Goal: Contribute content: Contribute content

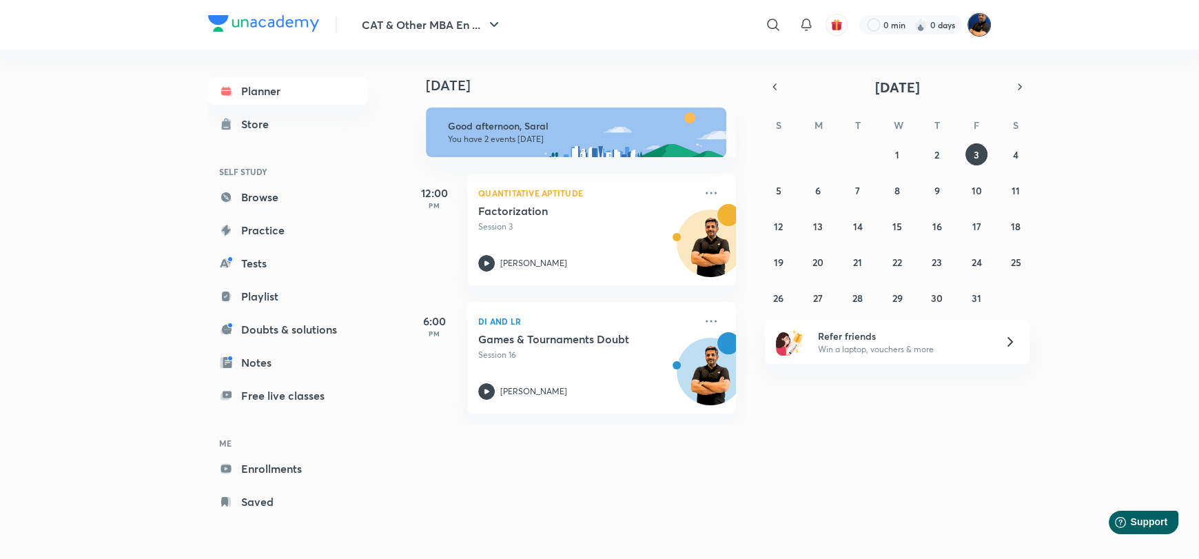
click at [984, 17] on img at bounding box center [978, 24] width 23 height 23
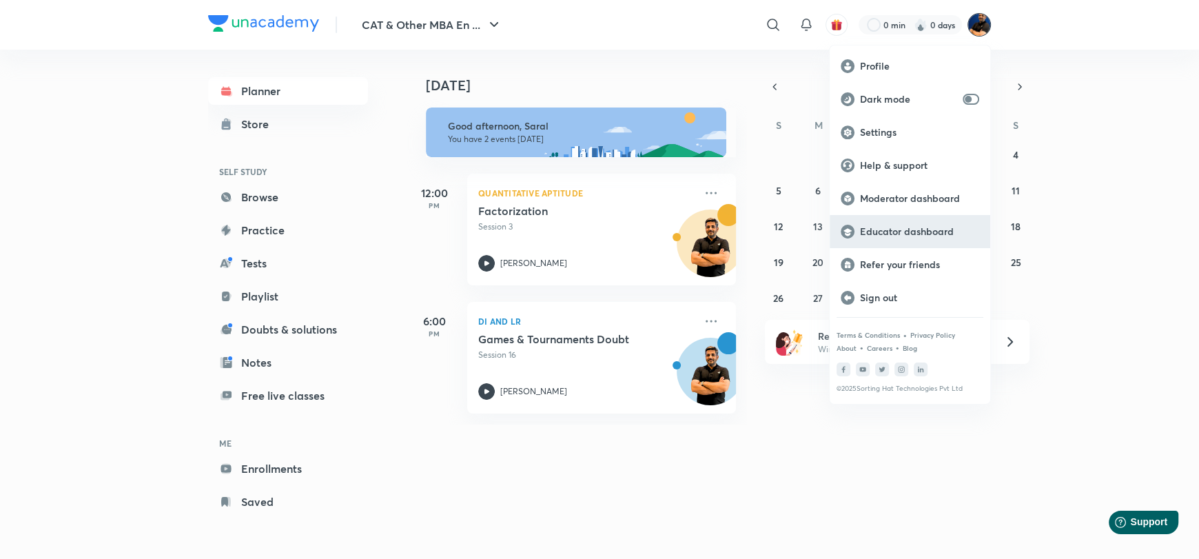
click at [919, 227] on p "Educator dashboard" at bounding box center [919, 231] width 119 height 12
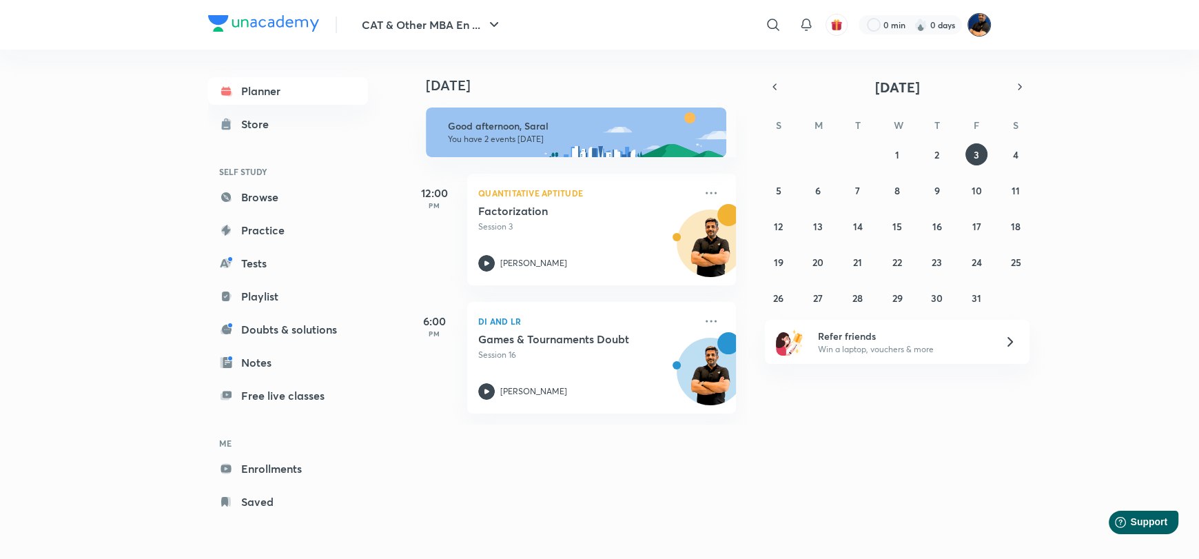
click at [973, 22] on img at bounding box center [978, 24] width 23 height 23
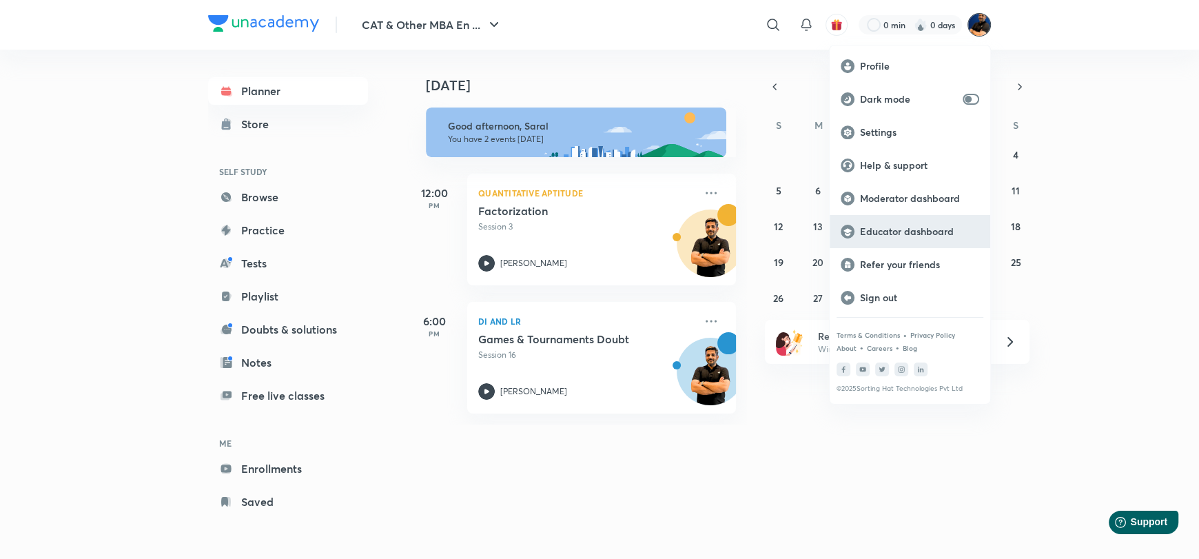
click at [887, 234] on p "Educator dashboard" at bounding box center [919, 231] width 119 height 12
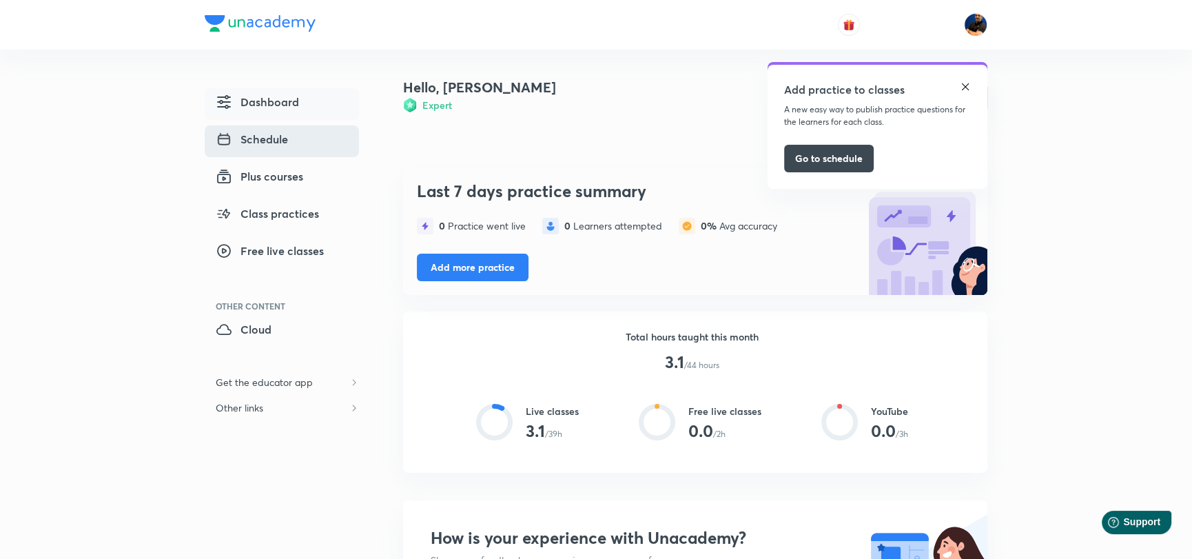
click at [275, 132] on span "Schedule" at bounding box center [252, 139] width 72 height 17
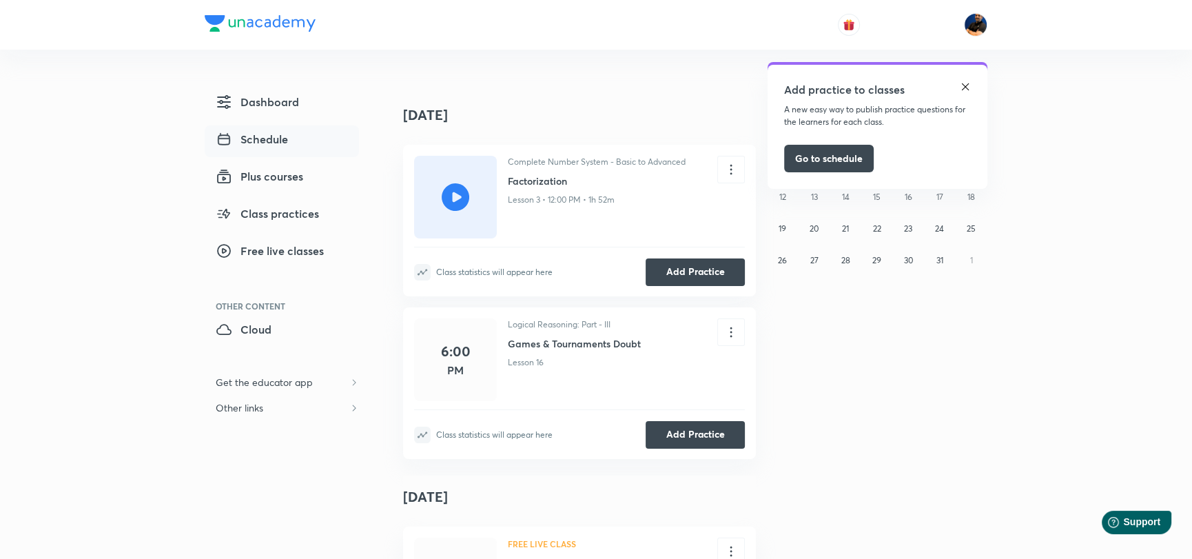
click at [965, 82] on img at bounding box center [965, 86] width 11 height 11
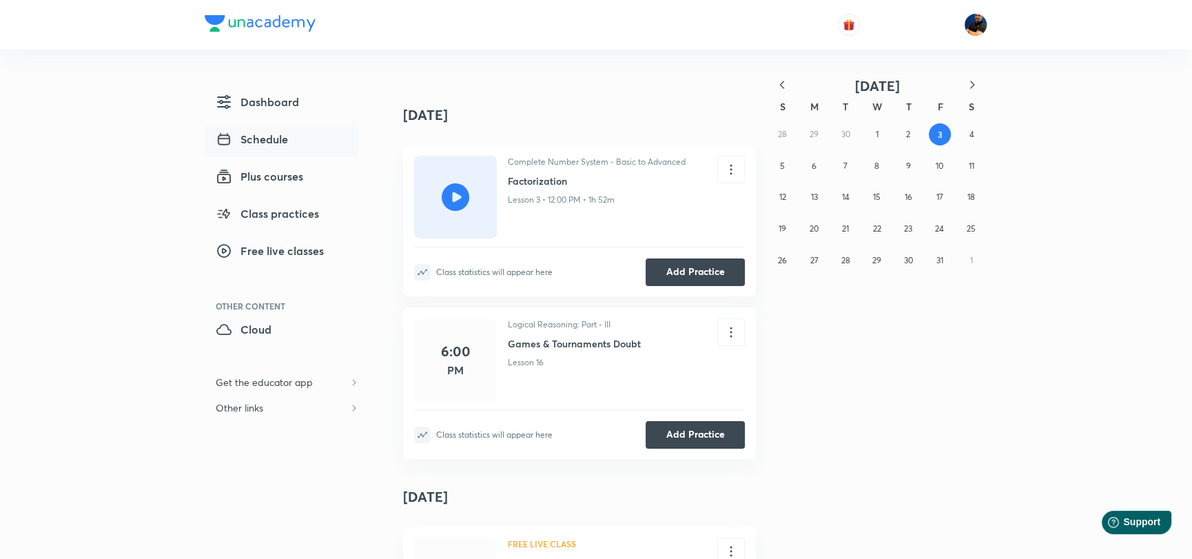
drag, startPoint x: 265, startPoint y: 138, endPoint x: 284, endPoint y: 139, distance: 18.6
click at [265, 138] on span "Schedule" at bounding box center [252, 139] width 72 height 17
click at [254, 173] on span "Plus courses" at bounding box center [259, 176] width 87 height 17
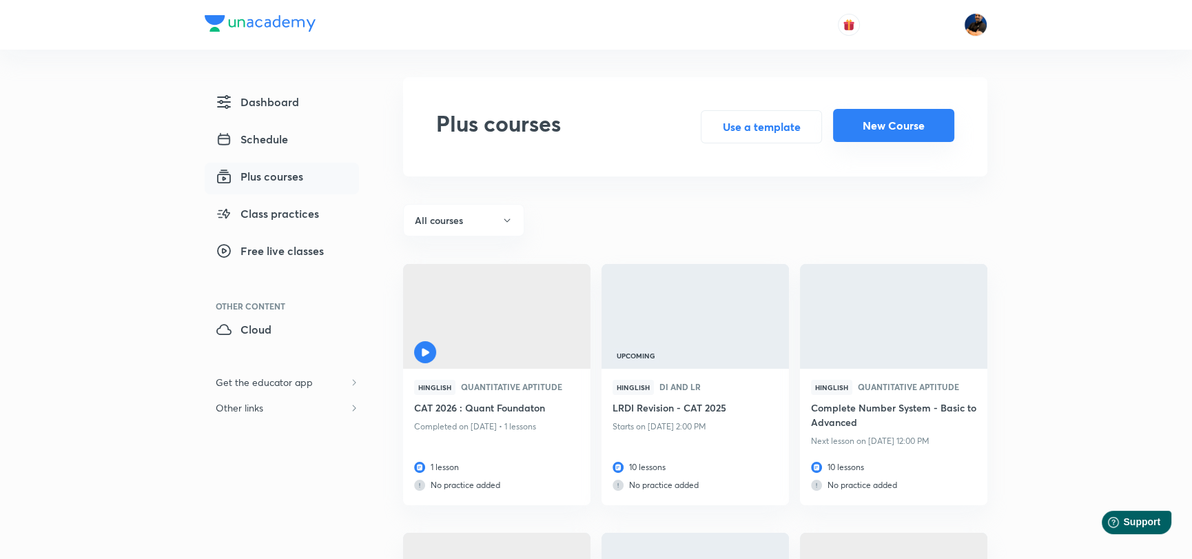
click at [902, 127] on button "New Course" at bounding box center [893, 125] width 121 height 33
click at [493, 322] on div at bounding box center [496, 319] width 187 height 110
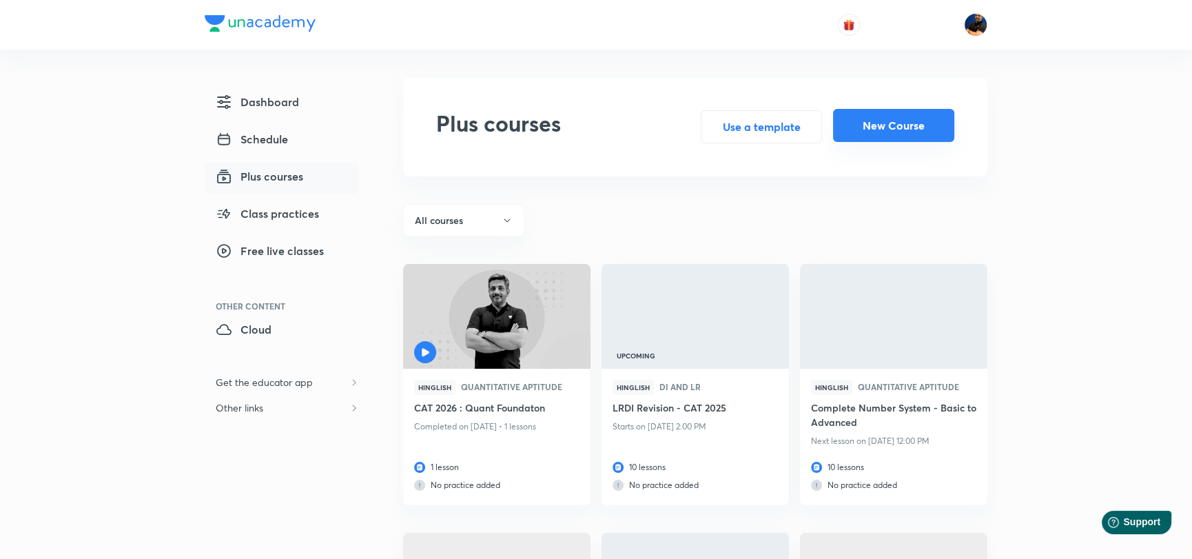
click at [936, 125] on button "New Course" at bounding box center [893, 125] width 121 height 33
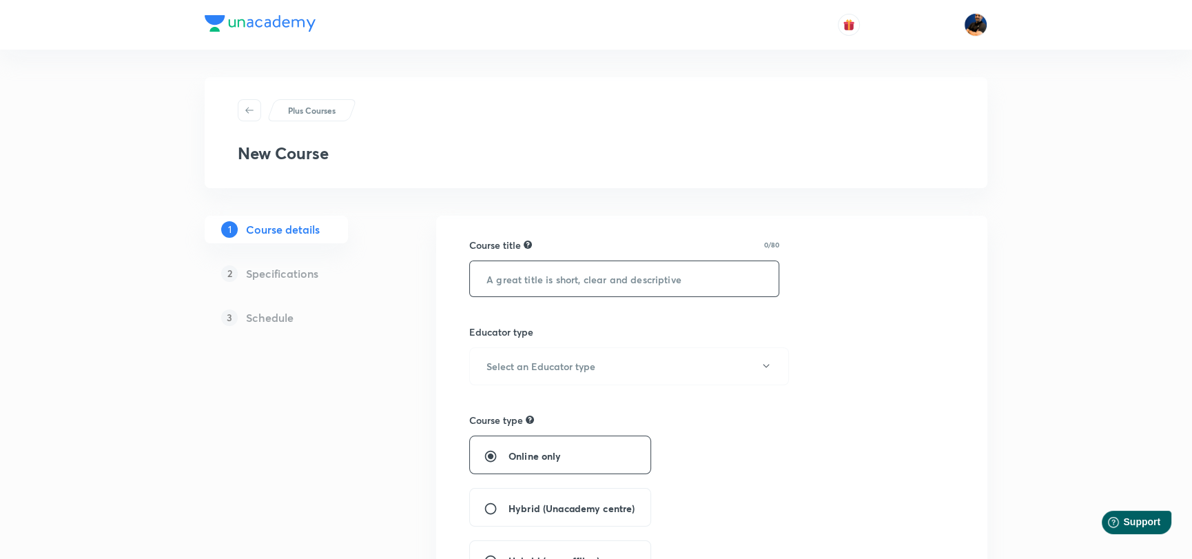
click at [515, 275] on input "text" at bounding box center [624, 278] width 309 height 35
click at [487, 278] on input "Reasoning for SNAP, NMAT & OMETs" at bounding box center [624, 278] width 309 height 35
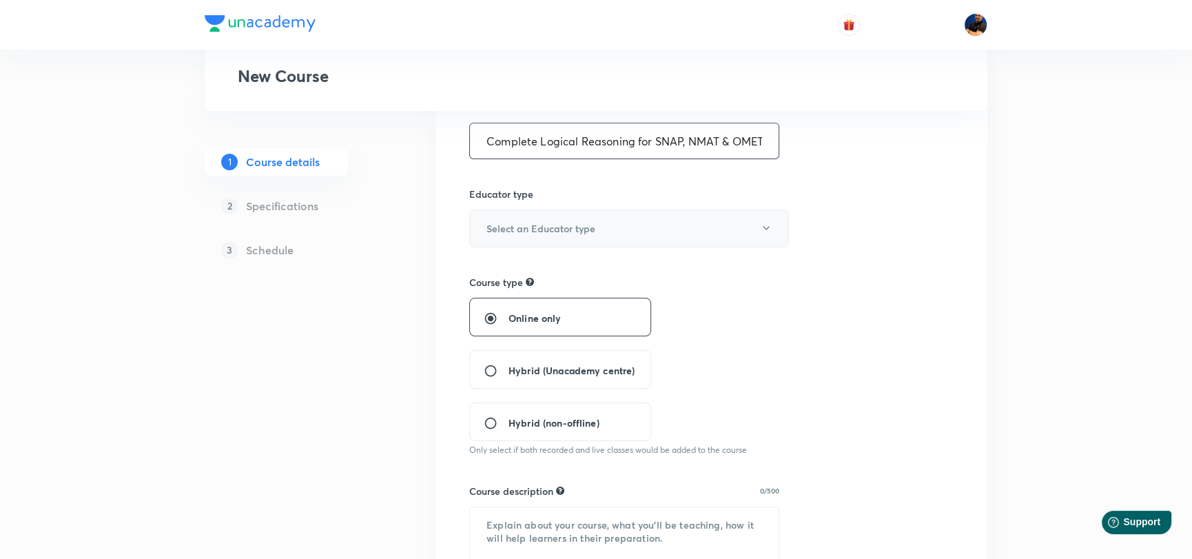
type input "Complete Logical Reasoning for SNAP, NMAT & OMETs"
click at [522, 234] on h6 "Select an Educator type" at bounding box center [540, 228] width 109 height 14
click at [538, 267] on span "Unacademy educator" at bounding box center [627, 272] width 302 height 14
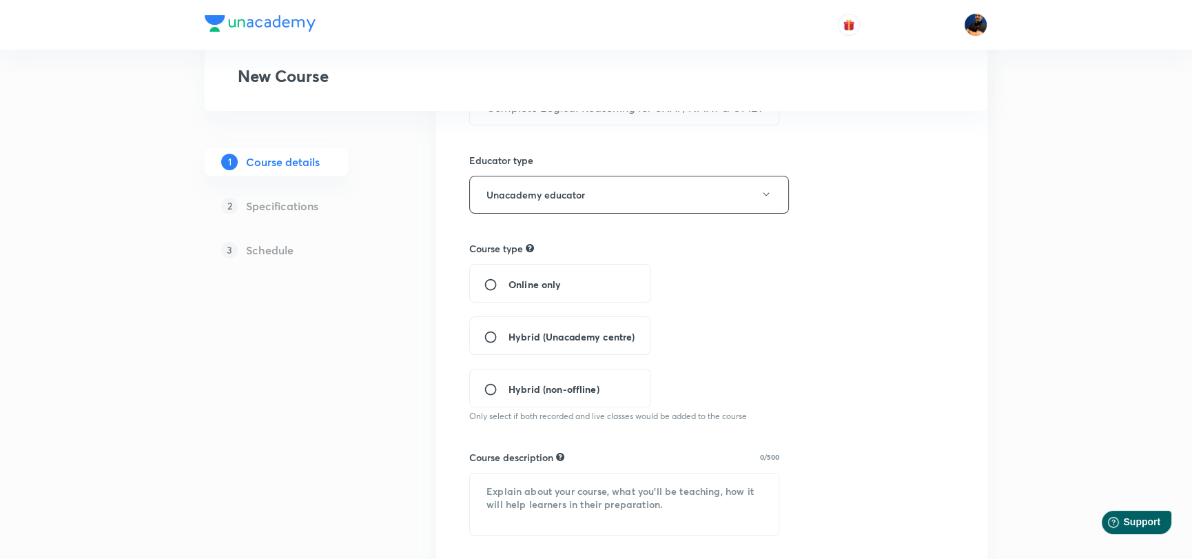
scroll to position [206, 0]
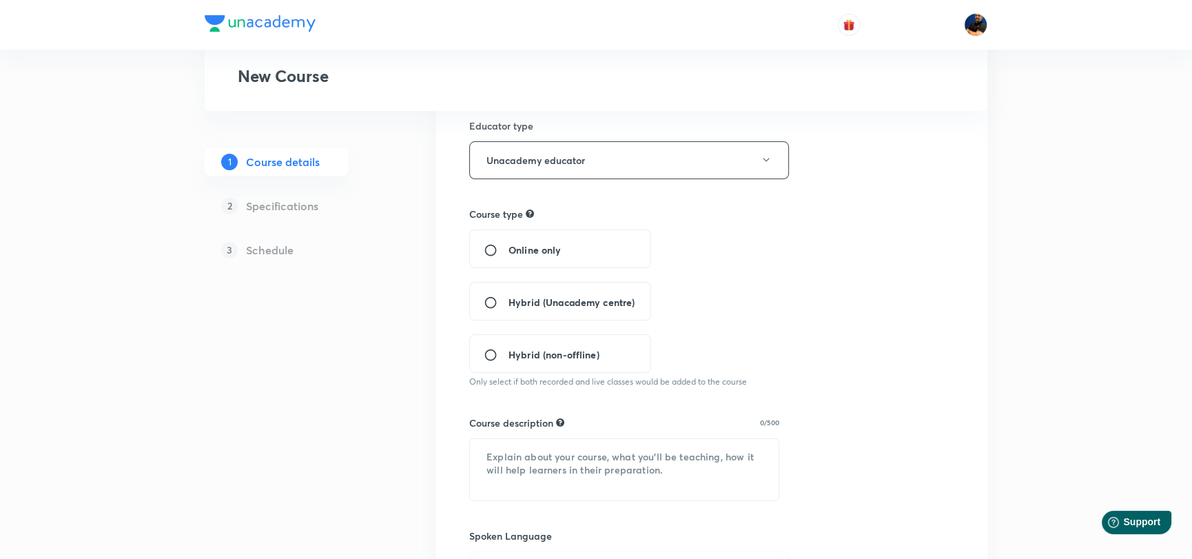
click at [489, 249] on input "Online only" at bounding box center [496, 250] width 25 height 14
radio input "true"
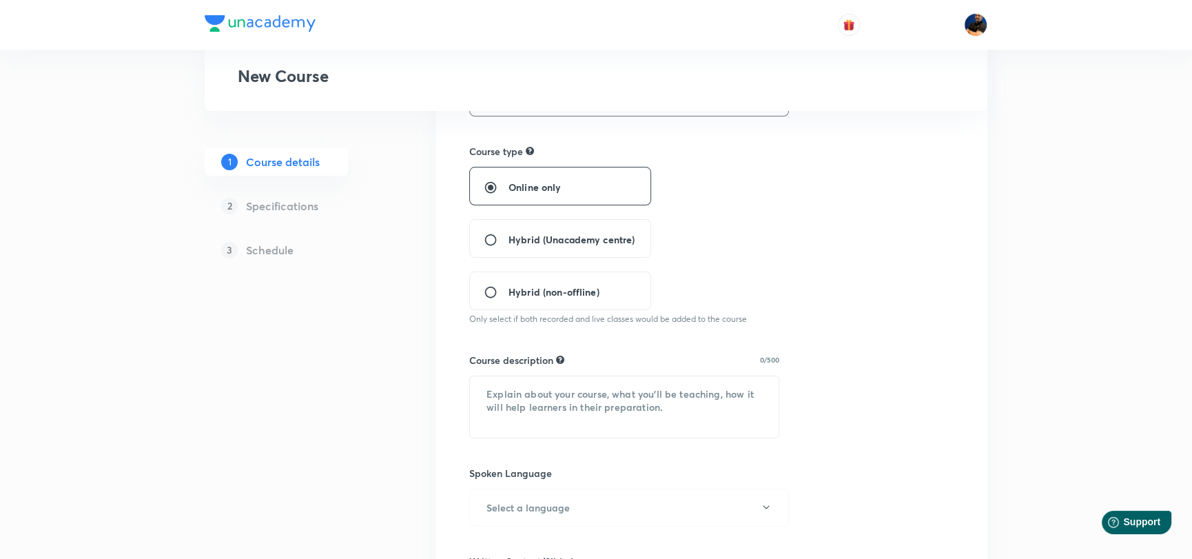
scroll to position [344, 0]
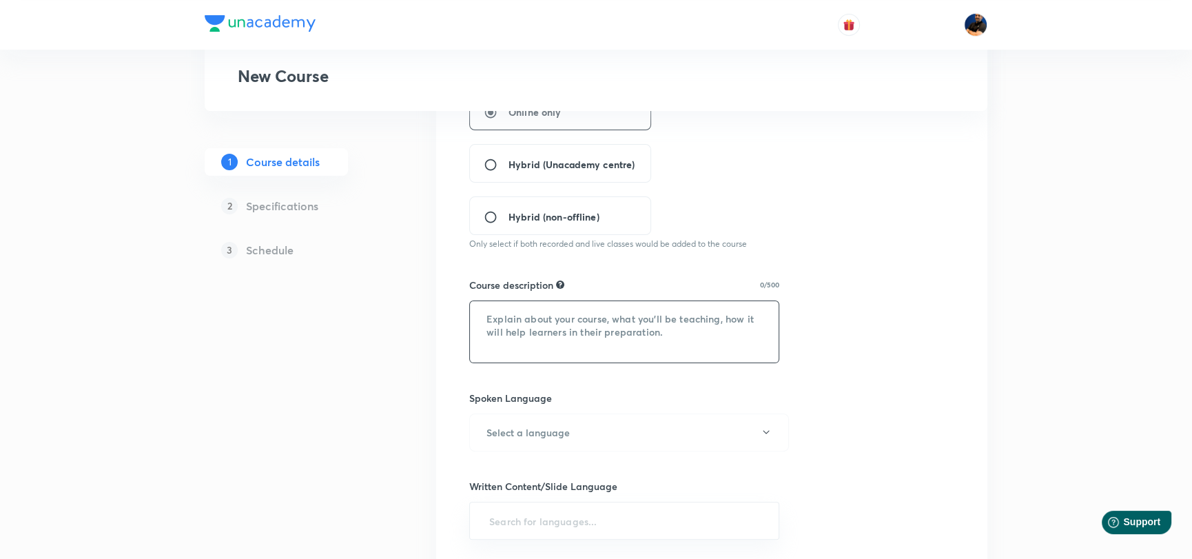
click at [530, 322] on textarea at bounding box center [624, 331] width 309 height 61
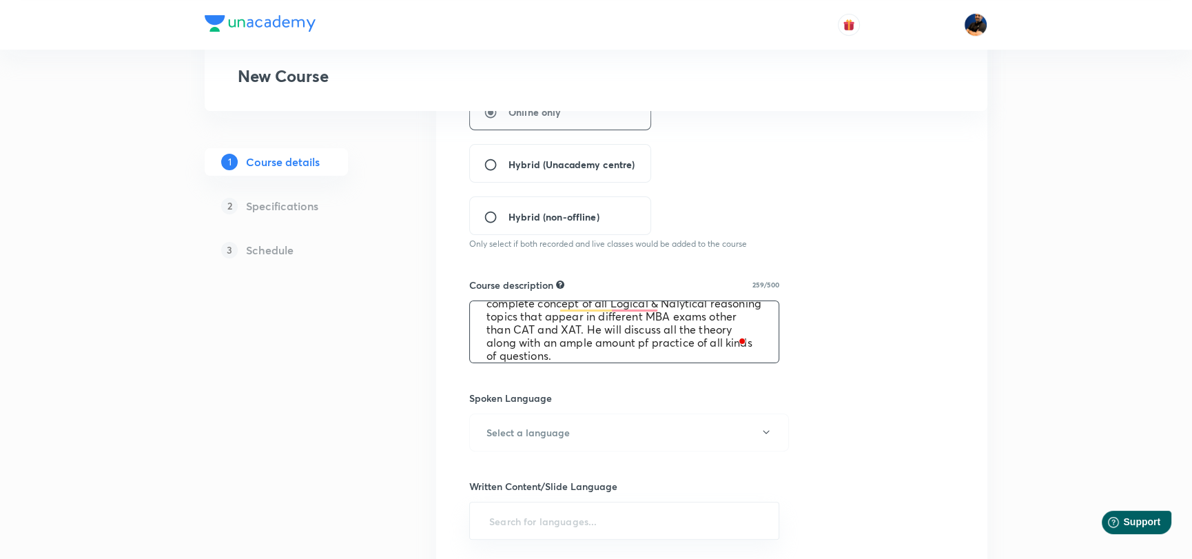
scroll to position [0, 0]
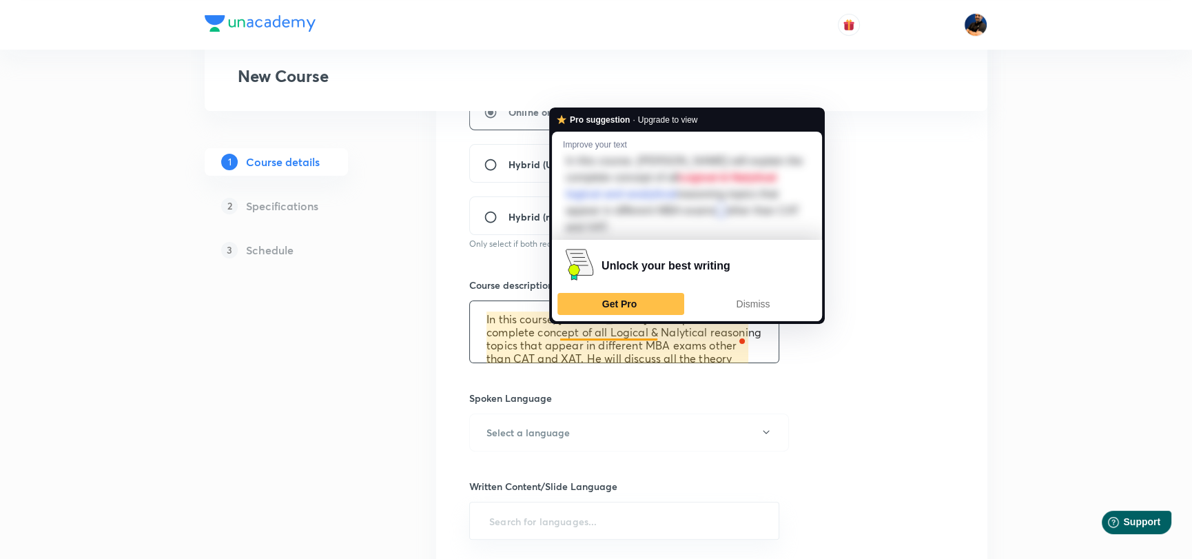
click at [641, 411] on div "Spoken Language Select a language" at bounding box center [624, 421] width 310 height 61
click at [610, 333] on textarea "In this course, Saral sir will explain the complete concept of all Logical & Na…" at bounding box center [624, 331] width 309 height 61
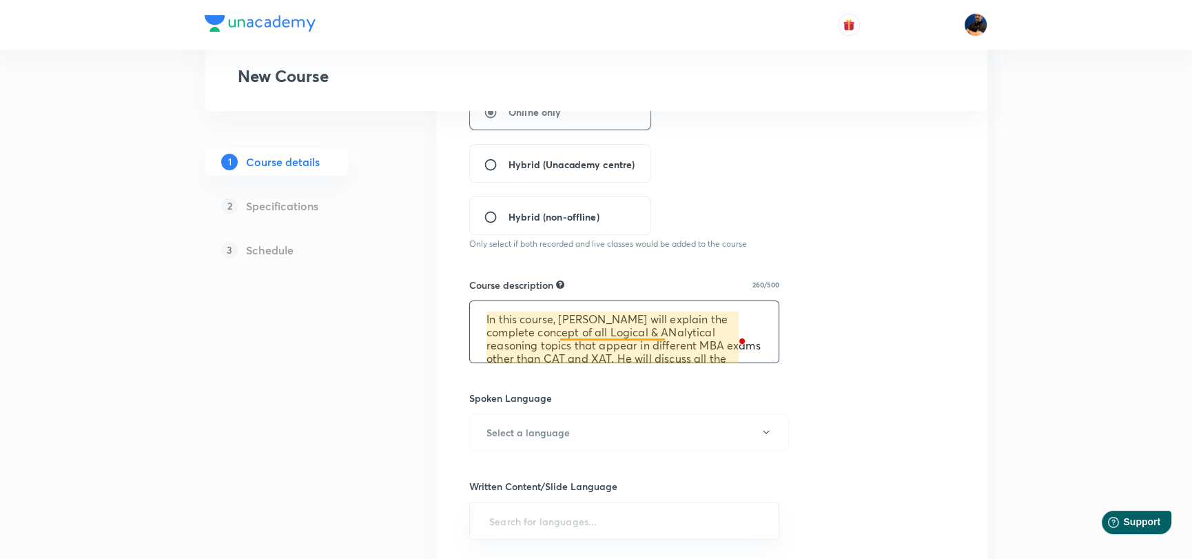
click at [627, 333] on textarea "In this course, Saral sir will explain the complete concept of all Logical & AN…" at bounding box center [624, 331] width 309 height 61
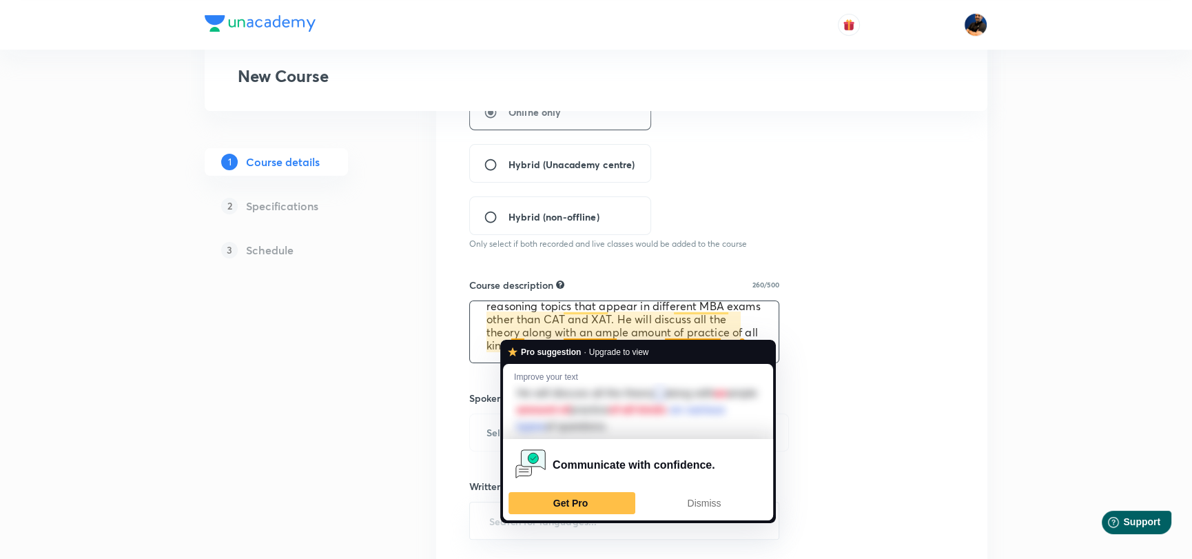
type textarea "In this course, Saral sir will explain the complete concept of all Logical & An…"
click at [953, 319] on div "Course title 50/80 Complete Logical Reasoning for SNAP, NMAT & OMETs ​ Educator…" at bounding box center [711, 334] width 551 height 925
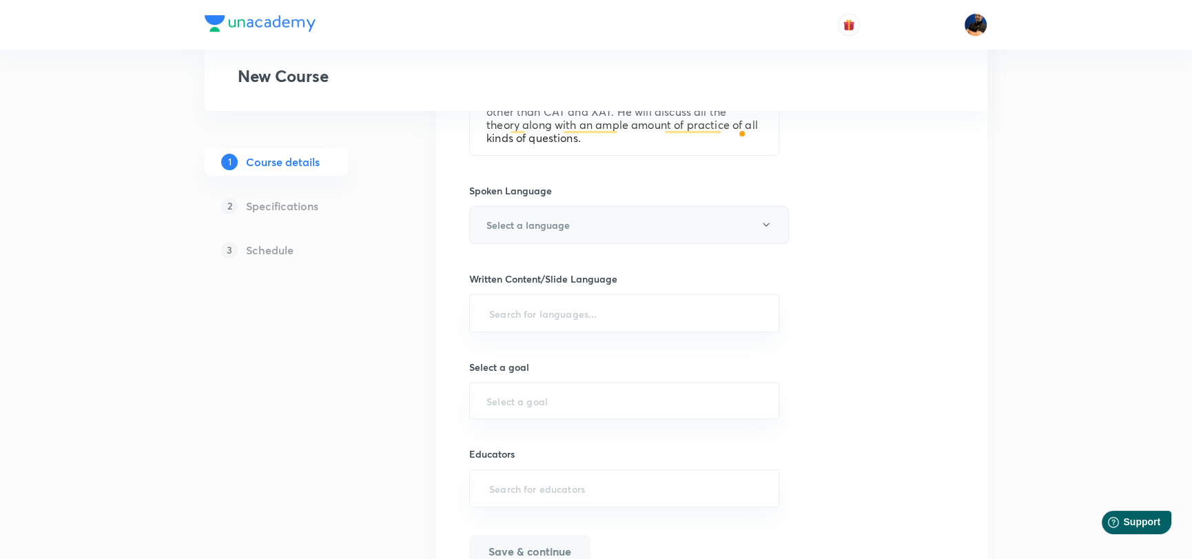
click at [561, 227] on h6 "Select a language" at bounding box center [527, 225] width 83 height 14
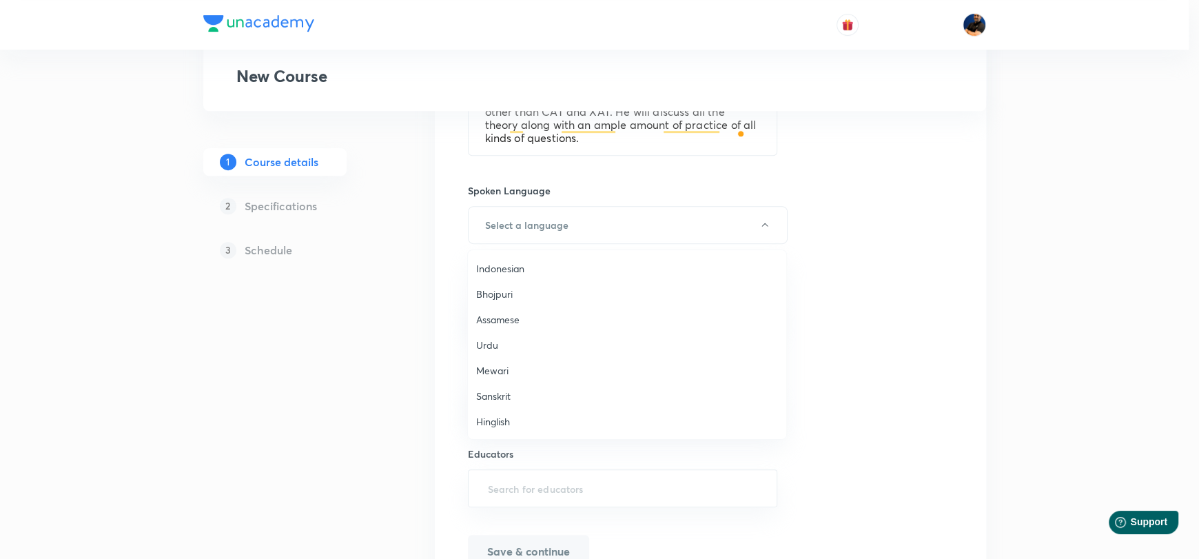
click at [504, 420] on span "Hinglish" at bounding box center [627, 421] width 302 height 14
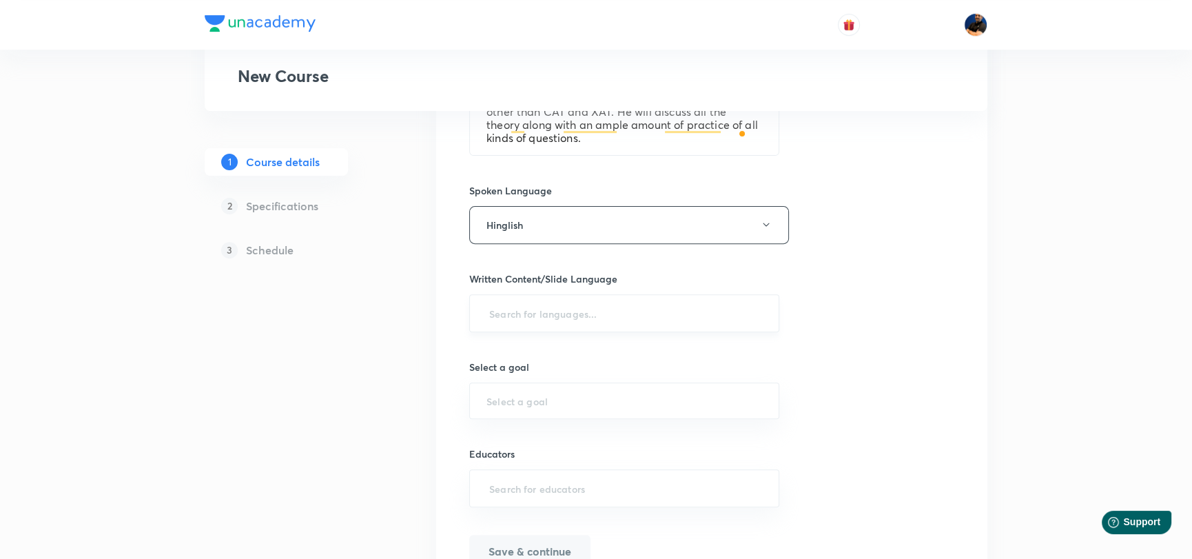
click at [532, 307] on input "text" at bounding box center [624, 312] width 276 height 25
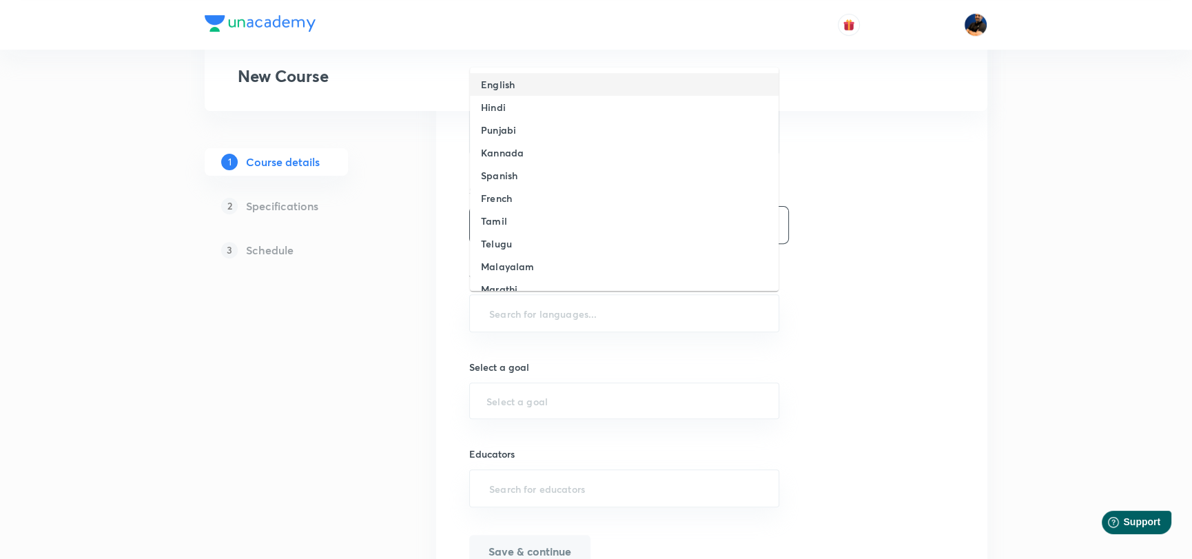
click at [569, 81] on li "English" at bounding box center [624, 84] width 309 height 23
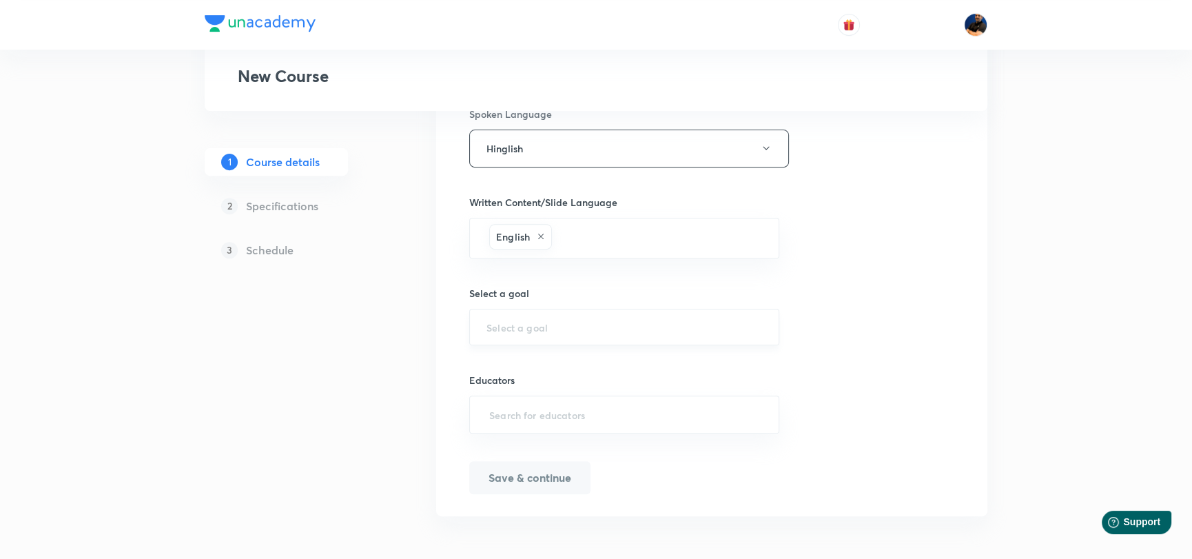
click at [575, 320] on input "text" at bounding box center [624, 326] width 276 height 13
type input "O"
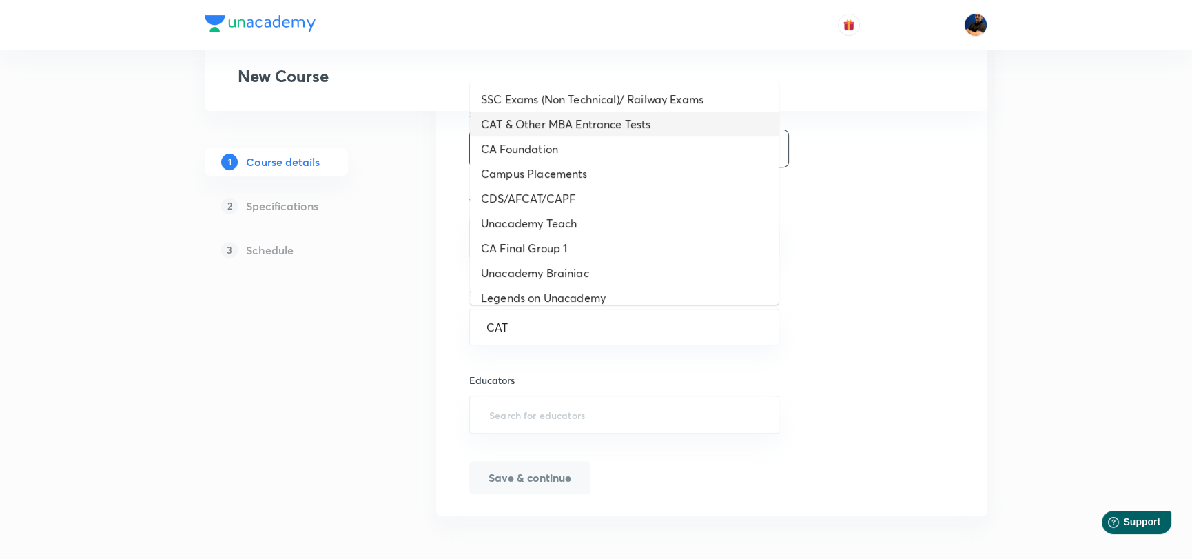
click at [578, 121] on li "CAT & Other MBA Entrance Tests" at bounding box center [624, 124] width 309 height 25
type input "CAT & Other MBA Entrance Tests"
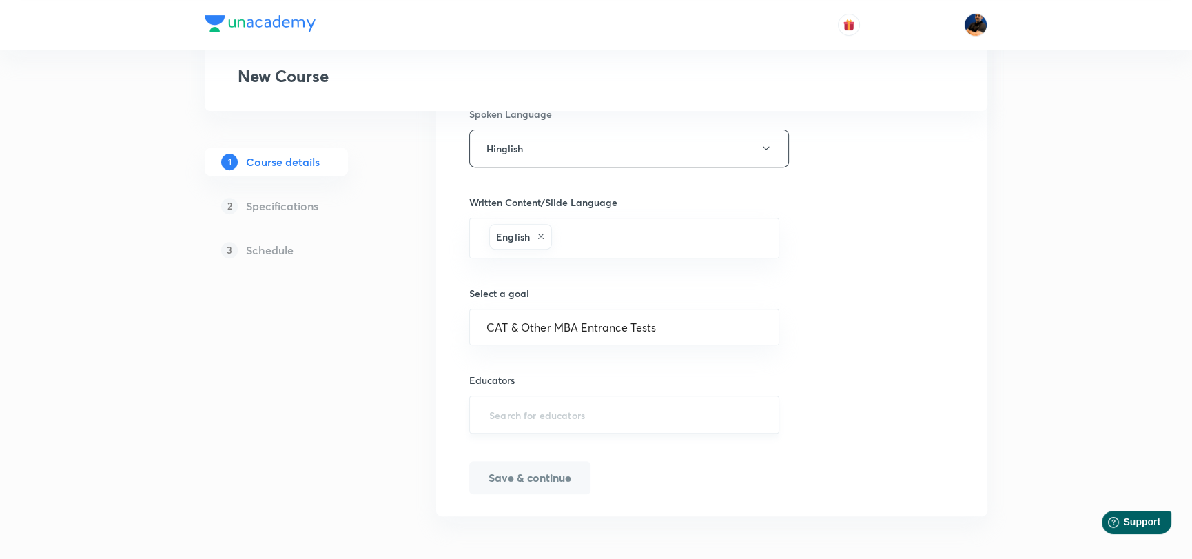
click at [510, 419] on input "text" at bounding box center [624, 414] width 276 height 25
type input "saralnashier"
click at [534, 452] on h6 "Saral Nashier(SaralNashier)" at bounding box center [591, 458] width 148 height 14
click at [535, 473] on button "Save & continue" at bounding box center [529, 478] width 121 height 33
type input "Complete Logical Reasoning for SNAP, NMAT & OMETs"
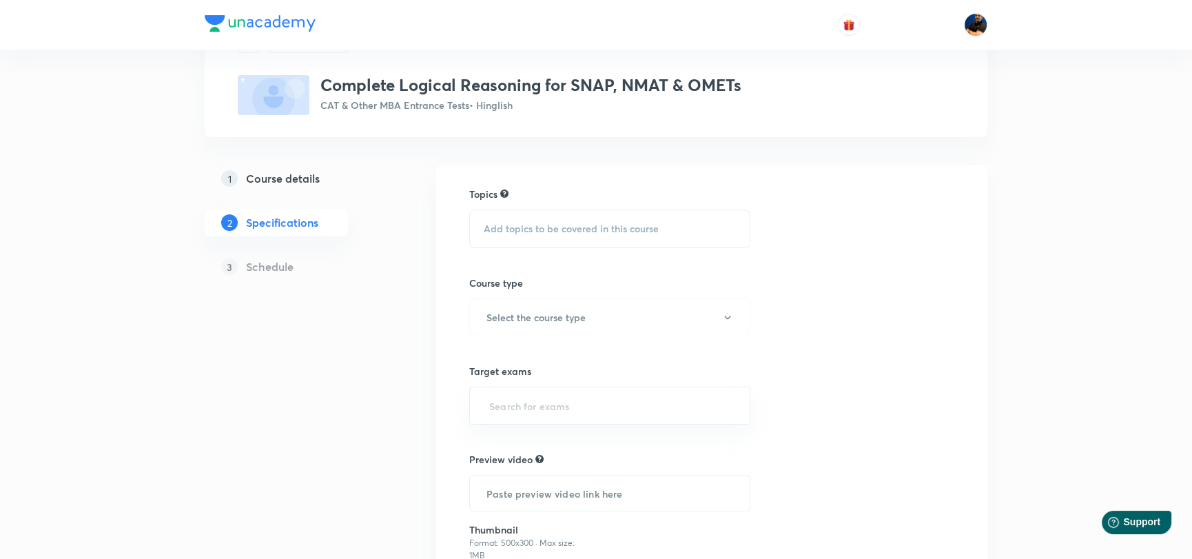
click at [571, 228] on span "Add topics to be covered in this course" at bounding box center [571, 228] width 175 height 11
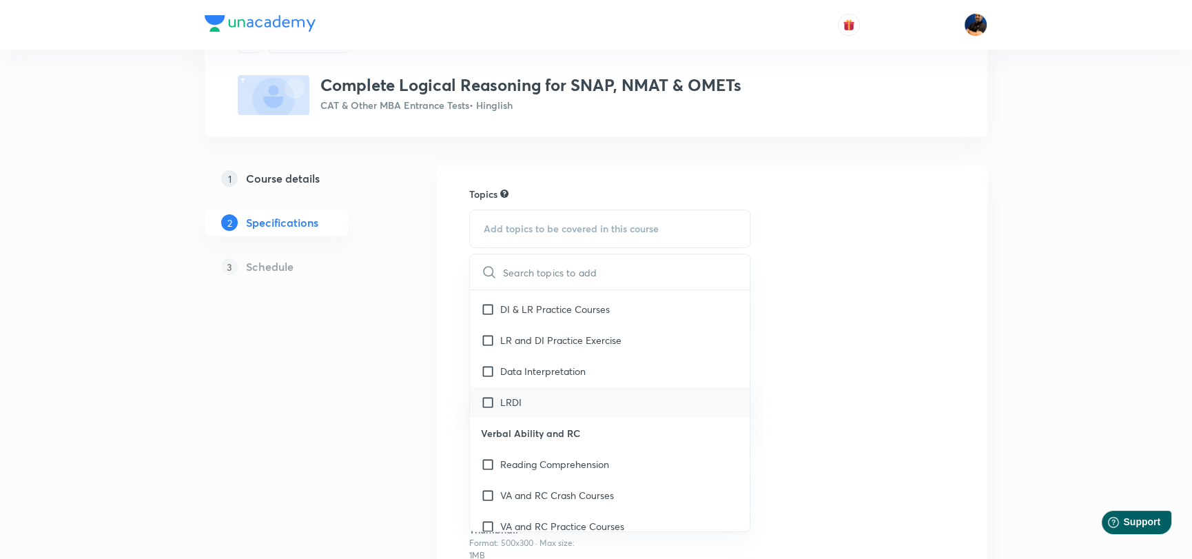
click at [488, 401] on input "checkbox" at bounding box center [490, 402] width 19 height 14
checkbox input "true"
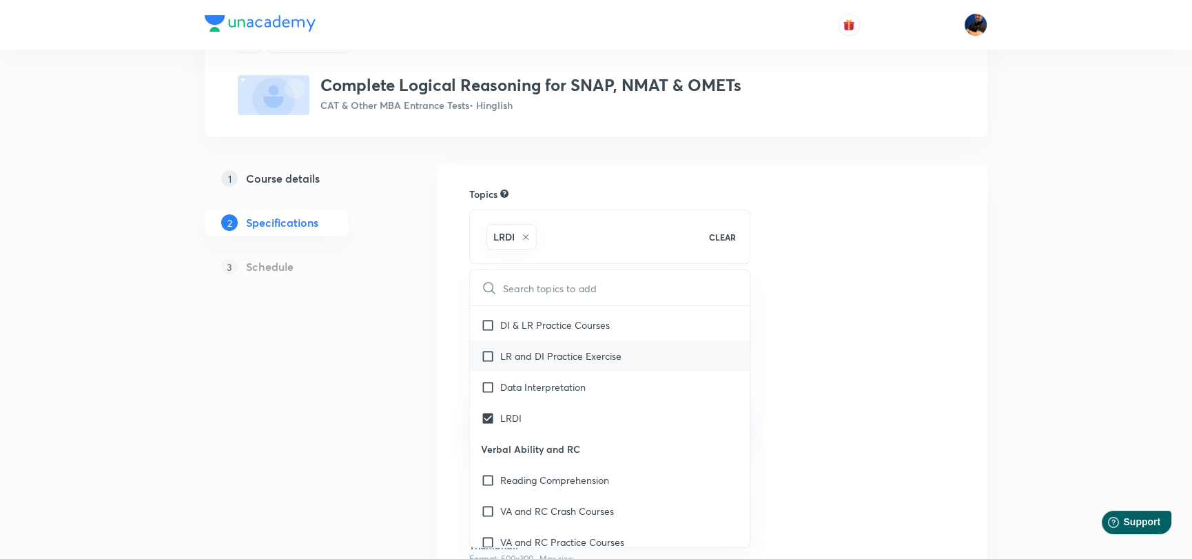
click at [488, 353] on input "checkbox" at bounding box center [490, 356] width 19 height 14
checkbox input "true"
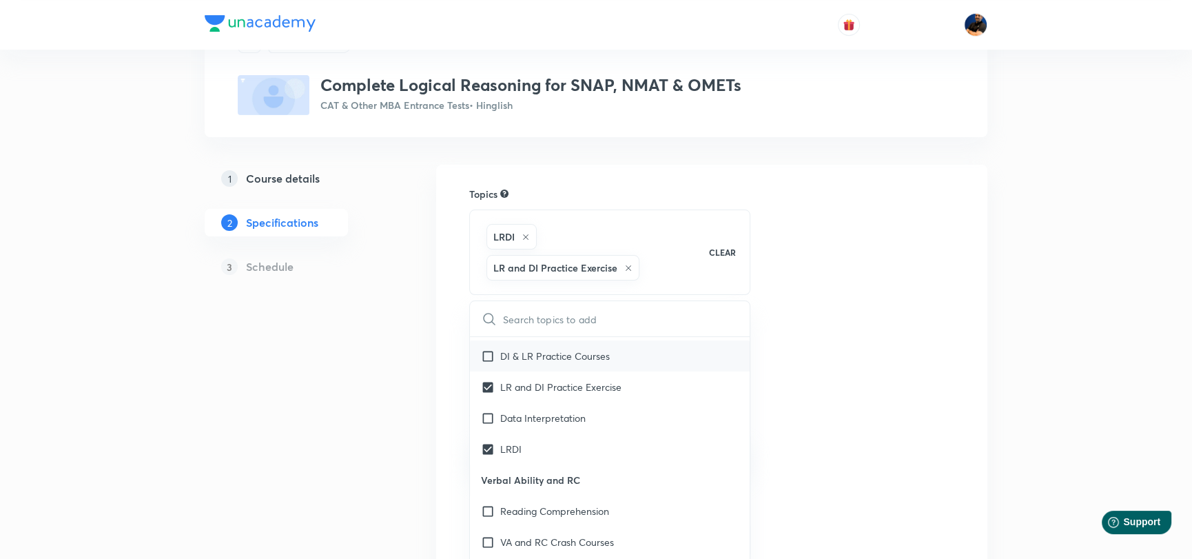
click at [488, 352] on input "checkbox" at bounding box center [490, 356] width 19 height 14
checkbox input "true"
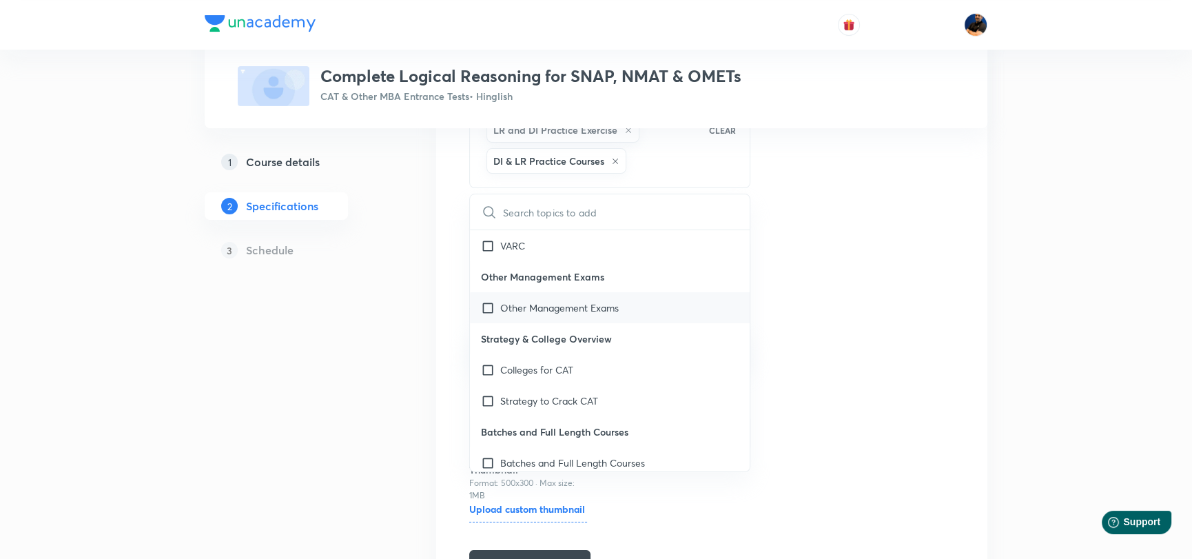
click at [486, 304] on input "checkbox" at bounding box center [490, 307] width 19 height 14
checkbox input "true"
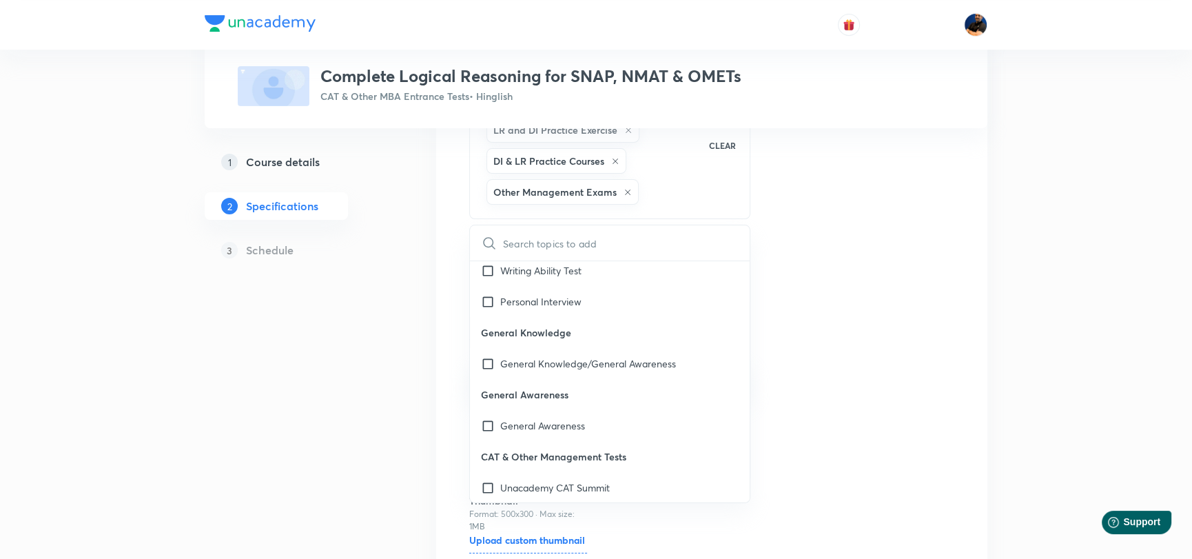
click at [856, 333] on div "Topics LRDI LR and DI Practice Exercise DI & LR Practice Courses Other Manageme…" at bounding box center [711, 331] width 485 height 565
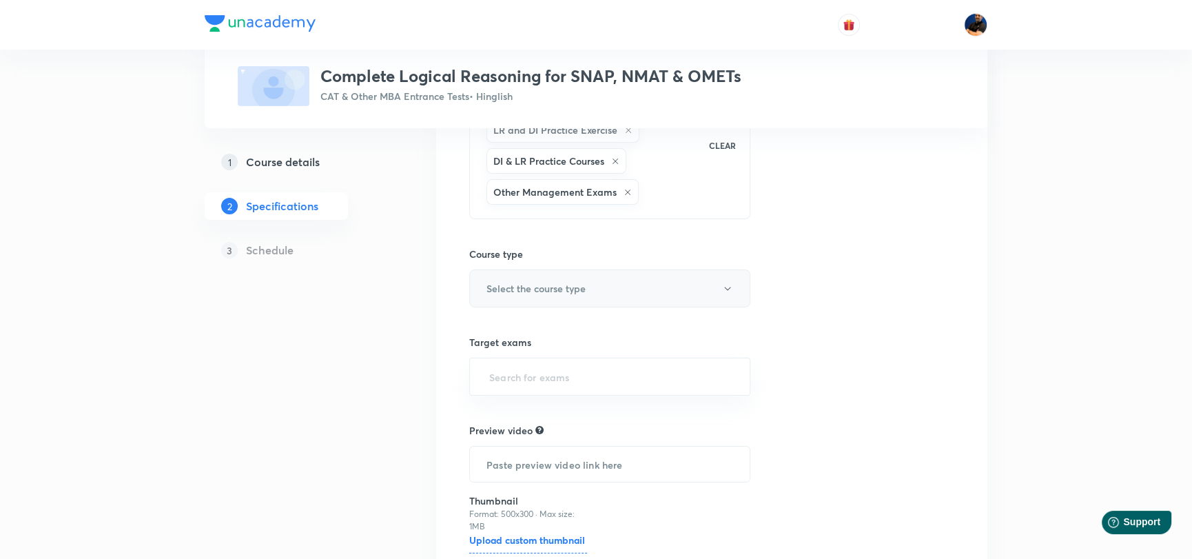
click at [614, 287] on button "Select the course type" at bounding box center [609, 288] width 281 height 38
click at [517, 360] on span "Theory Course" at bounding box center [627, 357] width 302 height 14
click at [919, 343] on div "Topics LRDI LR and DI Practice Exercise DI & LR Practice Courses Other Manageme…" at bounding box center [711, 331] width 485 height 565
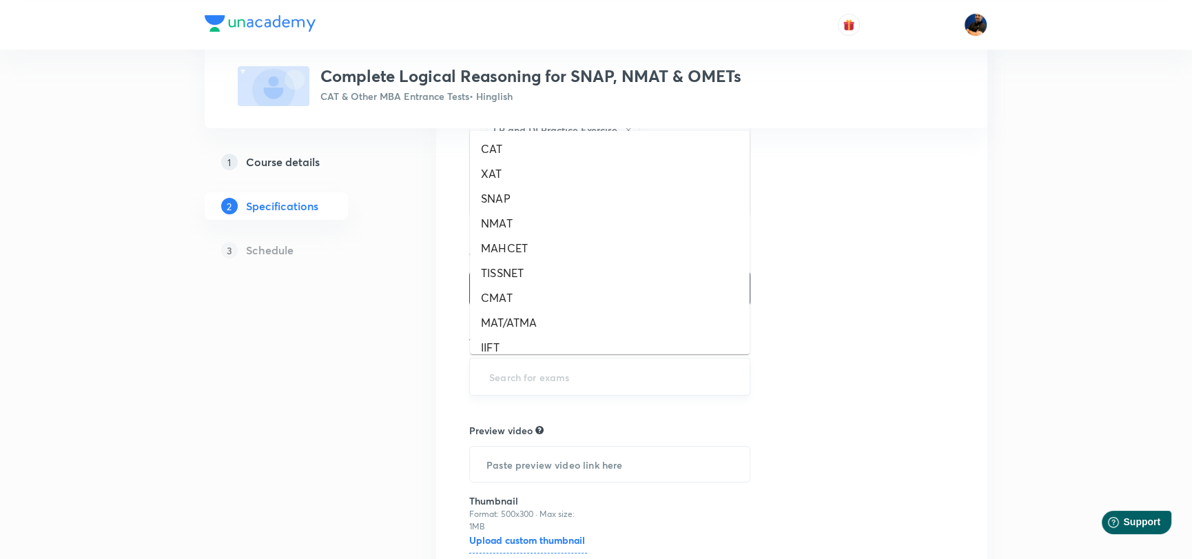
click at [517, 373] on input "text" at bounding box center [609, 376] width 247 height 25
click at [535, 195] on li "SNAP" at bounding box center [610, 198] width 280 height 25
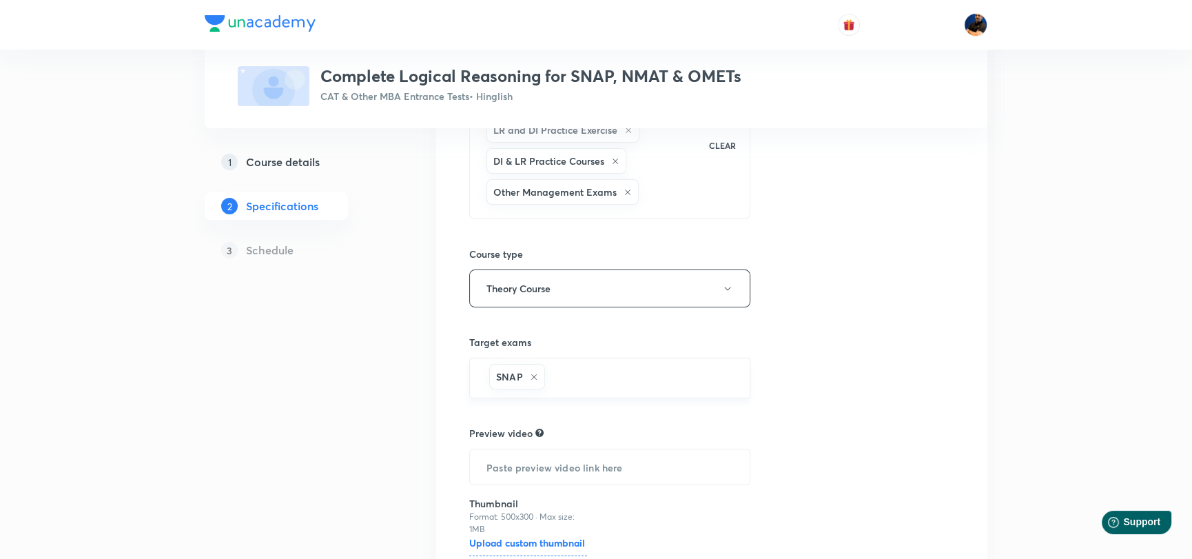
click at [572, 371] on input "text" at bounding box center [640, 377] width 185 height 25
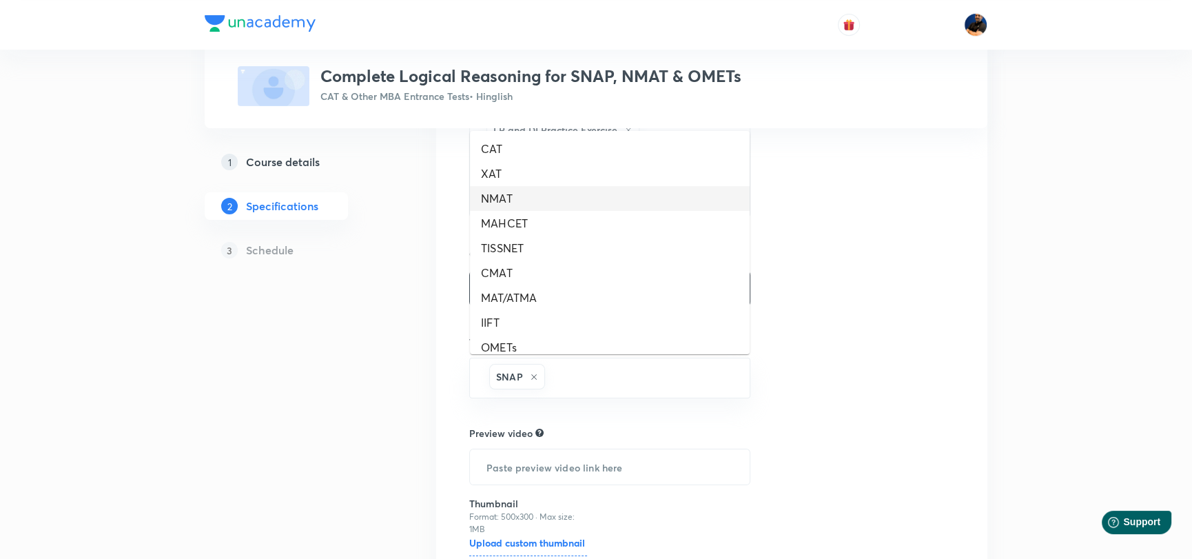
click at [519, 194] on li "NMAT" at bounding box center [610, 198] width 280 height 25
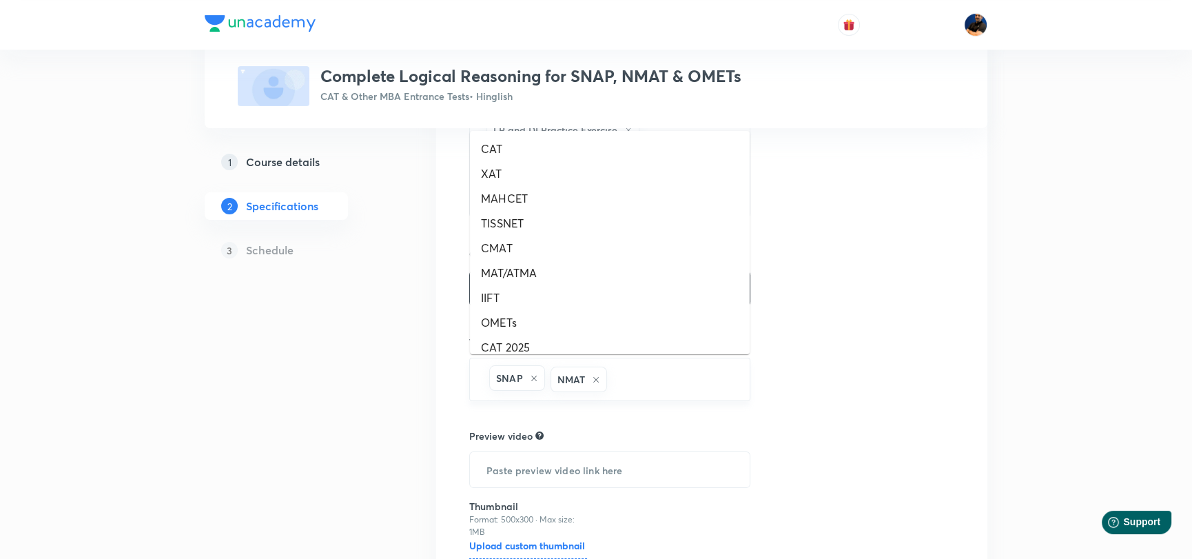
click at [647, 372] on input "text" at bounding box center [671, 378] width 123 height 25
click at [555, 242] on li "CMAT" at bounding box center [610, 248] width 280 height 25
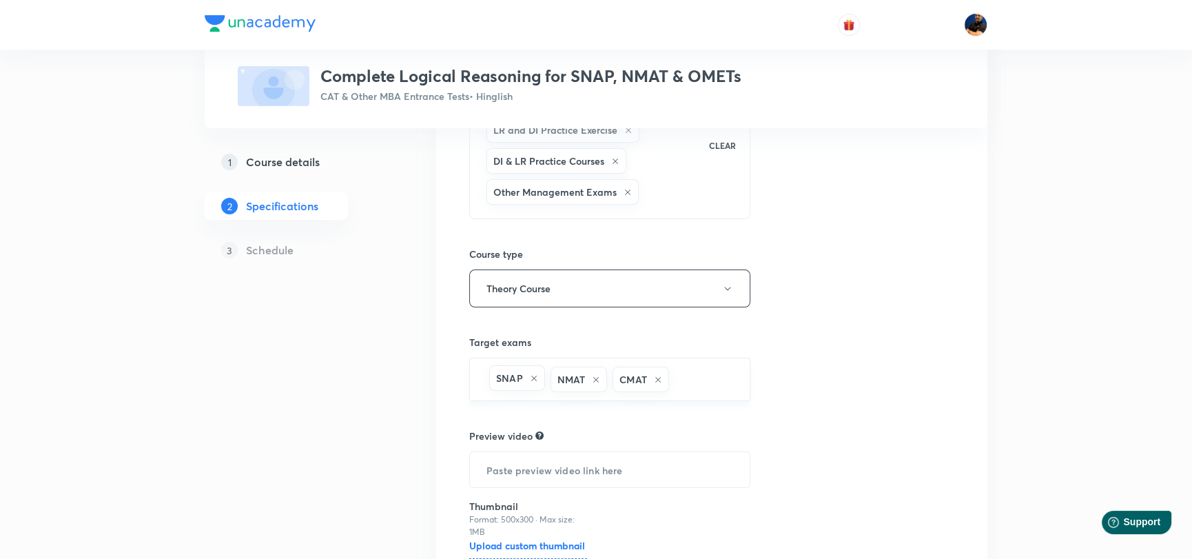
click at [679, 392] on div "SNAP NMAT CMAT ​" at bounding box center [609, 379] width 281 height 43
click at [684, 366] on input "text" at bounding box center [702, 378] width 61 height 25
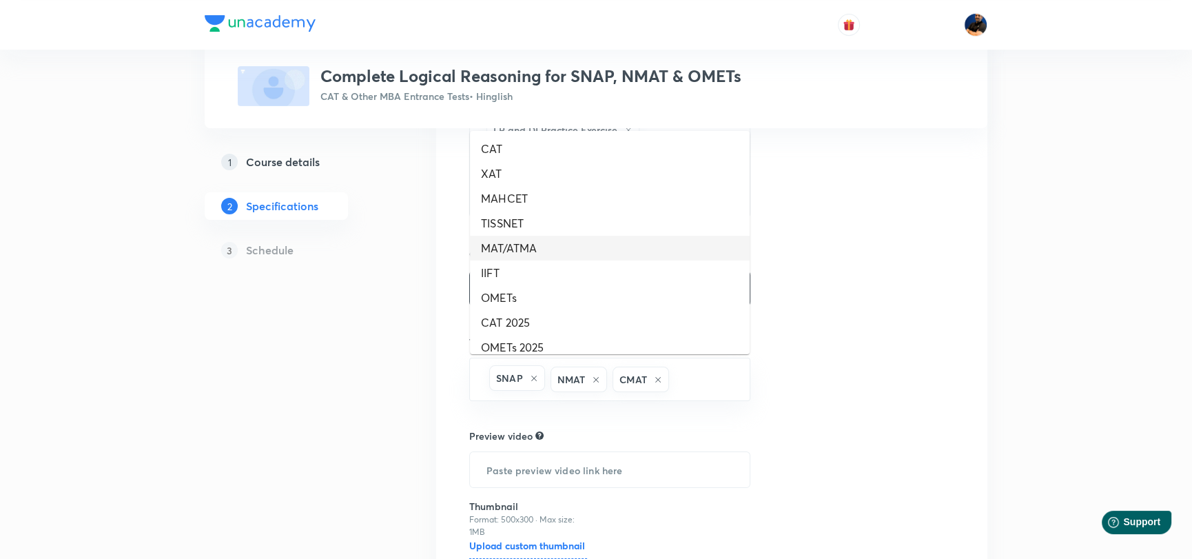
click at [537, 246] on li "MAT/ATMA" at bounding box center [610, 248] width 280 height 25
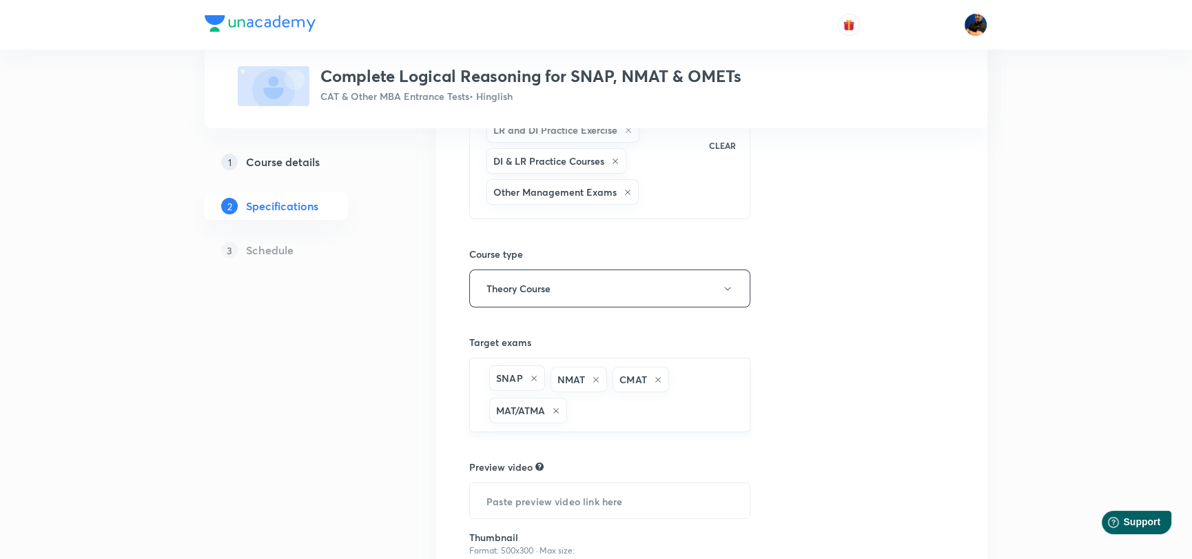
drag, startPoint x: 659, startPoint y: 397, endPoint x: 659, endPoint y: 406, distance: 9.0
click at [659, 400] on input "text" at bounding box center [651, 409] width 163 height 25
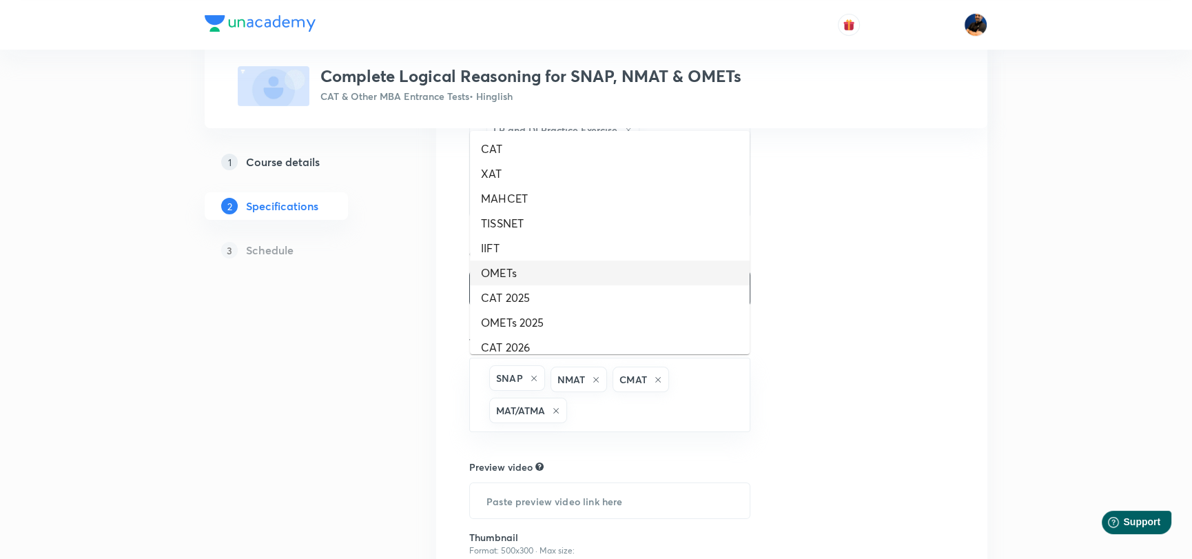
click at [555, 268] on li "OMETs" at bounding box center [610, 272] width 280 height 25
click at [664, 404] on input "text" at bounding box center [685, 409] width 96 height 25
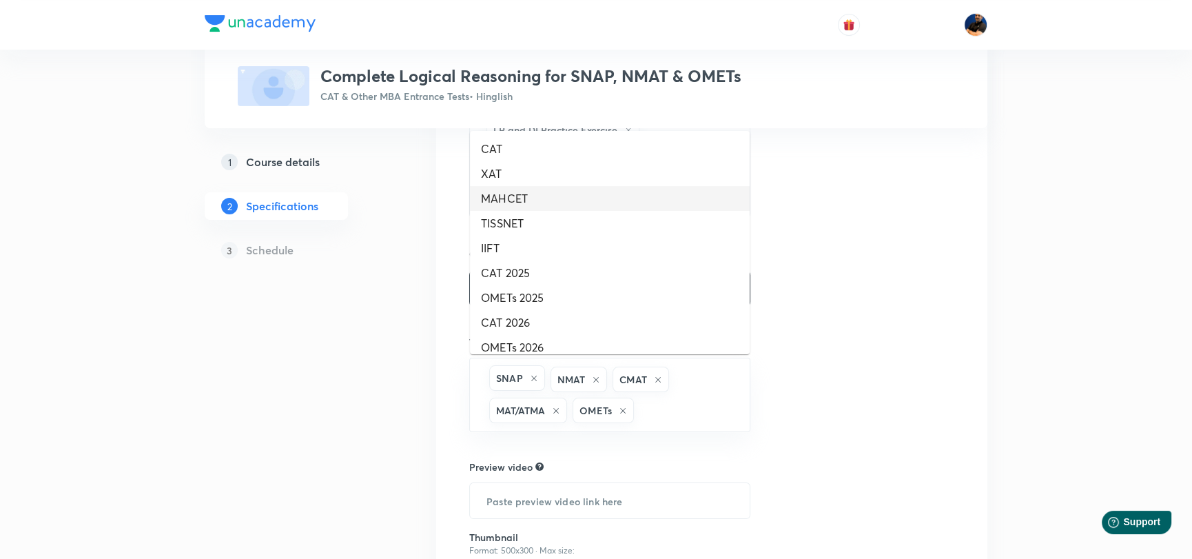
click at [550, 198] on li "MAHCET" at bounding box center [610, 198] width 280 height 25
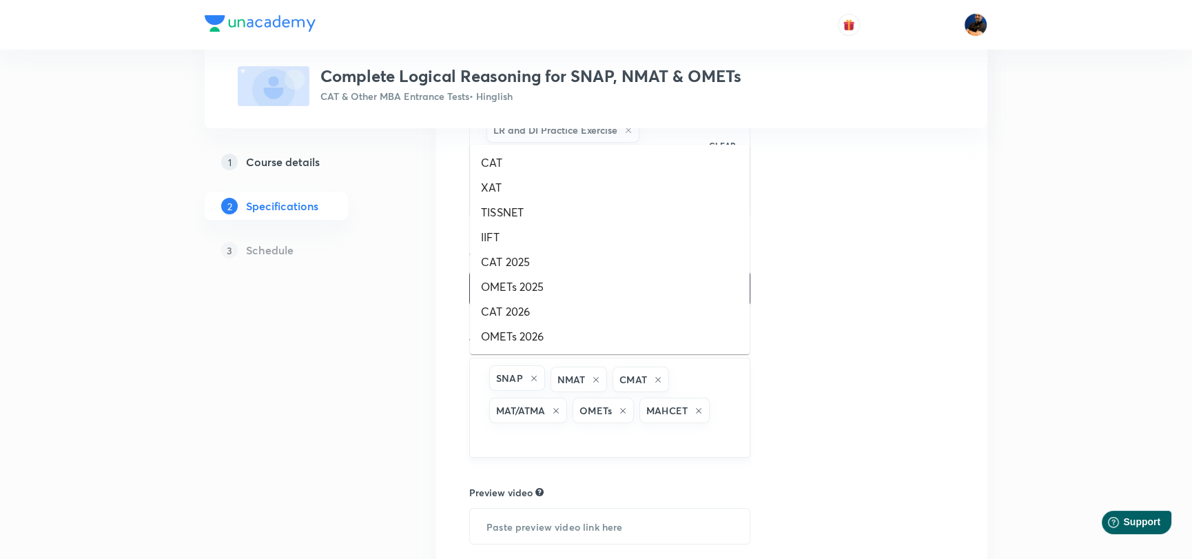
click at [652, 431] on input "text" at bounding box center [609, 438] width 247 height 25
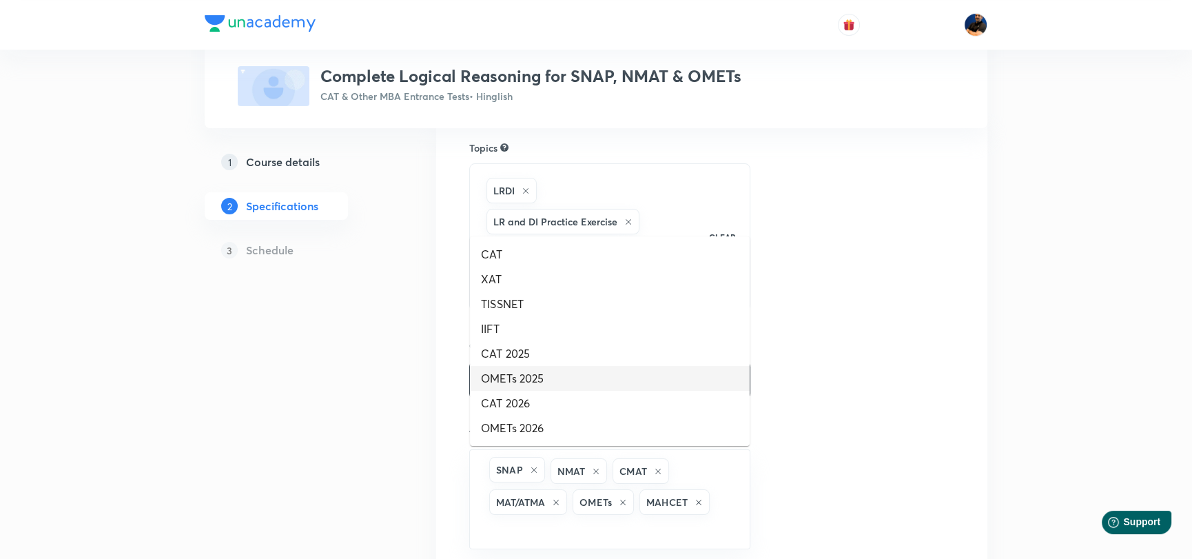
scroll to position [138, 0]
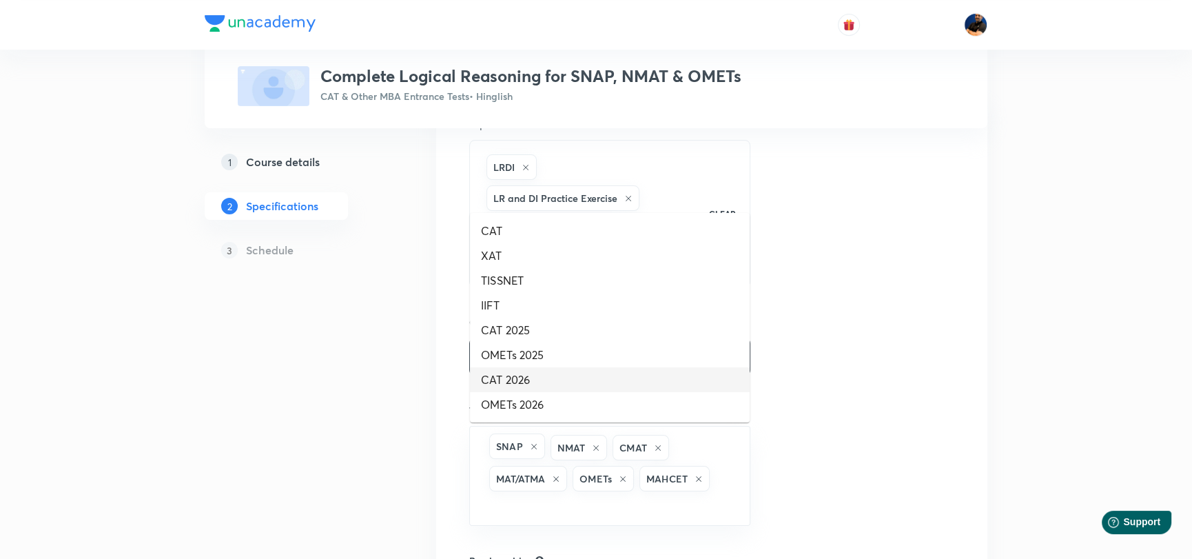
click at [828, 398] on div "Topics LRDI LR and DI Practice Exercise DI & LR Practice Courses Other Manageme…" at bounding box center [711, 430] width 485 height 627
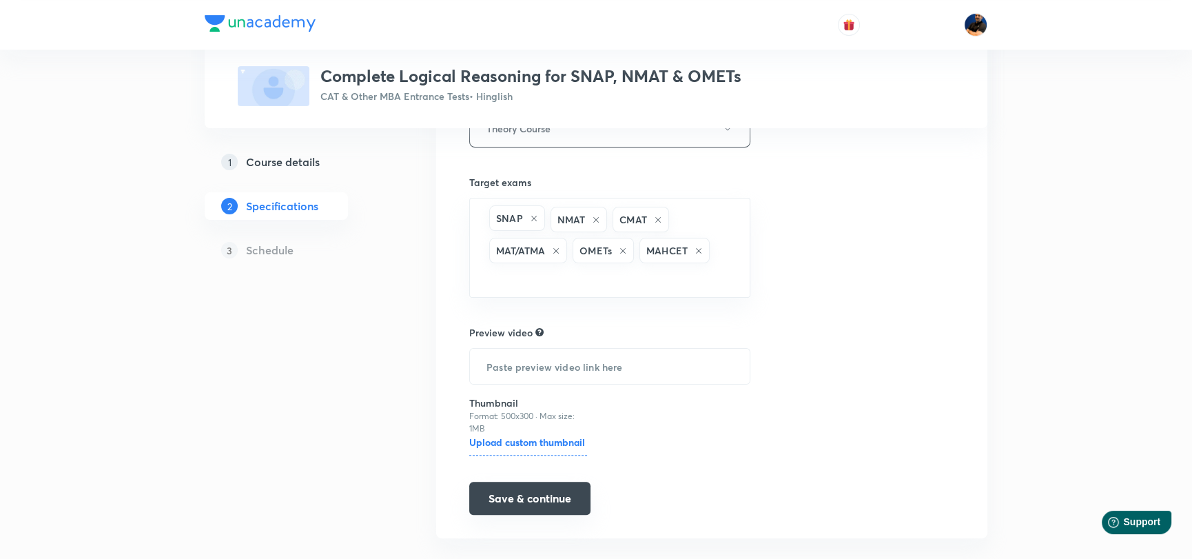
scroll to position [388, 0]
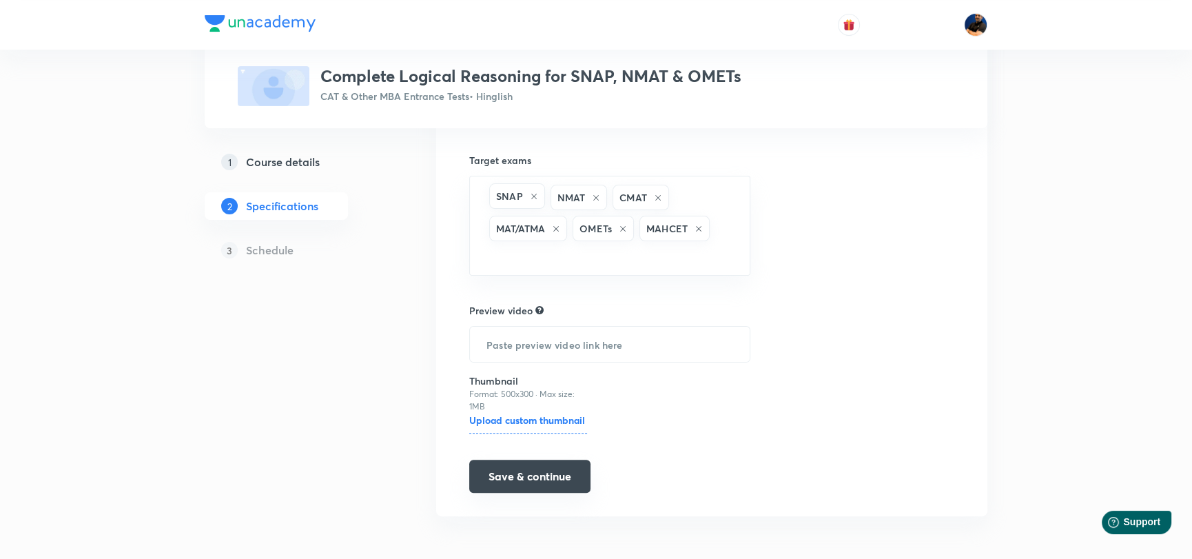
click at [556, 469] on button "Save & continue" at bounding box center [529, 475] width 121 height 33
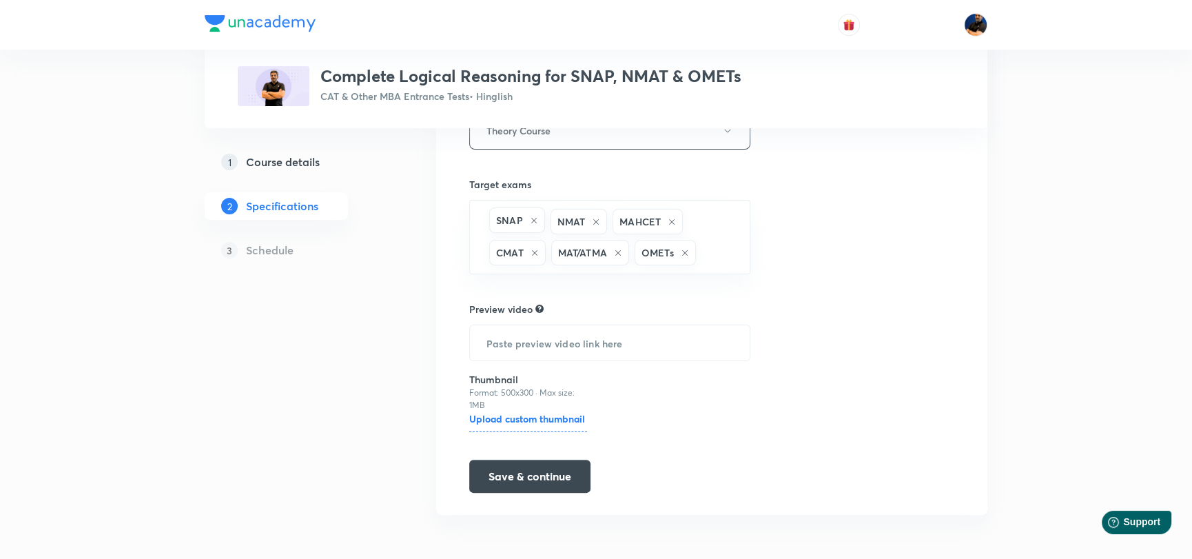
scroll to position [331, 0]
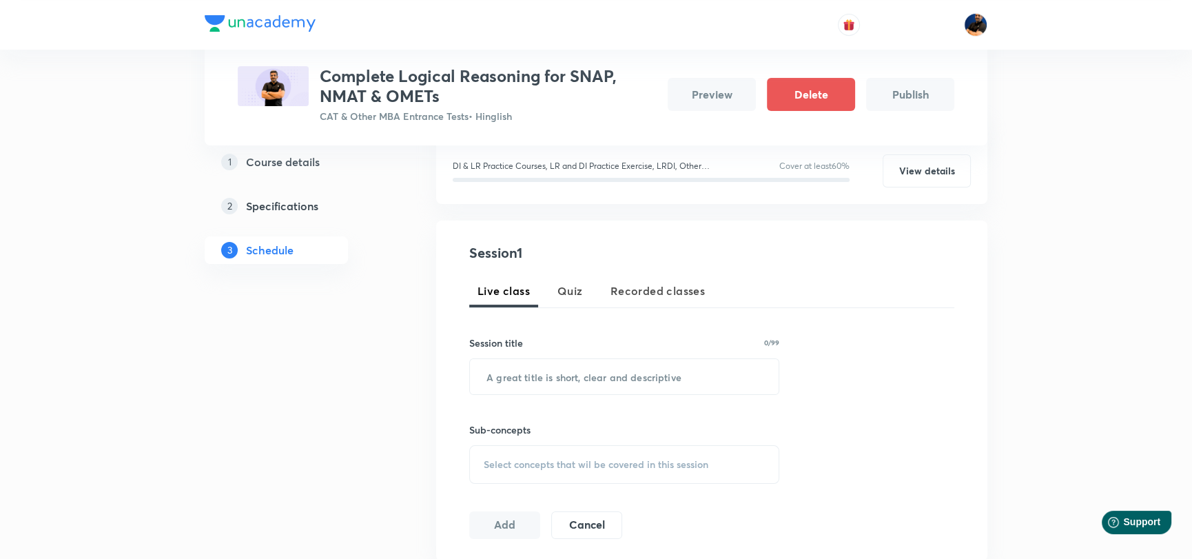
scroll to position [206, 0]
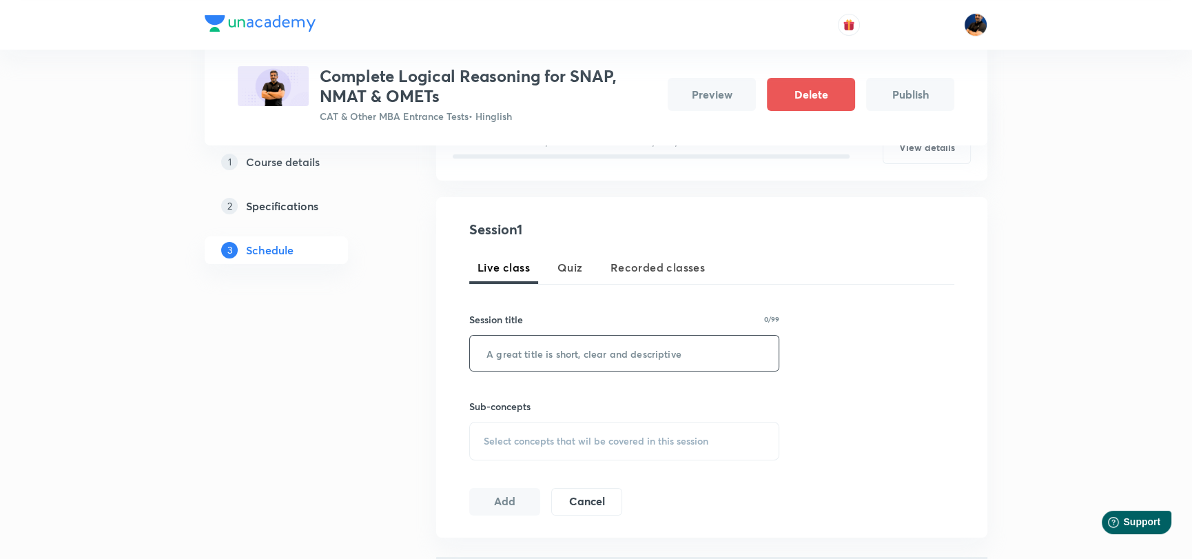
click at [577, 354] on input "text" at bounding box center [624, 352] width 309 height 35
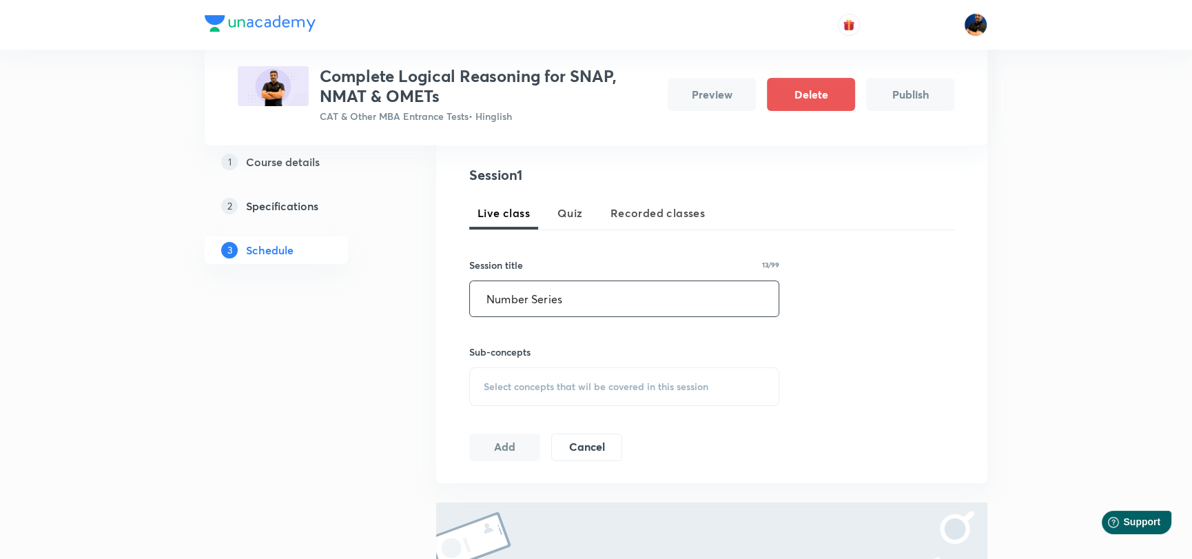
scroll to position [344, 0]
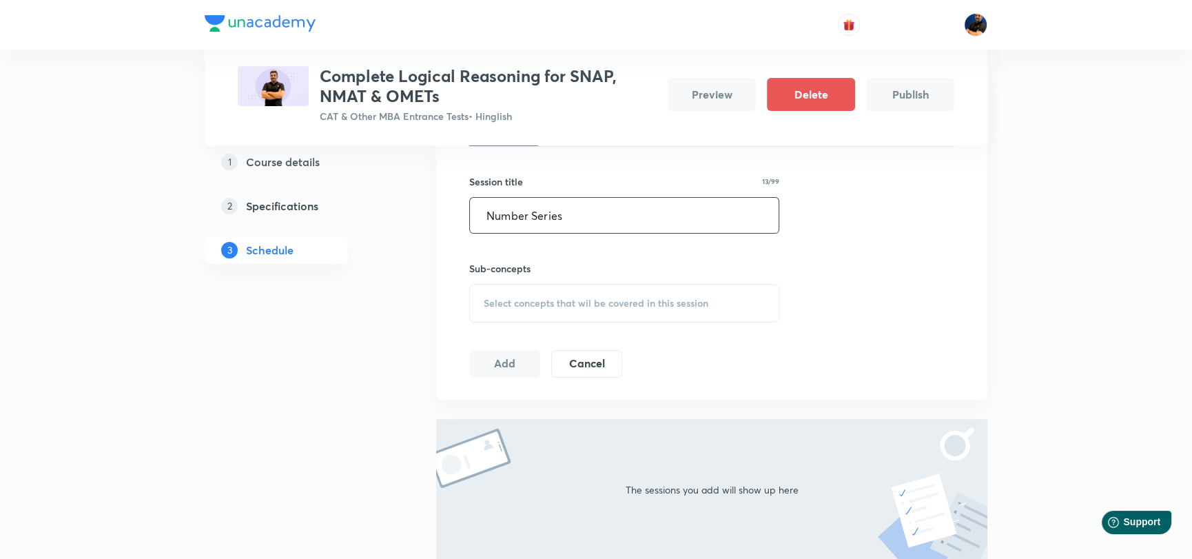
type input "Number Series"
click at [533, 306] on span "Select concepts that wil be covered in this session" at bounding box center [596, 303] width 225 height 11
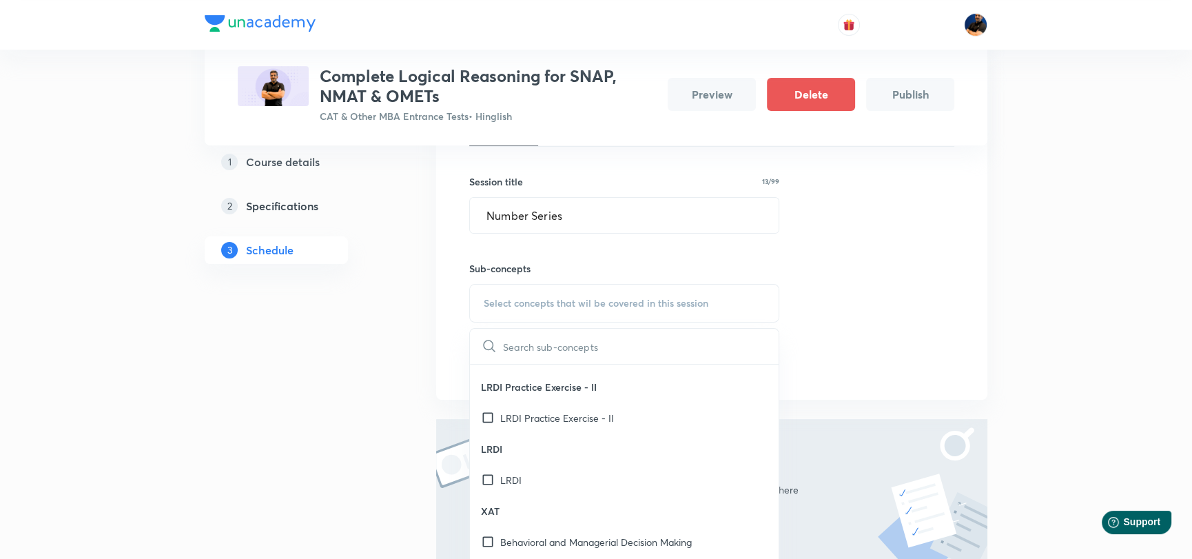
scroll to position [155, 0]
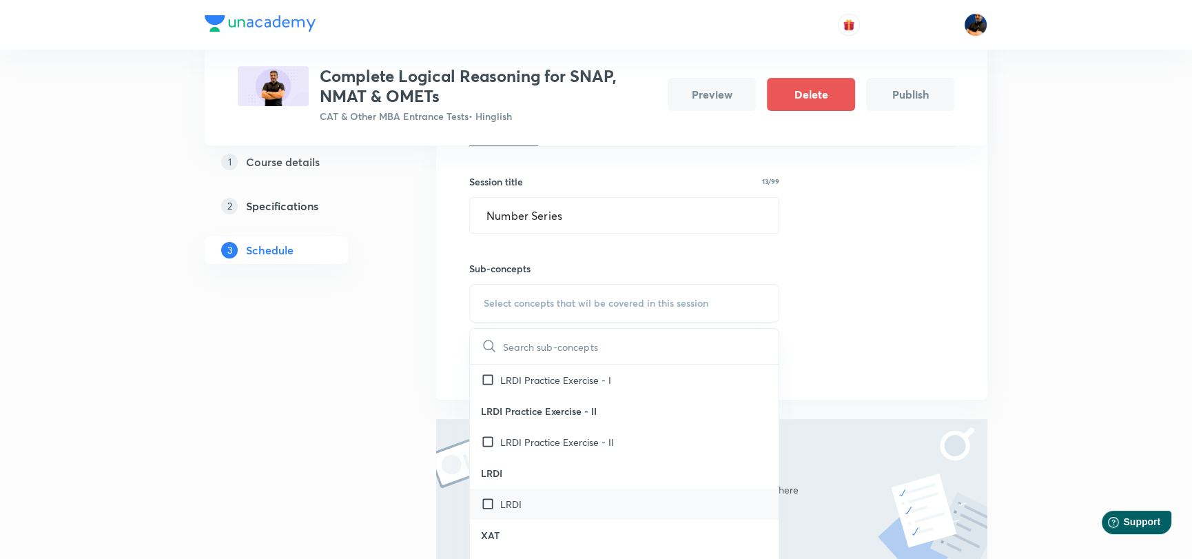
click at [489, 501] on input "checkbox" at bounding box center [490, 504] width 19 height 14
checkbox input "true"
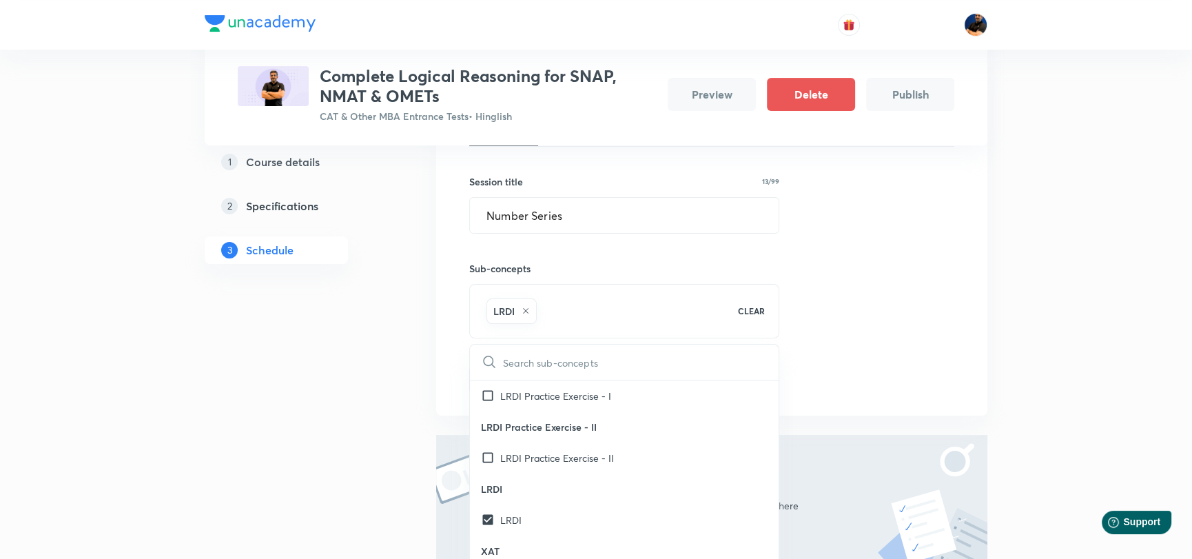
click at [888, 327] on div "Session 1 Live class Quiz Recorded classes Session title 13/99 Number Series ​ …" at bounding box center [711, 237] width 485 height 312
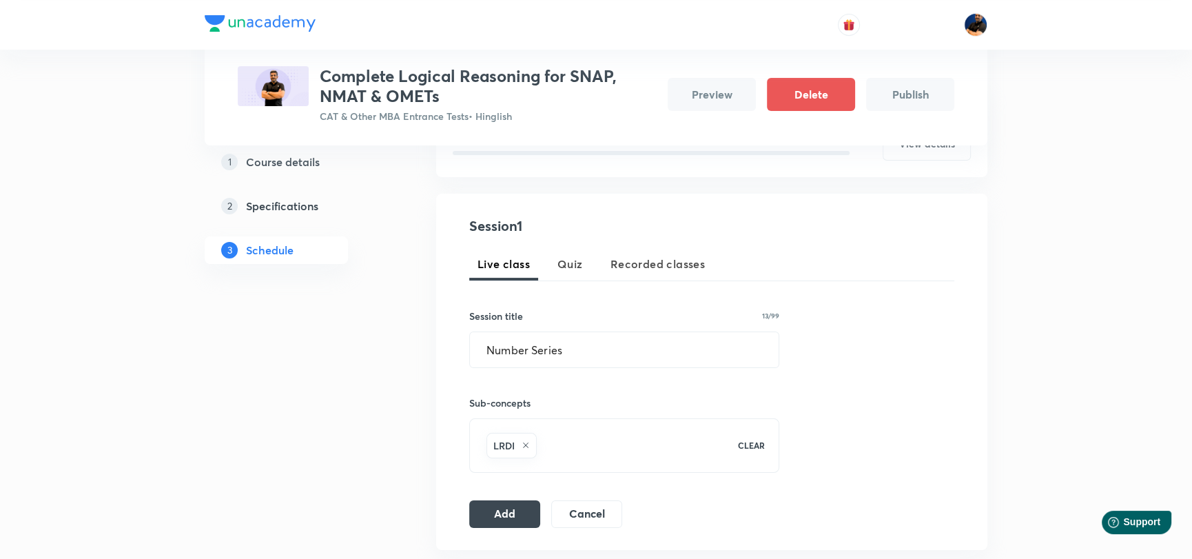
scroll to position [206, 0]
click at [503, 515] on button "Add" at bounding box center [504, 516] width 71 height 28
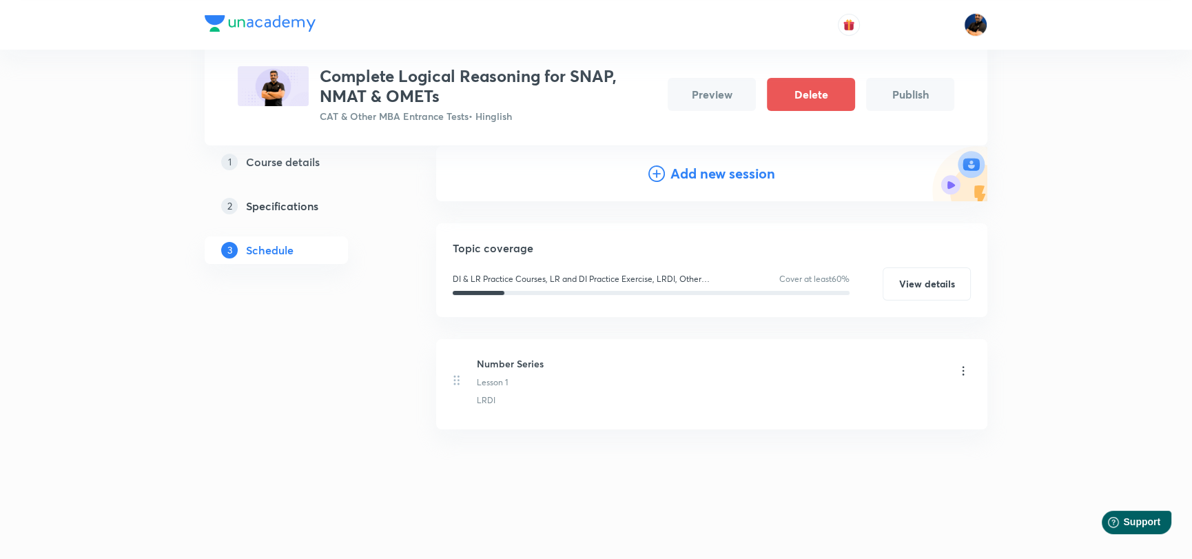
scroll to position [158, 0]
click at [691, 174] on h4 "Add new session" at bounding box center [722, 174] width 105 height 21
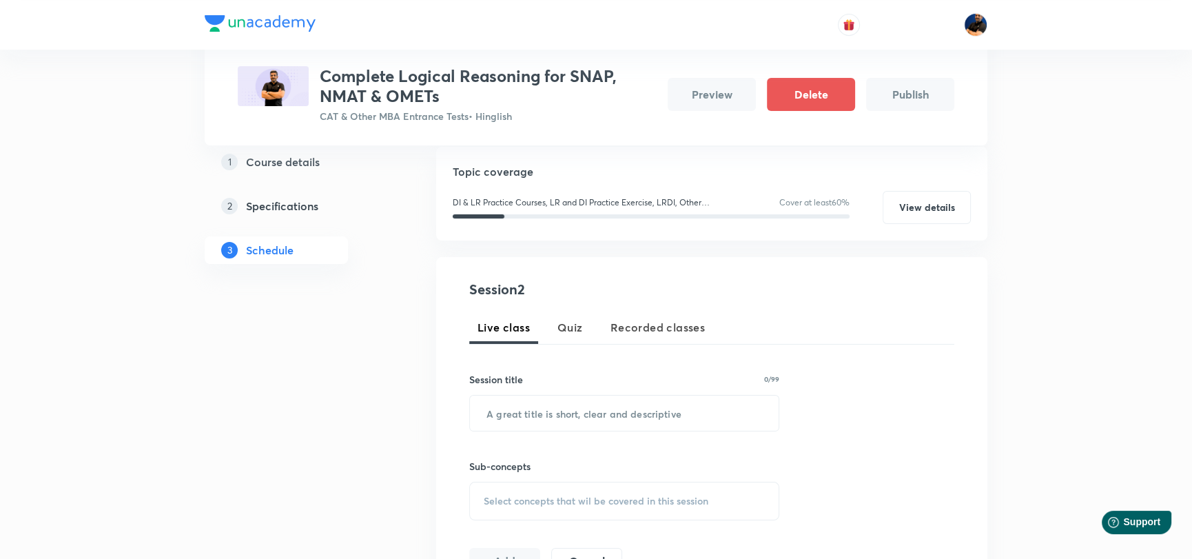
scroll to position [178, 0]
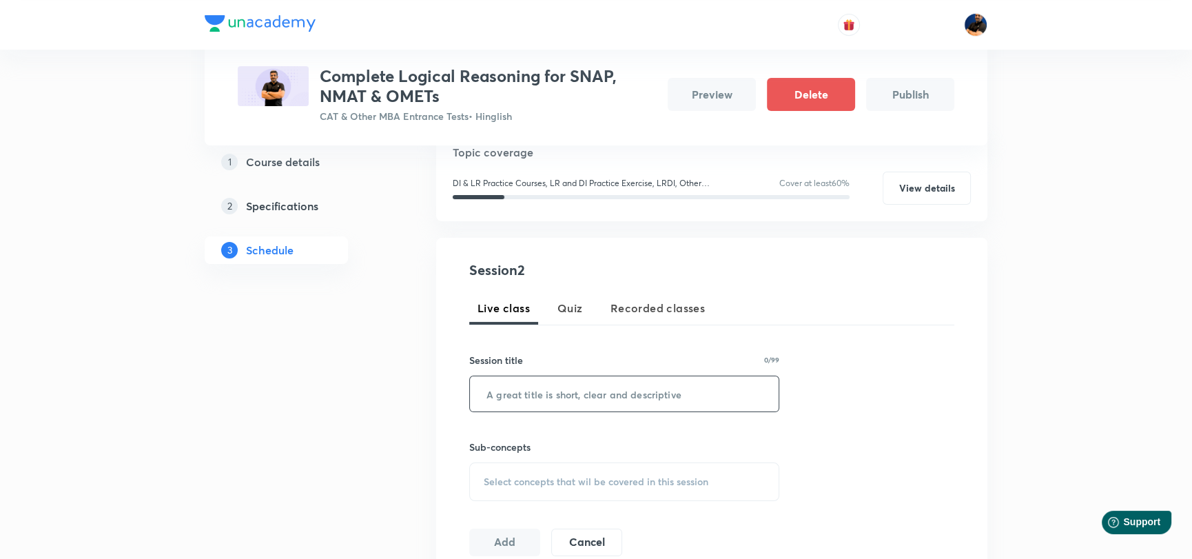
click at [516, 388] on input "text" at bounding box center [624, 393] width 309 height 35
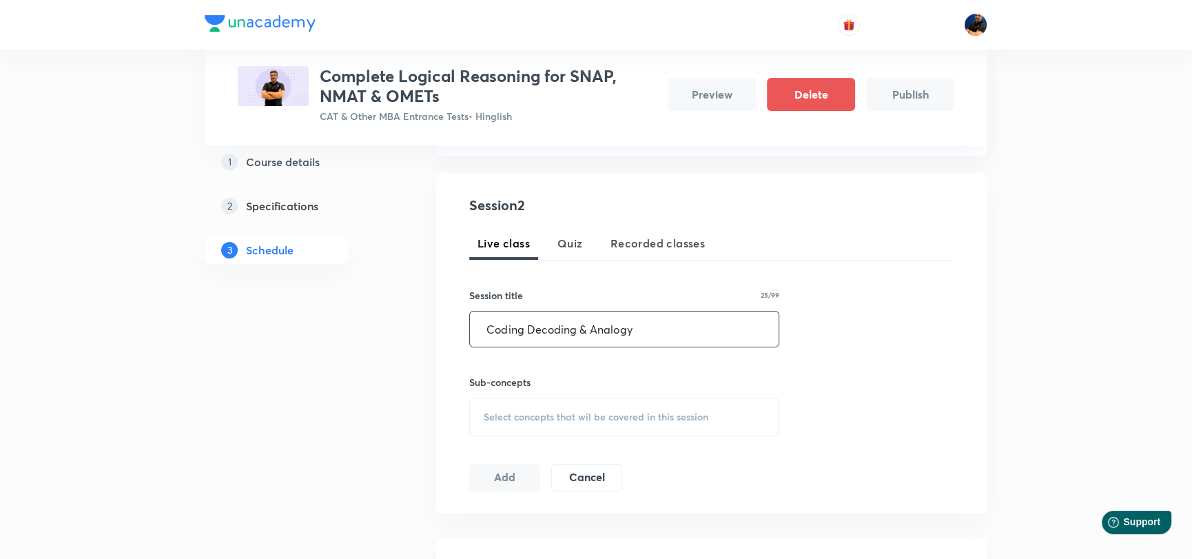
scroll to position [316, 0]
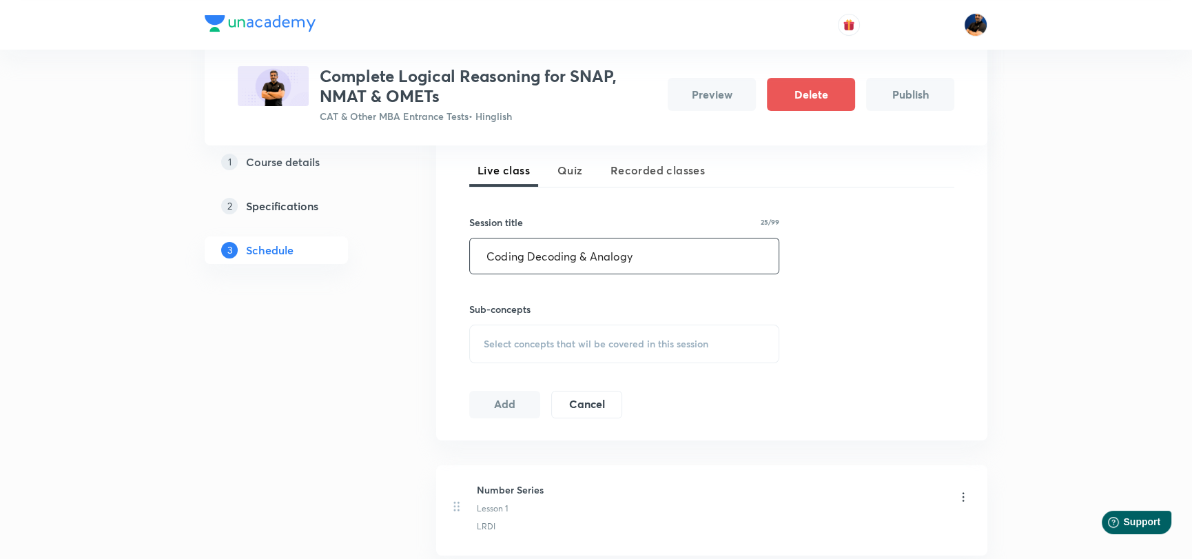
type input "Coding Decoding & Analogy"
click at [550, 338] on span "Select concepts that wil be covered in this session" at bounding box center [596, 343] width 225 height 11
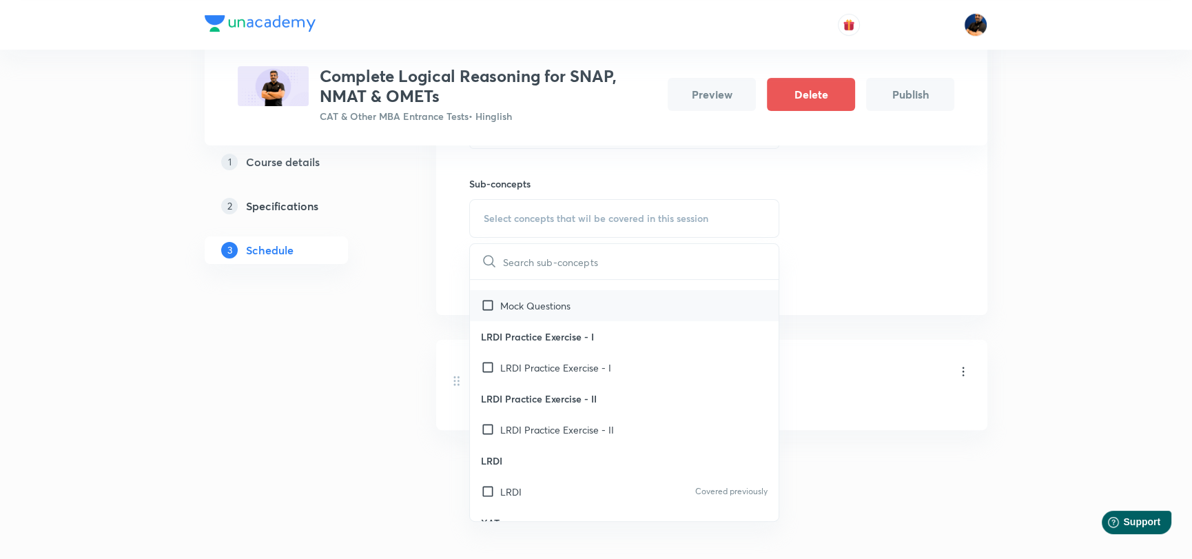
scroll to position [138, 0]
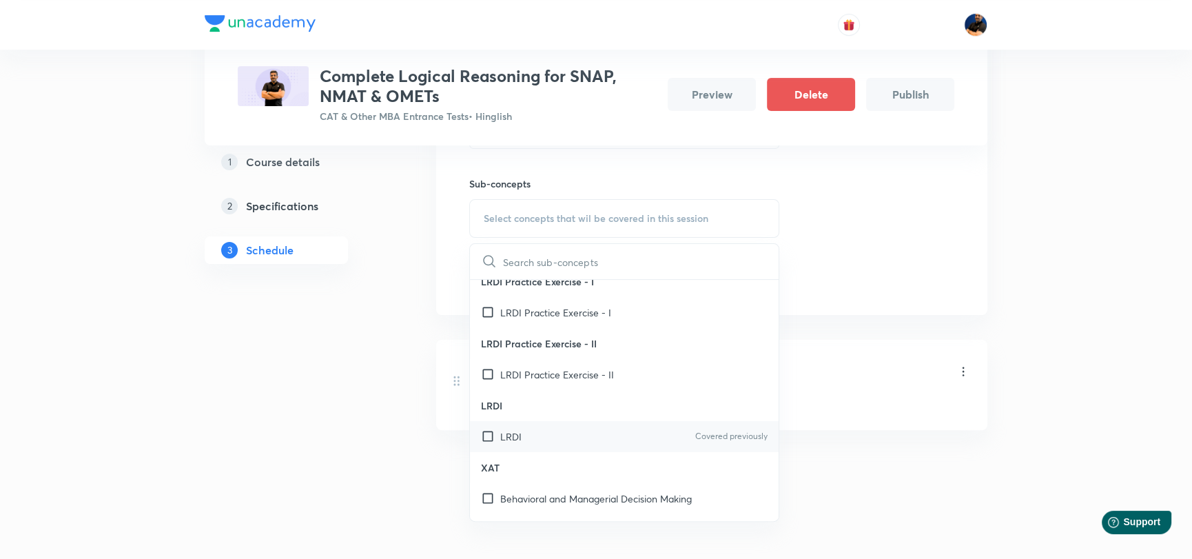
click at [482, 432] on input "checkbox" at bounding box center [490, 436] width 19 height 14
checkbox input "true"
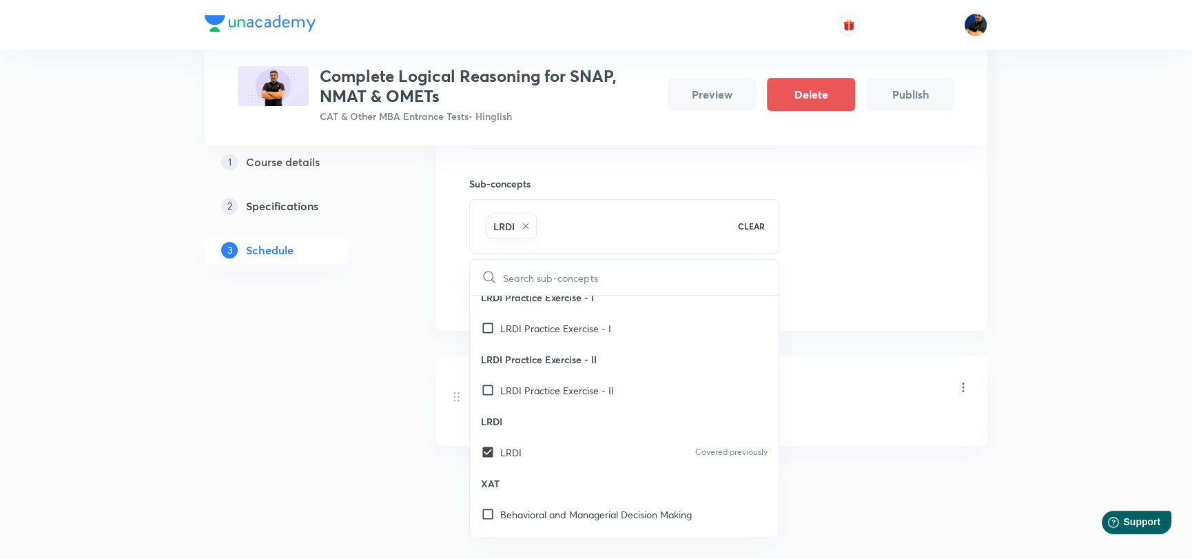
click at [922, 238] on div "Session 2 Live class Quiz Recorded classes Session title 25/99 Coding Decoding …" at bounding box center [711, 153] width 485 height 312
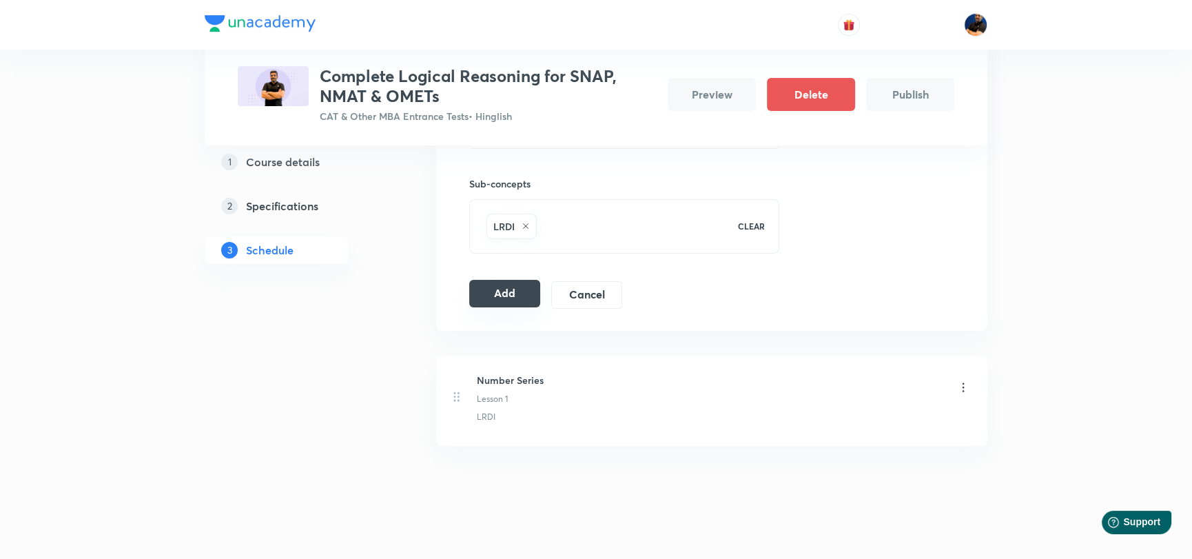
click at [490, 289] on button "Add" at bounding box center [504, 294] width 71 height 28
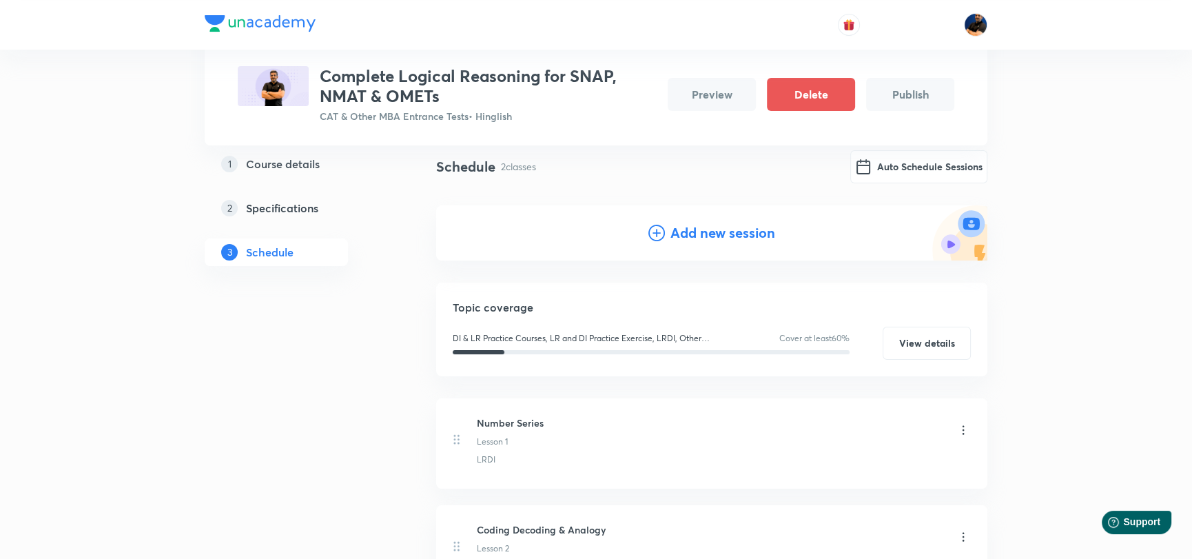
scroll to position [21, 0]
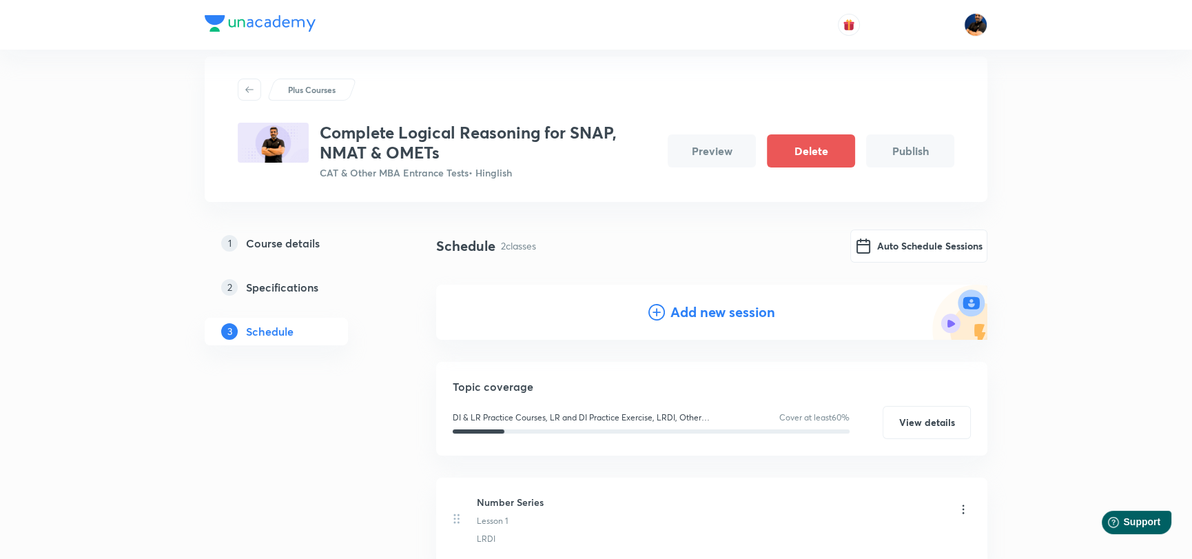
click at [710, 307] on h4 "Add new session" at bounding box center [722, 312] width 105 height 21
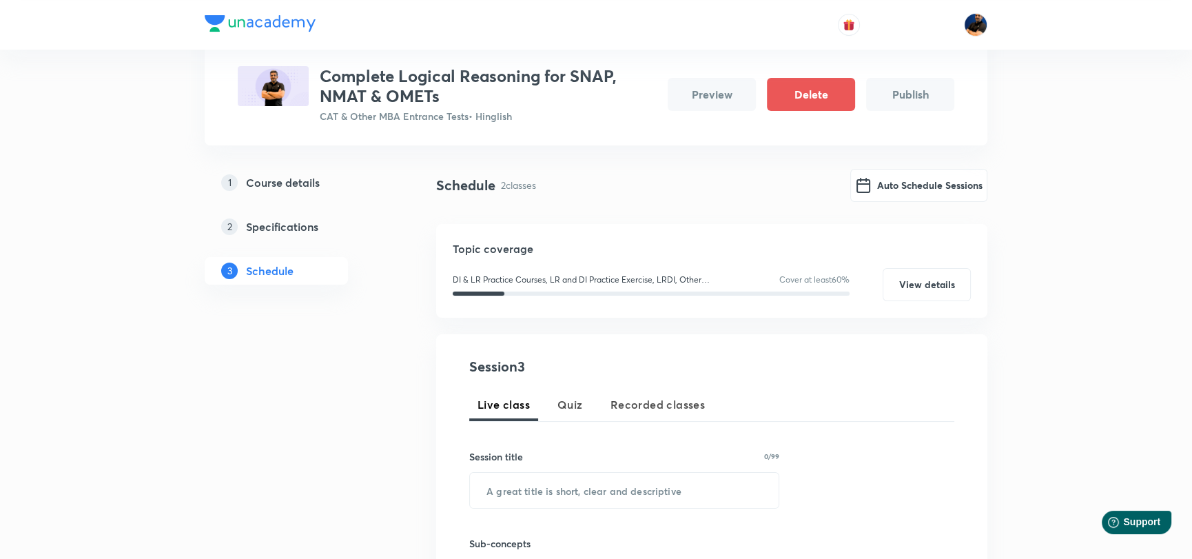
scroll to position [158, 0]
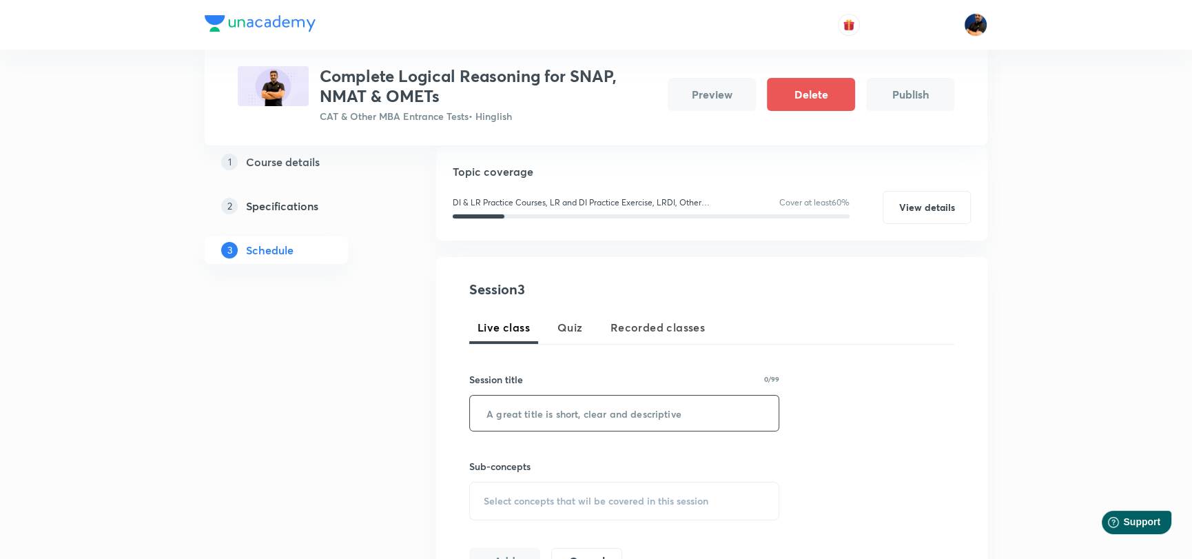
click at [547, 422] on input "text" at bounding box center [624, 412] width 309 height 35
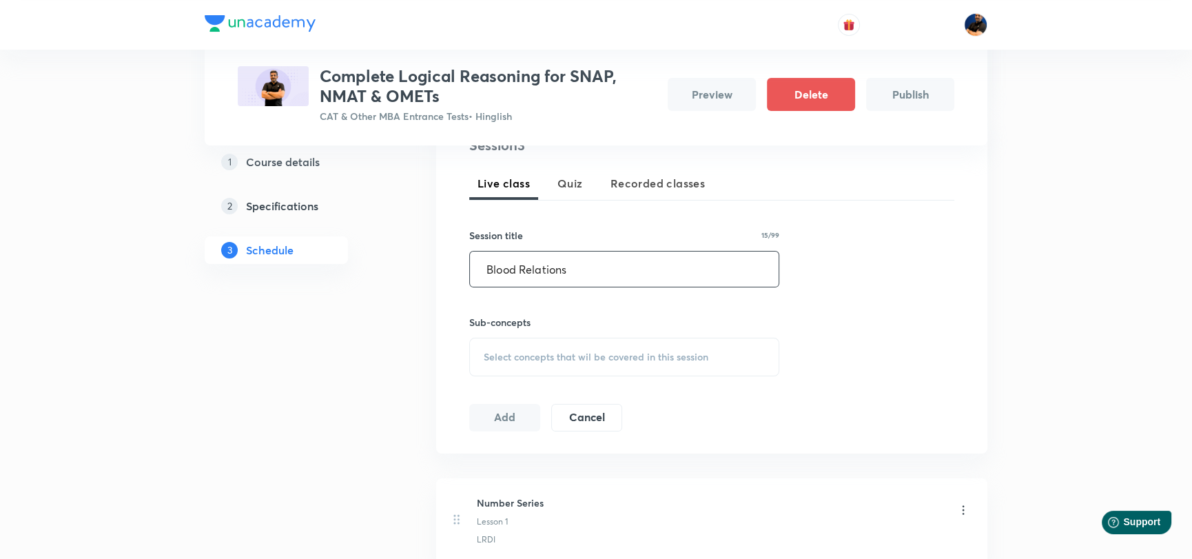
scroll to position [365, 0]
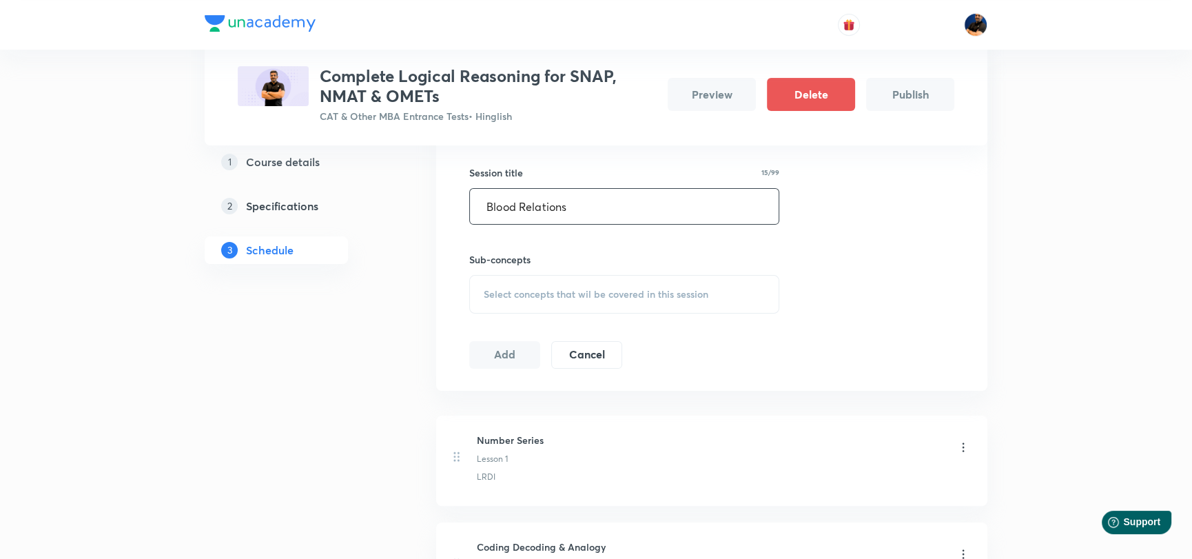
type input "Blood Relations"
click at [555, 293] on span "Select concepts that wil be covered in this session" at bounding box center [596, 294] width 225 height 11
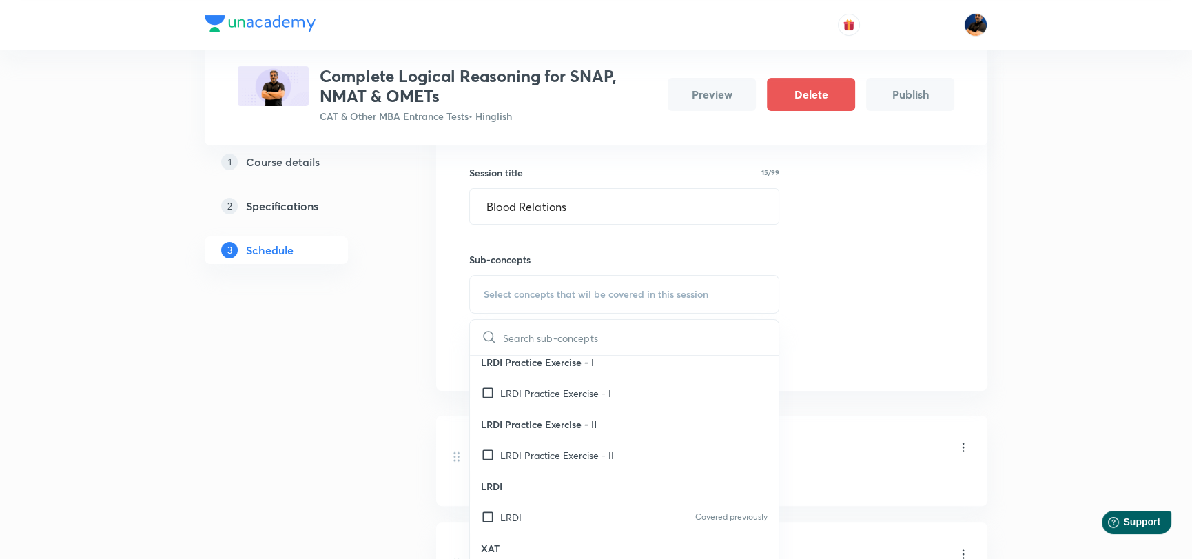
scroll to position [138, 0]
click at [483, 510] on input "checkbox" at bounding box center [490, 512] width 19 height 14
checkbox input "true"
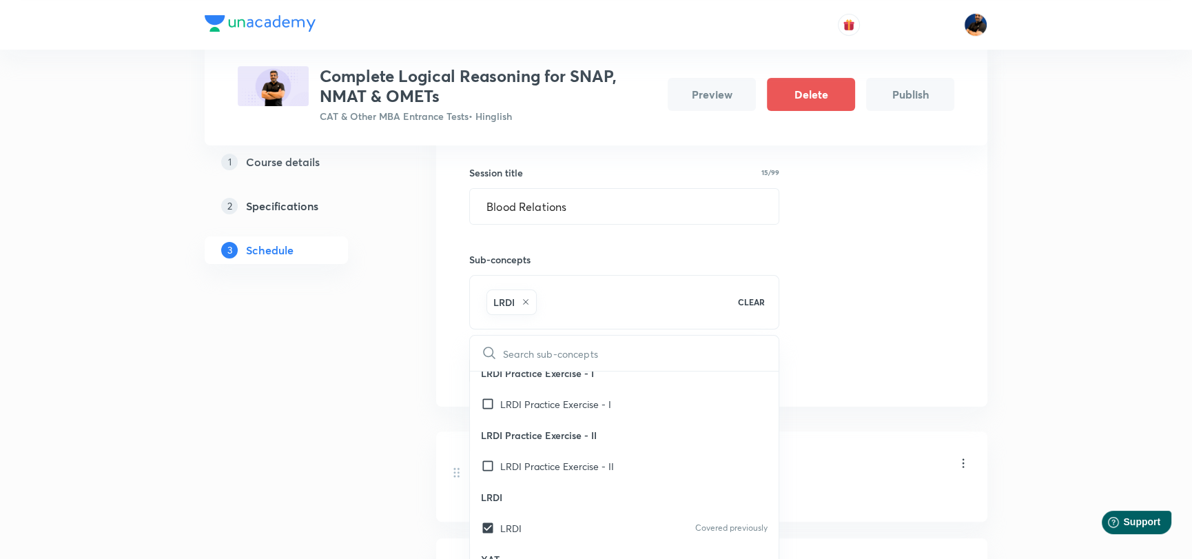
click at [898, 348] on div "Session 3 Live class Quiz Recorded classes Session title 15/99 Blood Relations …" at bounding box center [711, 228] width 485 height 312
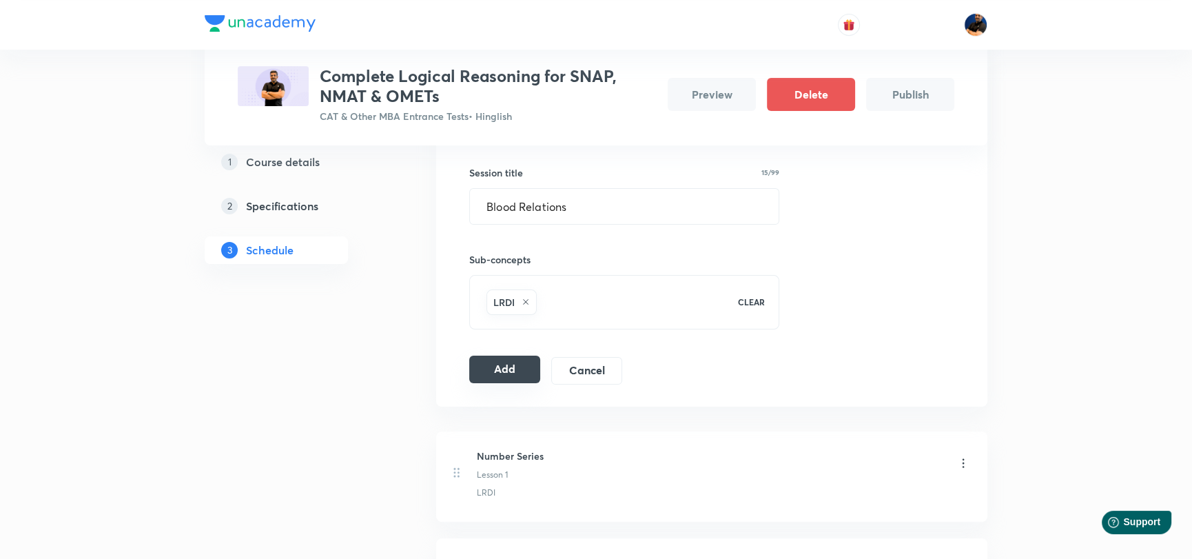
click at [513, 367] on button "Add" at bounding box center [504, 369] width 71 height 28
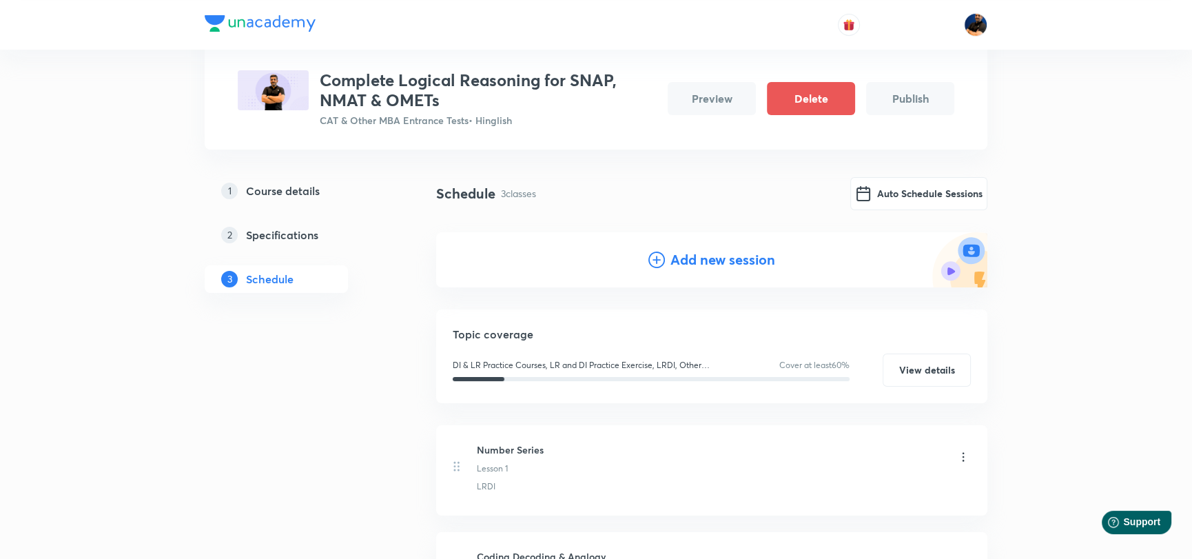
scroll to position [59, 0]
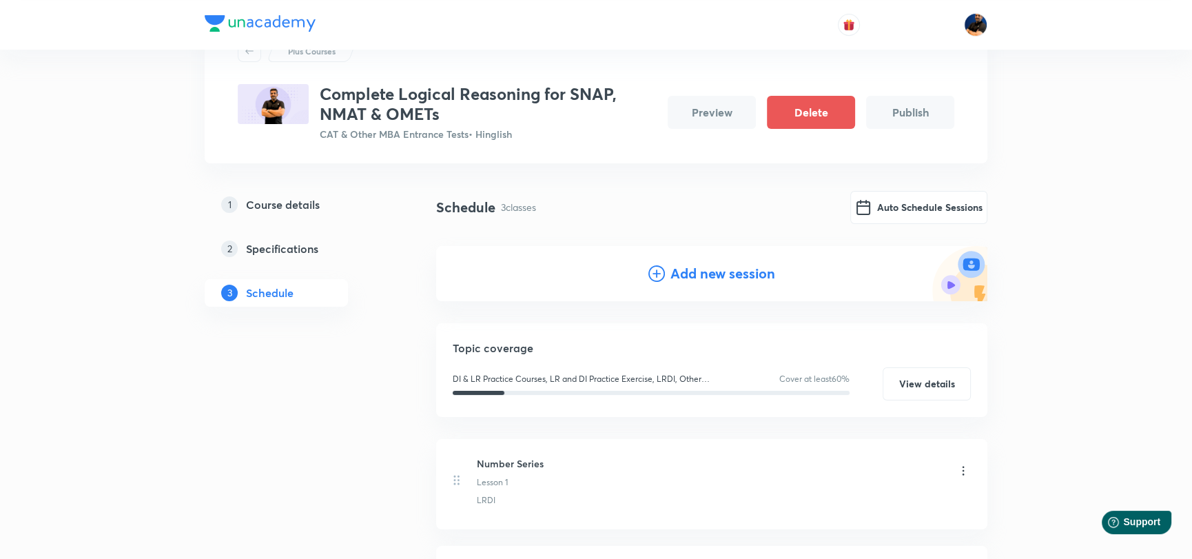
click at [721, 271] on h4 "Add new session" at bounding box center [722, 273] width 105 height 21
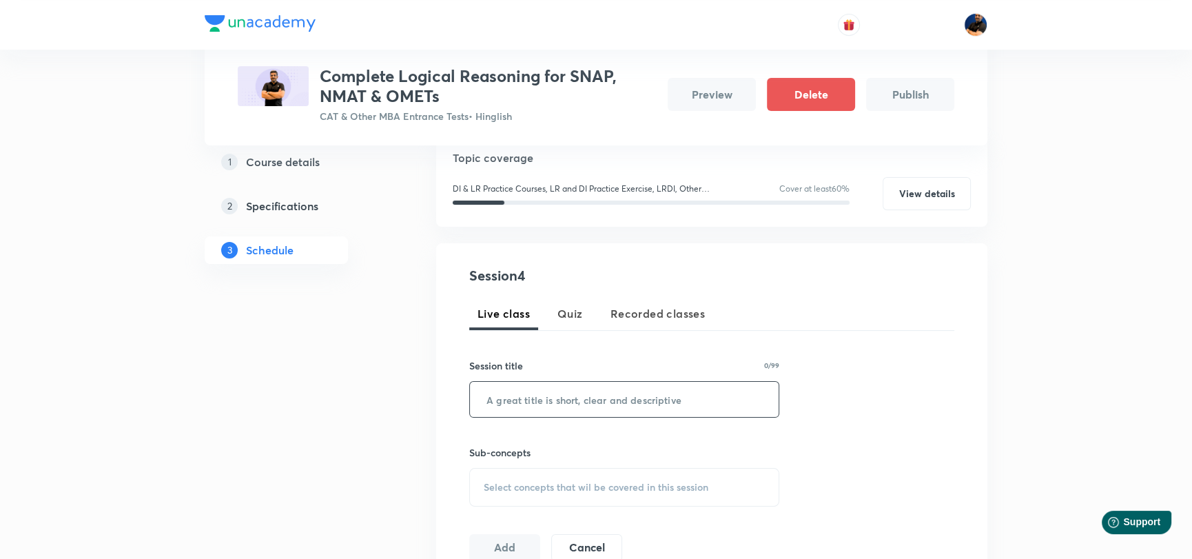
scroll to position [197, 0]
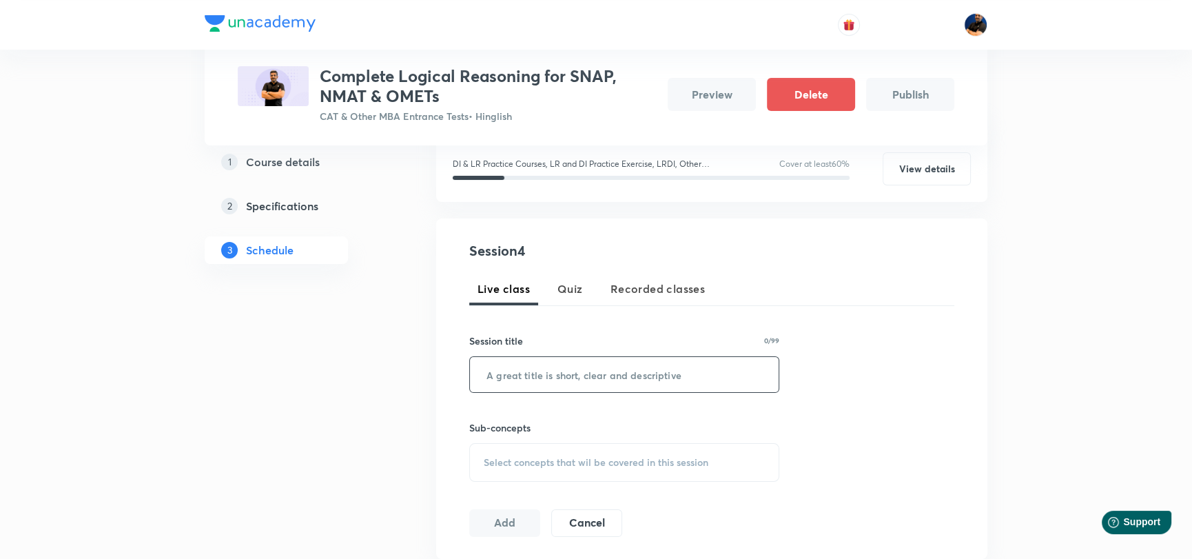
click at [569, 366] on input "text" at bounding box center [624, 374] width 309 height 35
type input "Directions"
click at [542, 460] on span "Select concepts that wil be covered in this session" at bounding box center [596, 462] width 225 height 11
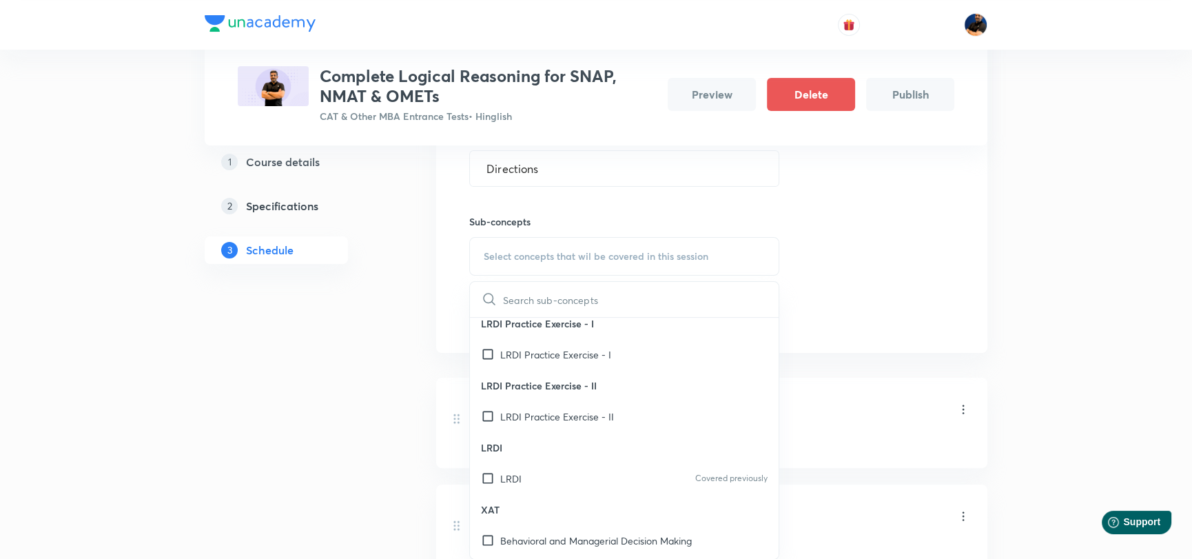
scroll to position [138, 0]
click at [488, 475] on input "checkbox" at bounding box center [490, 474] width 19 height 14
checkbox input "true"
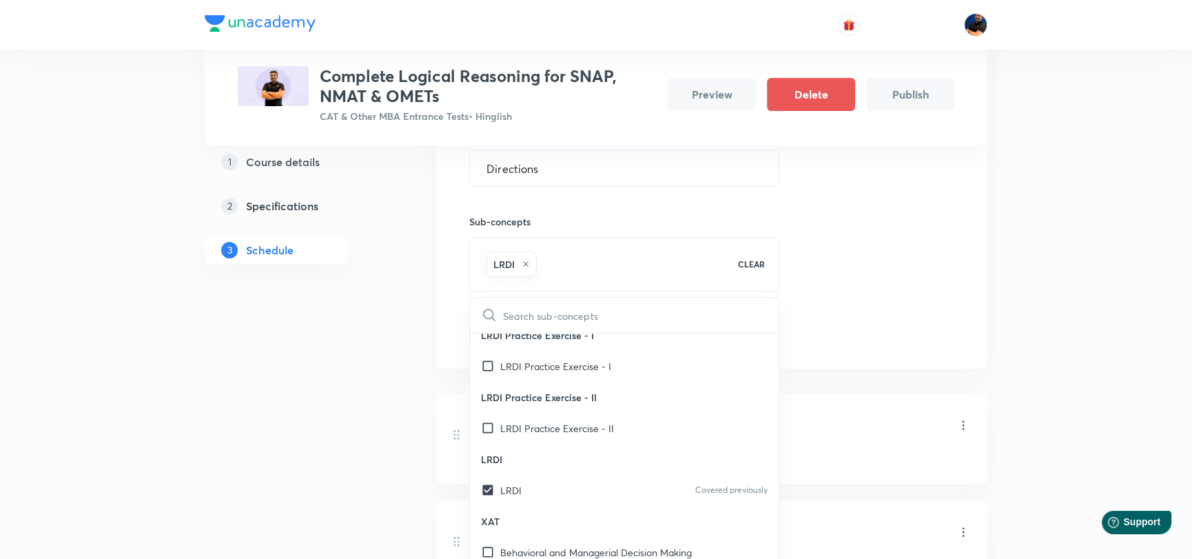
click at [914, 320] on div "Session 4 Live class Quiz Recorded classes Session title 10/99 Directions ​ Sub…" at bounding box center [711, 190] width 485 height 312
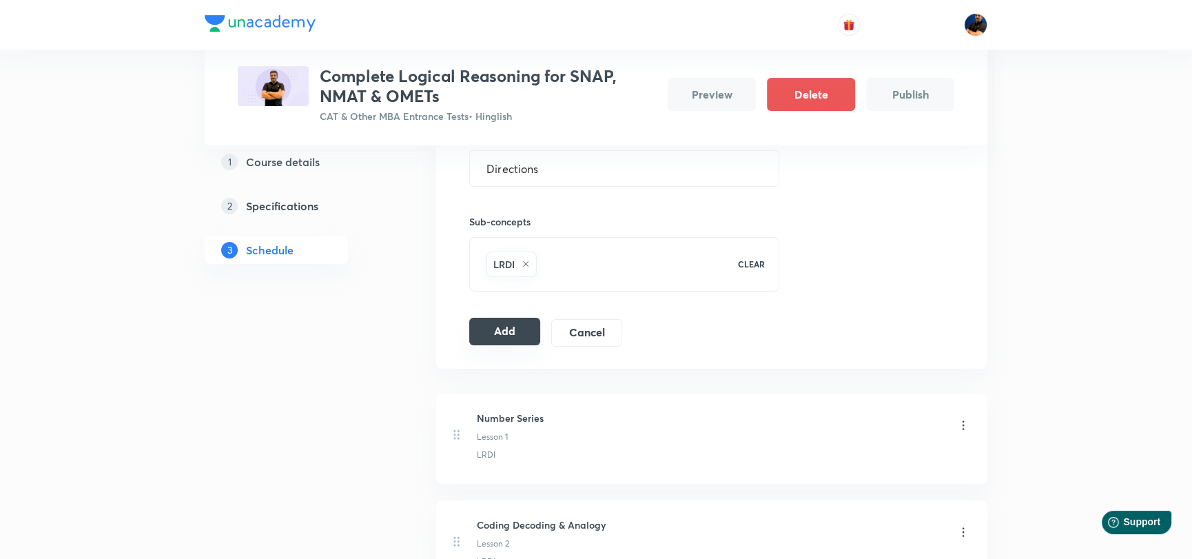
click at [505, 340] on button "Add" at bounding box center [504, 332] width 71 height 28
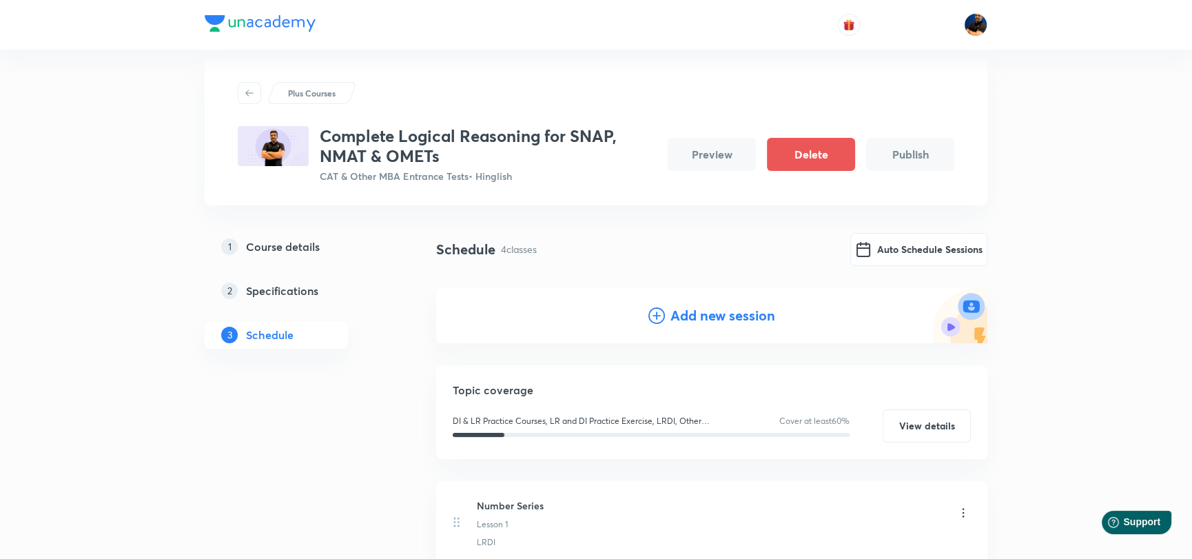
scroll to position [0, 0]
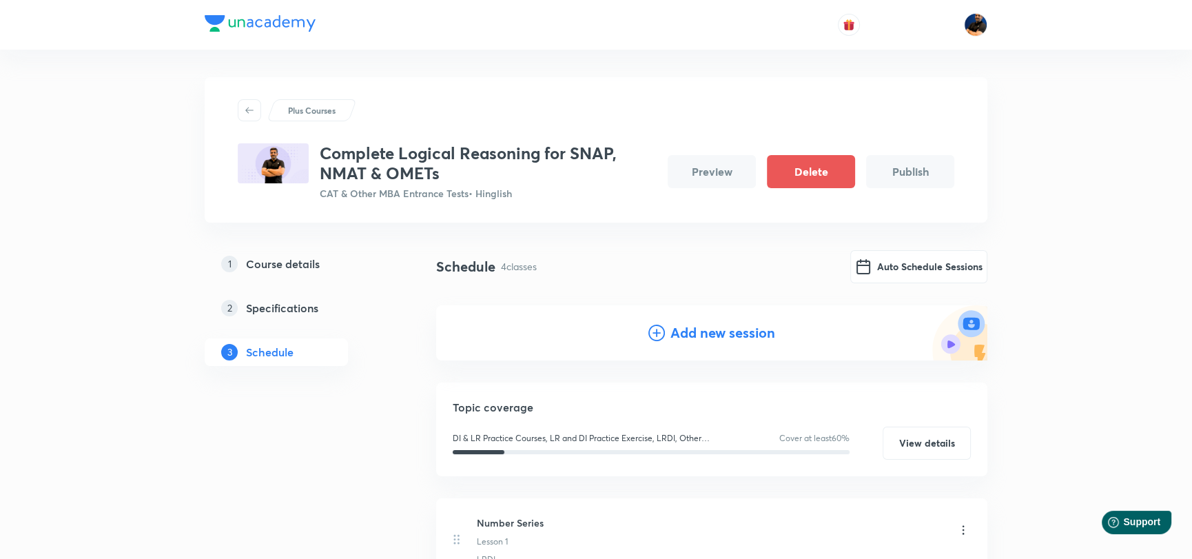
click at [705, 332] on h4 "Add new session" at bounding box center [722, 332] width 105 height 21
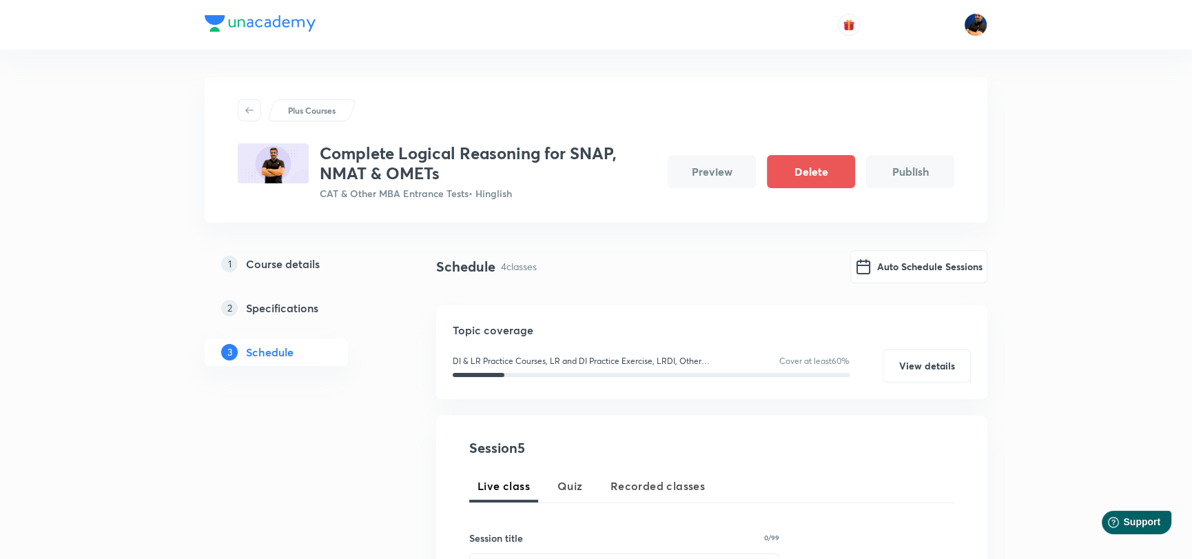
scroll to position [138, 0]
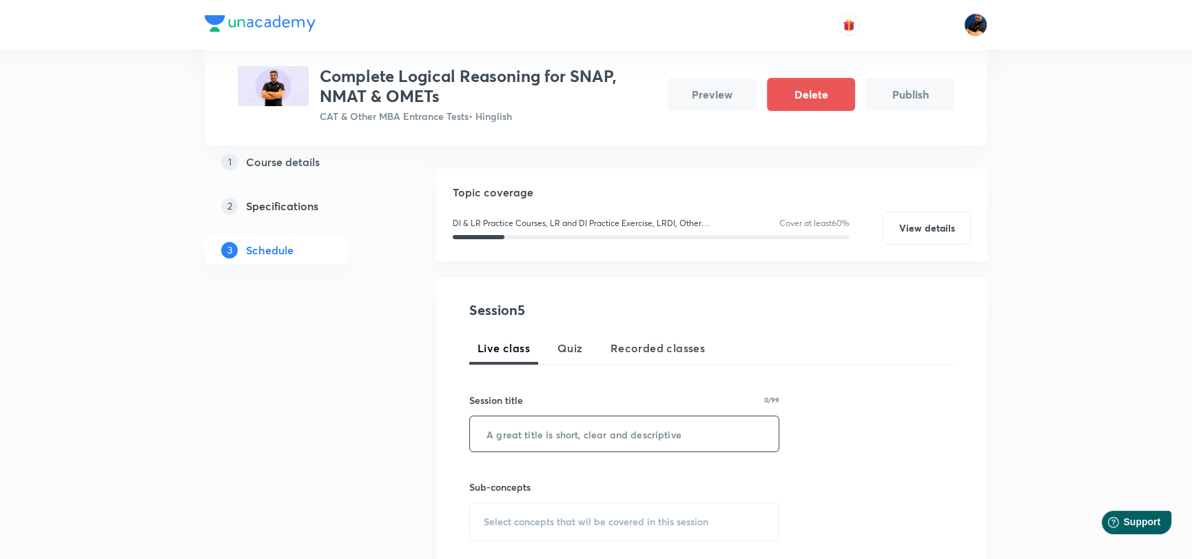
click at [572, 426] on input "text" at bounding box center [624, 433] width 309 height 35
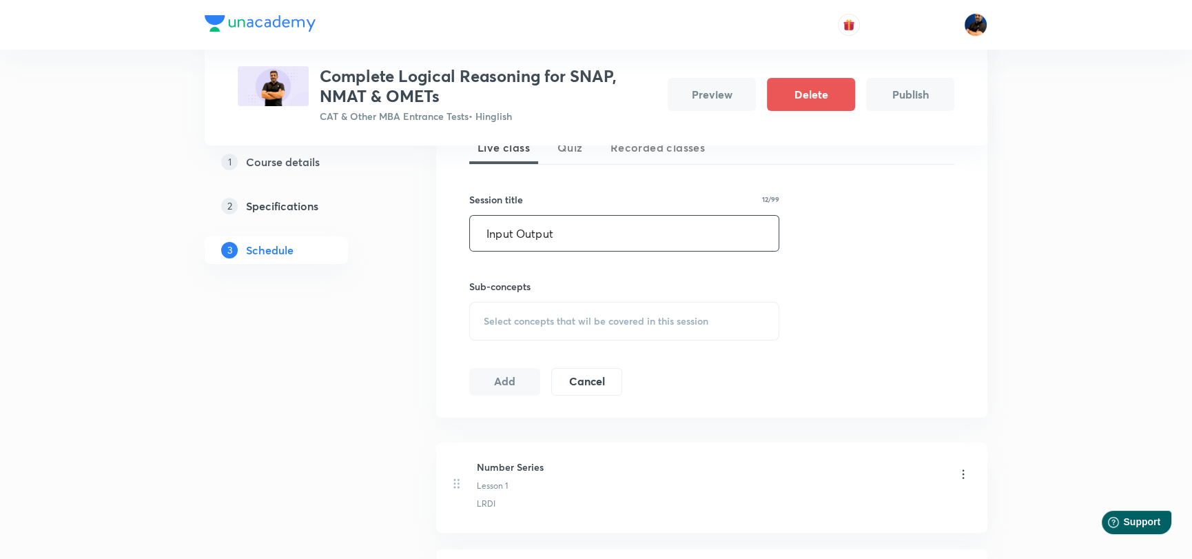
scroll to position [344, 0]
type input "Input Output"
click at [544, 310] on span "Select concepts that wil be covered in this session" at bounding box center [596, 315] width 225 height 11
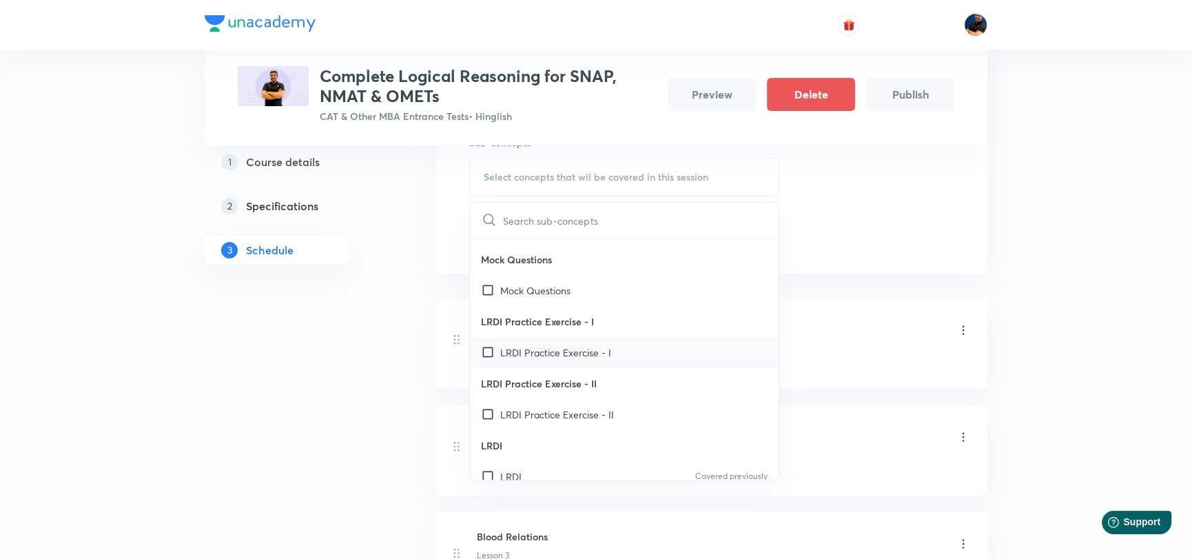
scroll to position [138, 0]
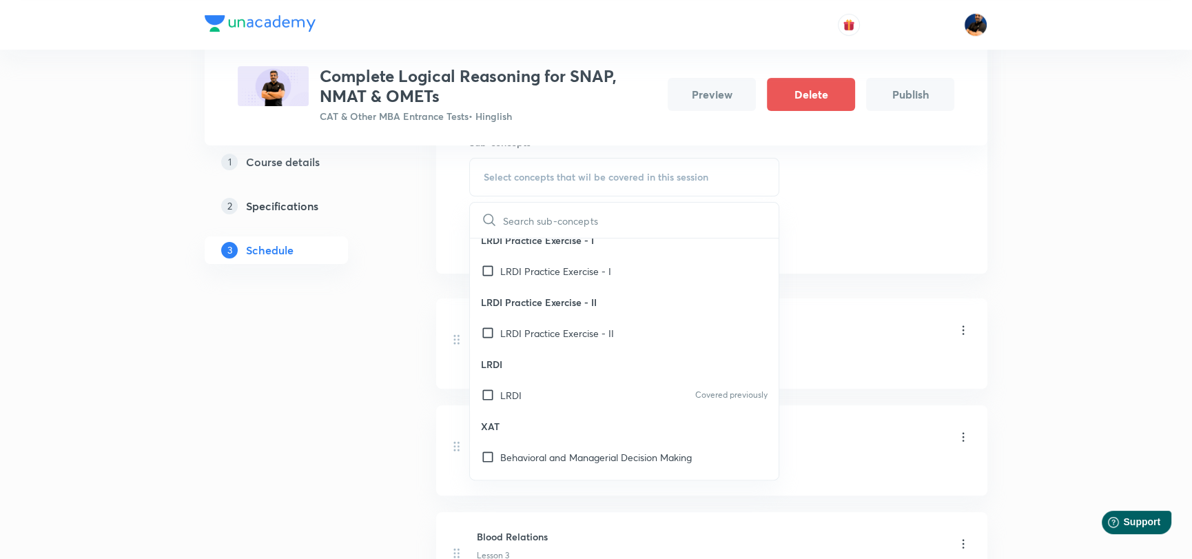
drag, startPoint x: 484, startPoint y: 391, endPoint x: 499, endPoint y: 391, distance: 15.8
click at [486, 391] on input "checkbox" at bounding box center [490, 395] width 19 height 14
checkbox input "true"
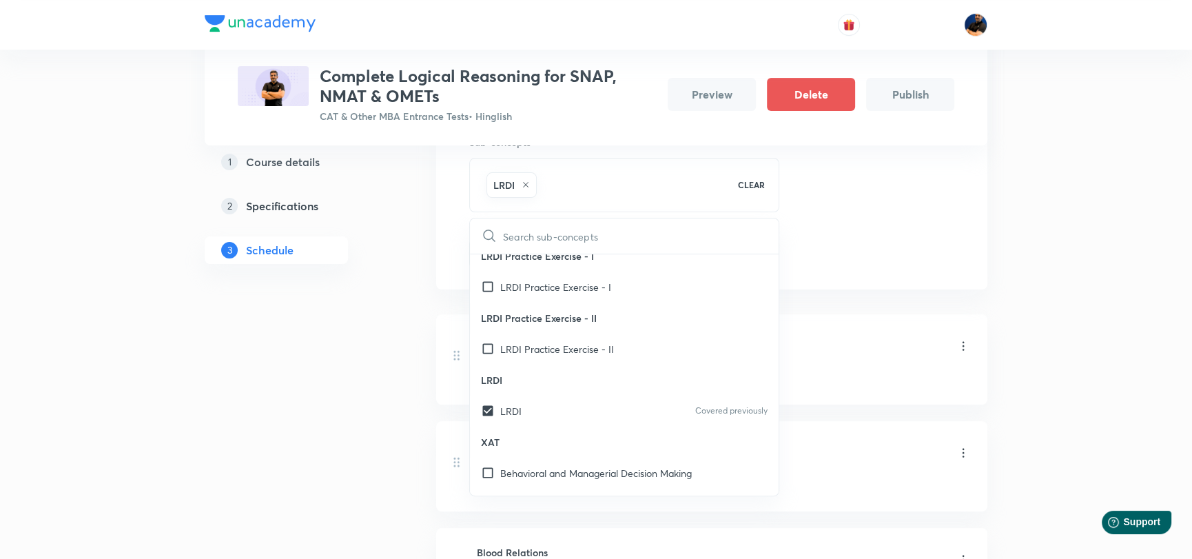
click at [860, 272] on div "Session 5 Live class Quiz Recorded classes Session title 12/99 Input Output ​ S…" at bounding box center [711, 111] width 551 height 356
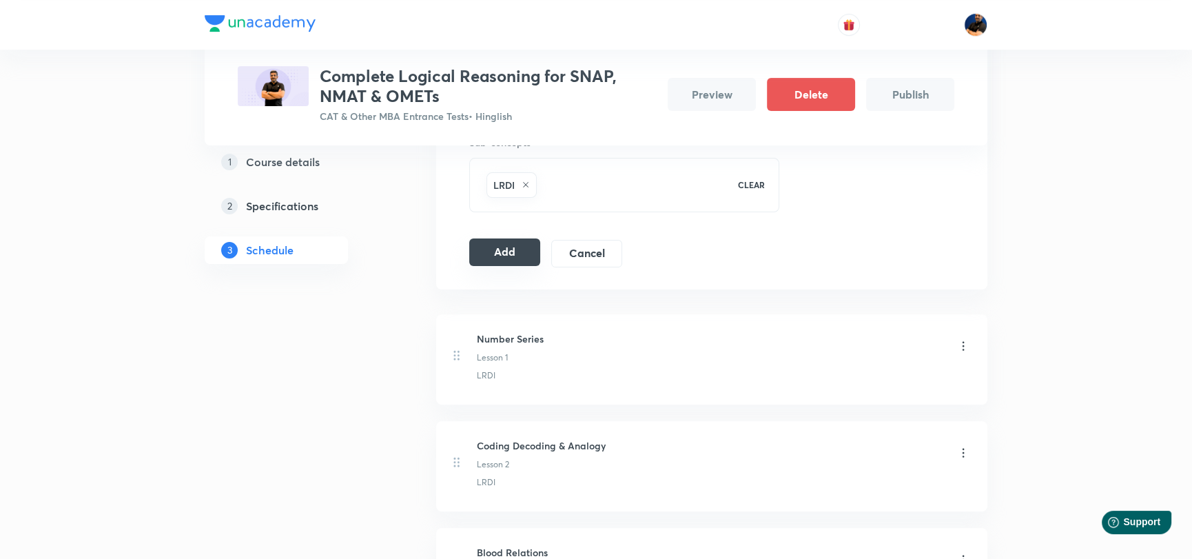
click at [509, 254] on button "Add" at bounding box center [504, 252] width 71 height 28
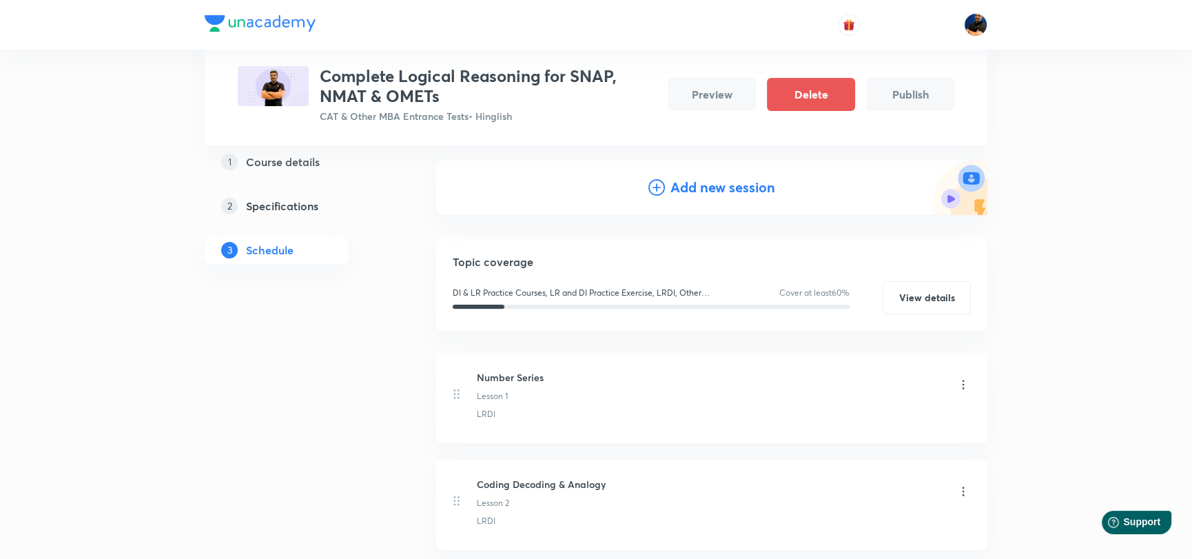
scroll to position [134, 0]
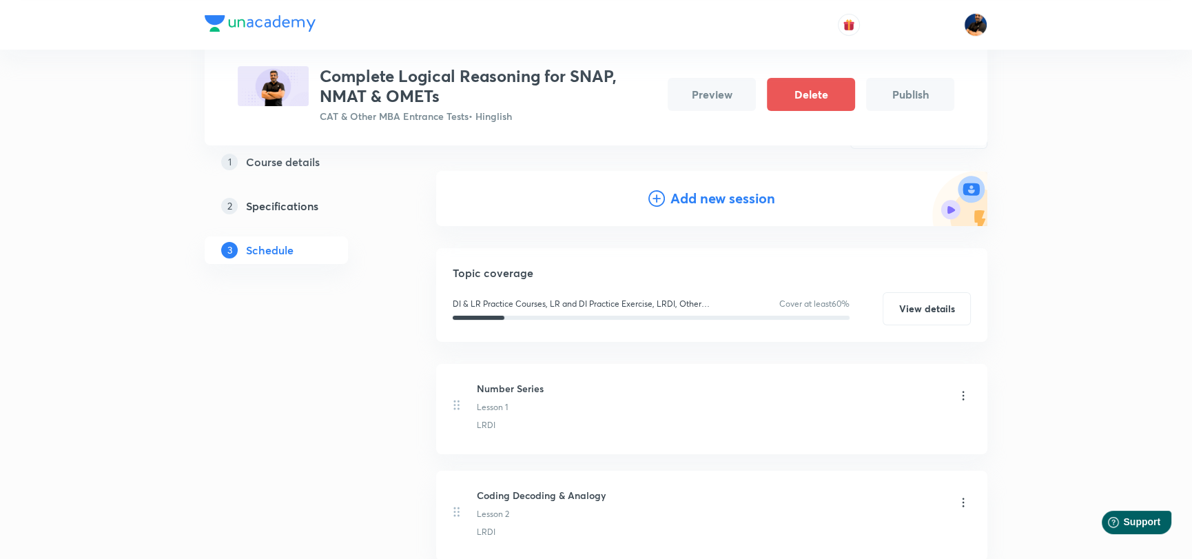
click at [716, 199] on h4 "Add new session" at bounding box center [722, 198] width 105 height 21
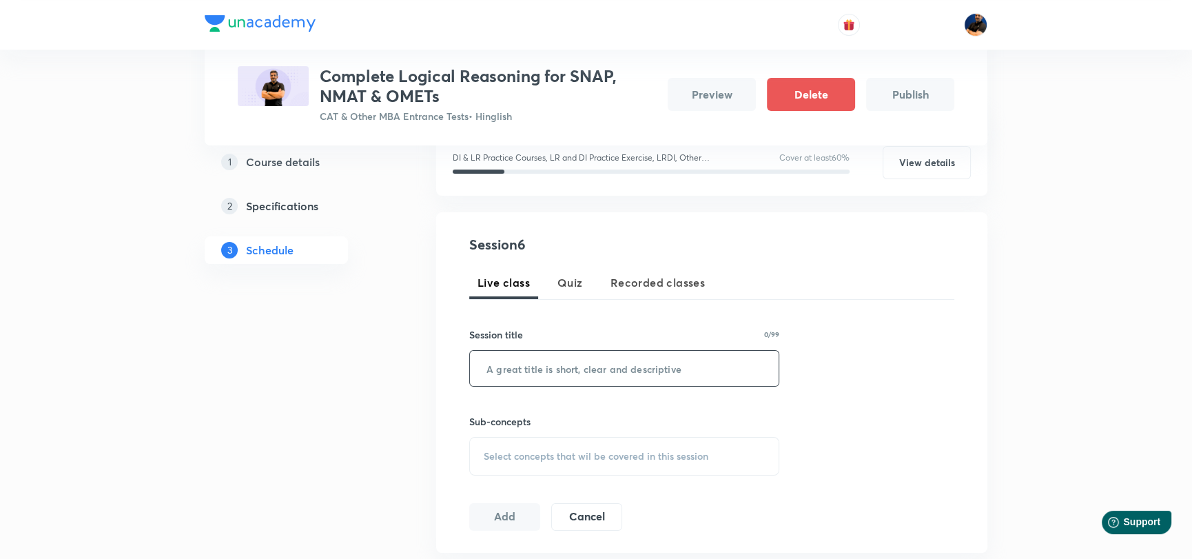
scroll to position [272, 0]
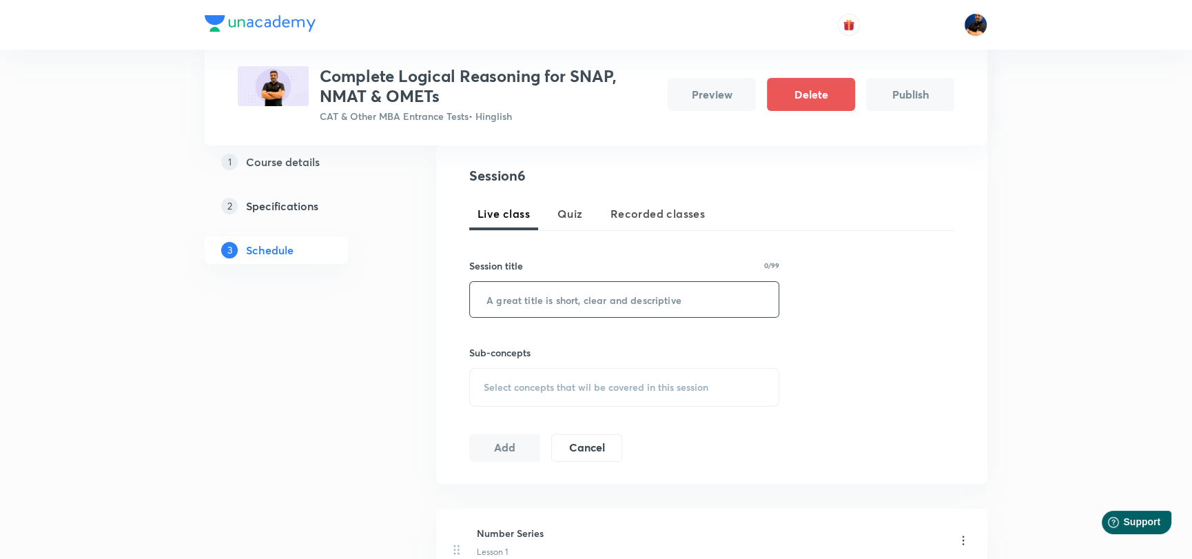
click at [561, 311] on input "text" at bounding box center [624, 299] width 309 height 35
type input "Operations, Symbols etc"
click at [555, 389] on span "Select concepts that wil be covered in this session" at bounding box center [596, 387] width 225 height 11
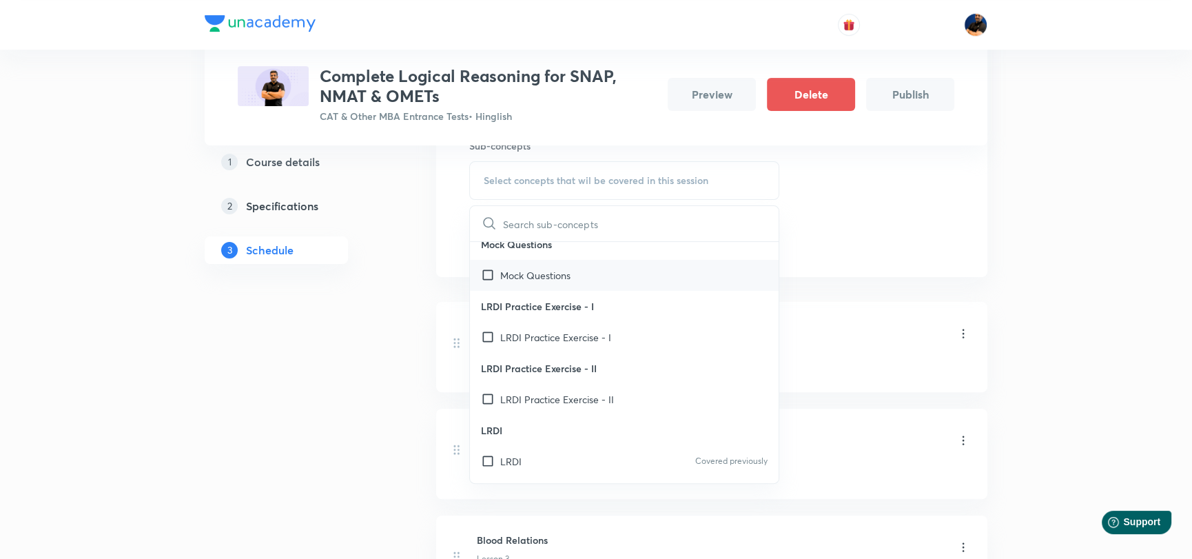
scroll to position [138, 0]
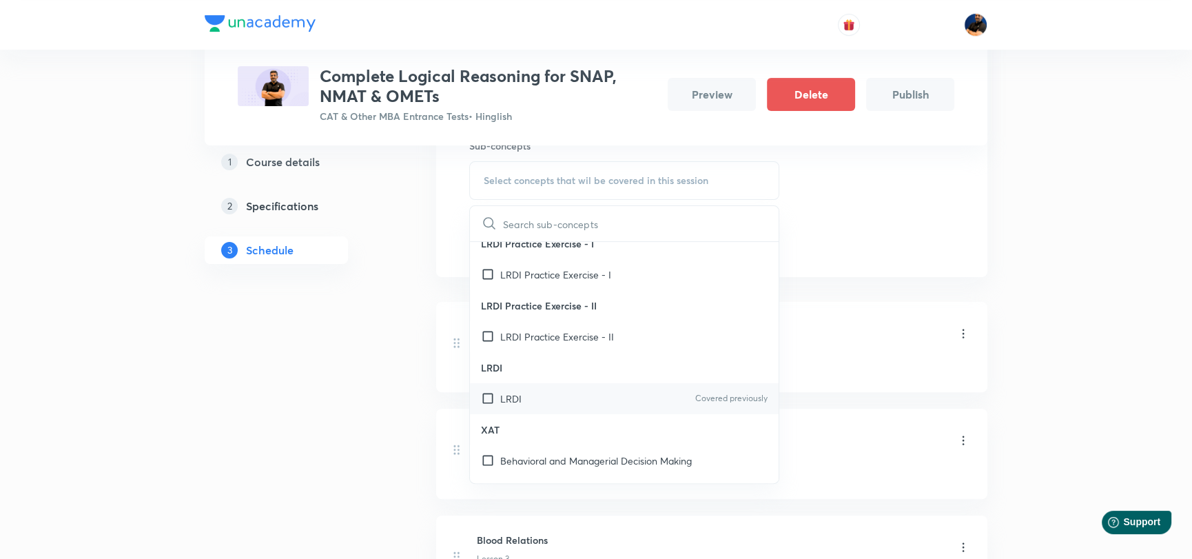
click at [488, 394] on input "checkbox" at bounding box center [490, 398] width 19 height 14
checkbox input "true"
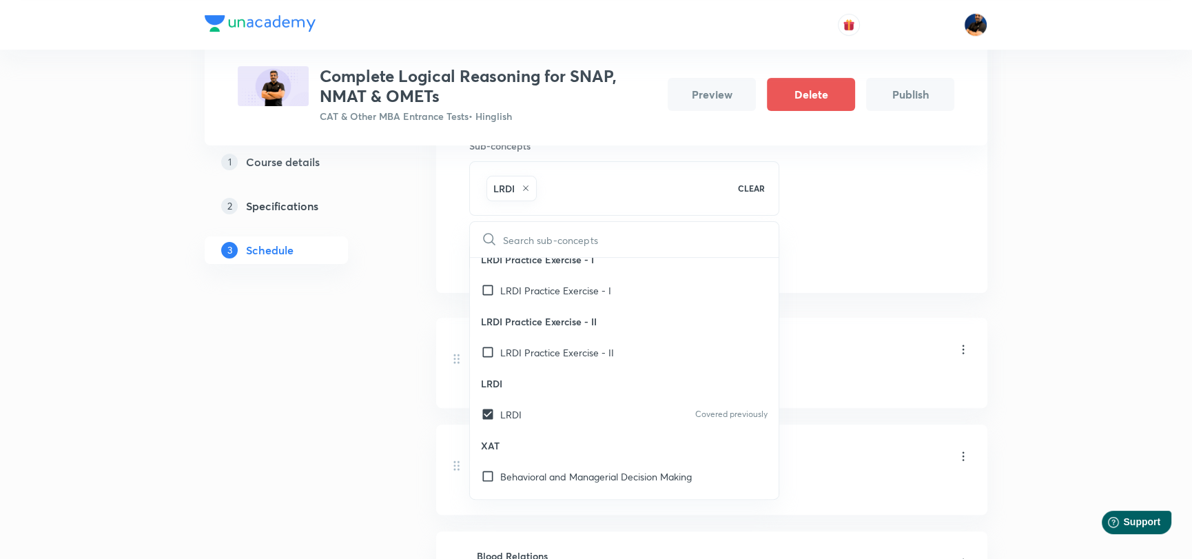
click at [892, 265] on div "Session 6 Live class Quiz Recorded classes Session title 23/99 Operations, Symb…" at bounding box center [711, 115] width 485 height 312
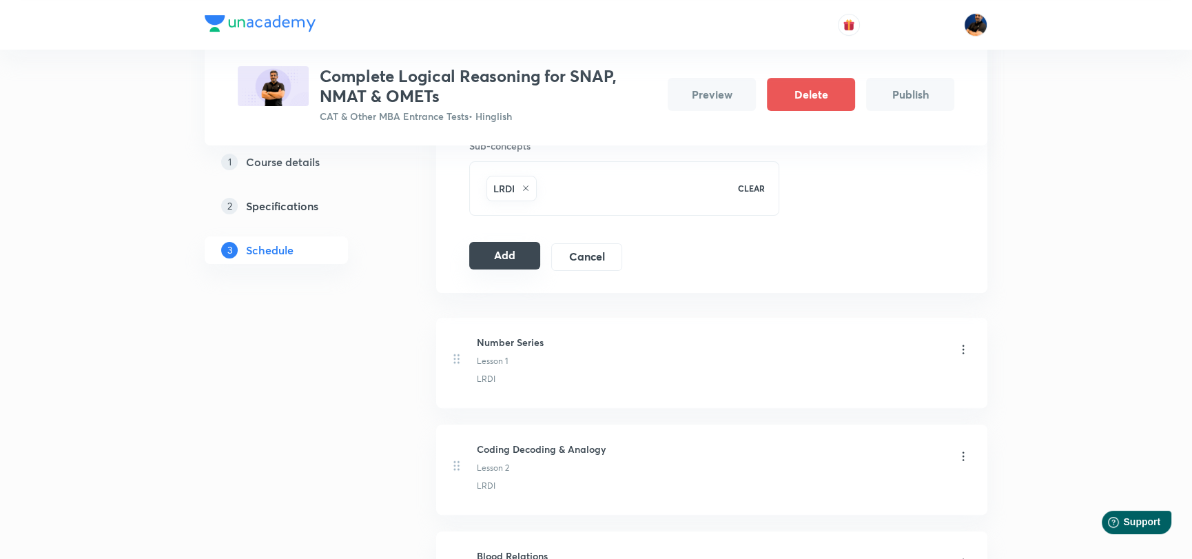
click at [517, 260] on button "Add" at bounding box center [504, 256] width 71 height 28
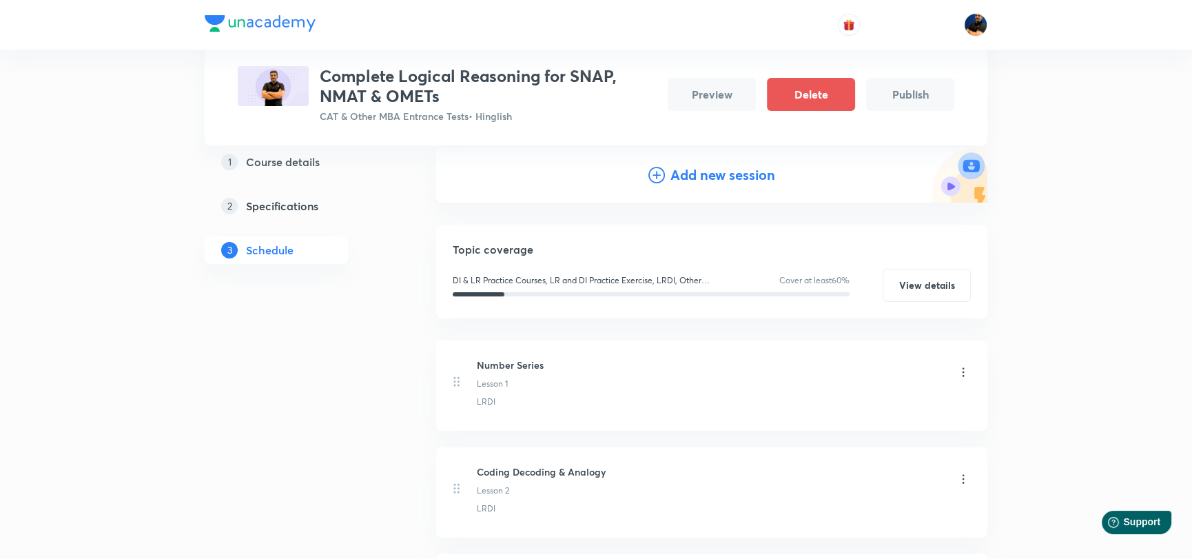
scroll to position [134, 0]
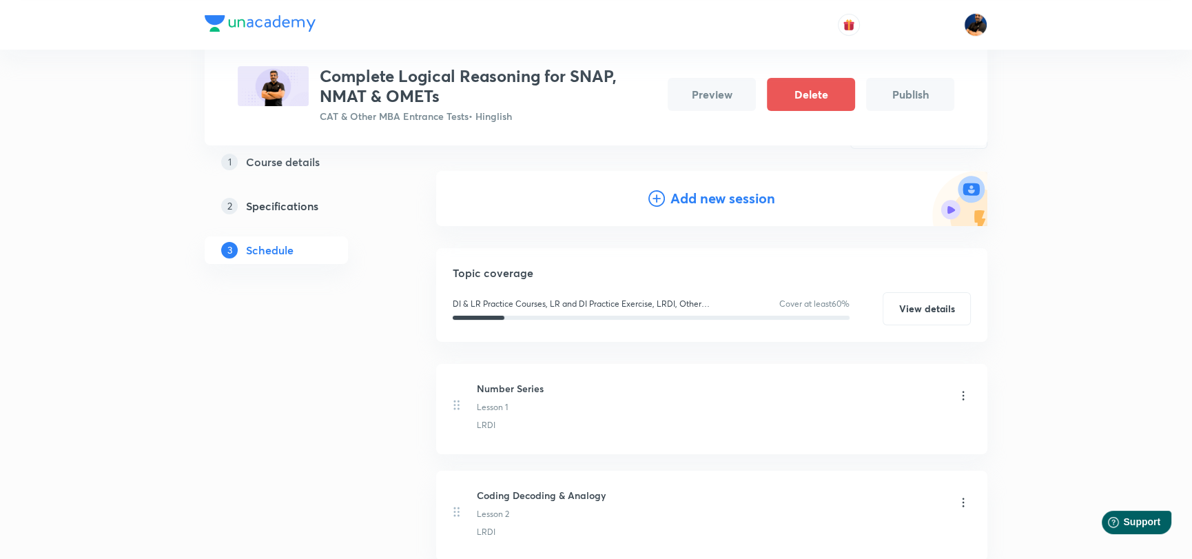
click at [722, 202] on h4 "Add new session" at bounding box center [722, 198] width 105 height 21
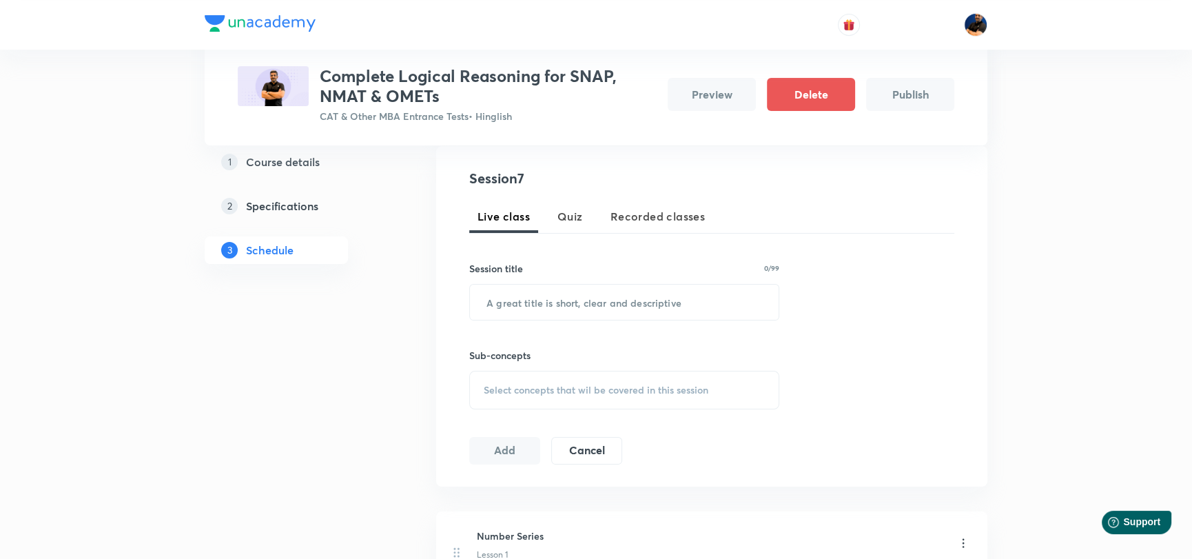
scroll to position [272, 0]
click at [559, 294] on input "text" at bounding box center [624, 299] width 309 height 35
type input "Syllogism - 1"
click at [547, 386] on span "Select concepts that wil be covered in this session" at bounding box center [596, 387] width 225 height 11
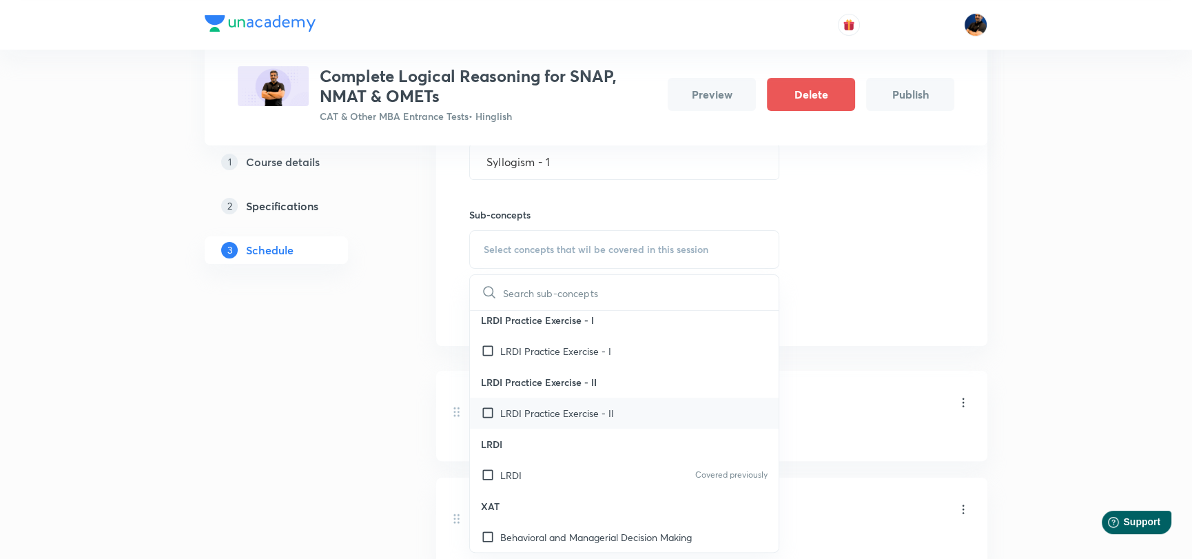
scroll to position [138, 0]
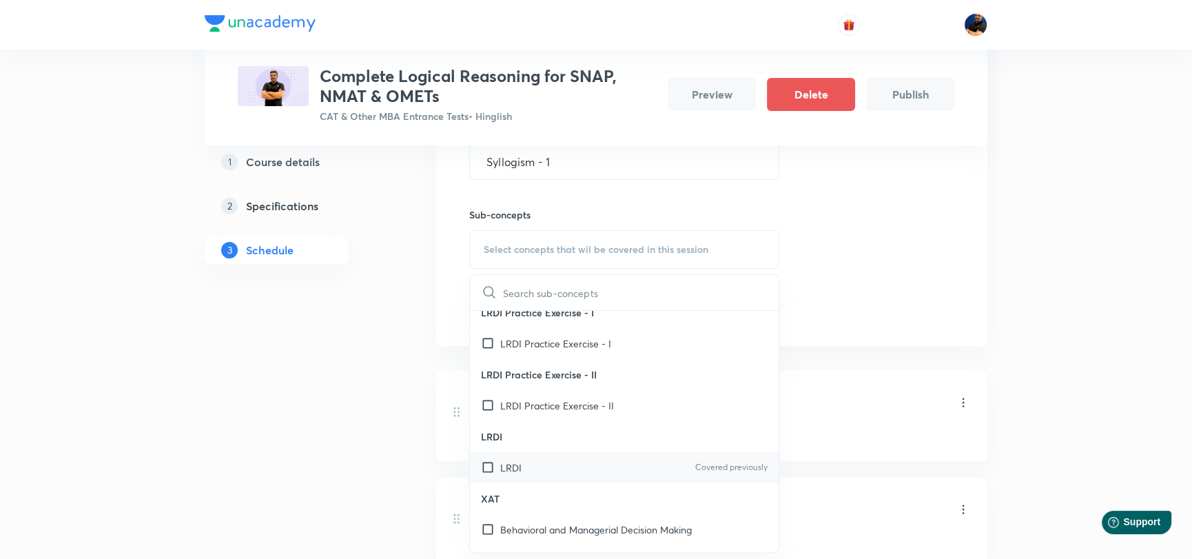
click at [484, 470] on input "checkbox" at bounding box center [490, 467] width 19 height 14
checkbox input "true"
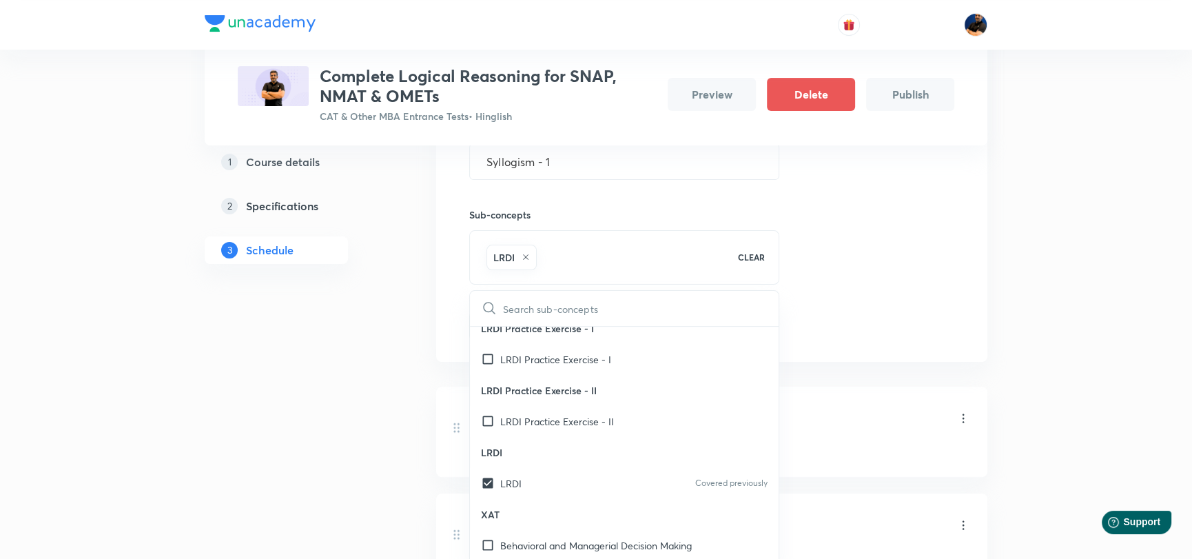
click at [840, 301] on div "Session 7 Live class Quiz Recorded classes Session title 13/99 Syllogism - 1 ​ …" at bounding box center [711, 184] width 485 height 312
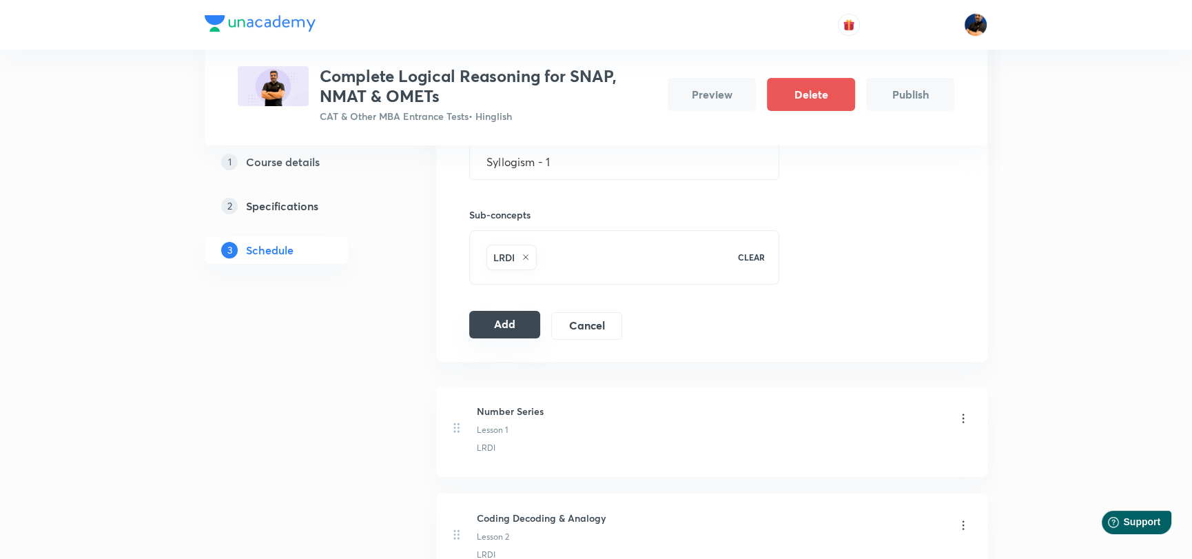
click at [506, 329] on button "Add" at bounding box center [504, 325] width 71 height 28
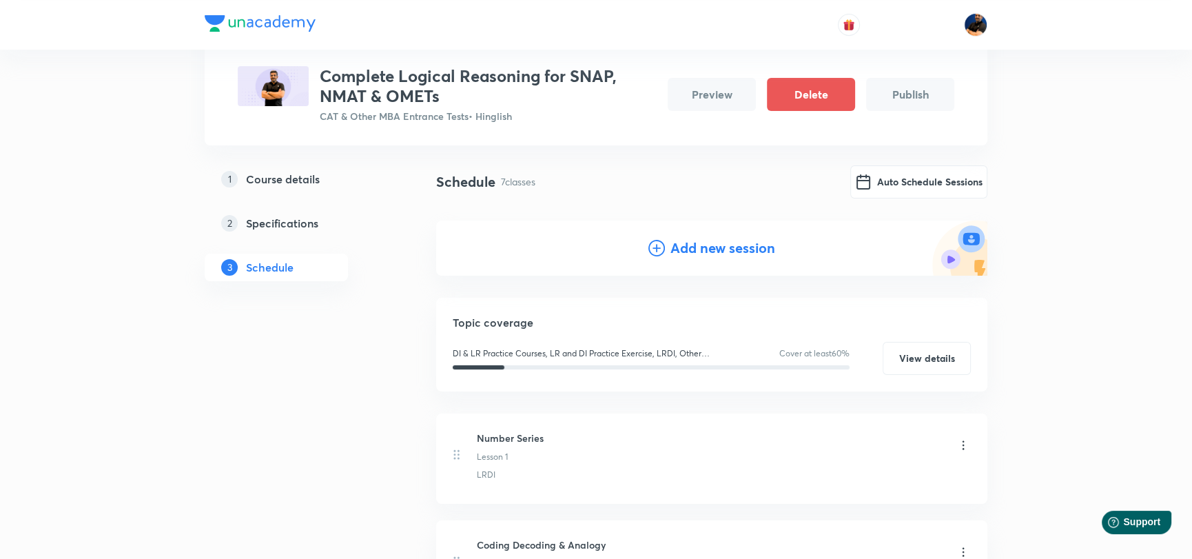
scroll to position [0, 0]
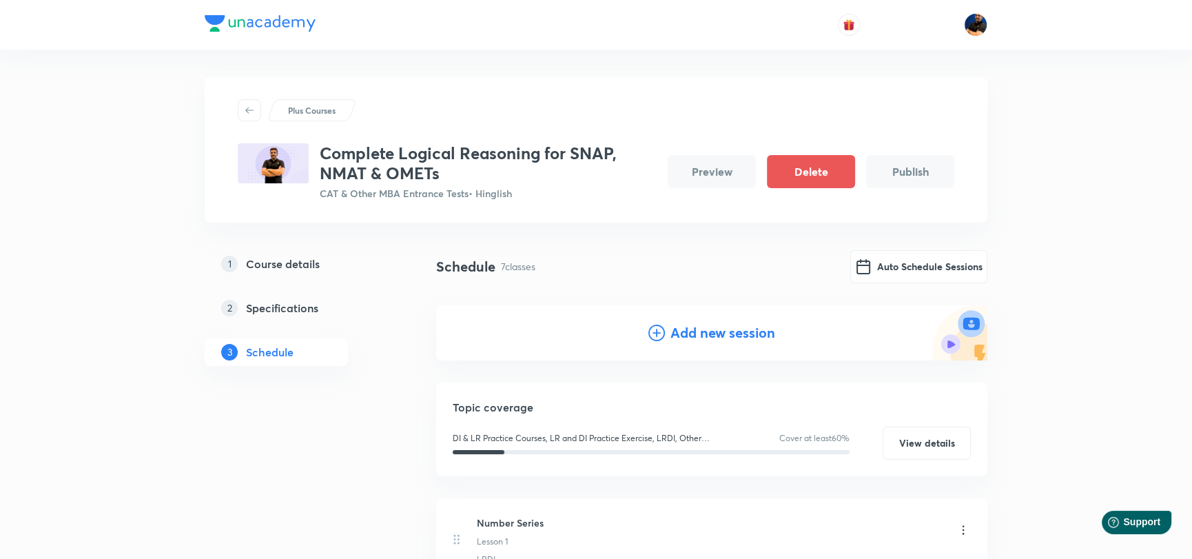
click at [723, 329] on h4 "Add new session" at bounding box center [722, 332] width 105 height 21
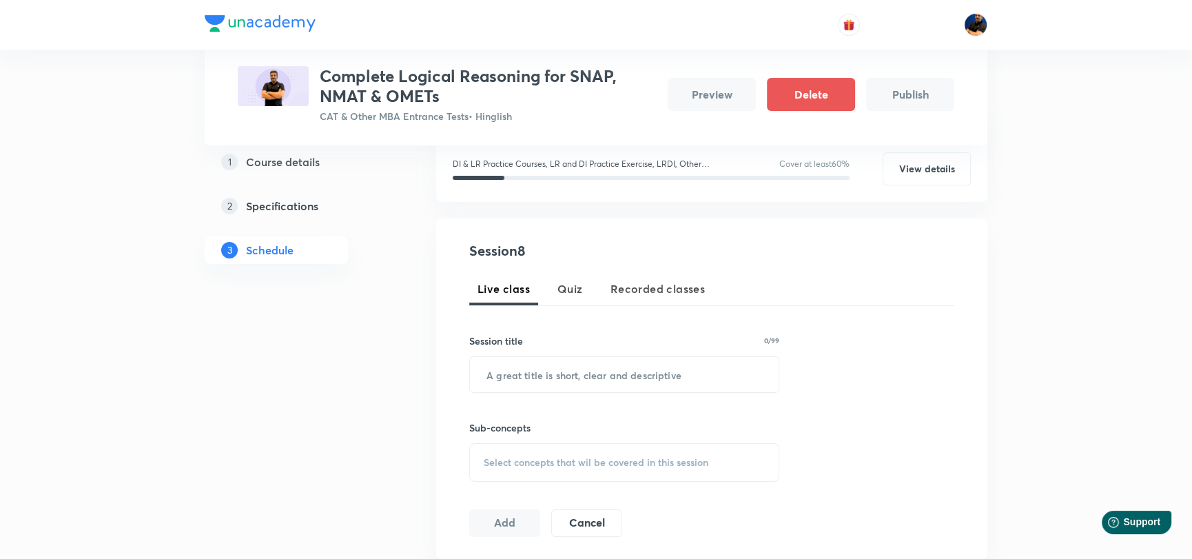
scroll to position [206, 0]
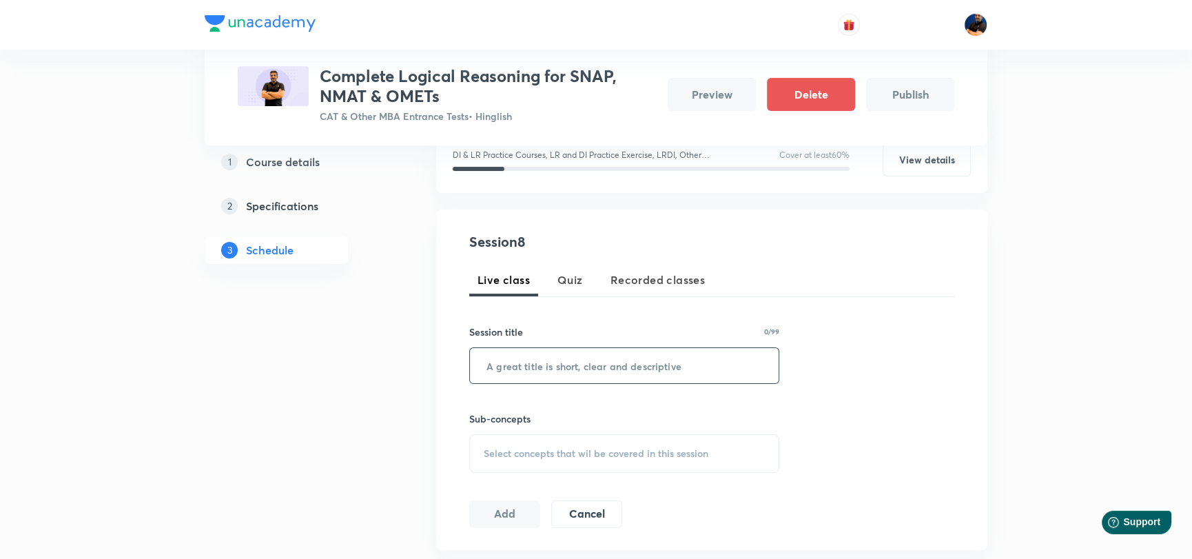
click at [574, 374] on input "text" at bounding box center [624, 365] width 309 height 35
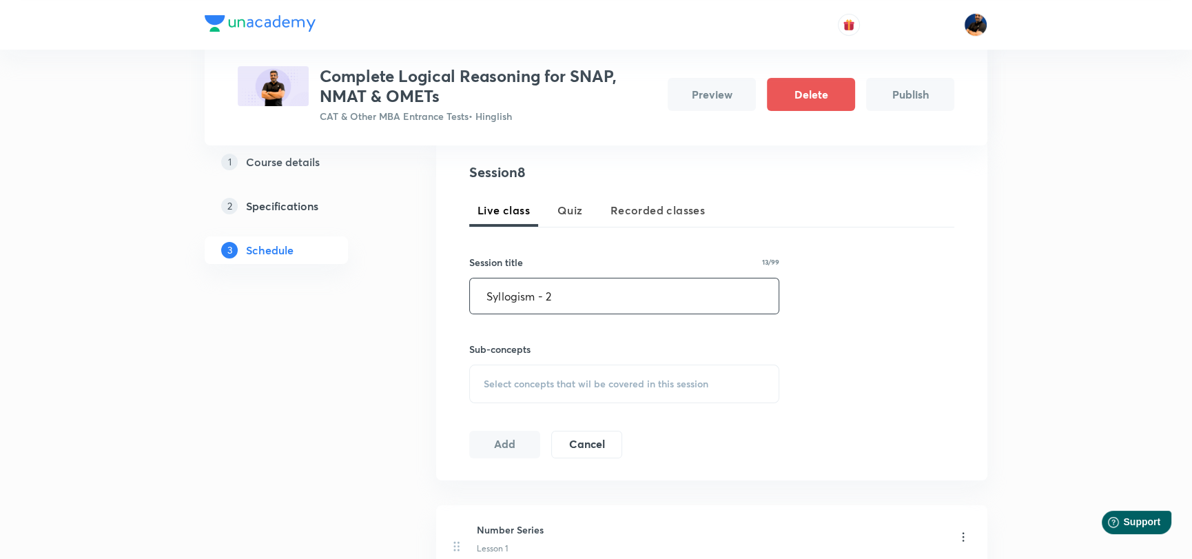
type input "Syllogism - 2"
click at [535, 368] on div "Select concepts that wil be covered in this session" at bounding box center [624, 383] width 310 height 39
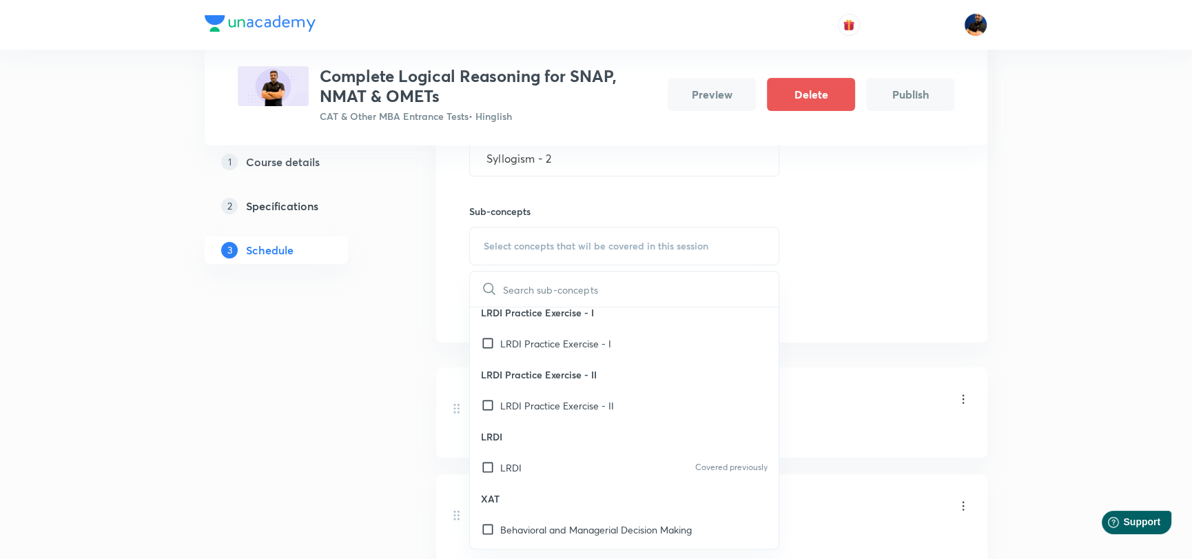
scroll to position [138, 0]
click at [490, 464] on input "checkbox" at bounding box center [490, 464] width 19 height 14
checkbox input "true"
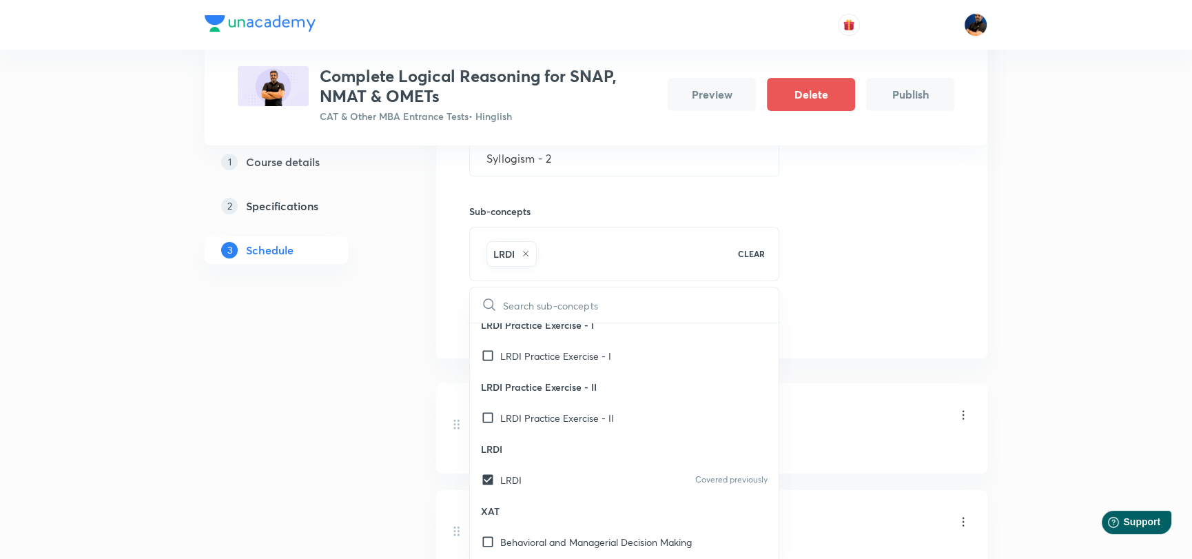
click at [864, 285] on div "Session 8 Live class Quiz Recorded classes Session title 13/99 Syllogism - 2 ​ …" at bounding box center [711, 180] width 485 height 312
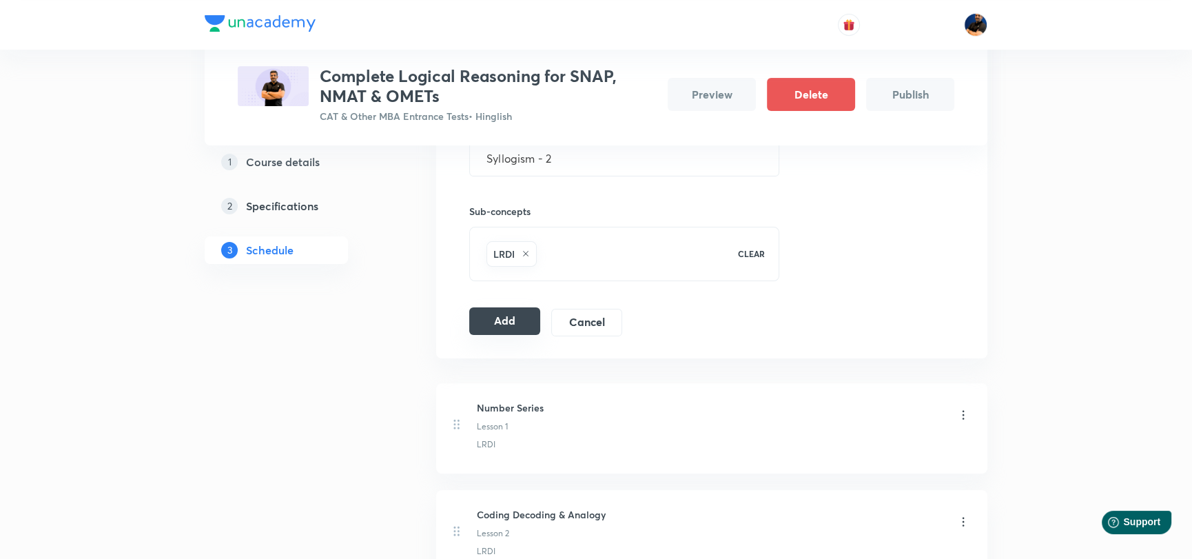
click at [506, 317] on button "Add" at bounding box center [504, 321] width 71 height 28
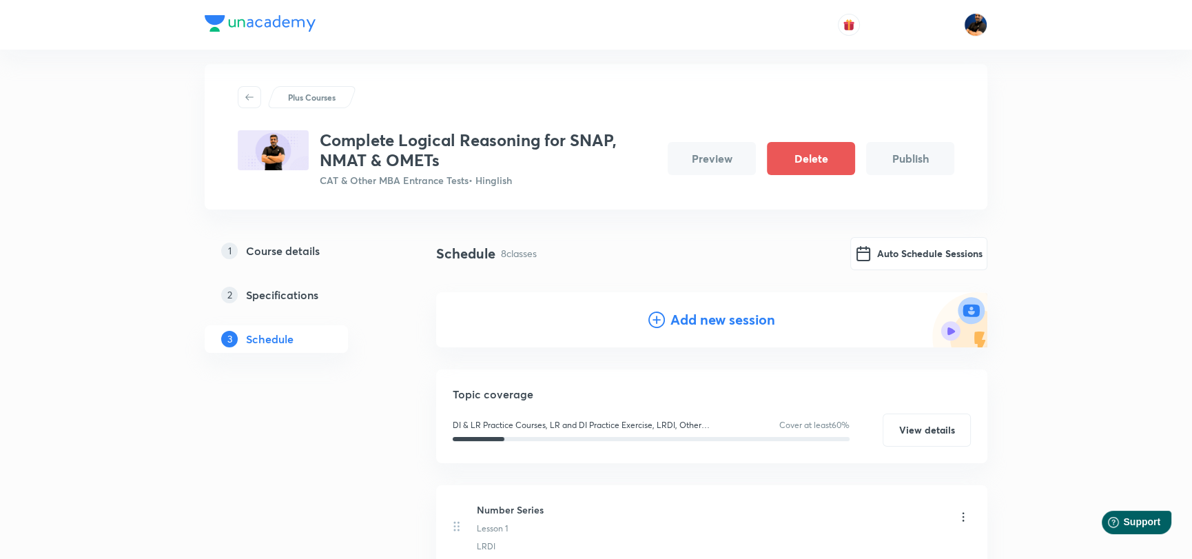
scroll to position [0, 0]
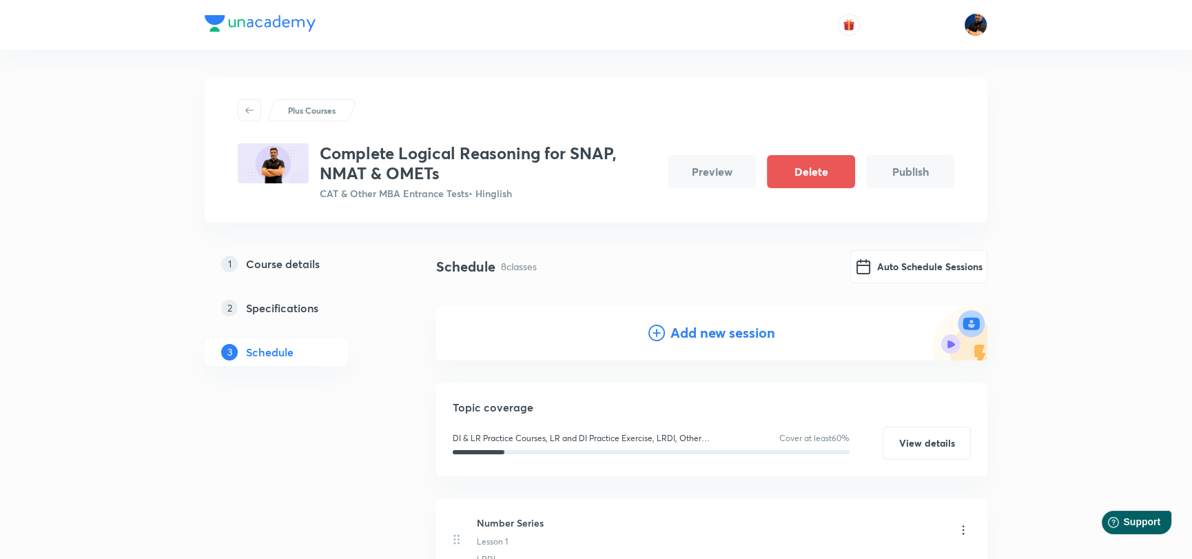
click at [709, 333] on h4 "Add new session" at bounding box center [722, 332] width 105 height 21
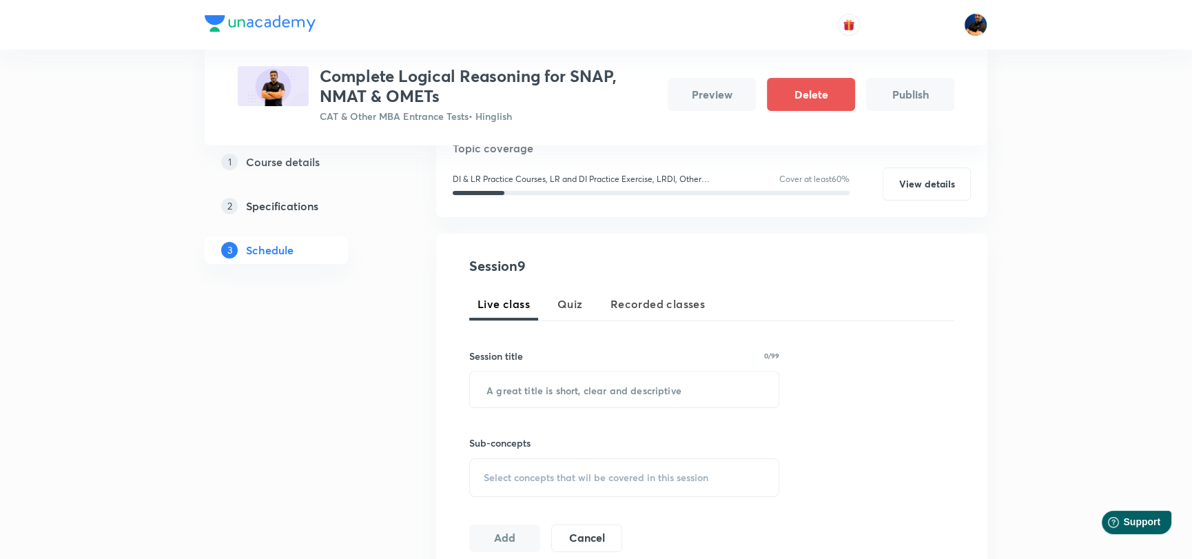
scroll to position [206, 0]
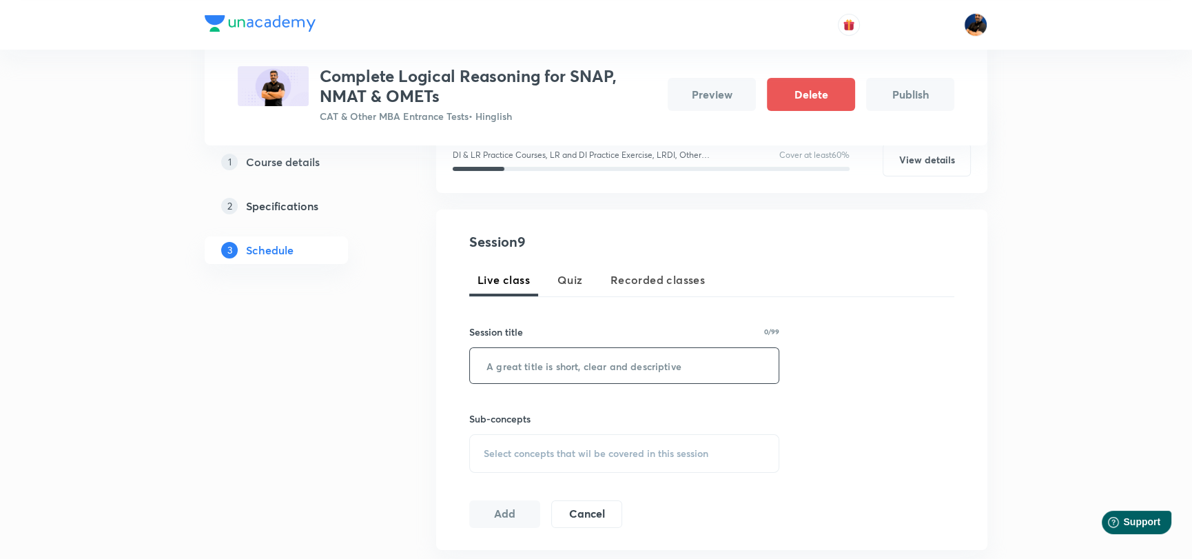
click at [539, 364] on input "text" at bounding box center [624, 365] width 309 height 35
type input "Visual Reasoning - 1"
drag, startPoint x: 508, startPoint y: 451, endPoint x: 520, endPoint y: 445, distance: 12.9
click at [509, 451] on span "Select concepts that wil be covered in this session" at bounding box center [596, 453] width 225 height 11
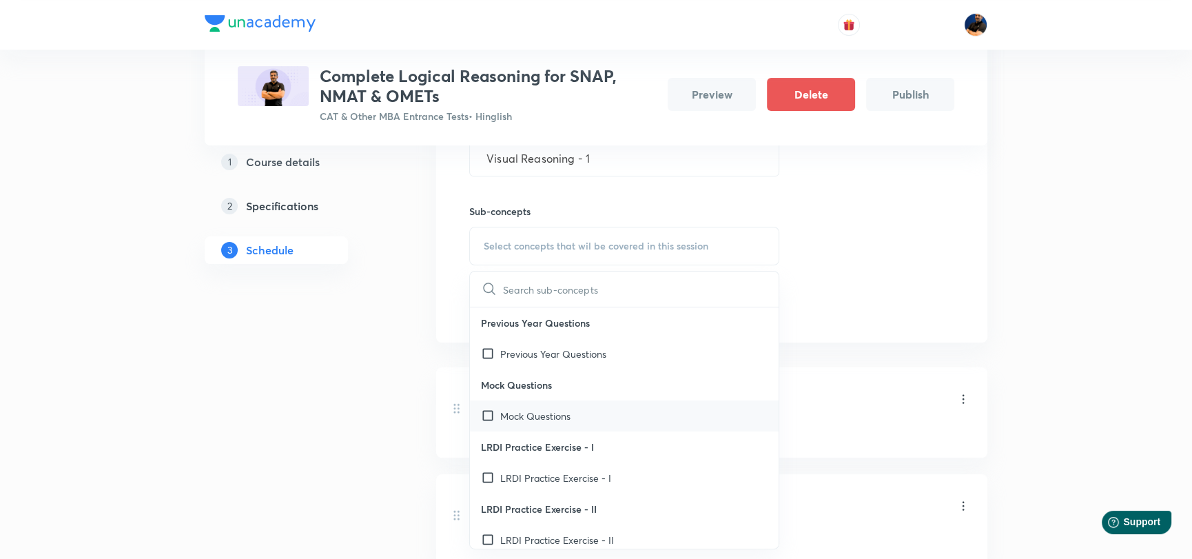
scroll to position [138, 0]
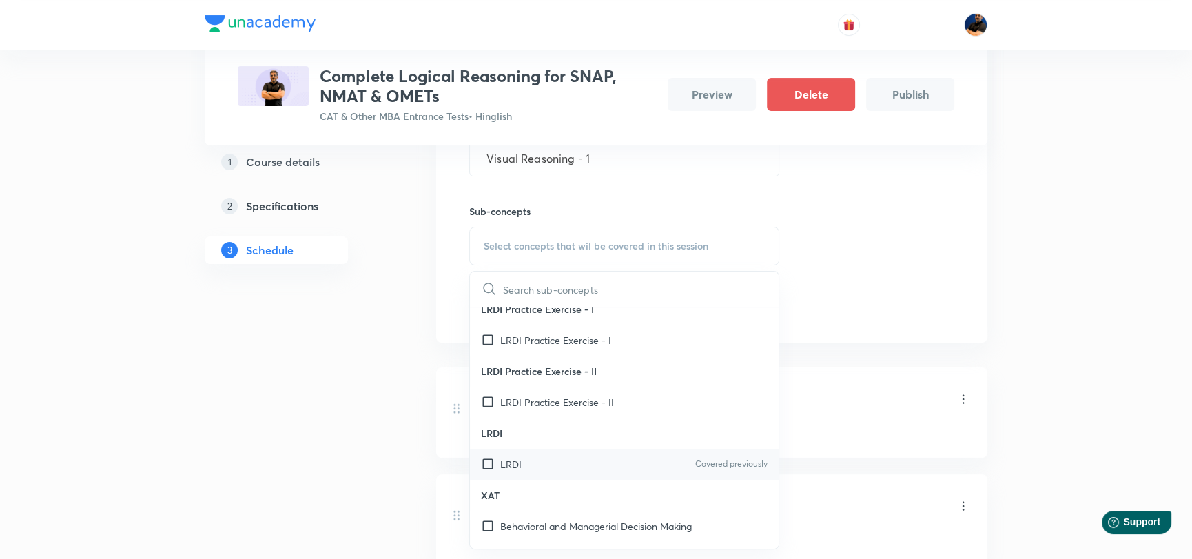
click at [483, 465] on input "checkbox" at bounding box center [490, 464] width 19 height 14
checkbox input "true"
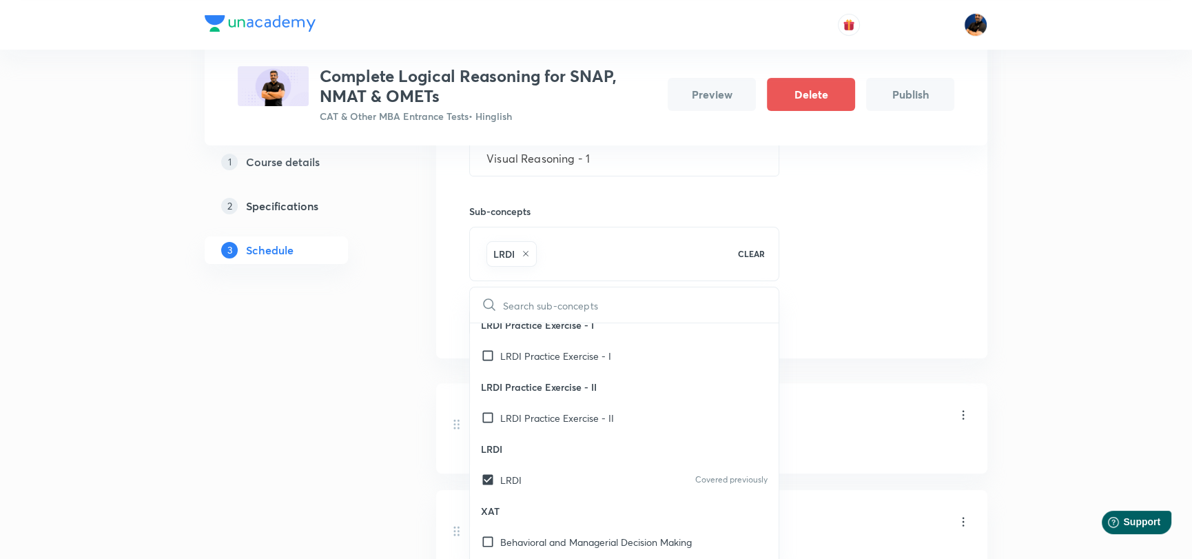
click at [977, 273] on div "Session 9 Live class Quiz Recorded classes Session title 20/99 Visual Reasoning…" at bounding box center [711, 180] width 551 height 356
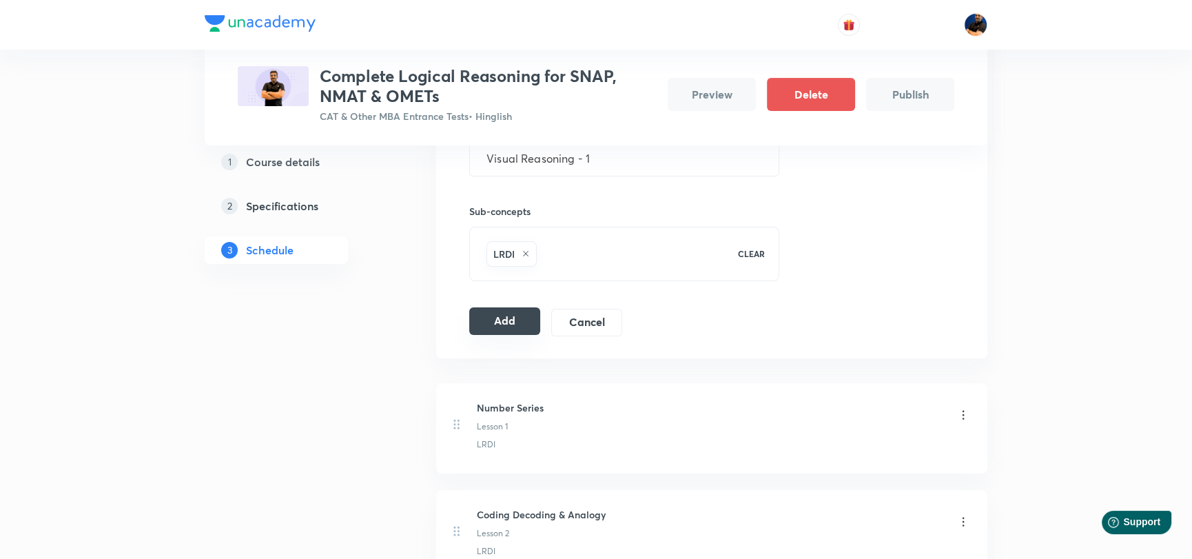
click at [504, 322] on button "Add" at bounding box center [504, 321] width 71 height 28
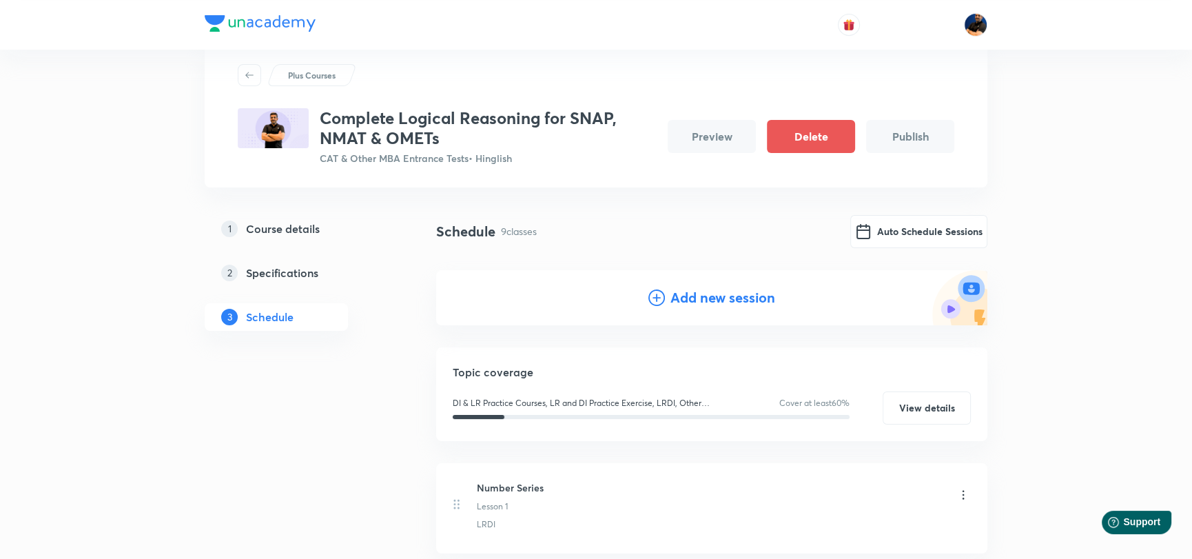
scroll to position [0, 0]
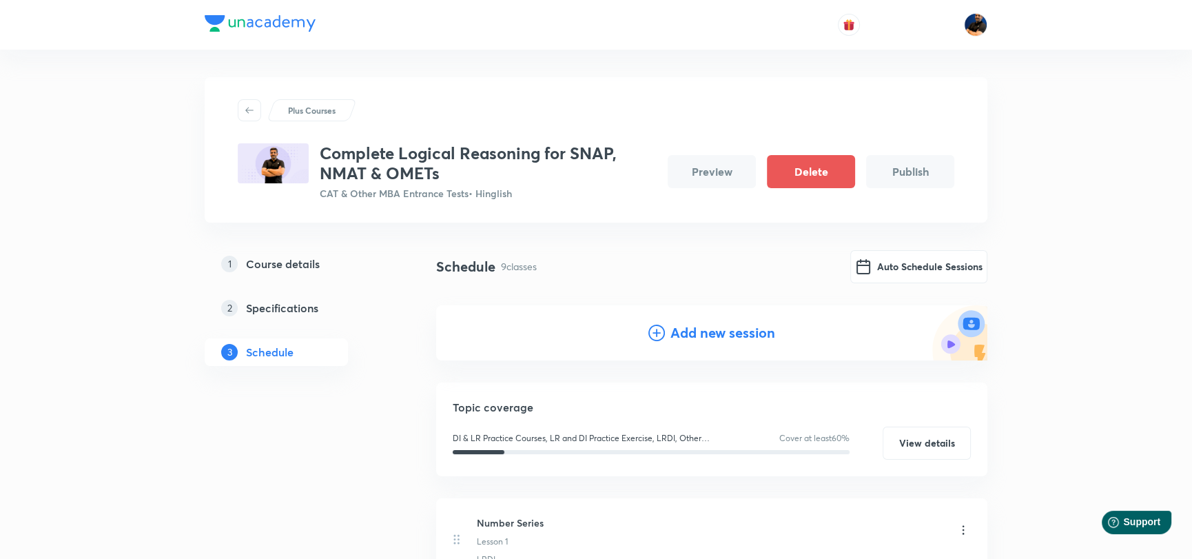
click at [747, 339] on h4 "Add new session" at bounding box center [722, 332] width 105 height 21
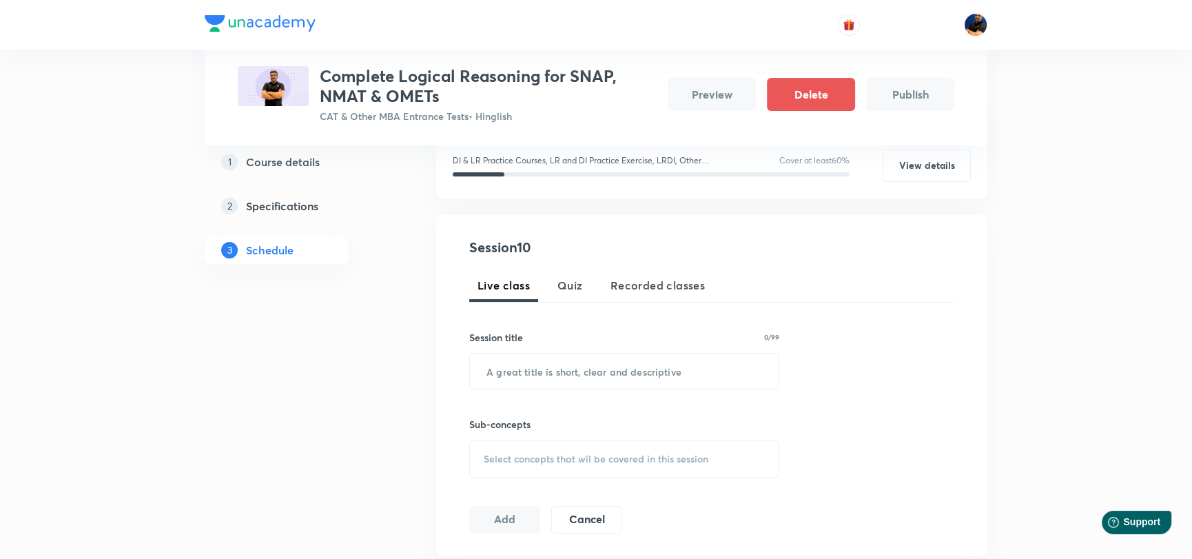
scroll to position [276, 0]
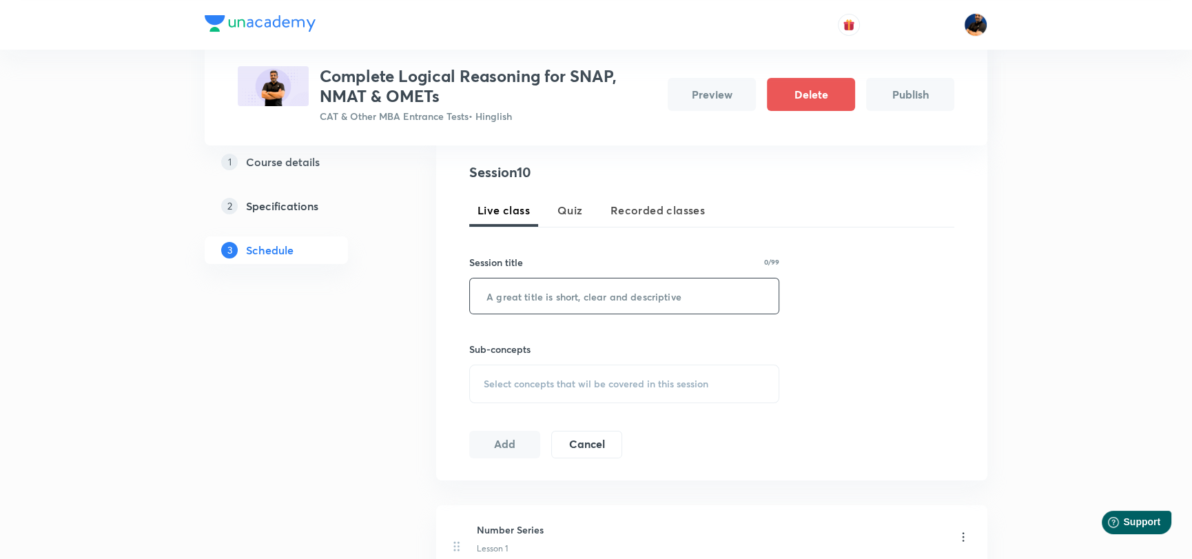
click at [575, 298] on input "text" at bounding box center [624, 295] width 309 height 35
type input "Visual Reasoning - 2"
click at [581, 380] on span "Select concepts that wil be covered in this session" at bounding box center [596, 383] width 225 height 11
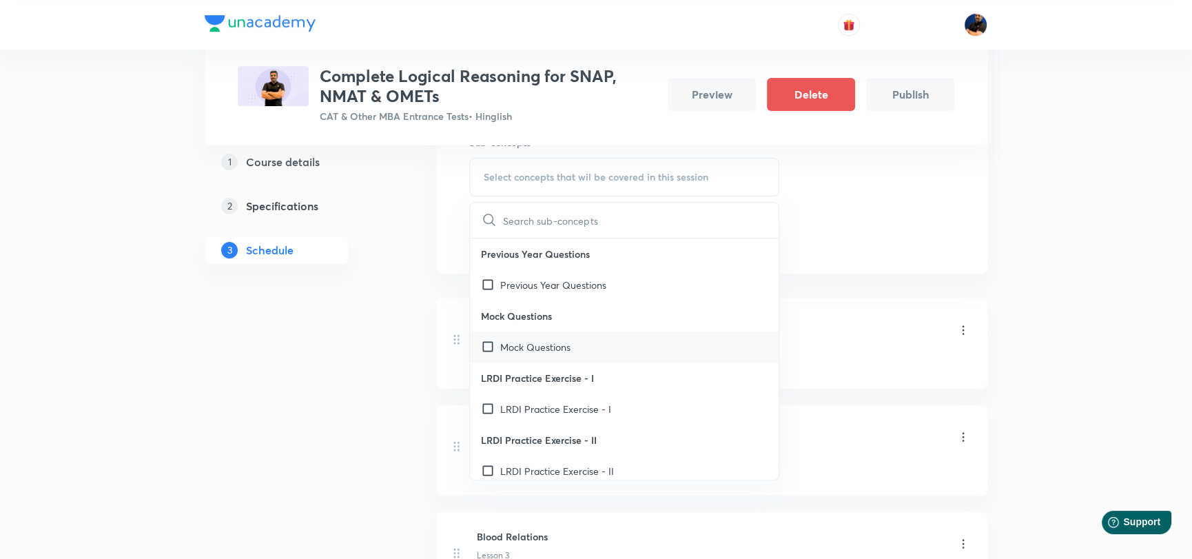
scroll to position [138, 0]
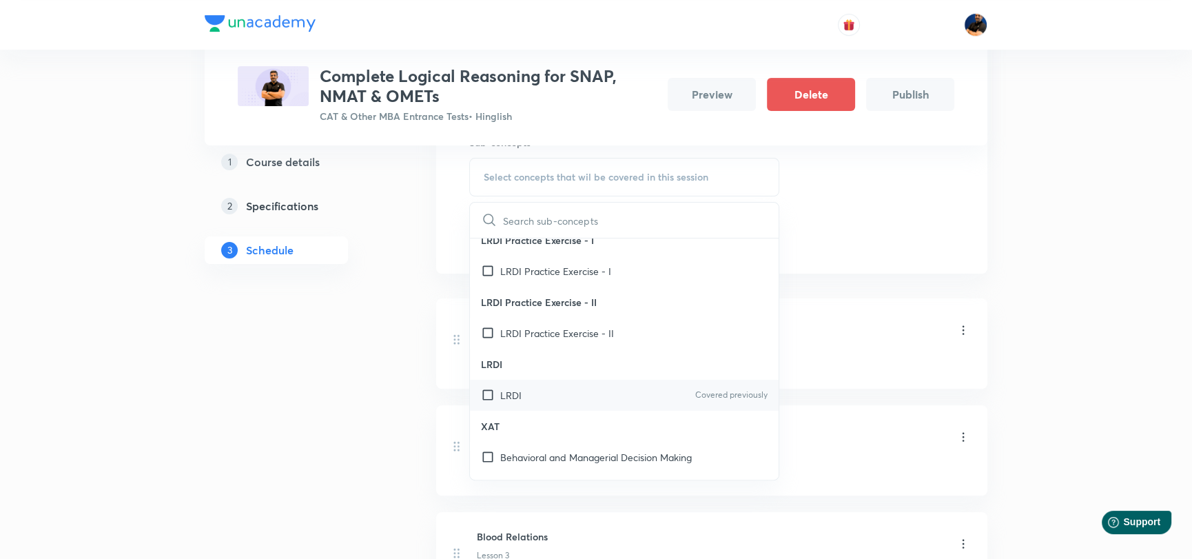
click at [492, 389] on input "checkbox" at bounding box center [490, 395] width 19 height 14
checkbox input "true"
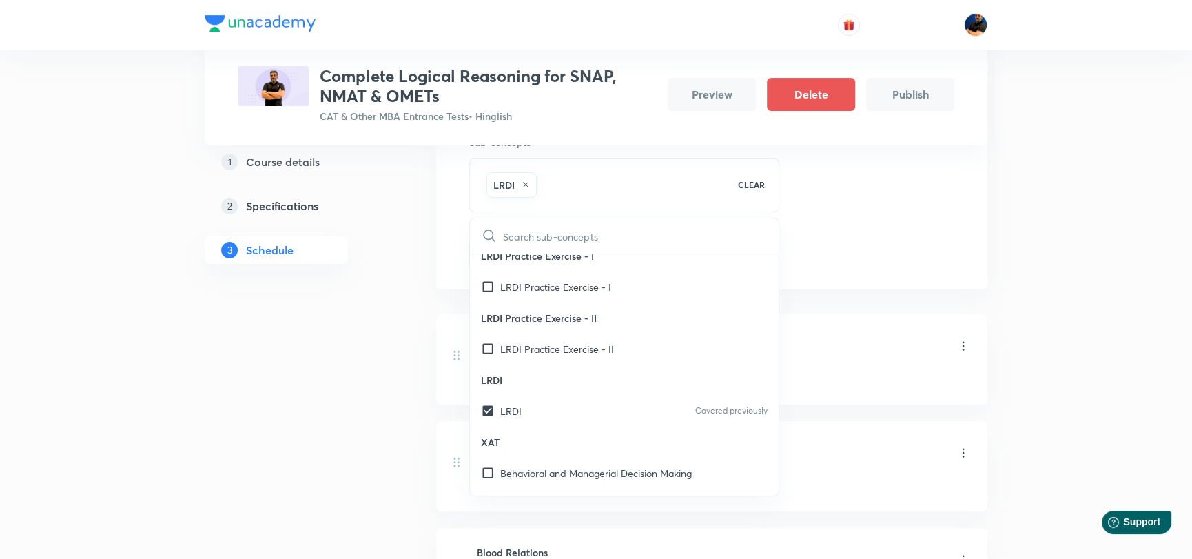
click at [918, 247] on div "Session 10 Live class Quiz Recorded classes Session title 20/99 Visual Reasonin…" at bounding box center [711, 111] width 485 height 312
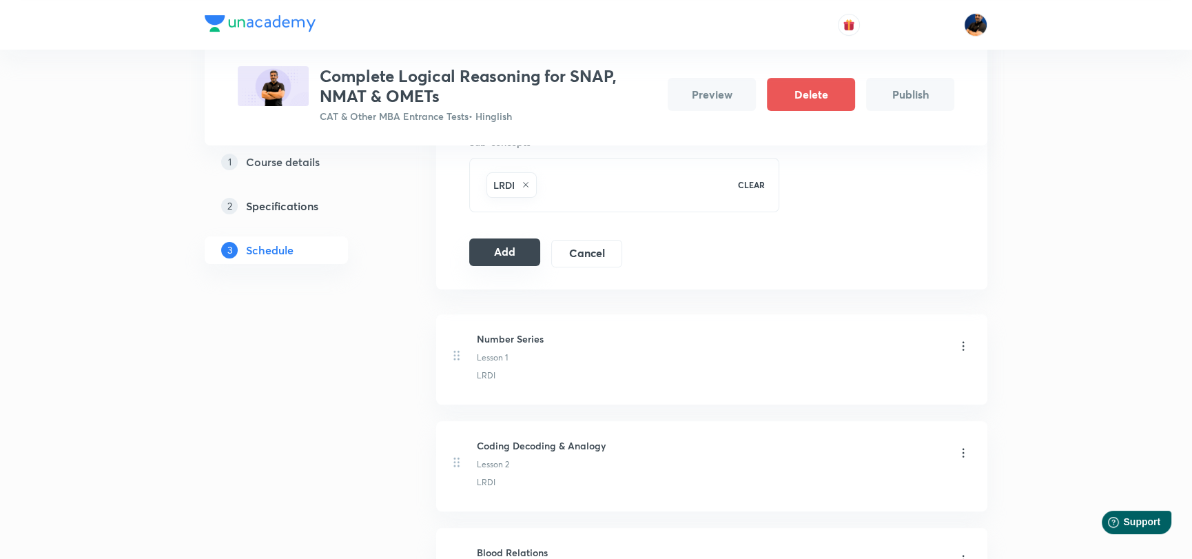
click at [510, 254] on button "Add" at bounding box center [504, 252] width 71 height 28
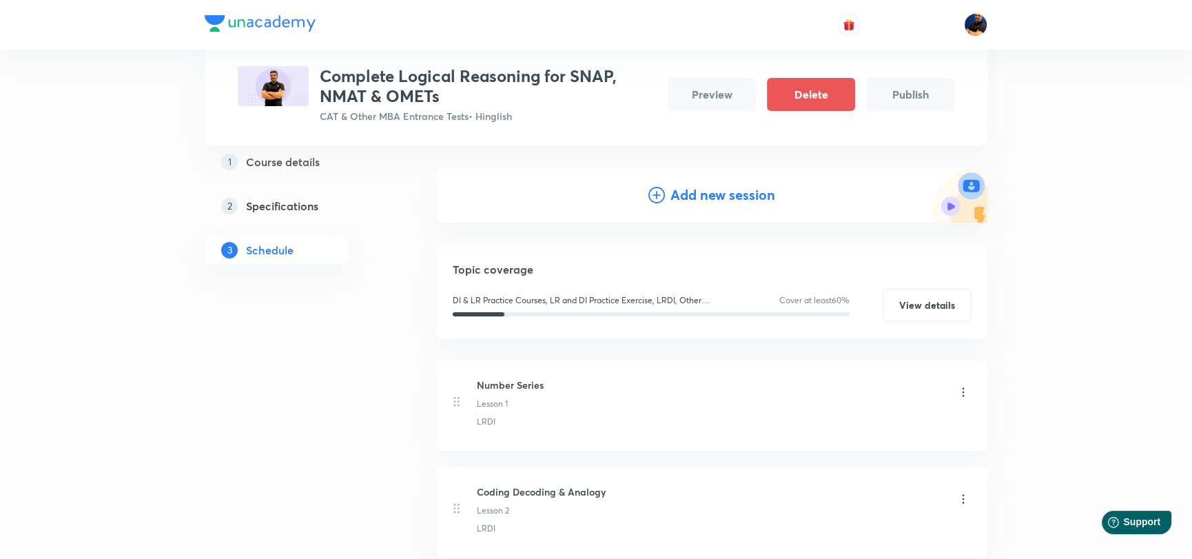
click at [714, 194] on h4 "Add new session" at bounding box center [722, 195] width 105 height 21
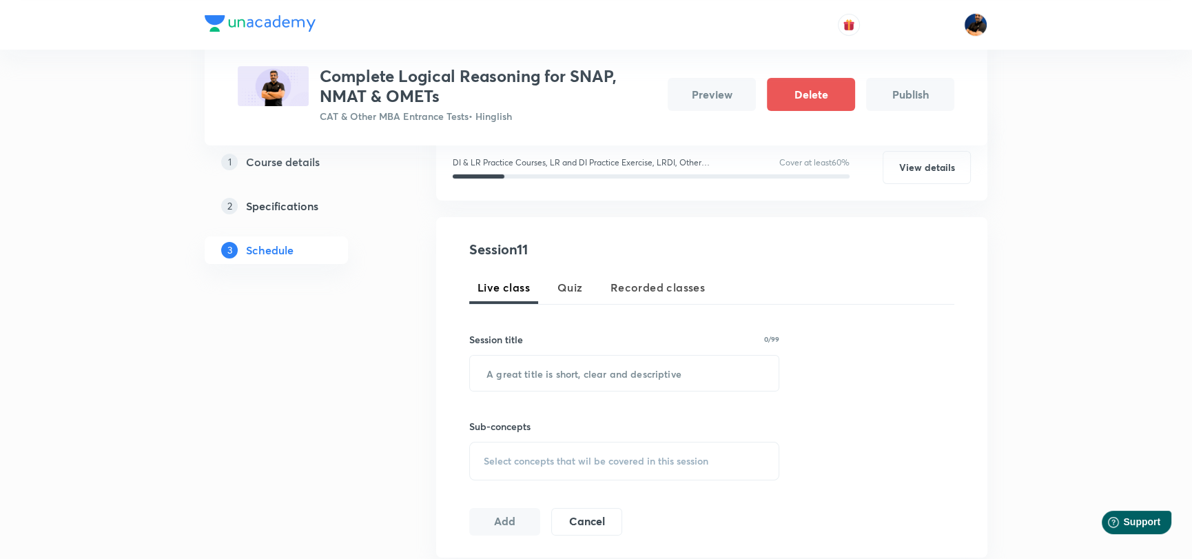
scroll to position [276, 0]
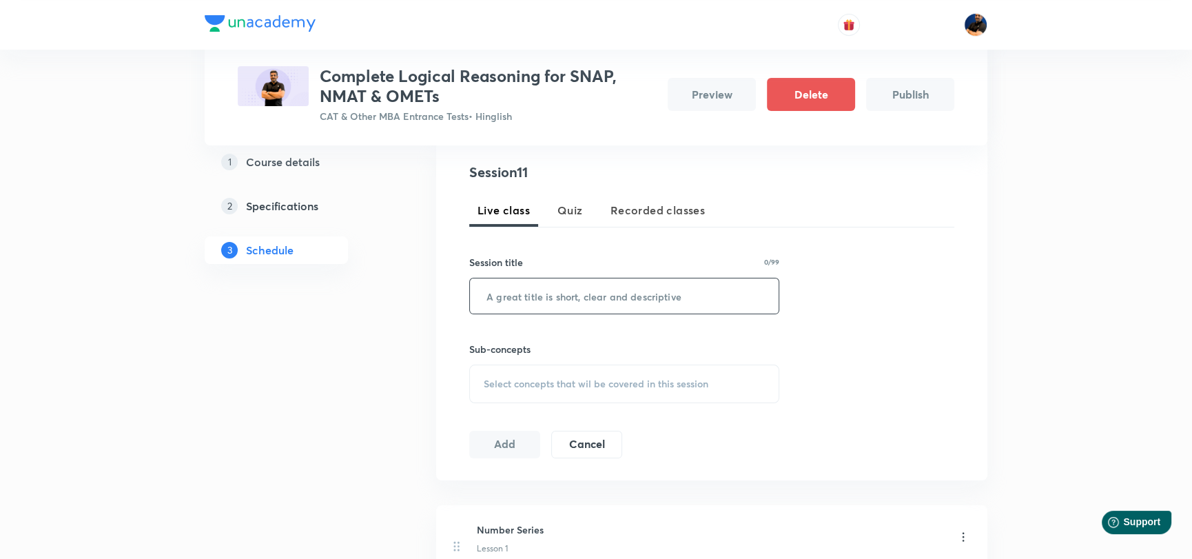
click at [574, 303] on input "text" at bounding box center [624, 295] width 309 height 35
type input "Alphabet Series"
click at [535, 385] on span "Select concepts that wil be covered in this session" at bounding box center [596, 383] width 225 height 11
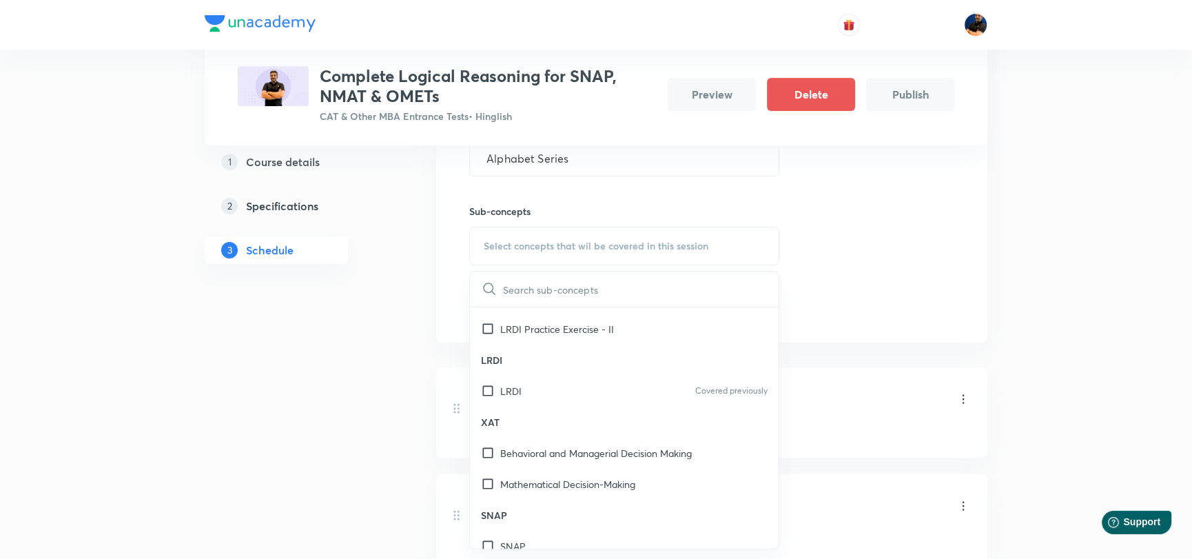
scroll to position [224, 0]
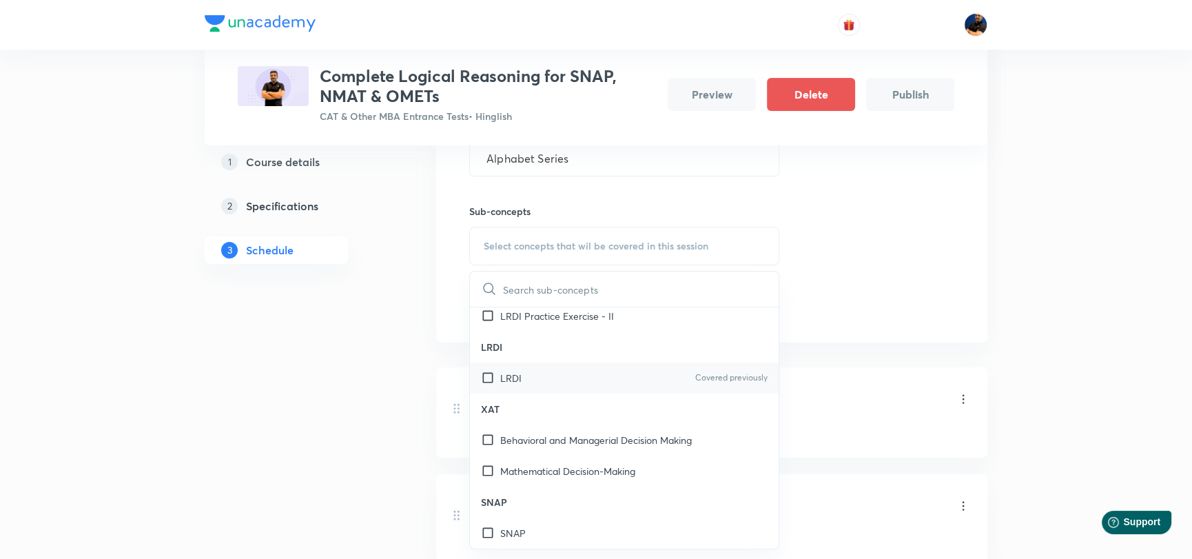
click at [490, 371] on input "checkbox" at bounding box center [490, 378] width 19 height 14
checkbox input "true"
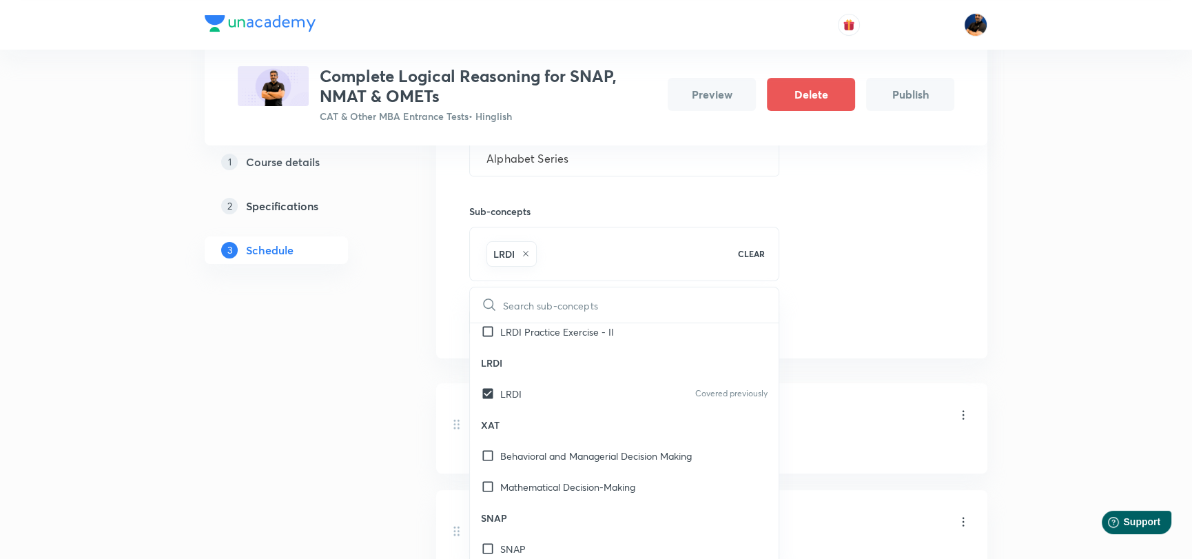
click at [863, 280] on div "Session 11 Live class Quiz Recorded classes Session title 15/99 Alphabet Series…" at bounding box center [711, 180] width 485 height 312
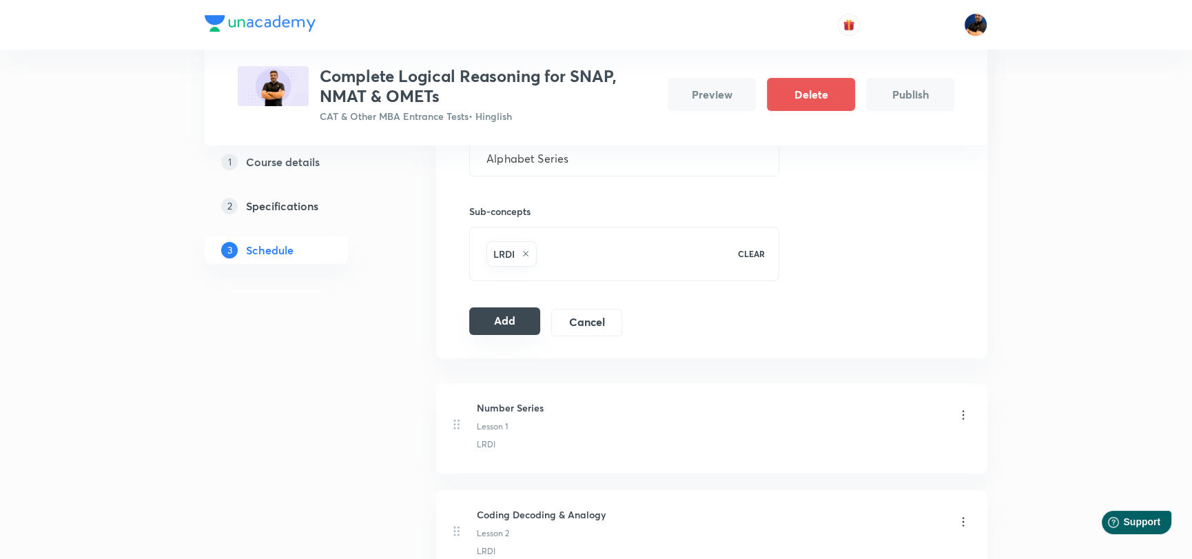
click at [494, 330] on button "Add" at bounding box center [504, 321] width 71 height 28
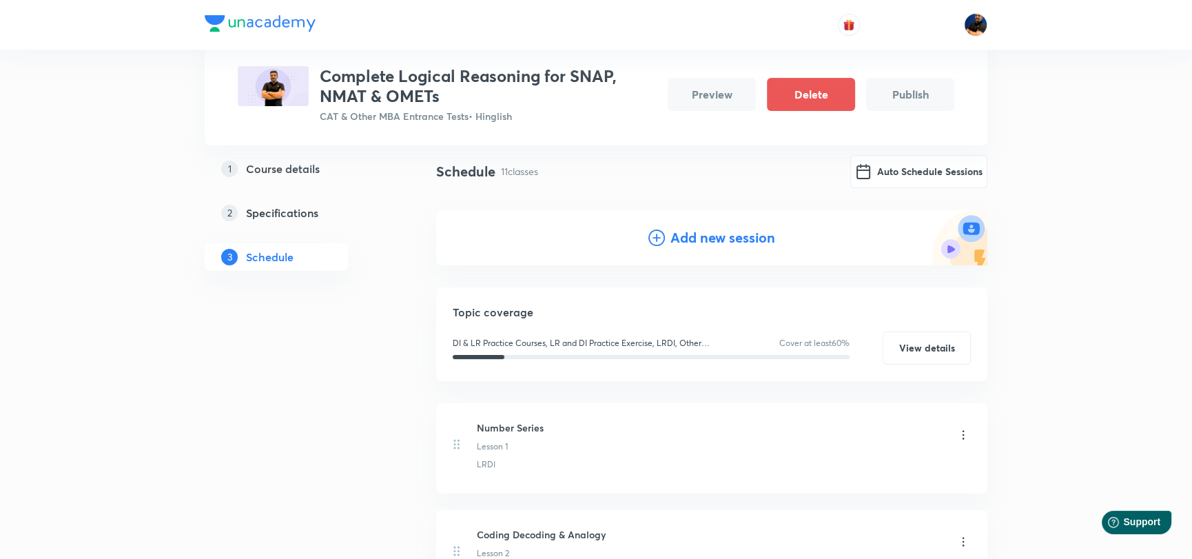
scroll to position [68, 0]
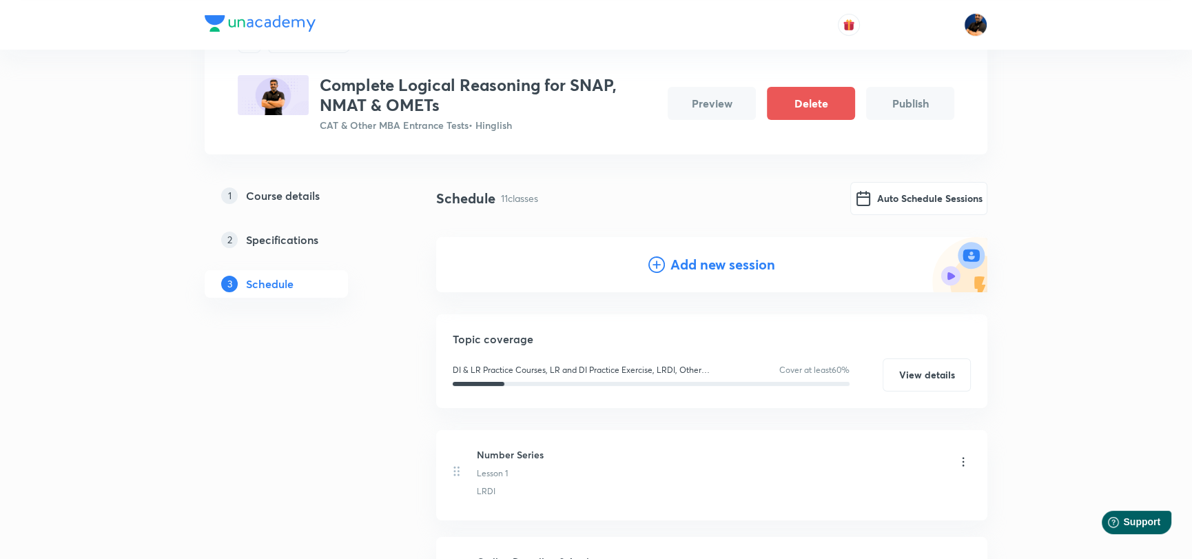
click at [707, 259] on h4 "Add new session" at bounding box center [722, 264] width 105 height 21
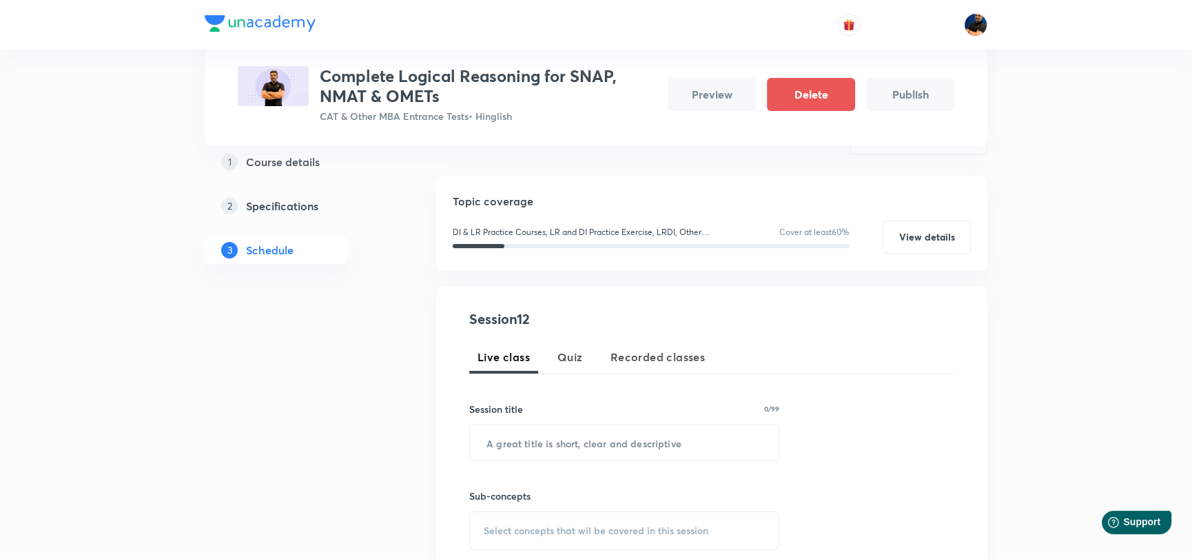
scroll to position [206, 0]
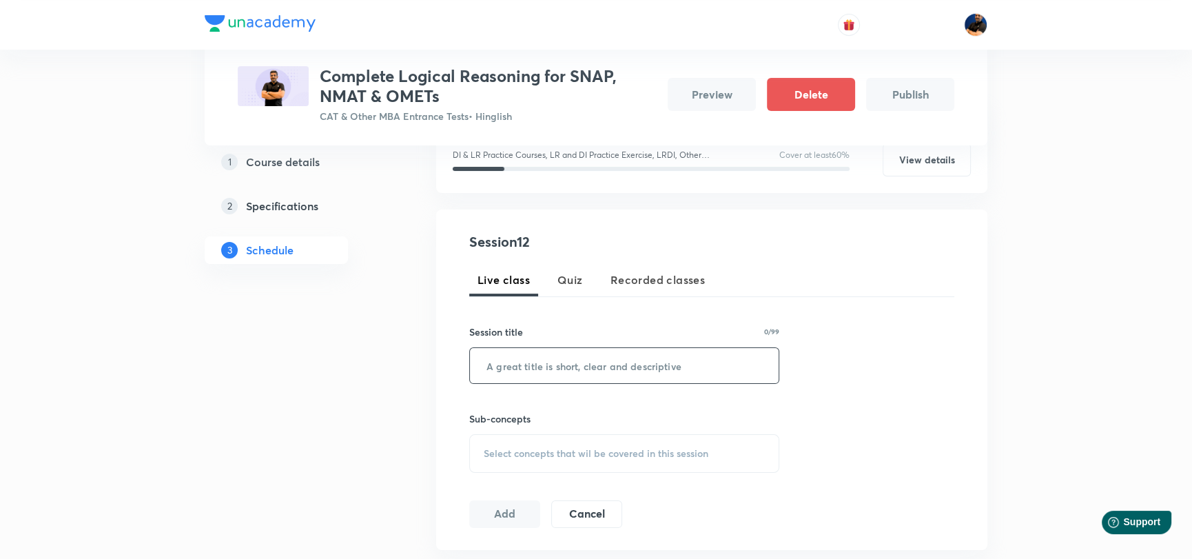
click at [569, 364] on input "text" at bounding box center [624, 365] width 309 height 35
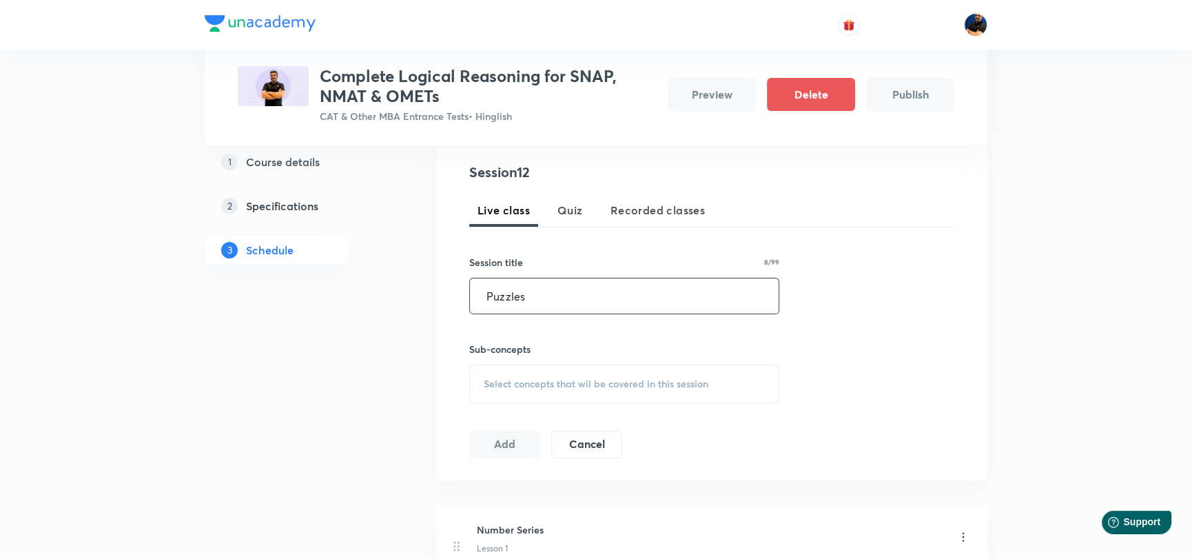
type input "Puzzles"
click at [563, 390] on div "Select concepts that wil be covered in this session" at bounding box center [624, 383] width 310 height 39
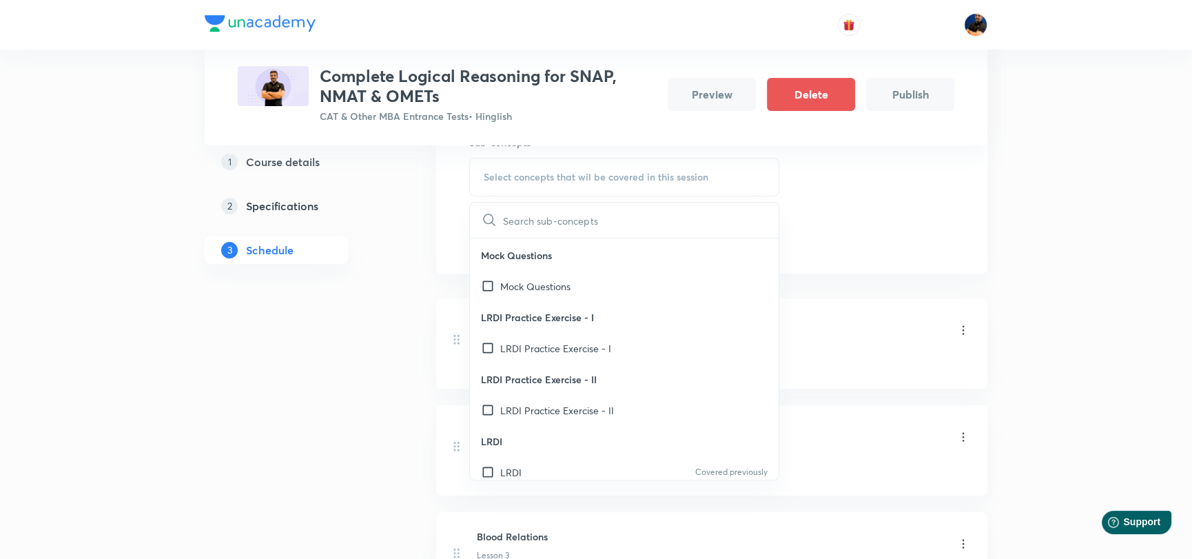
scroll to position [138, 0]
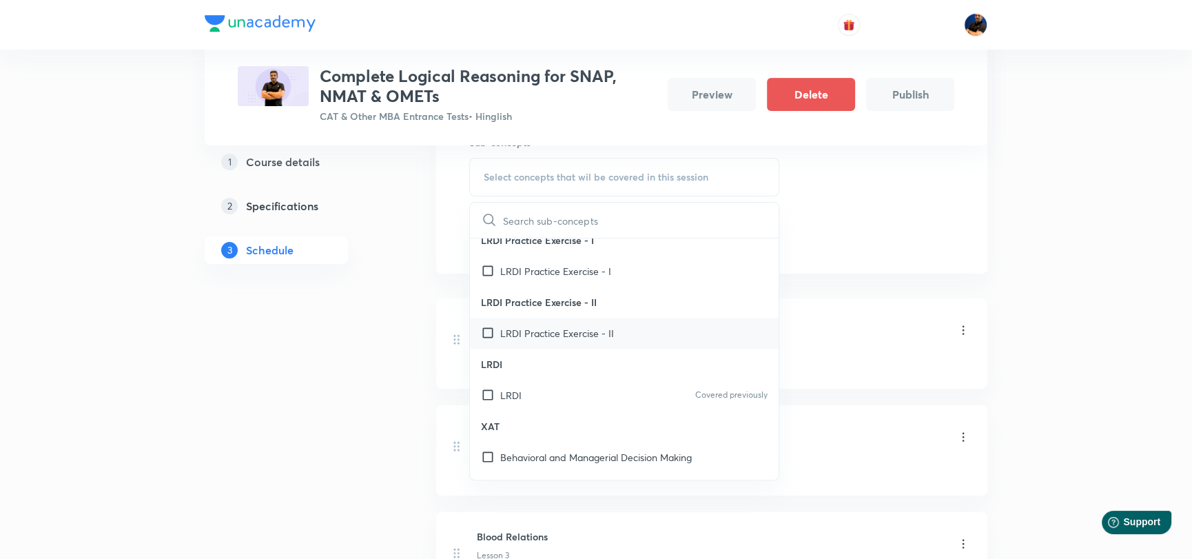
drag, startPoint x: 484, startPoint y: 395, endPoint x: 686, endPoint y: 356, distance: 205.5
click at [489, 395] on input "checkbox" at bounding box center [490, 395] width 19 height 14
checkbox input "true"
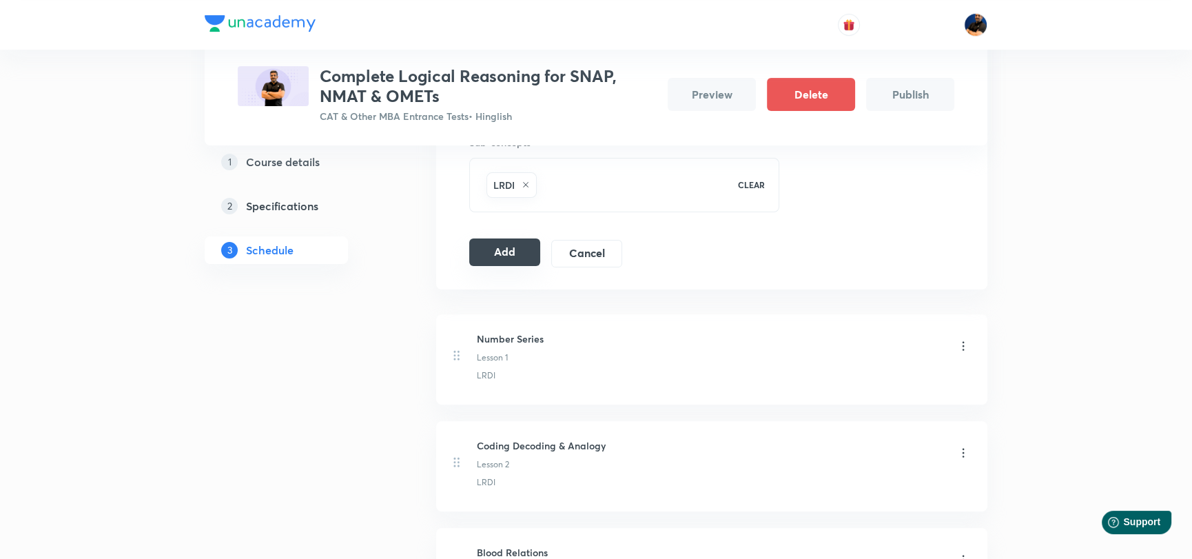
click at [517, 254] on button "Add" at bounding box center [504, 252] width 71 height 28
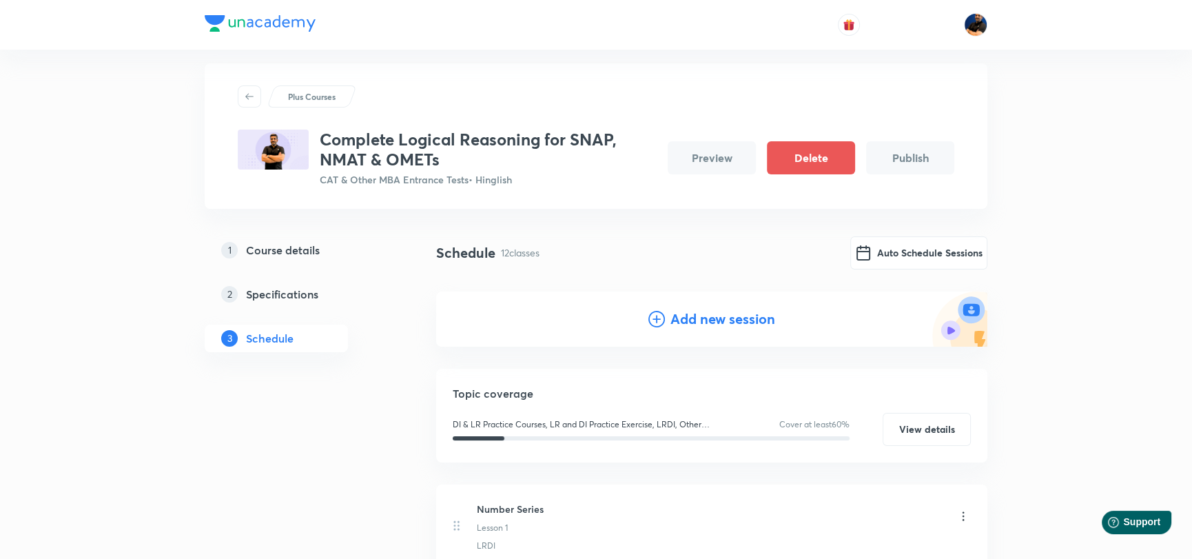
scroll to position [0, 0]
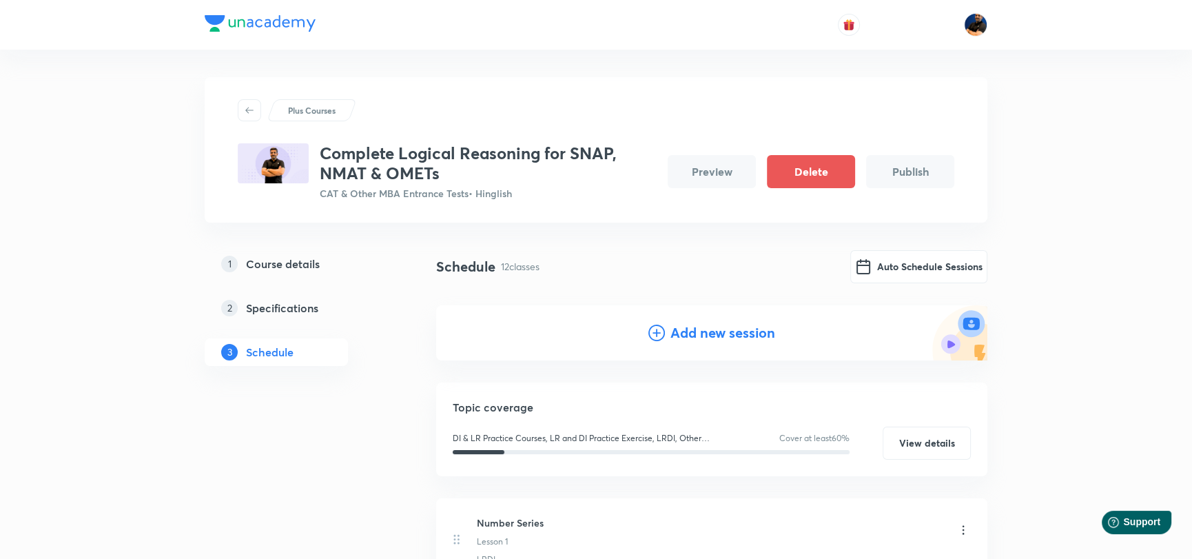
click at [678, 340] on h4 "Add new session" at bounding box center [722, 332] width 105 height 21
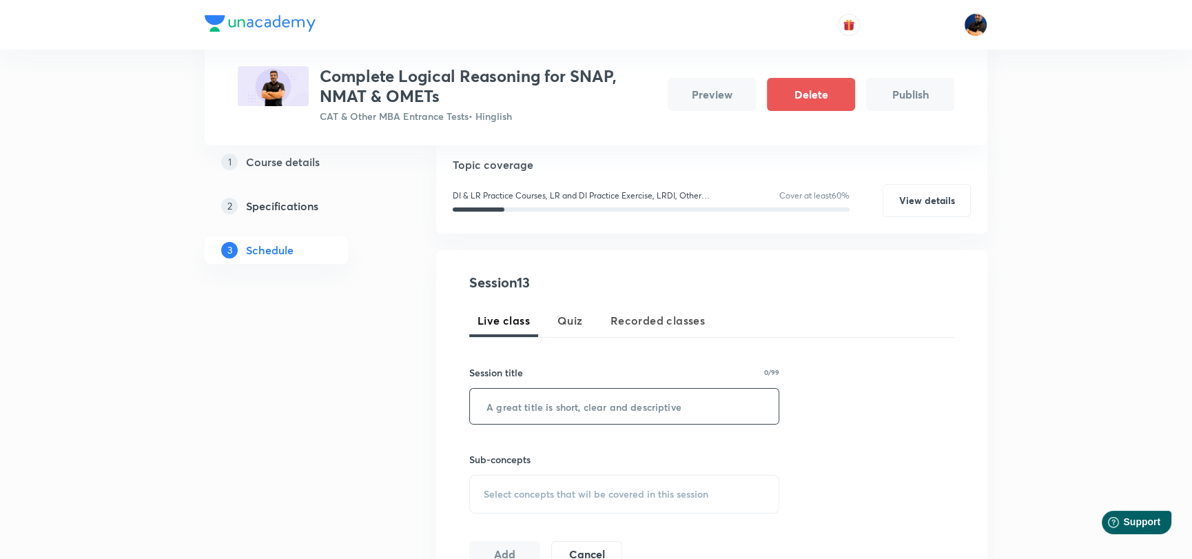
scroll to position [206, 0]
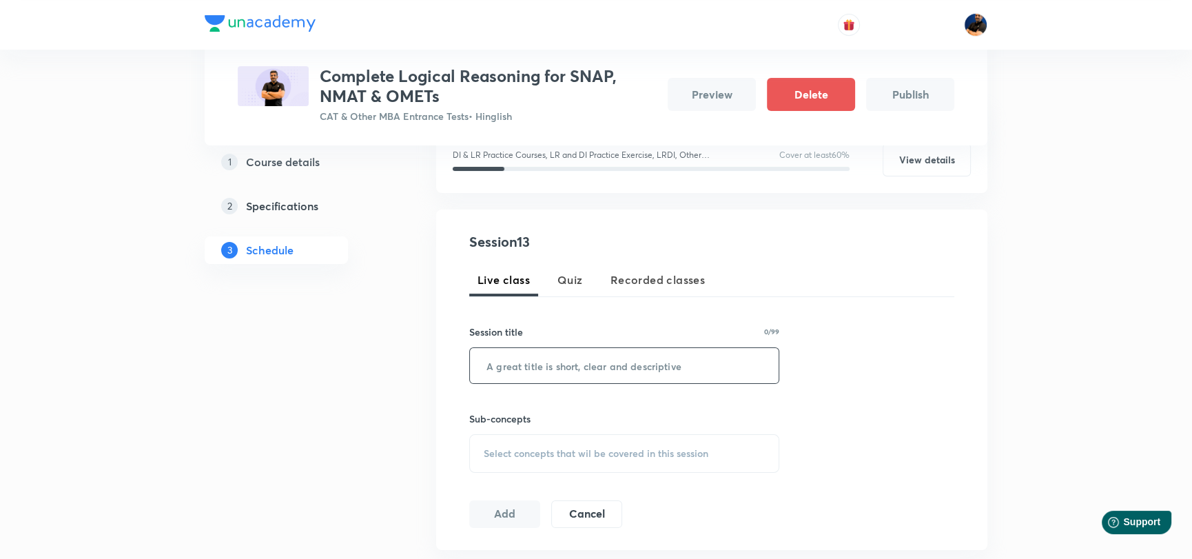
click at [541, 359] on input "text" at bounding box center [624, 365] width 309 height 35
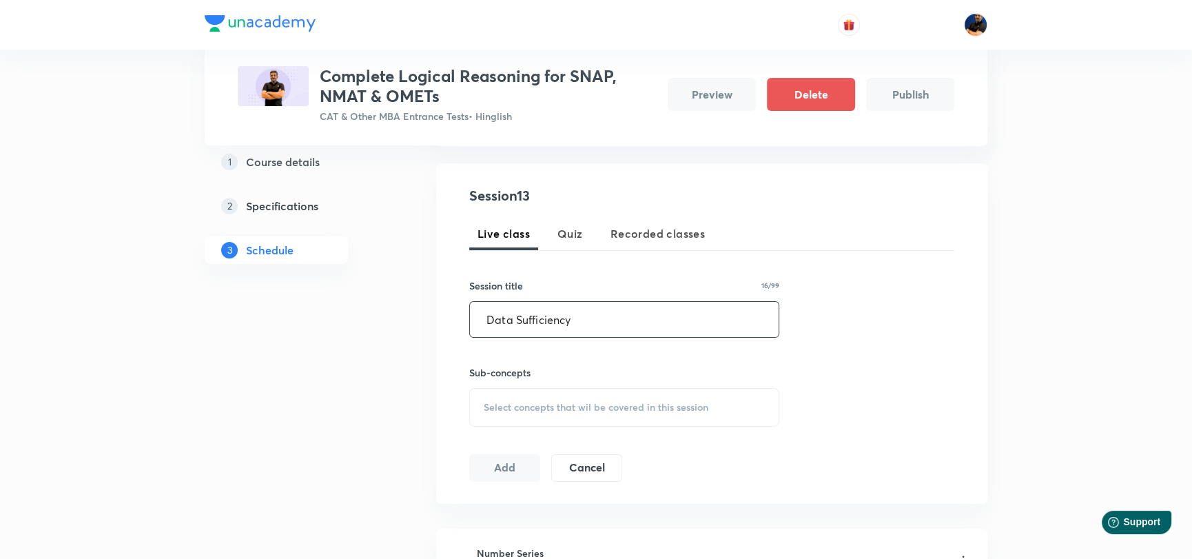
scroll to position [276, 0]
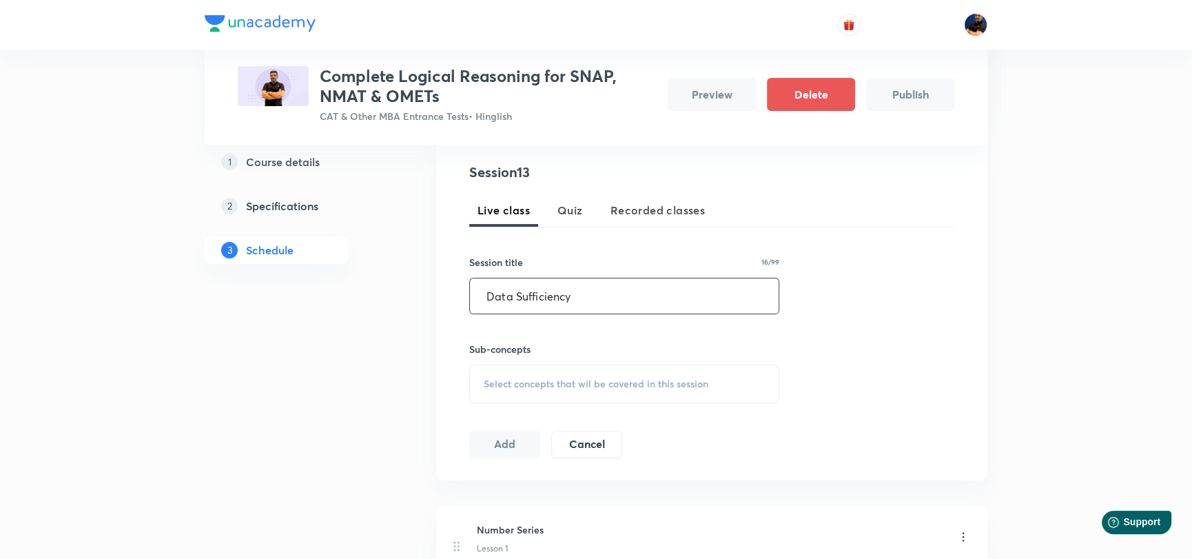
type input "Data Sufficiency"
click at [523, 391] on div "Select concepts that wil be covered in this session" at bounding box center [624, 383] width 310 height 39
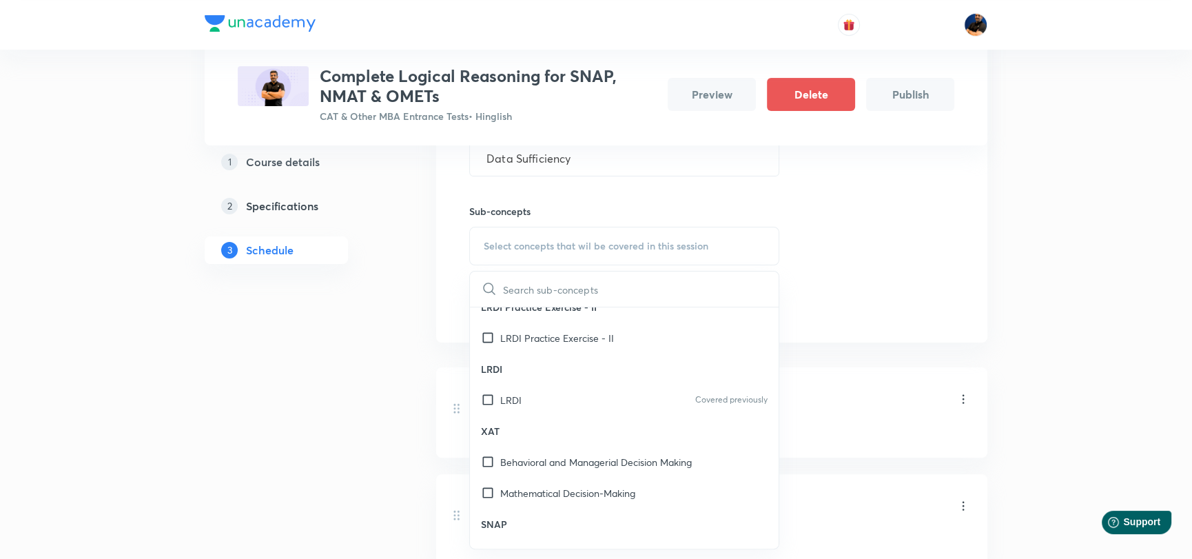
scroll to position [206, 0]
click at [485, 393] on input "checkbox" at bounding box center [490, 396] width 19 height 14
checkbox input "true"
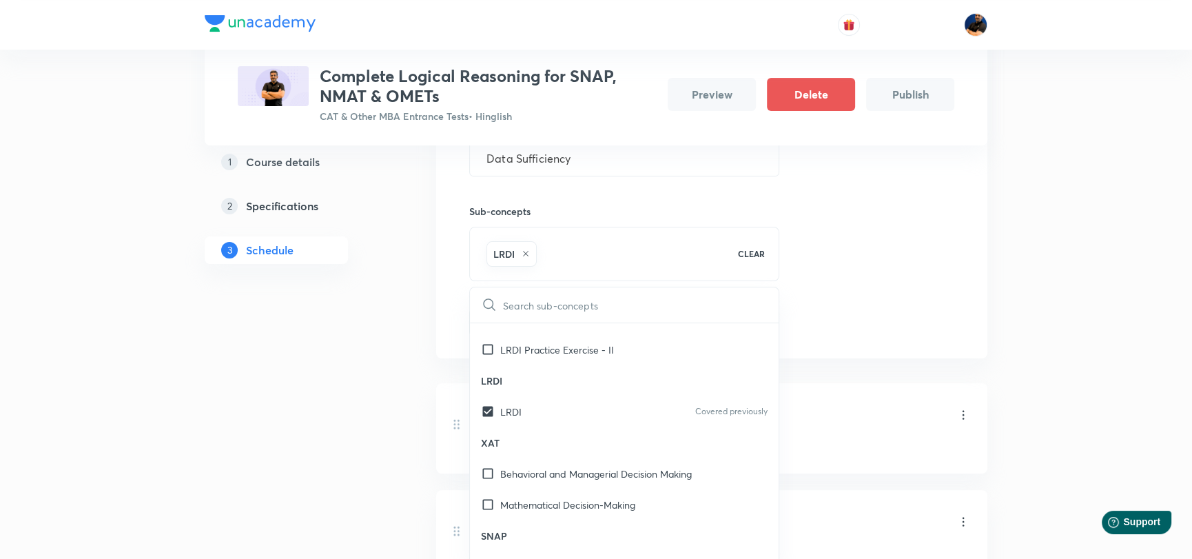
drag, startPoint x: 878, startPoint y: 304, endPoint x: 795, endPoint y: 304, distance: 83.4
click at [874, 304] on div "Session 13 Live class Quiz Recorded classes Session title 16/99 Data Sufficienc…" at bounding box center [711, 180] width 485 height 312
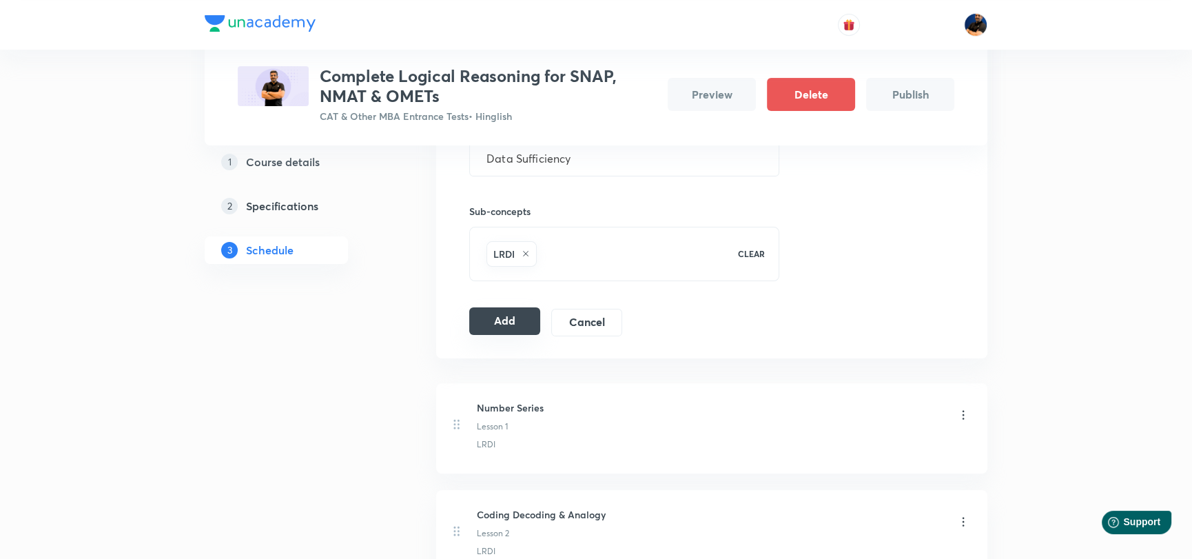
click at [483, 322] on button "Add" at bounding box center [504, 321] width 71 height 28
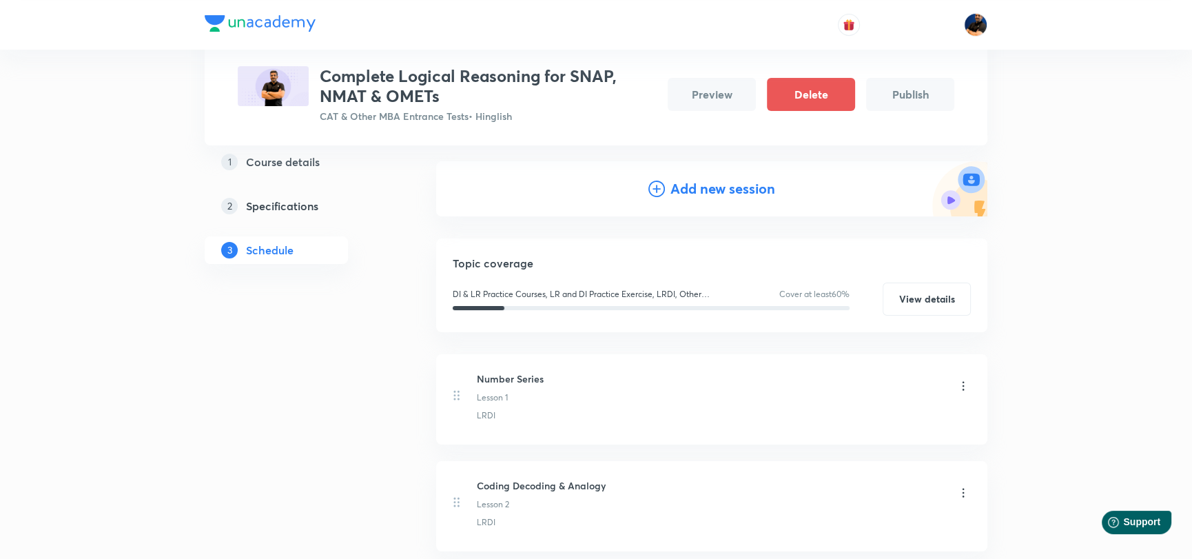
scroll to position [68, 0]
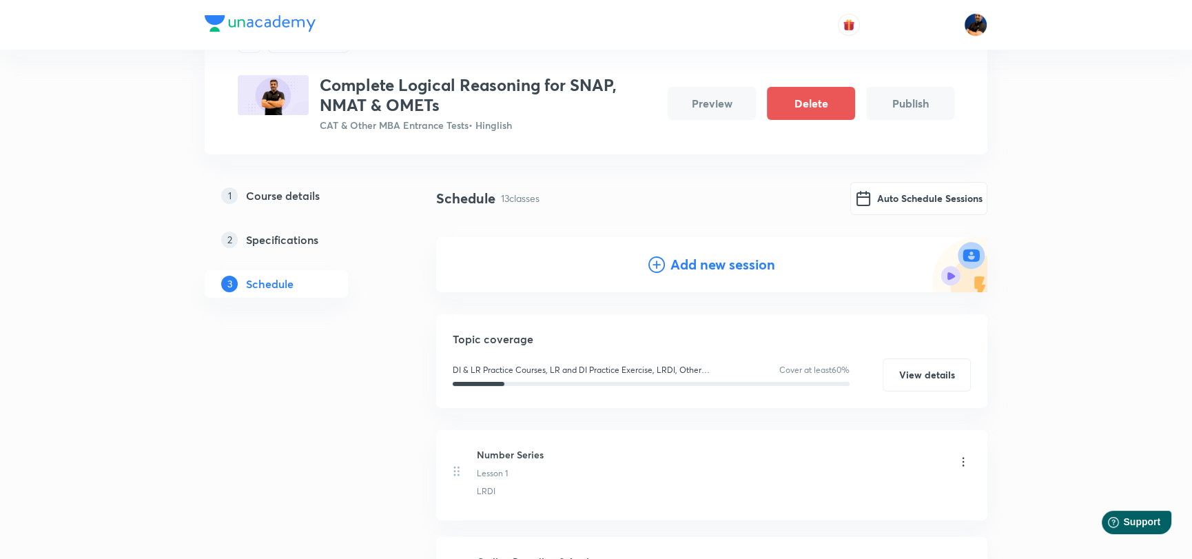
click at [700, 267] on h4 "Add new session" at bounding box center [722, 264] width 105 height 21
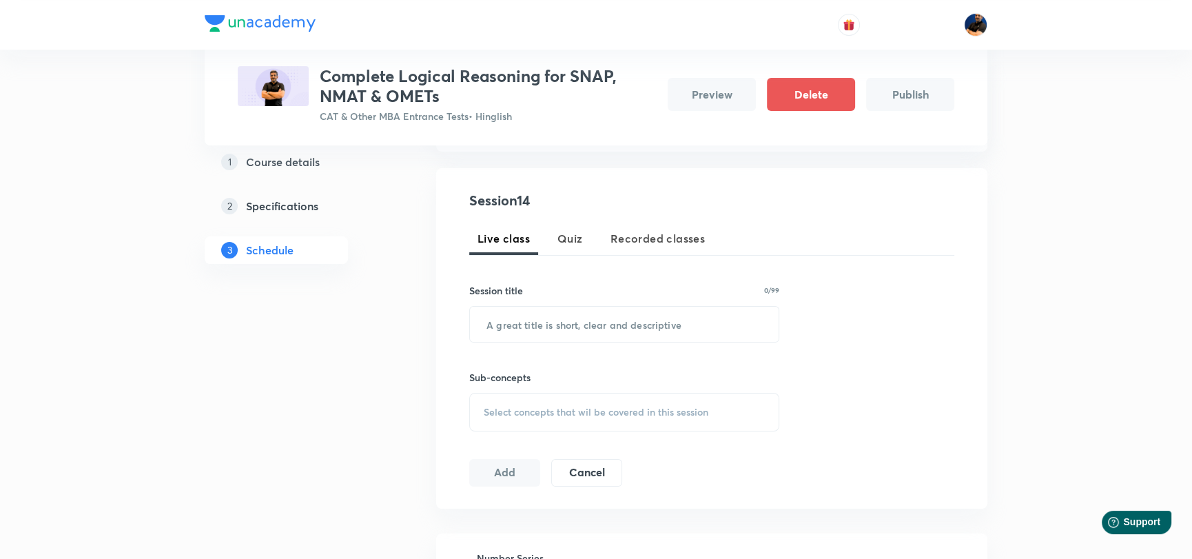
scroll to position [276, 0]
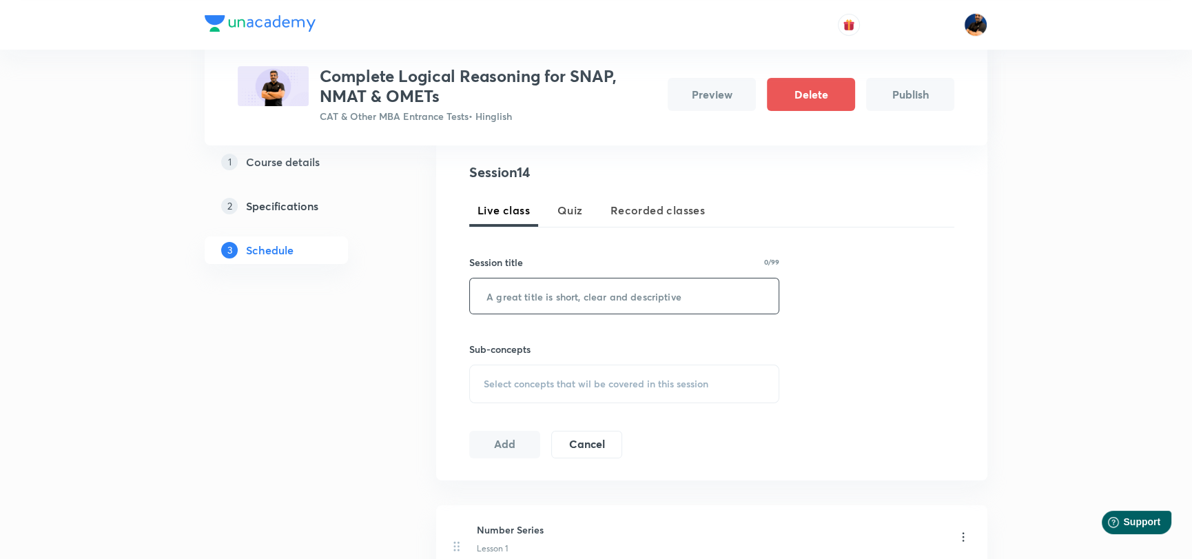
click at [521, 302] on input "text" at bounding box center [624, 295] width 309 height 35
type input "Data Comparison"
click at [528, 380] on span "Select concepts that wil be covered in this session" at bounding box center [596, 383] width 225 height 11
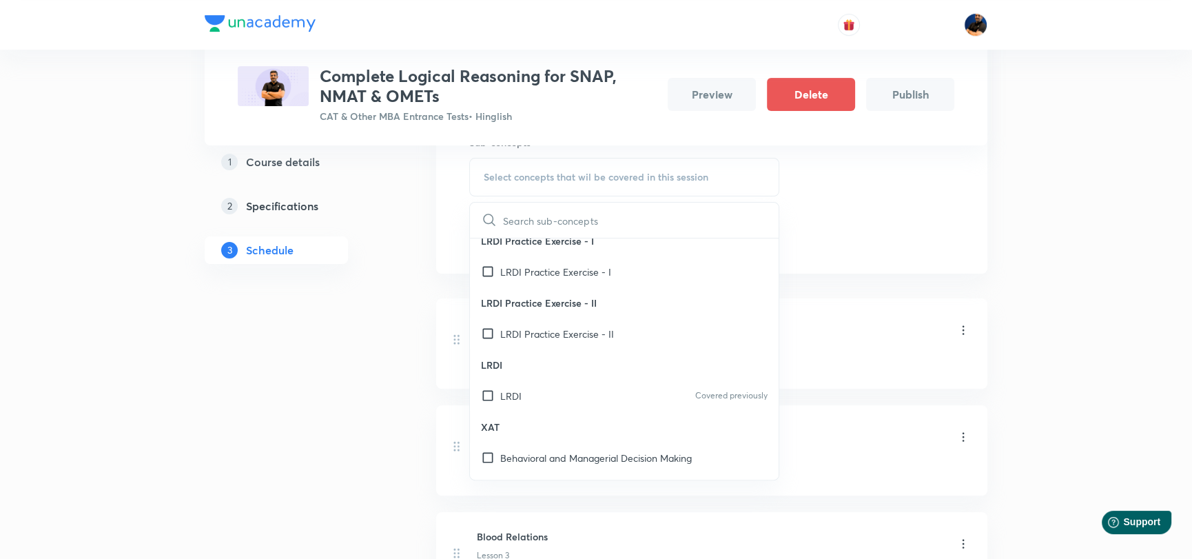
scroll to position [138, 0]
click at [486, 400] on input "checkbox" at bounding box center [490, 395] width 19 height 14
checkbox input "true"
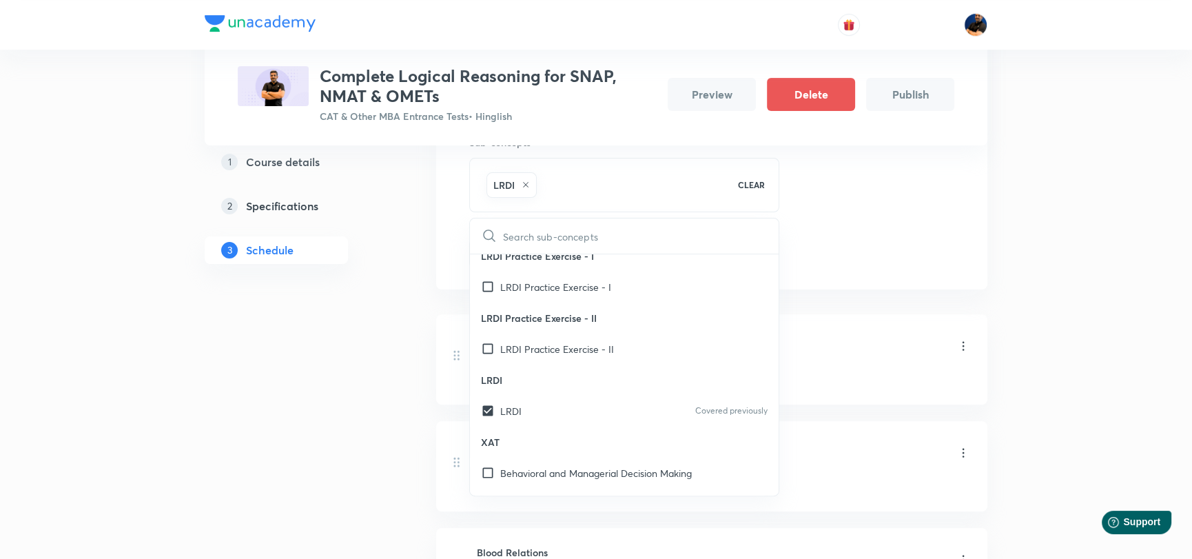
click at [894, 265] on div "Session 14 Live class Quiz Recorded classes Session title 15/99 Data Comparison…" at bounding box center [711, 111] width 485 height 312
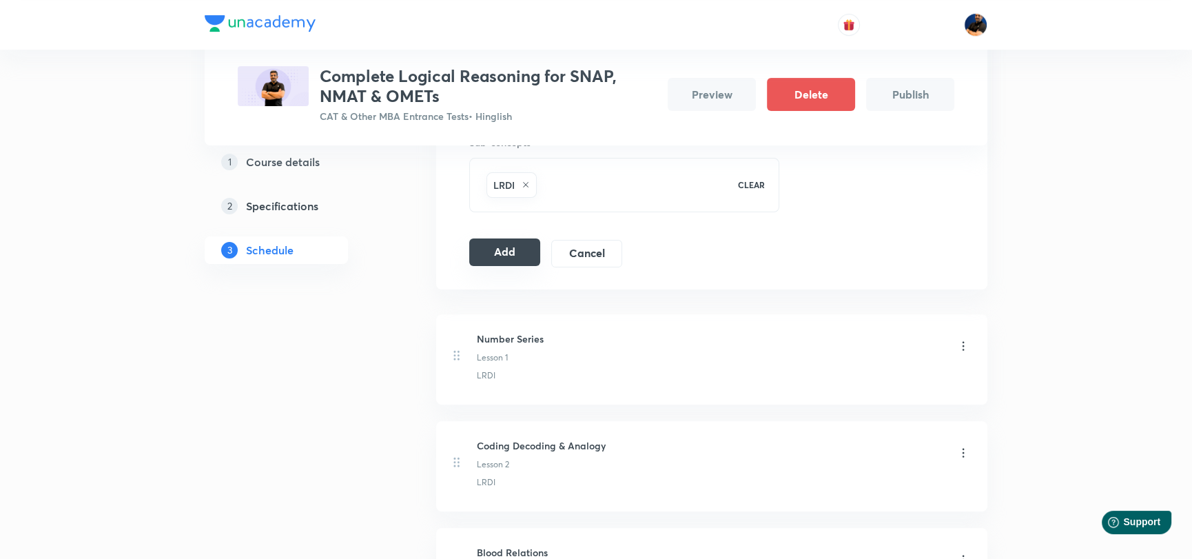
click at [496, 243] on button "Add" at bounding box center [504, 252] width 71 height 28
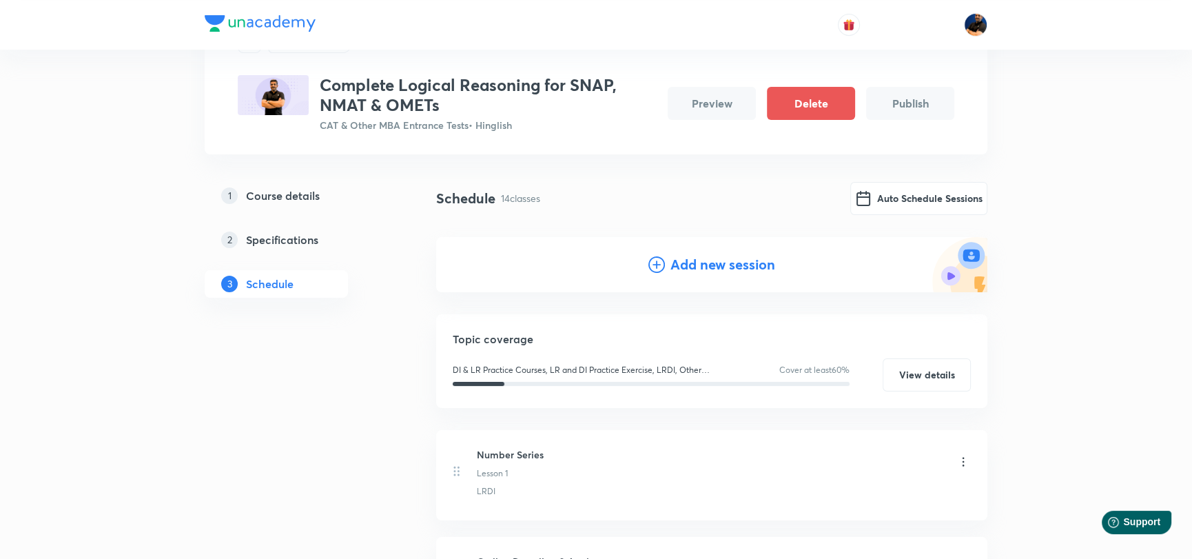
click at [690, 256] on h4 "Add new session" at bounding box center [722, 264] width 105 height 21
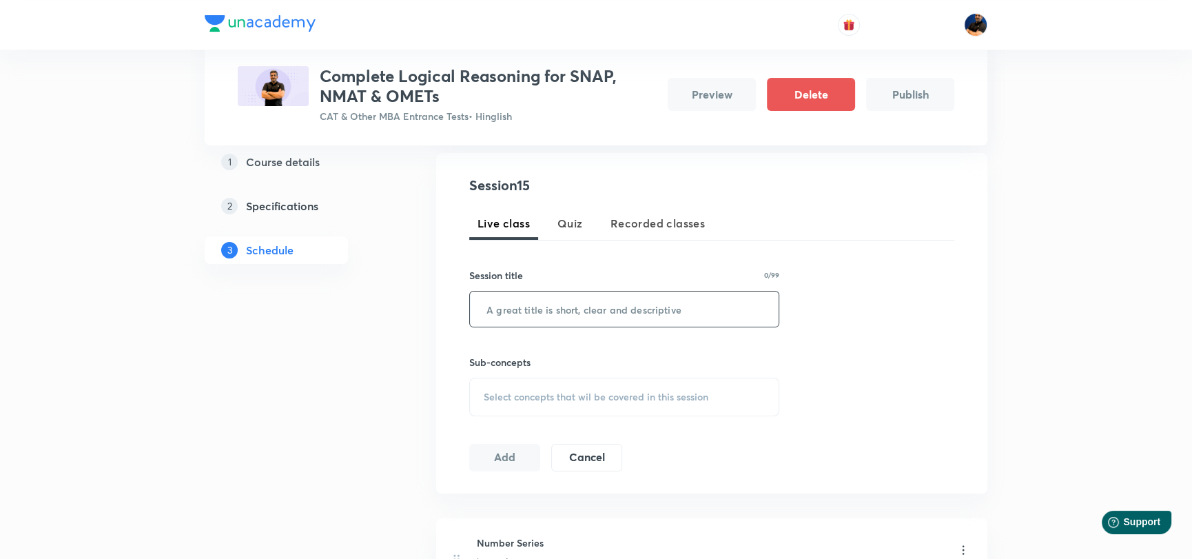
scroll to position [276, 0]
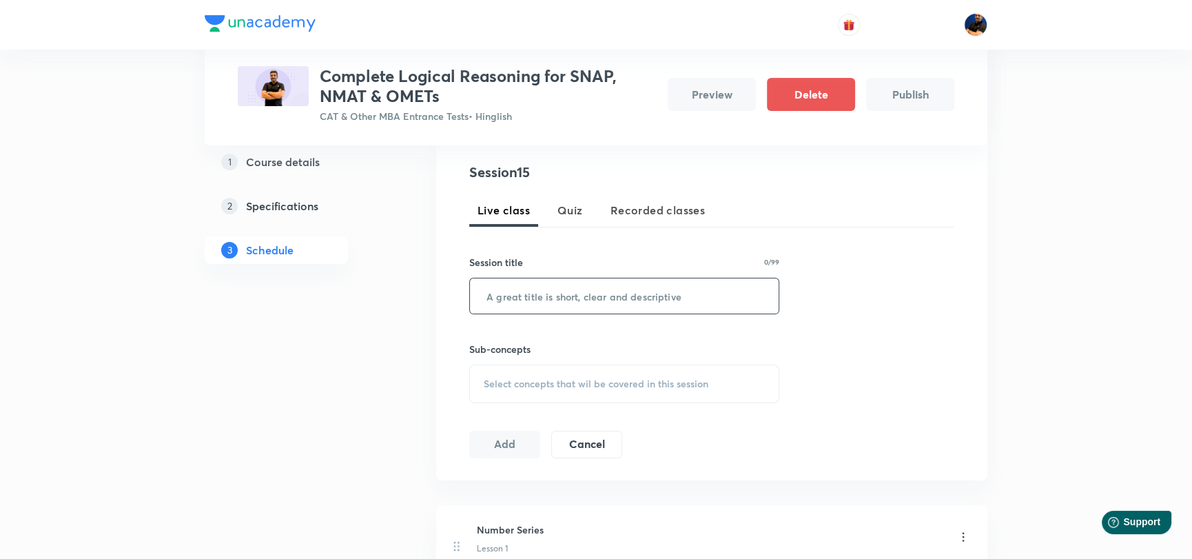
click at [548, 291] on input "text" at bounding box center [624, 295] width 309 height 35
click at [499, 296] on input "VErbal Reasoning - 1" at bounding box center [624, 295] width 309 height 35
type input "Verbal Reasoning - 1"
click at [550, 380] on span "Select concepts that wil be covered in this session" at bounding box center [596, 383] width 225 height 11
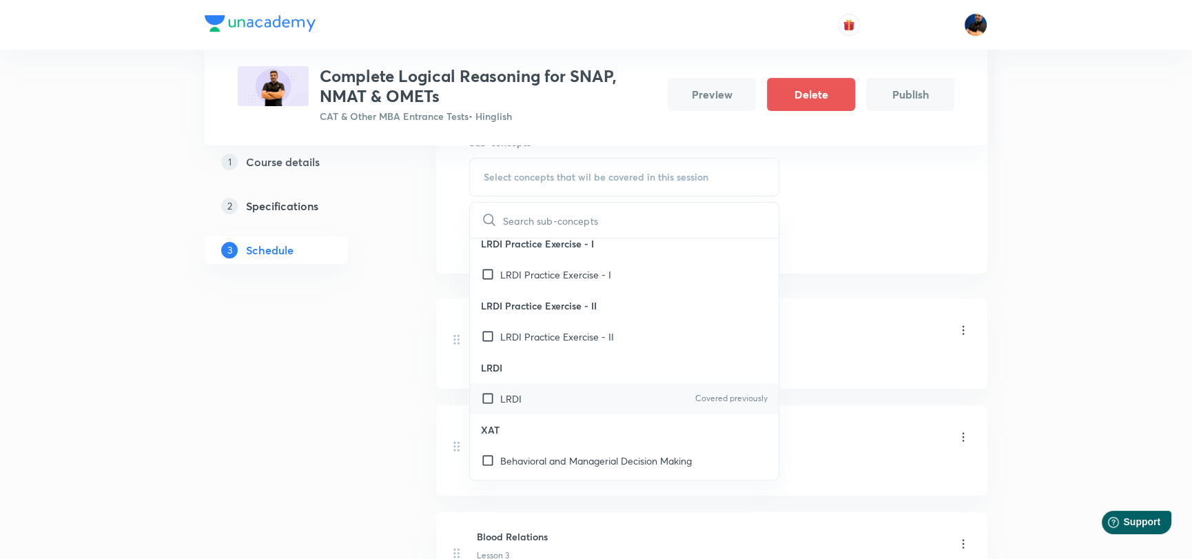
scroll to position [138, 0]
click at [488, 392] on input "checkbox" at bounding box center [490, 395] width 19 height 14
checkbox input "true"
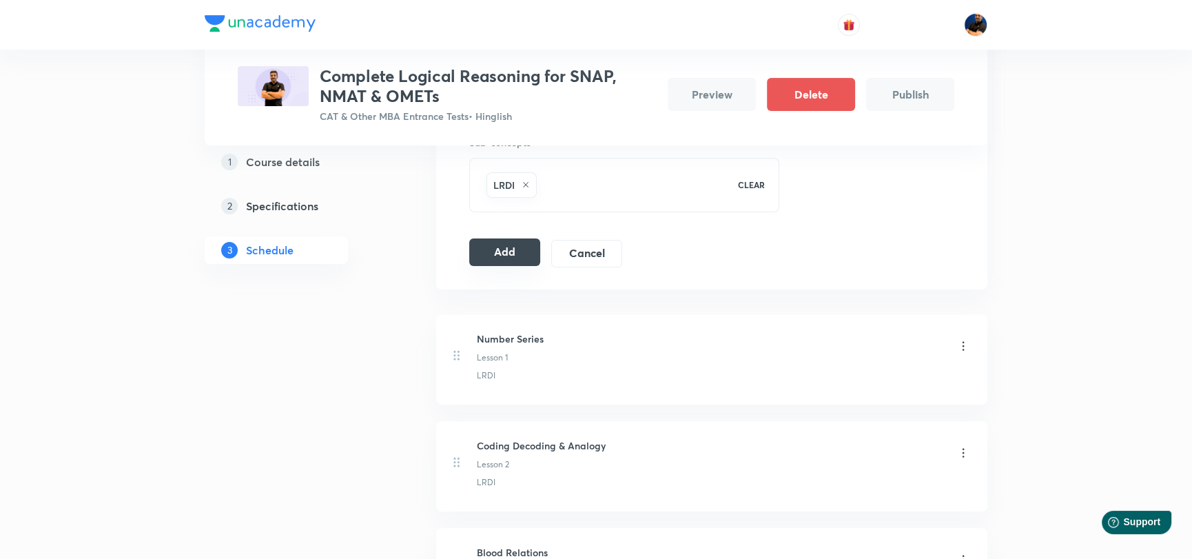
click at [506, 259] on button "Add" at bounding box center [504, 252] width 71 height 28
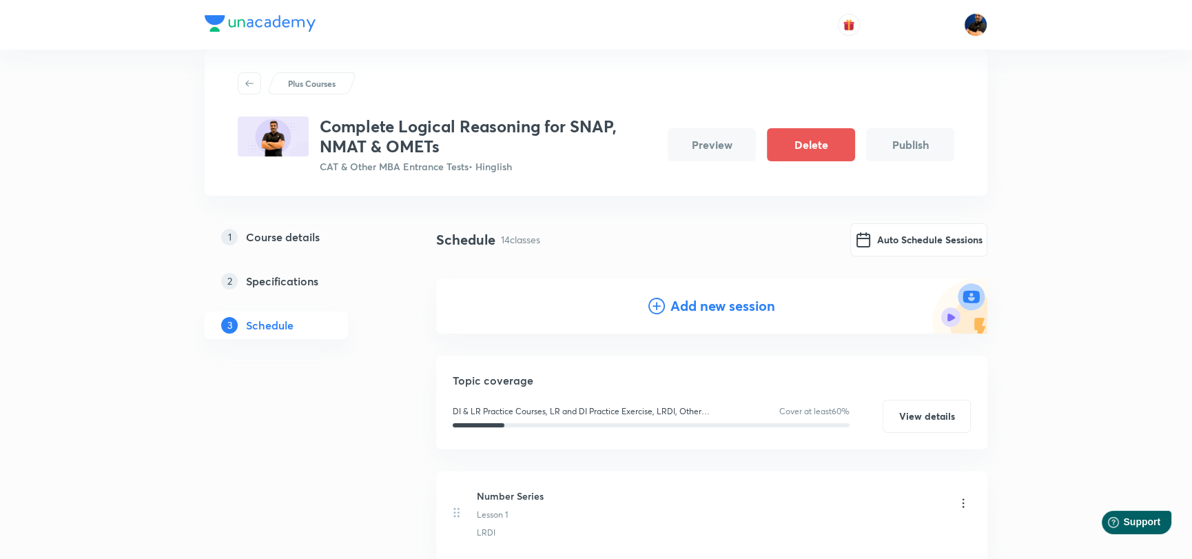
scroll to position [0, 0]
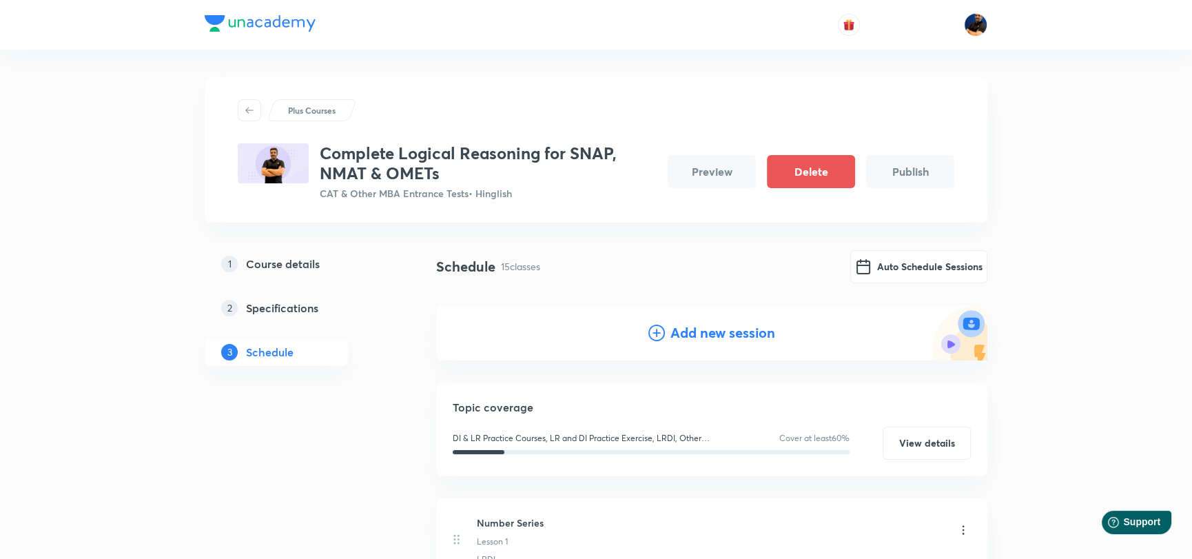
click at [699, 331] on h4 "Add new session" at bounding box center [722, 332] width 105 height 21
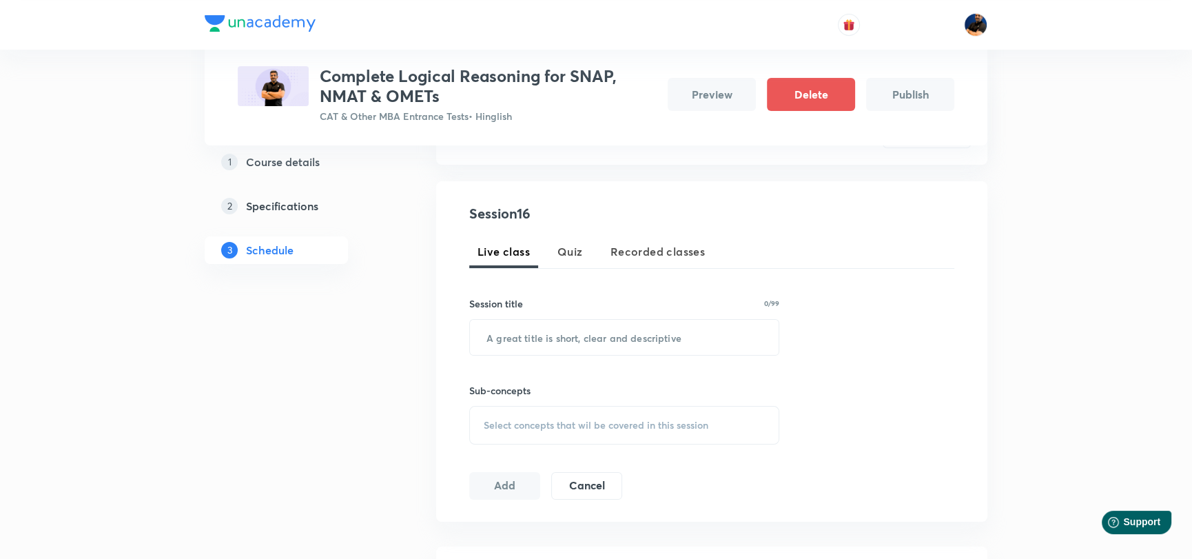
scroll to position [276, 0]
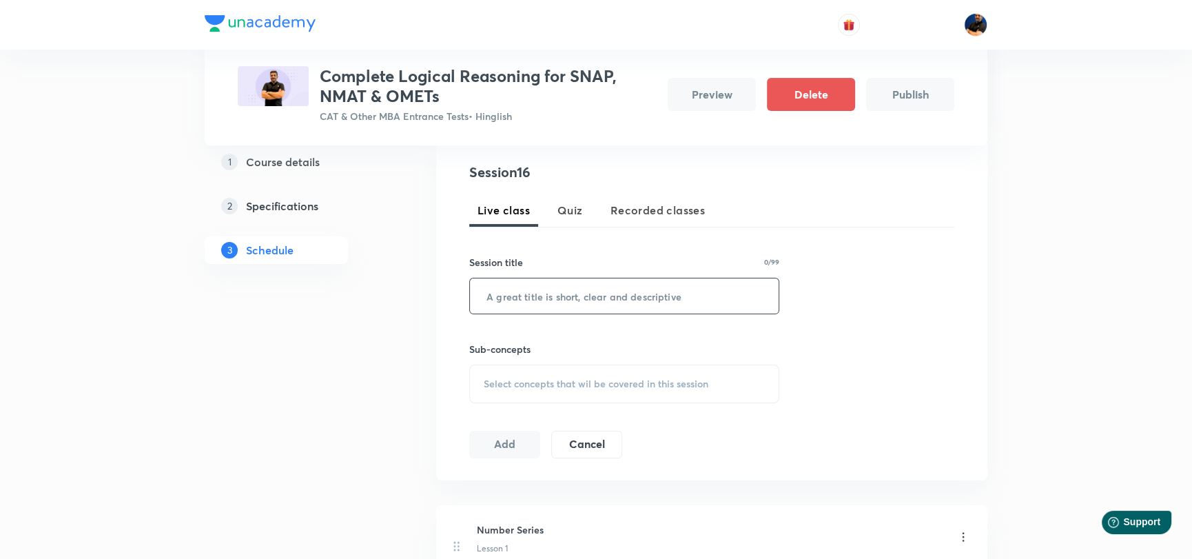
click at [545, 293] on input "text" at bounding box center [624, 295] width 309 height 35
type input "Verbal Reasoning - 2"
click at [529, 384] on span "Select concepts that wil be covered in this session" at bounding box center [596, 383] width 225 height 11
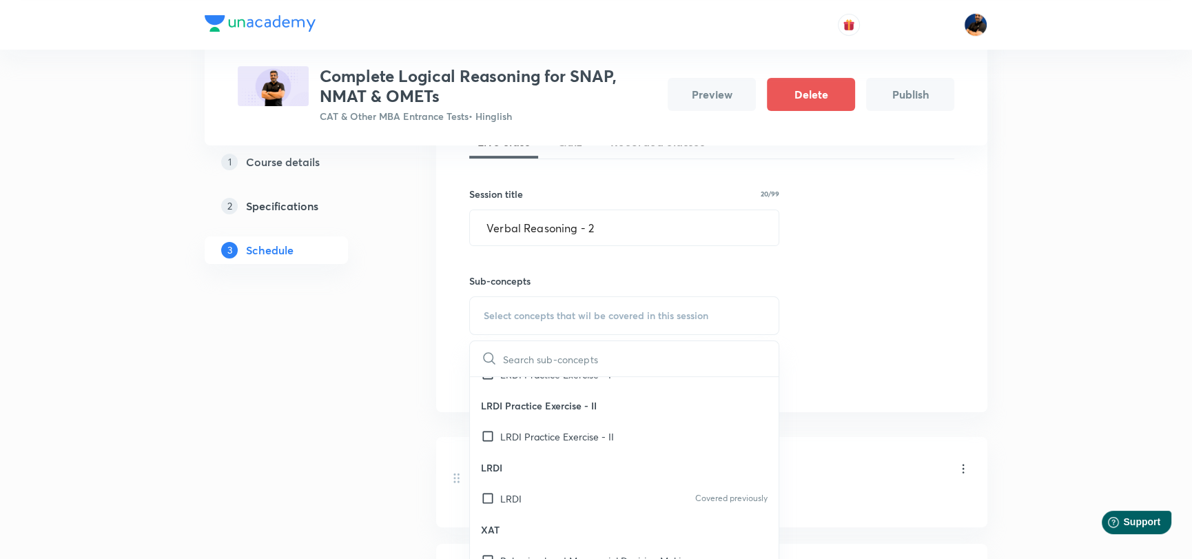
scroll to position [224, 0]
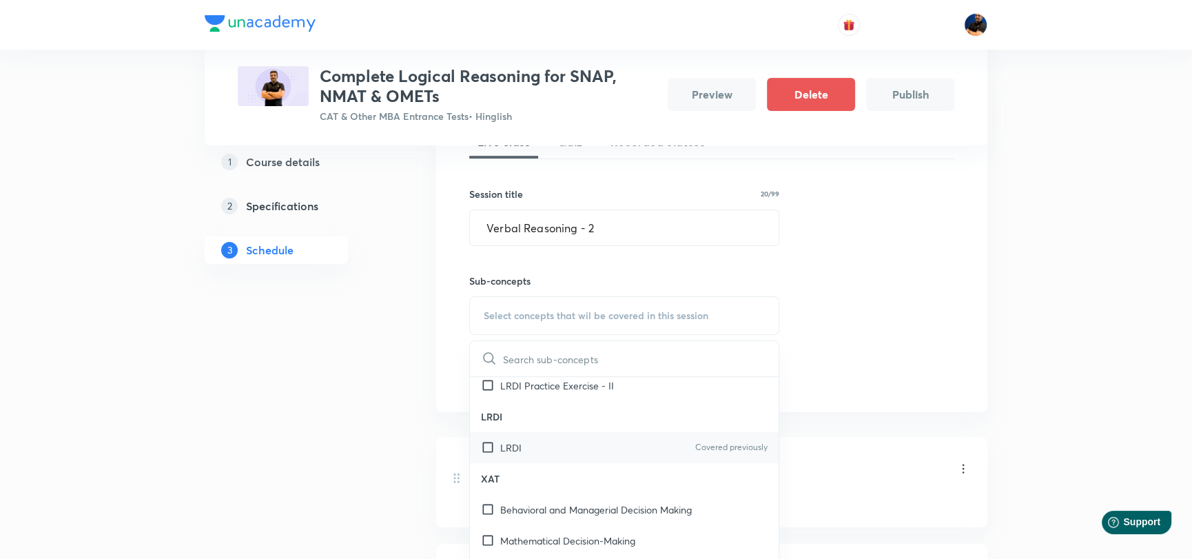
click at [482, 448] on input "checkbox" at bounding box center [490, 447] width 19 height 14
checkbox input "true"
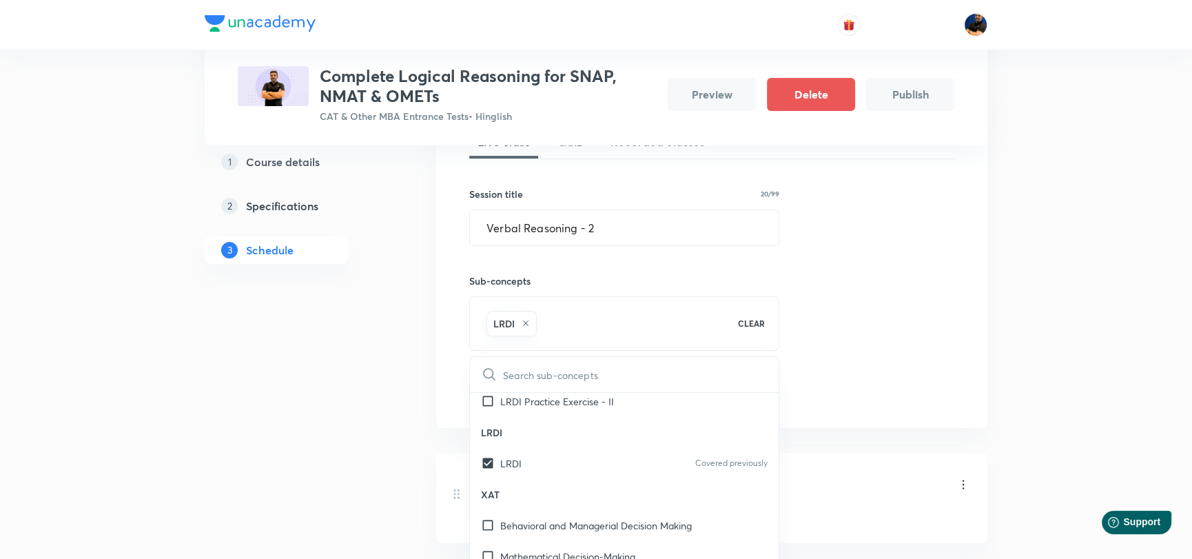
drag, startPoint x: 921, startPoint y: 340, endPoint x: 866, endPoint y: 336, distance: 55.3
click at [921, 340] on div "Session 16 Live class Quiz Recorded classes Session title 20/99 Verbal Reasonin…" at bounding box center [711, 250] width 485 height 312
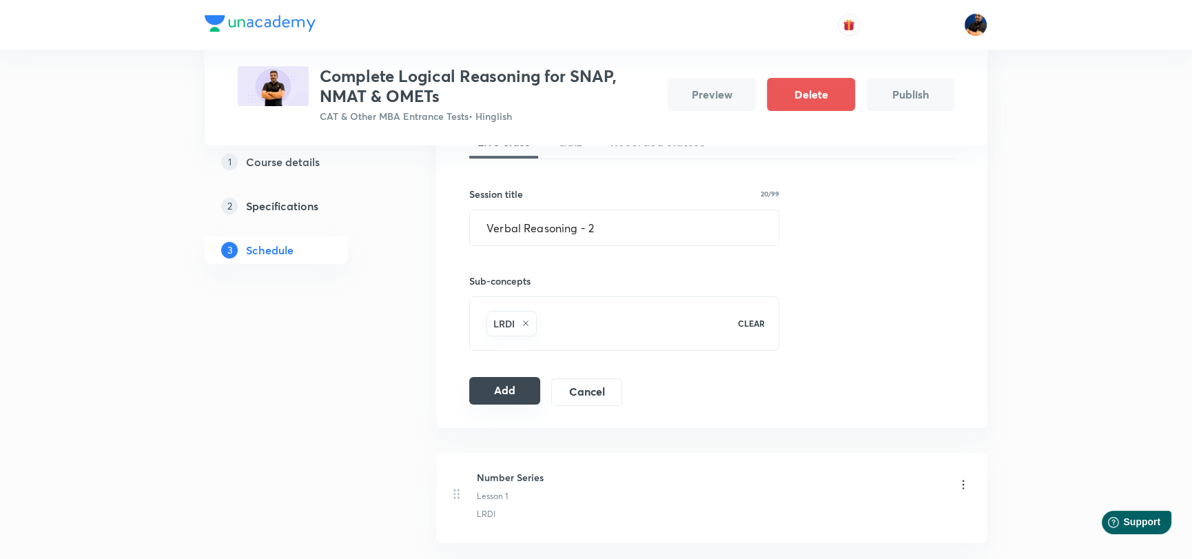
click at [491, 398] on button "Add" at bounding box center [504, 391] width 71 height 28
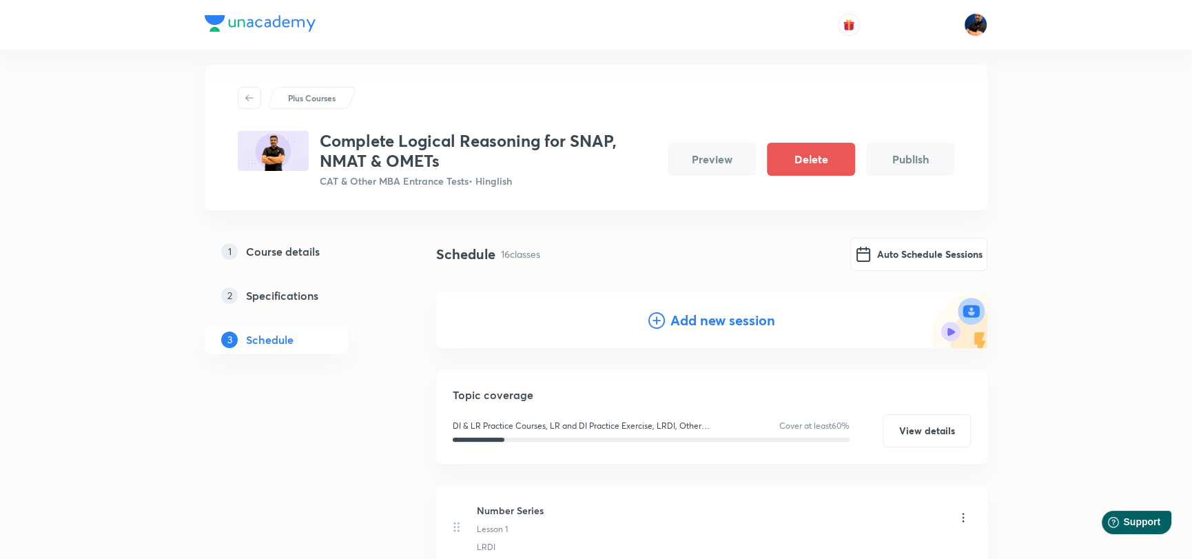
scroll to position [0, 0]
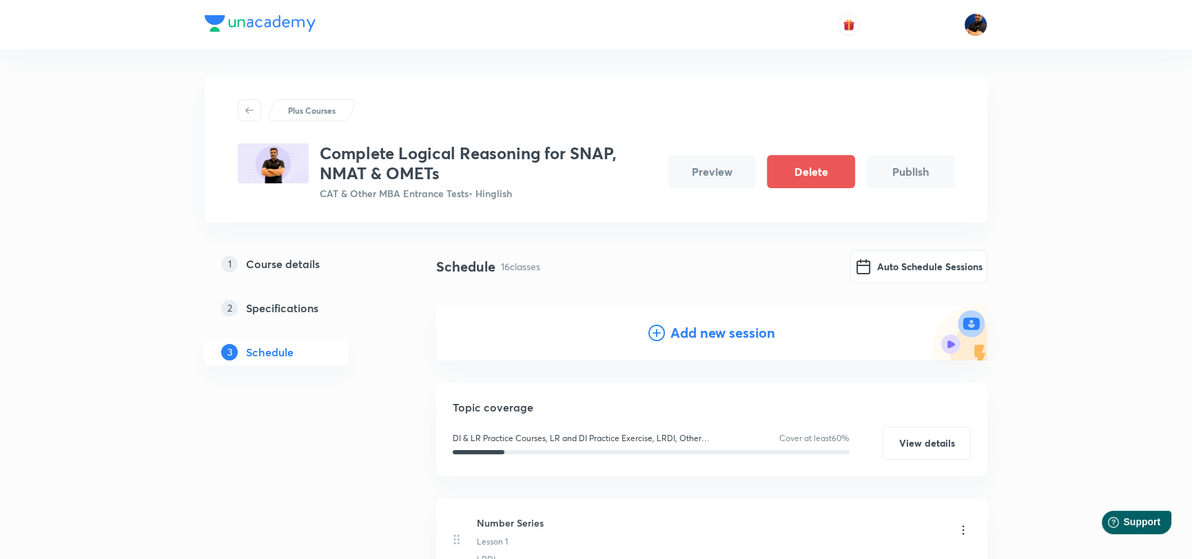
click at [692, 333] on h4 "Add new session" at bounding box center [722, 332] width 105 height 21
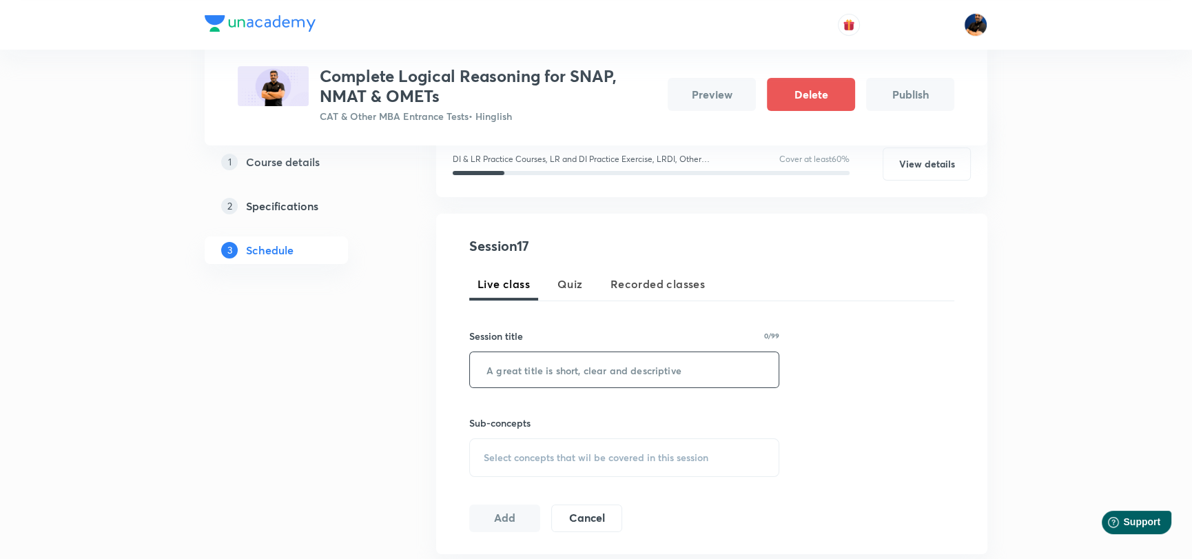
scroll to position [206, 0]
click at [535, 358] on input "text" at bounding box center [624, 365] width 309 height 35
type input "V"
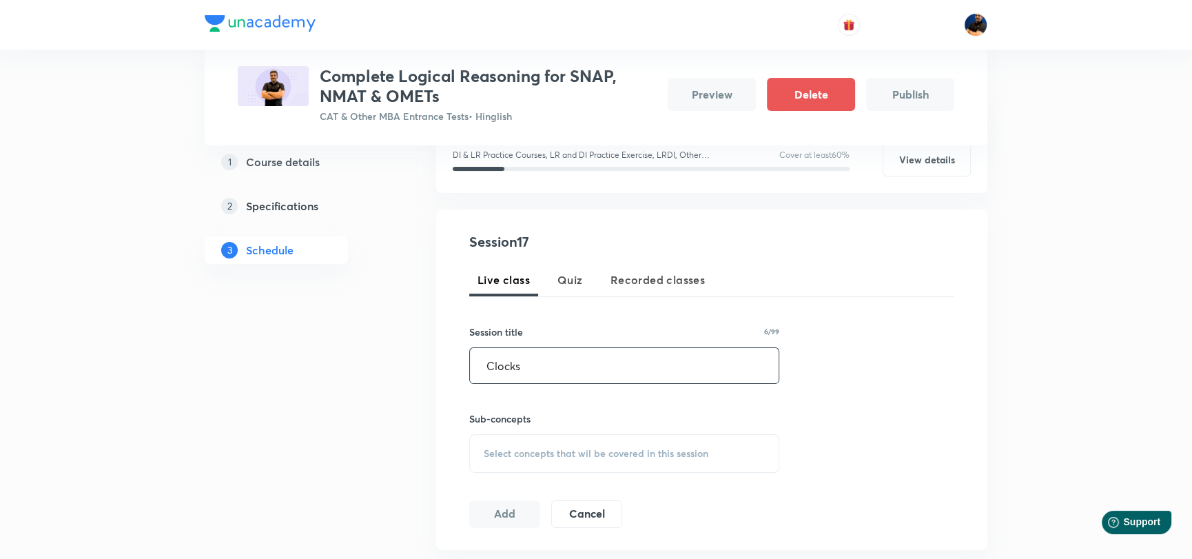
scroll to position [344, 0]
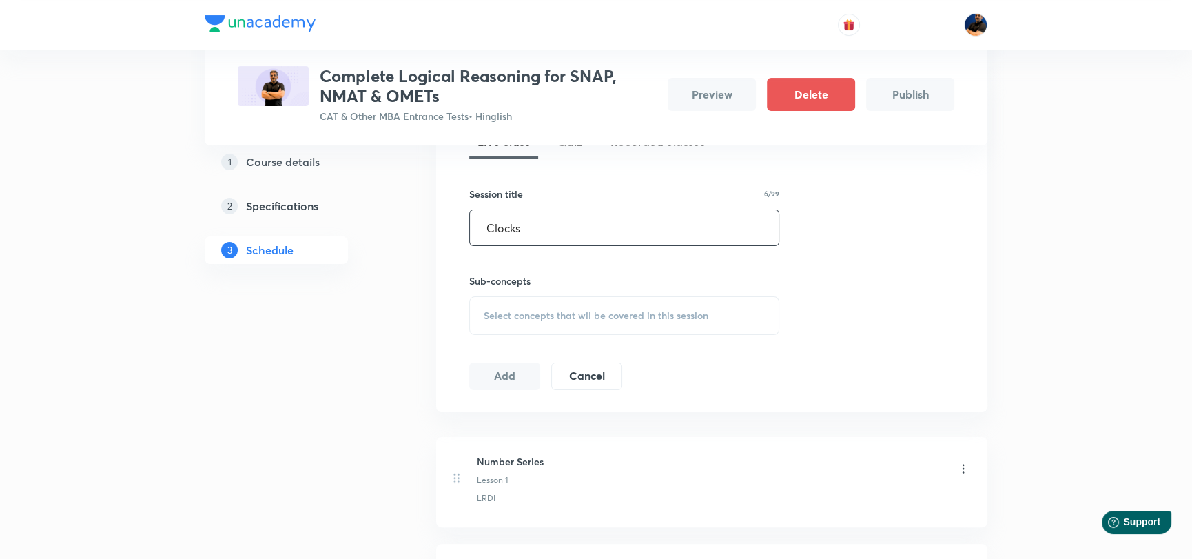
type input "Clocks"
click at [530, 314] on span "Select concepts that wil be covered in this session" at bounding box center [596, 315] width 225 height 11
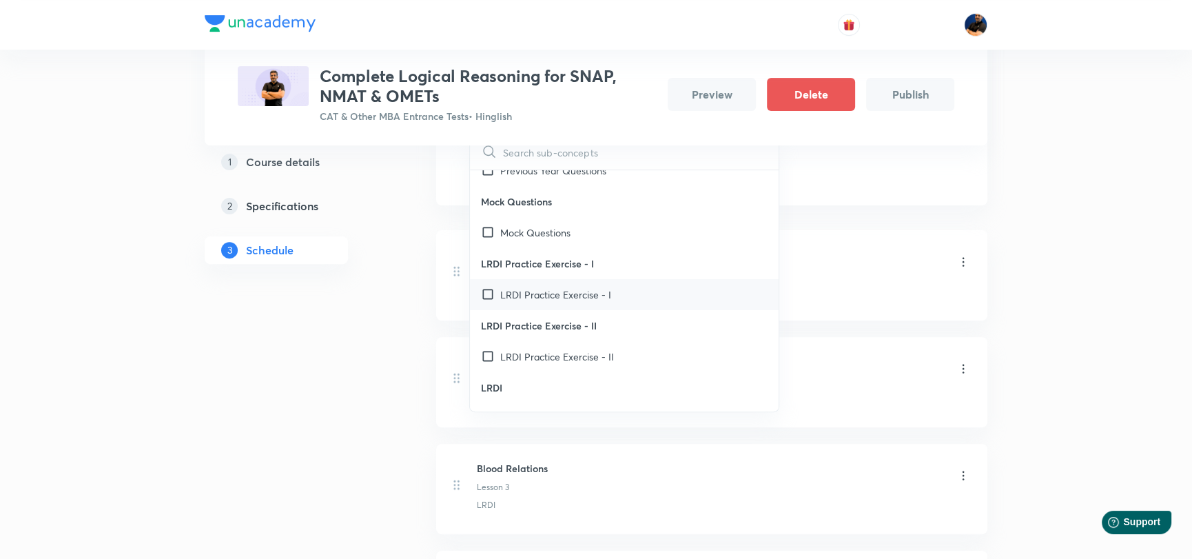
scroll to position [68, 0]
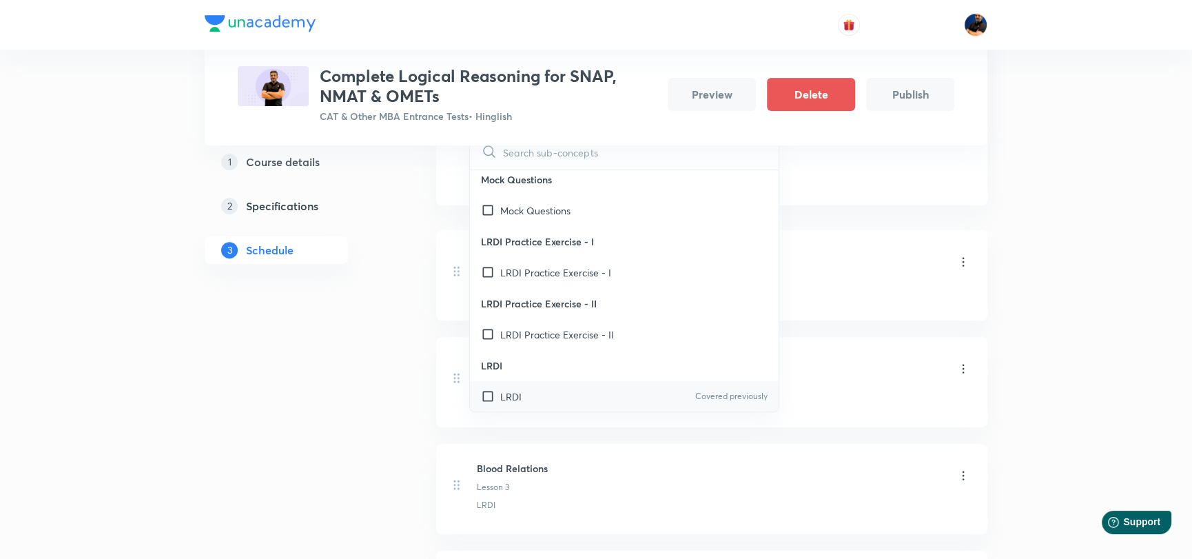
click at [489, 404] on div "LRDI Covered previously" at bounding box center [624, 396] width 309 height 31
checkbox input "true"
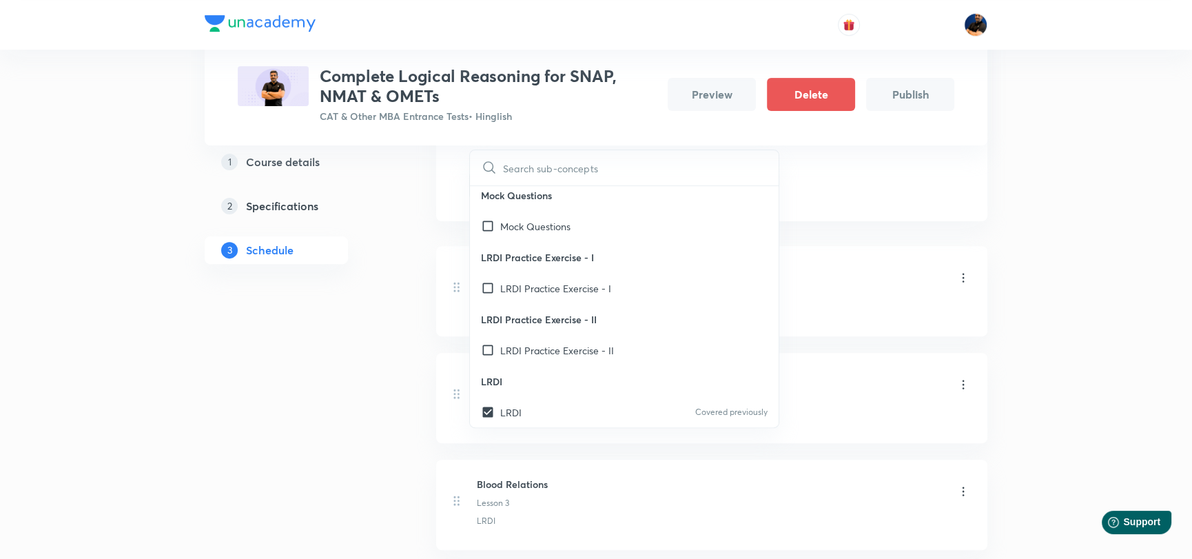
click at [949, 218] on div "Session 17 Live class Quiz Recorded classes Session title 6/99 Clocks ​ Sub-con…" at bounding box center [711, 43] width 551 height 356
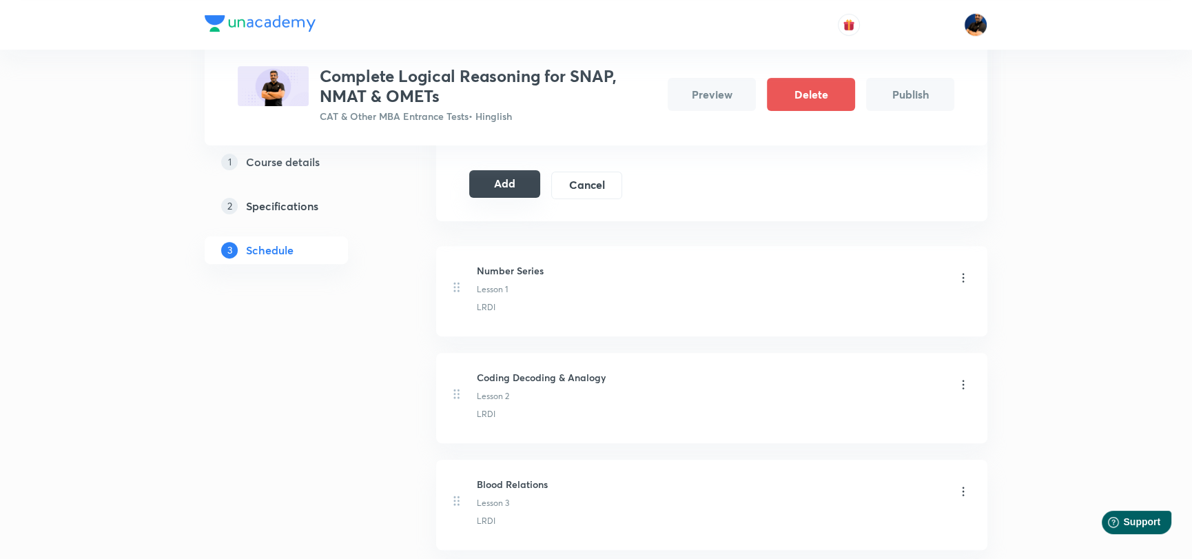
click at [504, 183] on button "Add" at bounding box center [504, 184] width 71 height 28
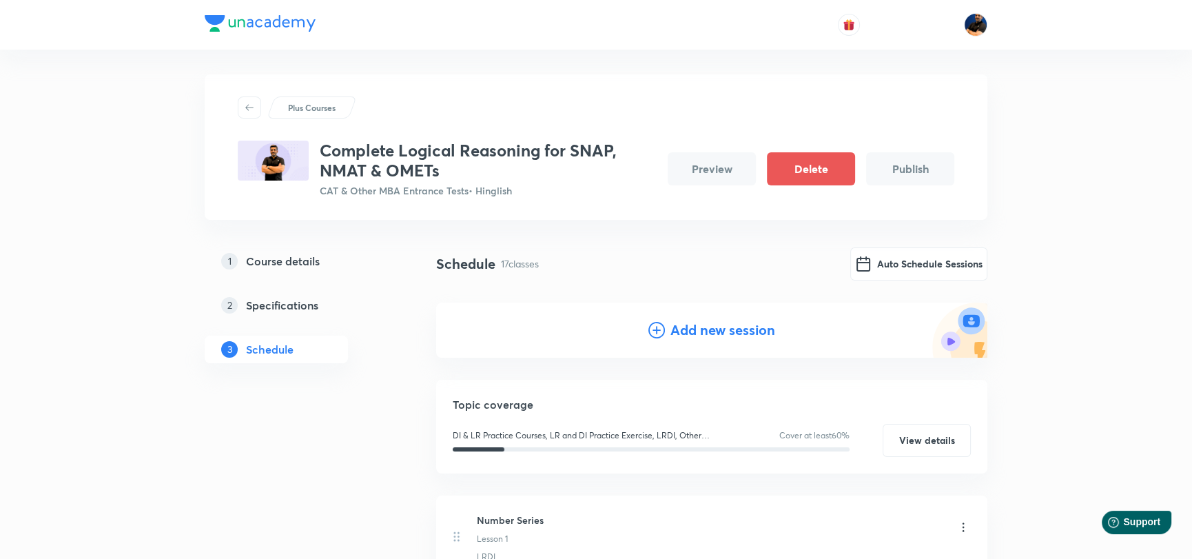
scroll to position [0, 0]
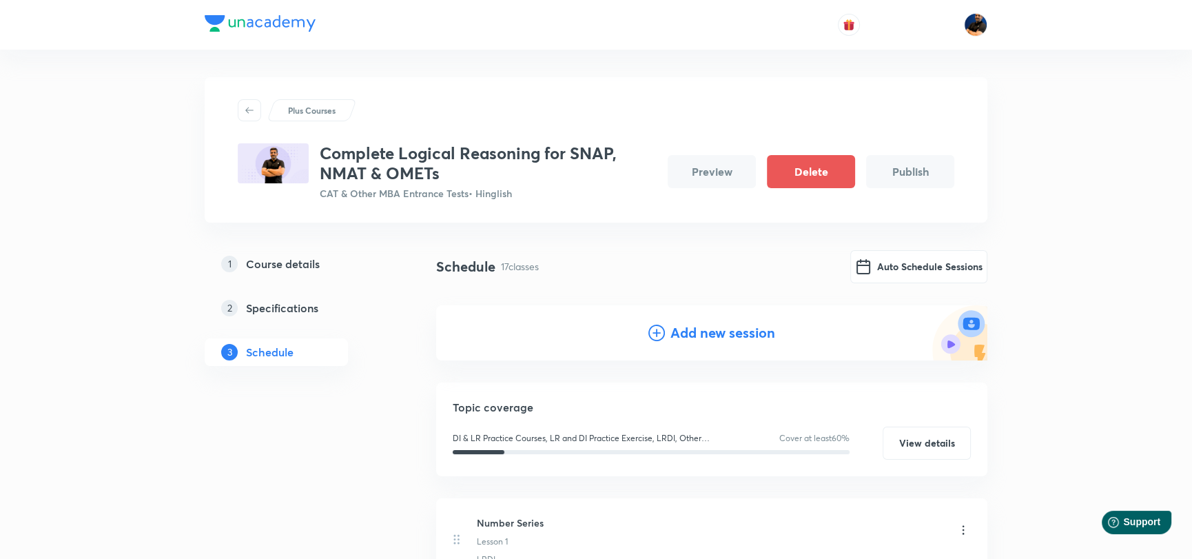
click at [694, 327] on h4 "Add new session" at bounding box center [722, 332] width 105 height 21
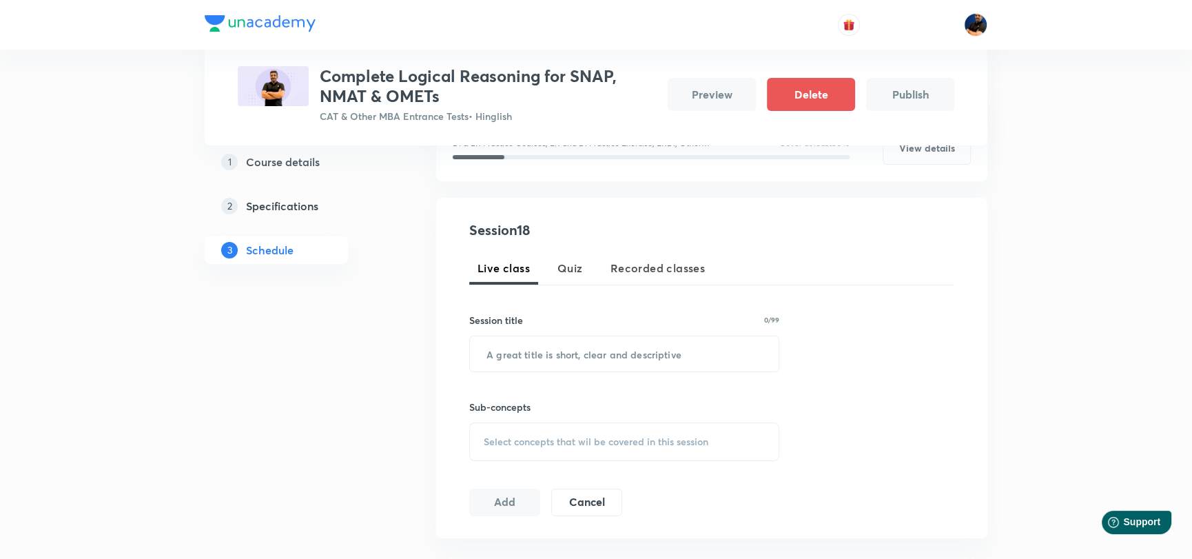
scroll to position [276, 0]
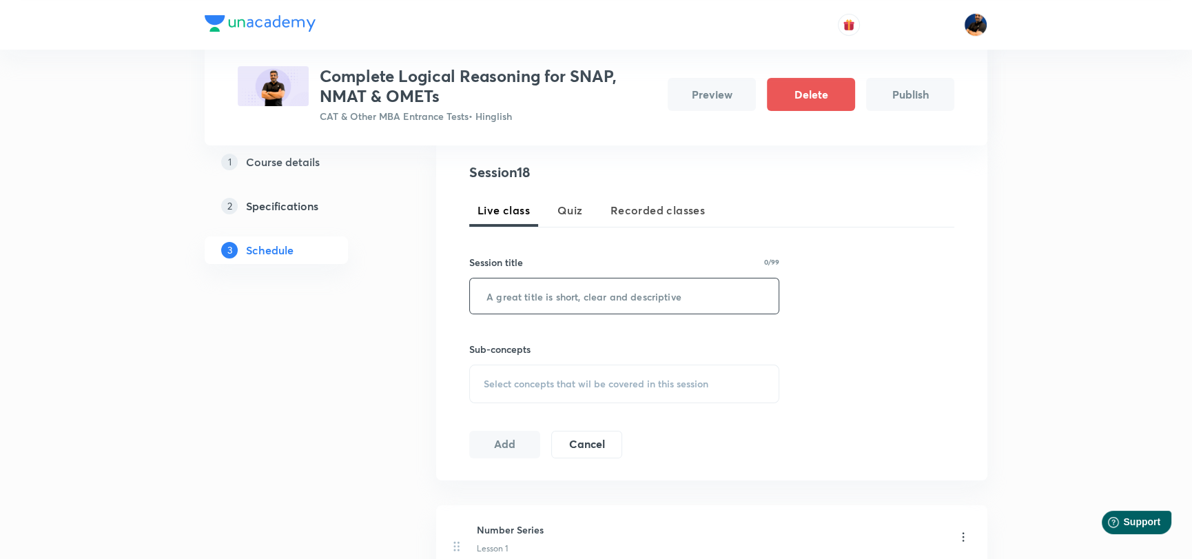
click at [550, 300] on input "text" at bounding box center [624, 295] width 309 height 35
type input "Calendars"
click at [539, 380] on span "Select concepts that wil be covered in this session" at bounding box center [596, 383] width 225 height 11
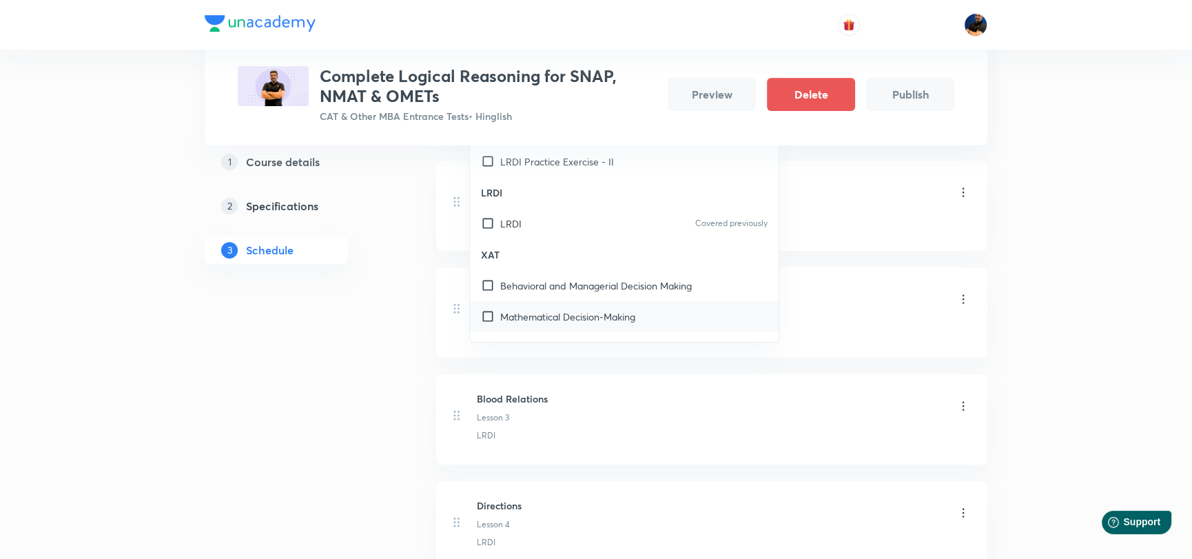
scroll to position [206, 0]
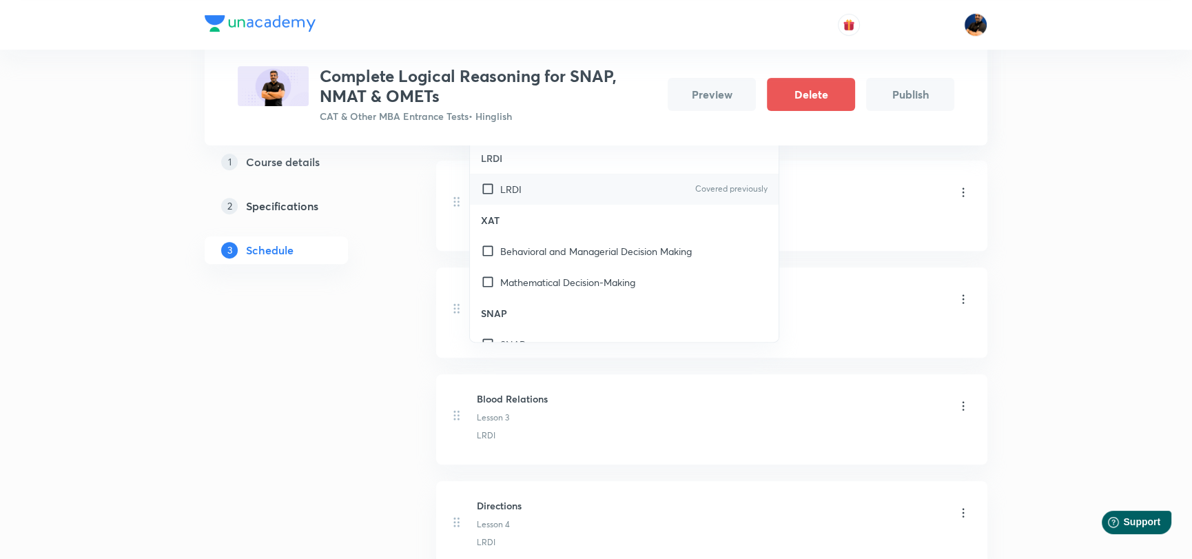
click at [484, 188] on input "checkbox" at bounding box center [490, 189] width 19 height 14
checkbox input "true"
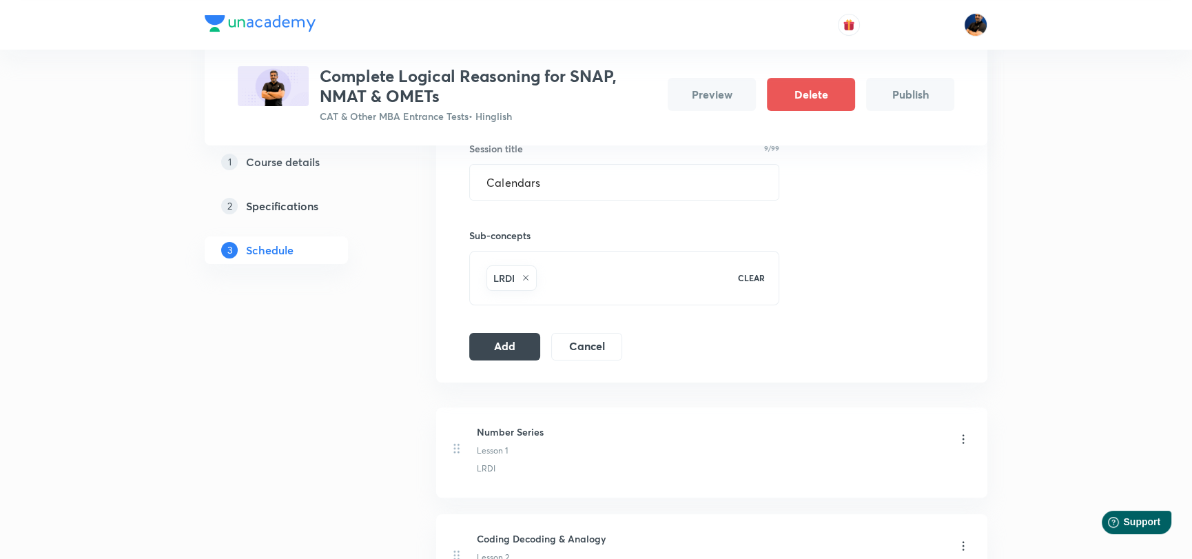
scroll to position [344, 0]
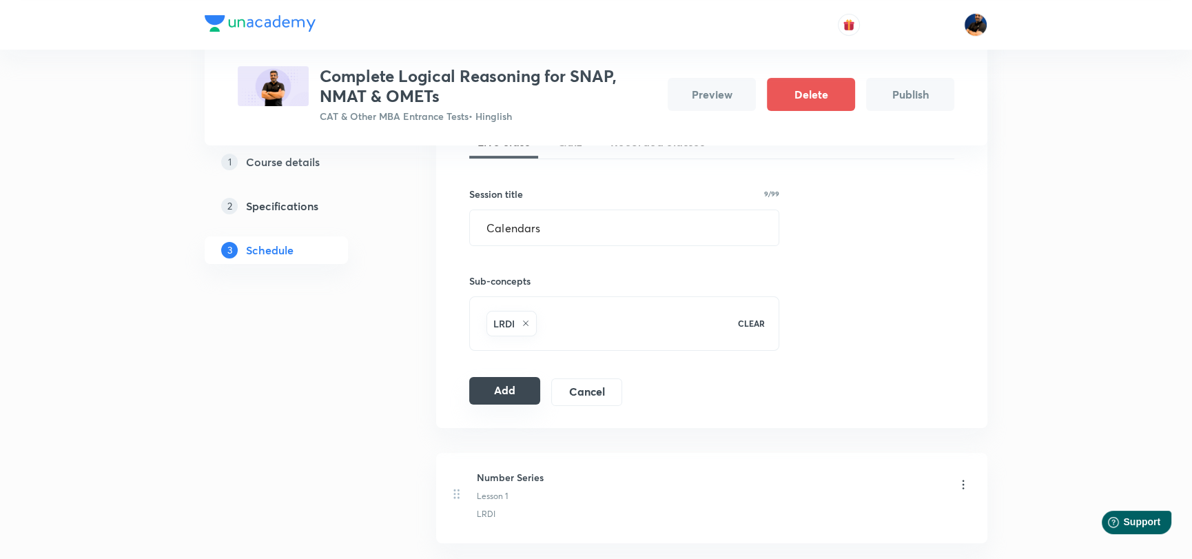
click at [518, 386] on button "Add" at bounding box center [504, 391] width 71 height 28
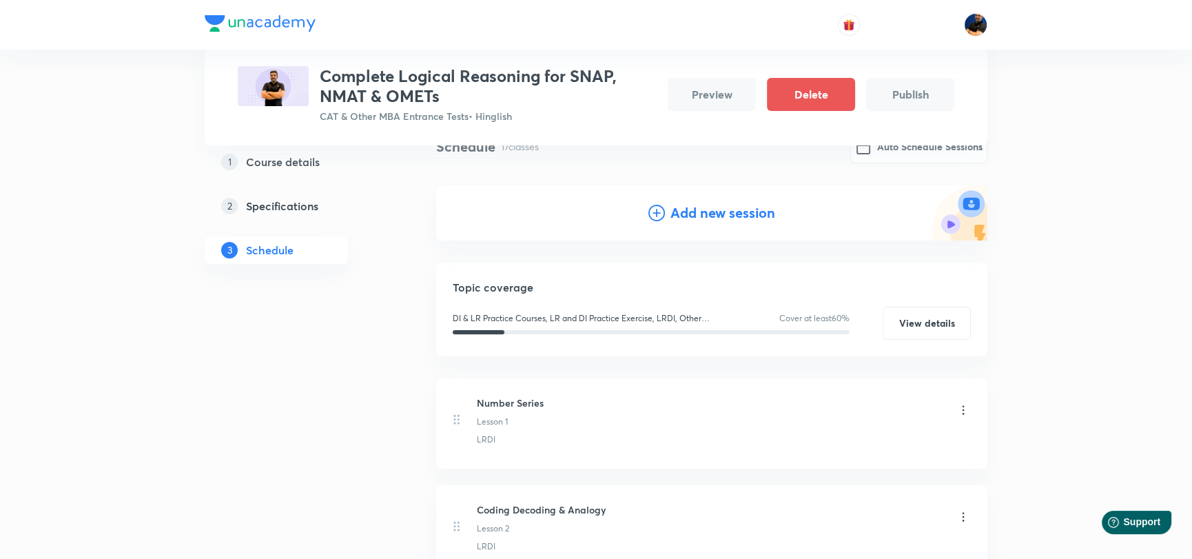
scroll to position [0, 0]
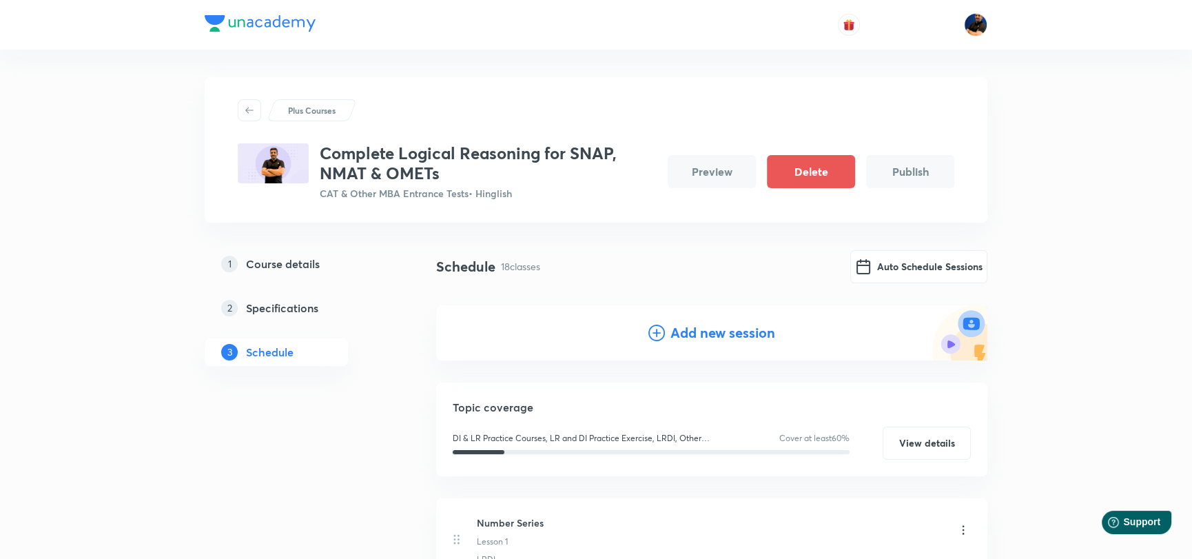
click at [711, 323] on h4 "Add new session" at bounding box center [722, 332] width 105 height 21
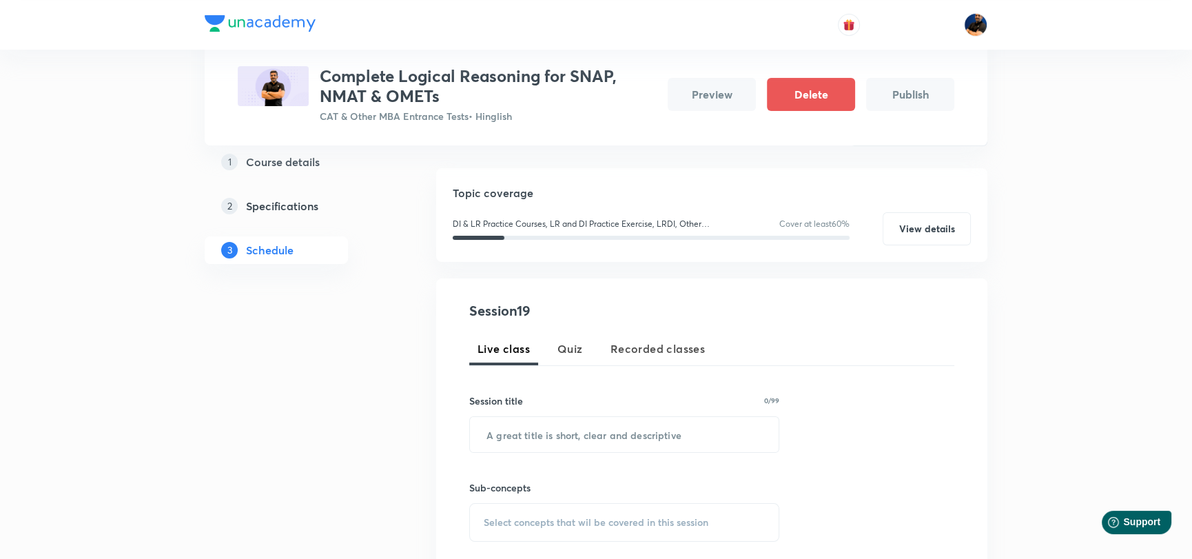
scroll to position [138, 0]
click at [521, 425] on input "text" at bounding box center [624, 433] width 309 height 35
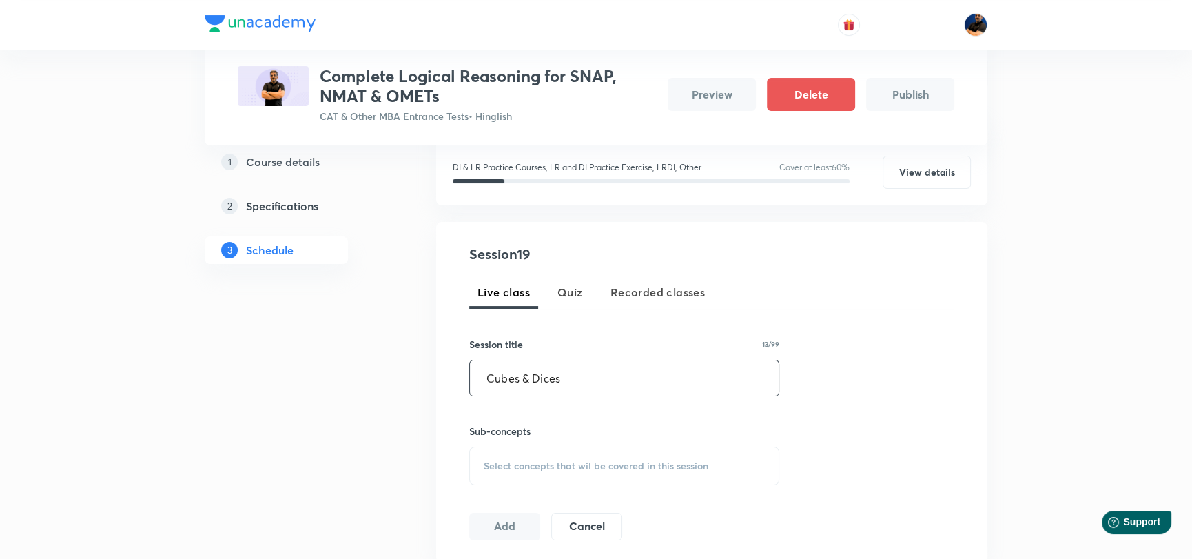
scroll to position [276, 0]
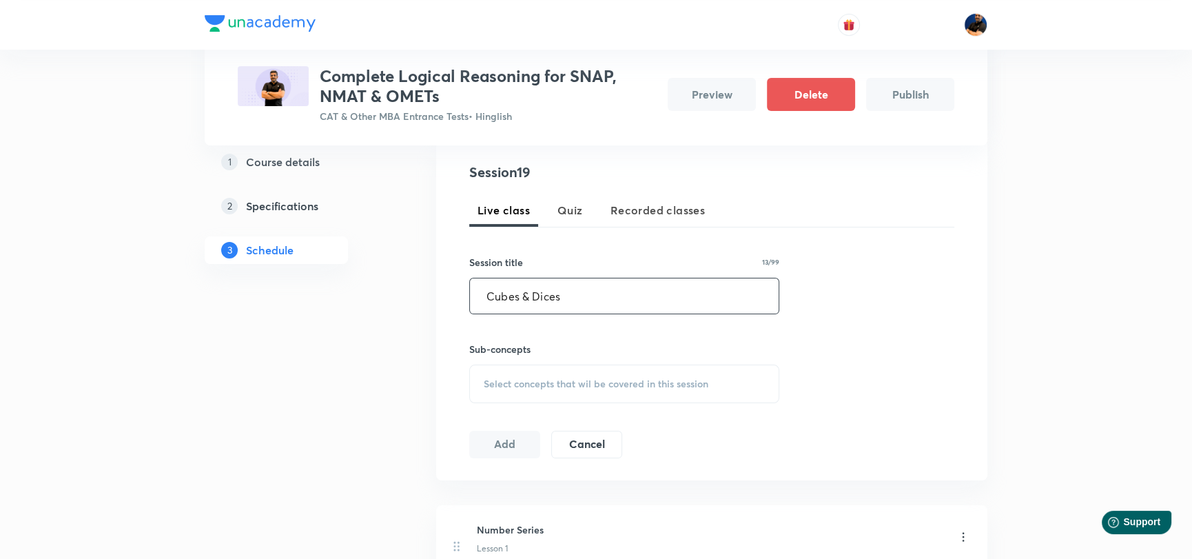
type input "Cubes & Dices"
click at [514, 393] on div "Select concepts that wil be covered in this session" at bounding box center [624, 383] width 310 height 39
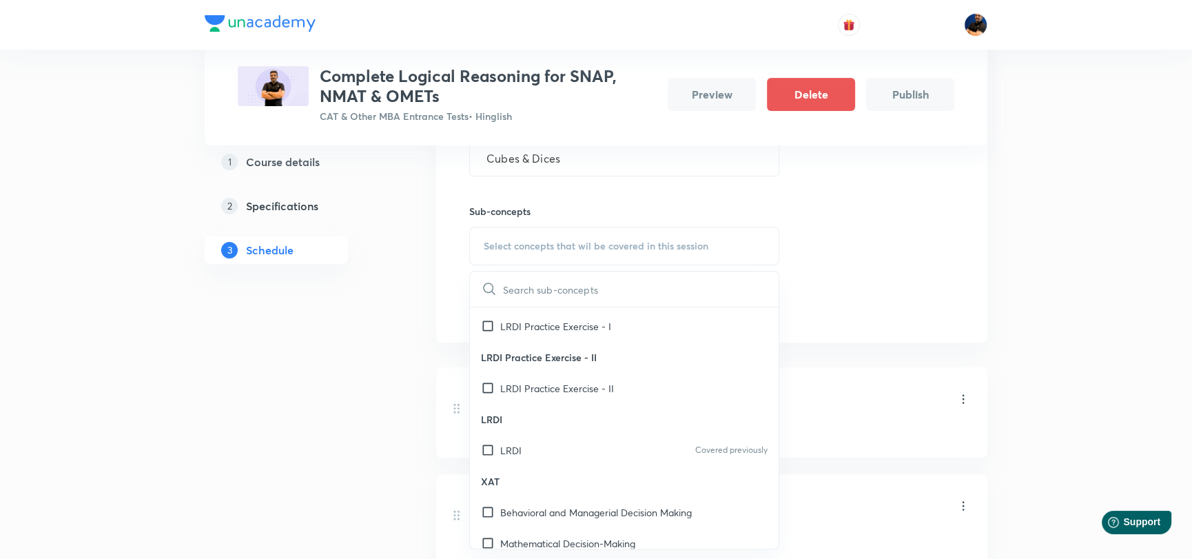
scroll to position [206, 0]
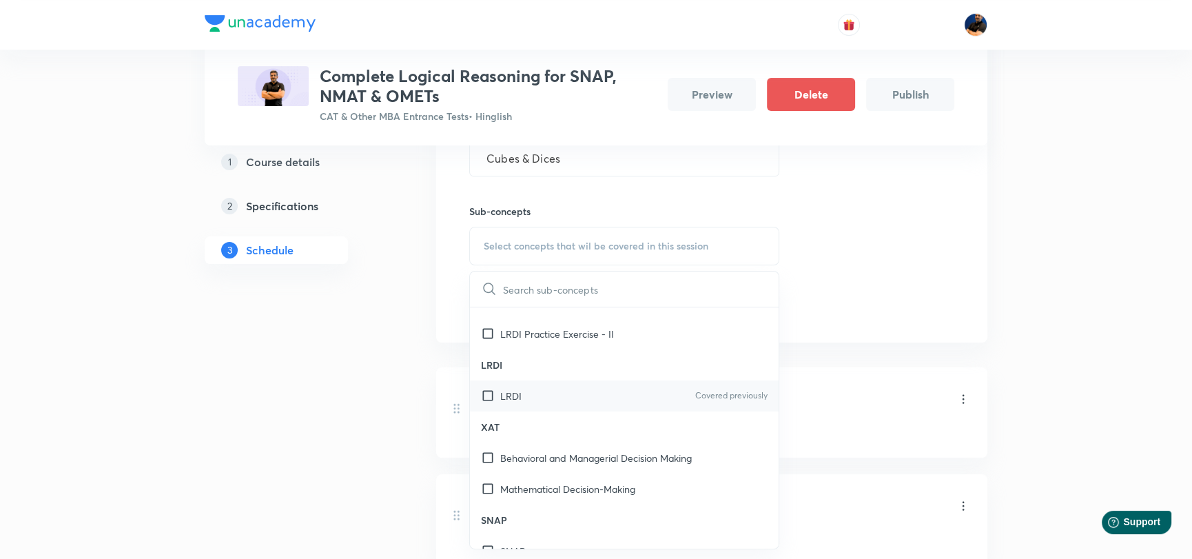
click at [482, 391] on input "checkbox" at bounding box center [490, 396] width 19 height 14
checkbox input "true"
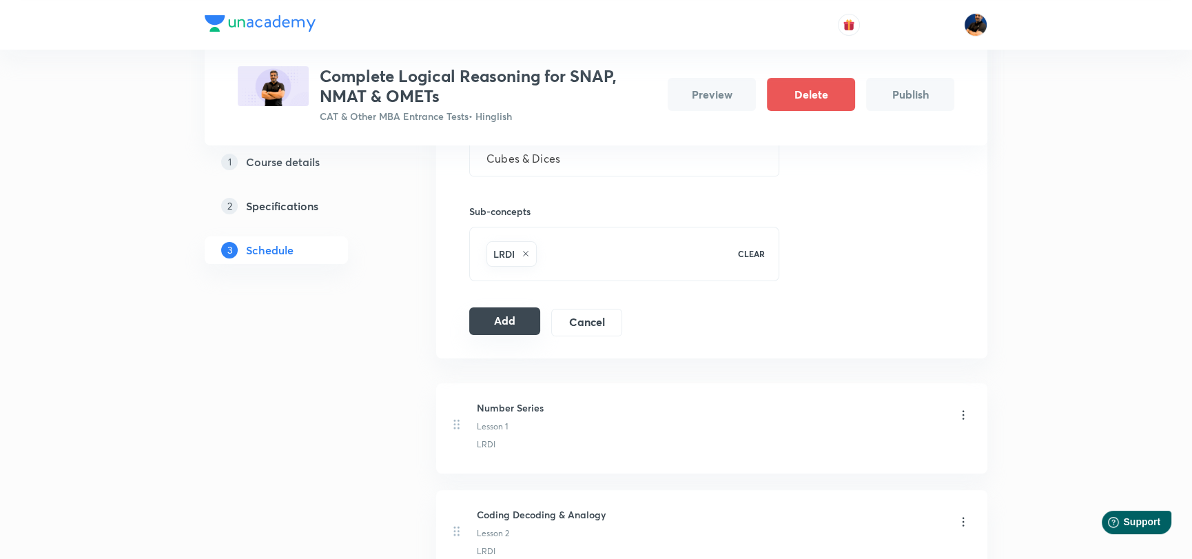
click at [513, 320] on button "Add" at bounding box center [504, 321] width 71 height 28
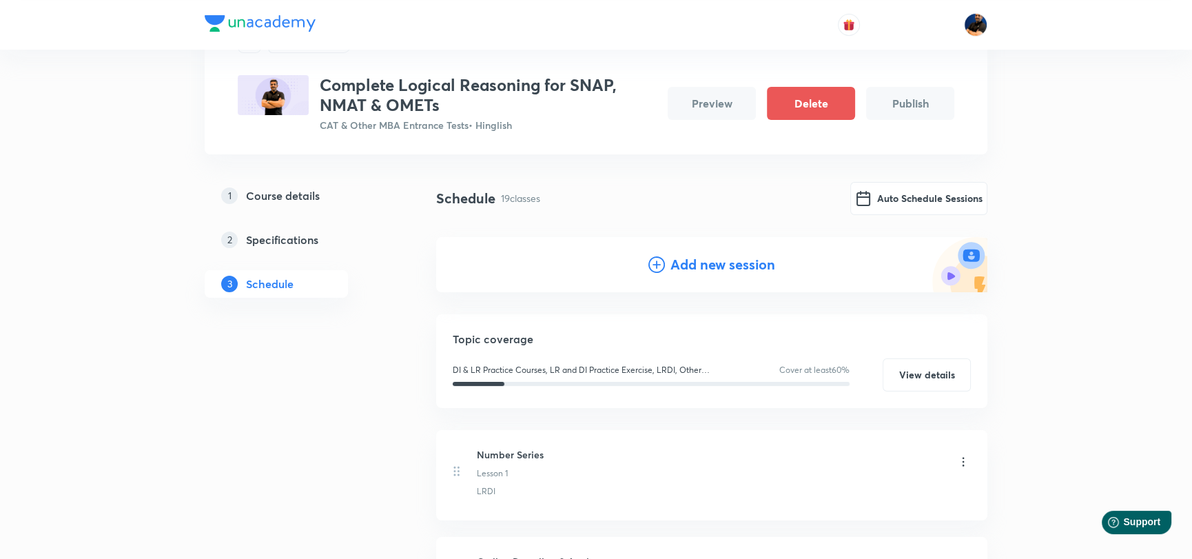
click at [693, 262] on h4 "Add new session" at bounding box center [722, 264] width 105 height 21
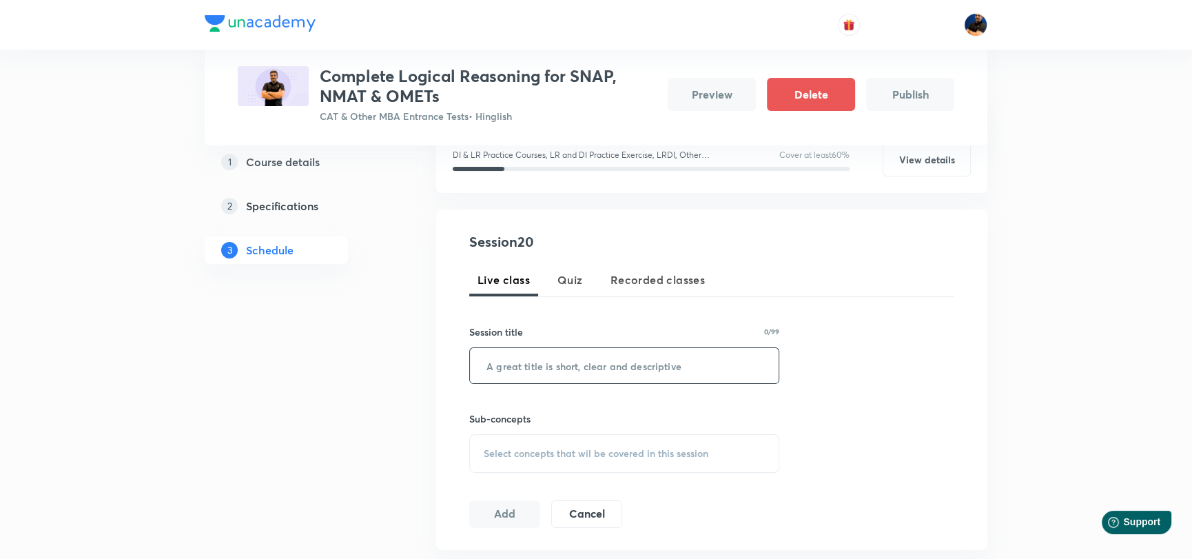
click at [521, 371] on input "text" at bounding box center [624, 365] width 309 height 35
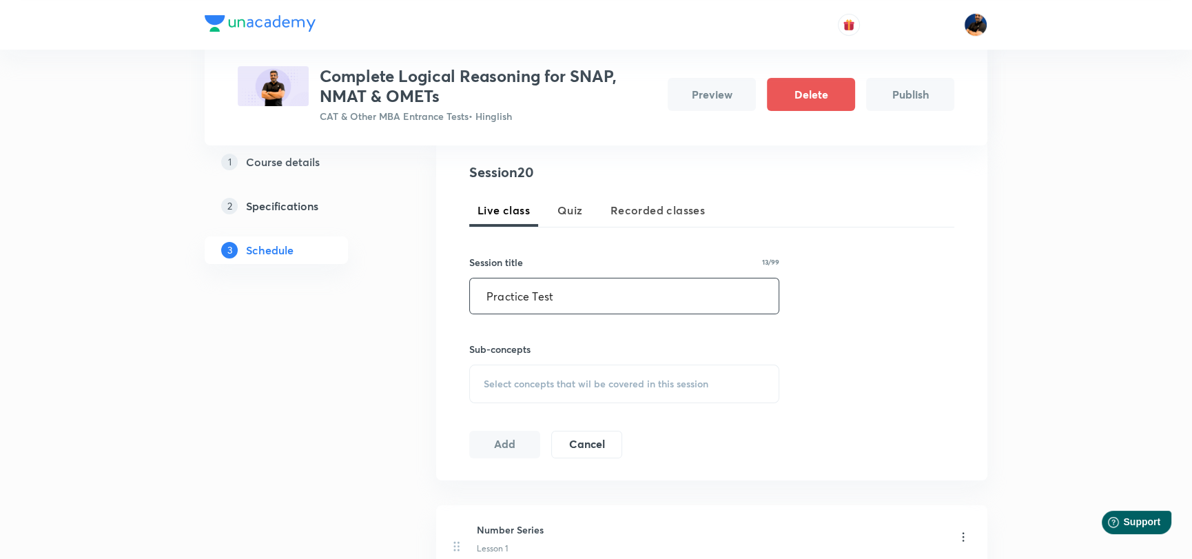
type input "Practice Test"
click at [541, 380] on span "Select concepts that wil be covered in this session" at bounding box center [596, 383] width 225 height 11
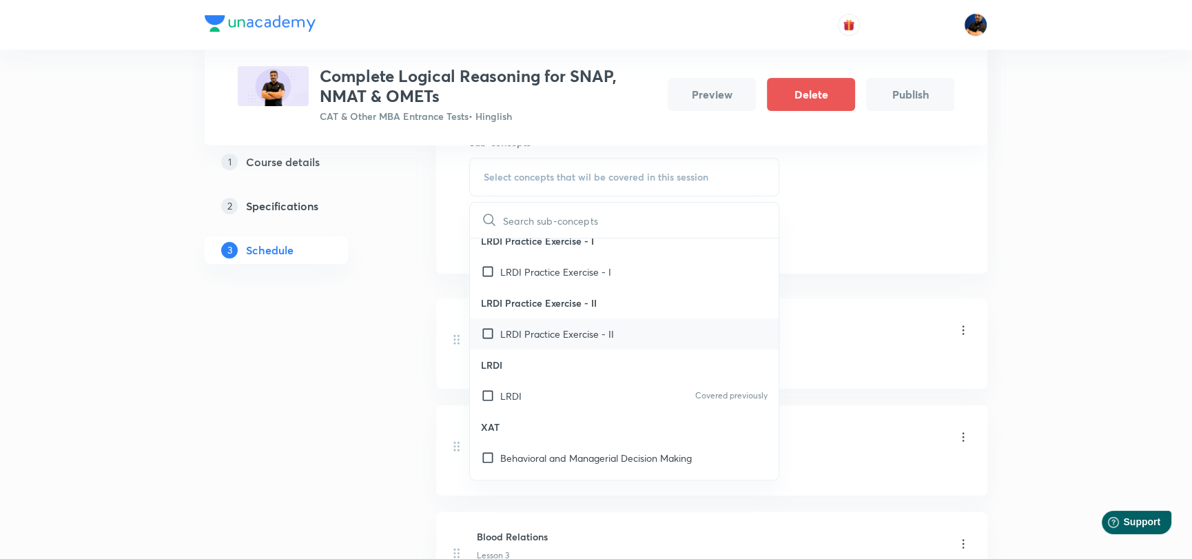
scroll to position [138, 0]
click at [488, 400] on input "checkbox" at bounding box center [490, 395] width 19 height 14
checkbox input "true"
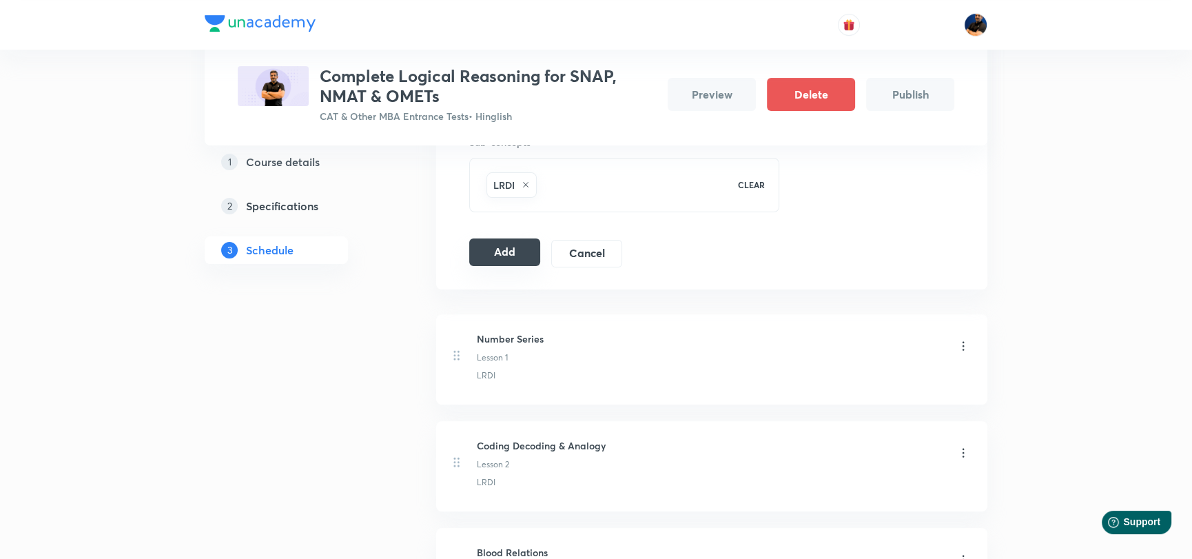
click at [524, 252] on button "Add" at bounding box center [504, 252] width 71 height 28
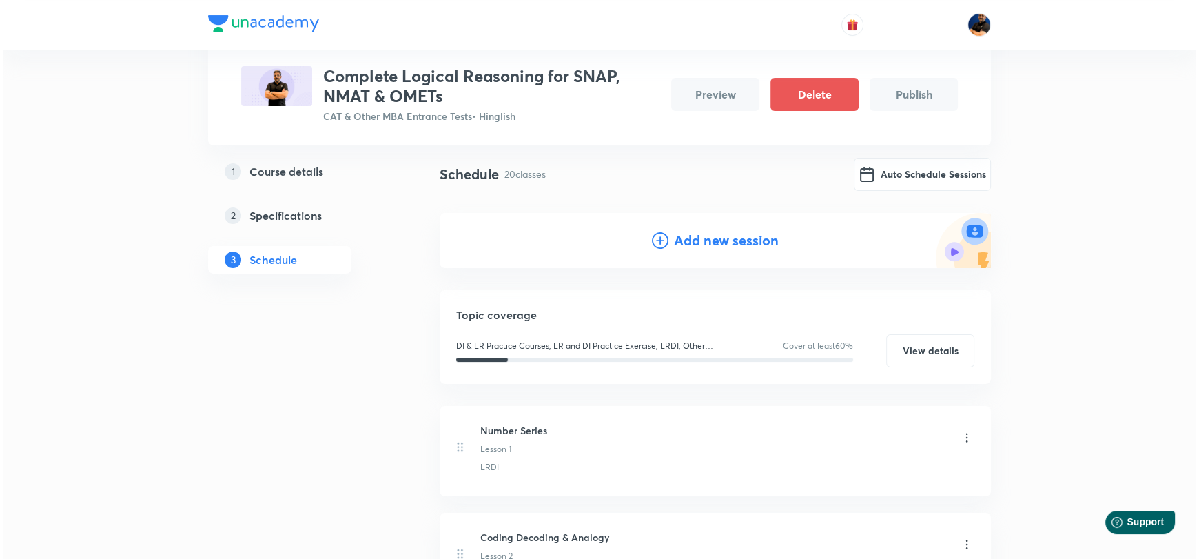
scroll to position [0, 0]
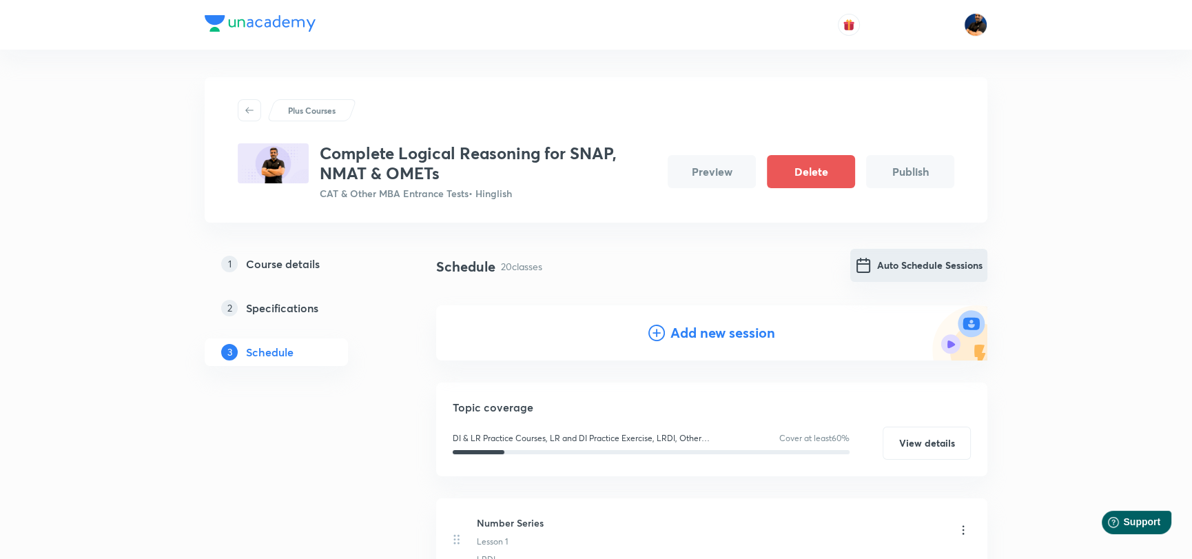
click at [926, 267] on button "Auto Schedule Sessions" at bounding box center [918, 265] width 137 height 33
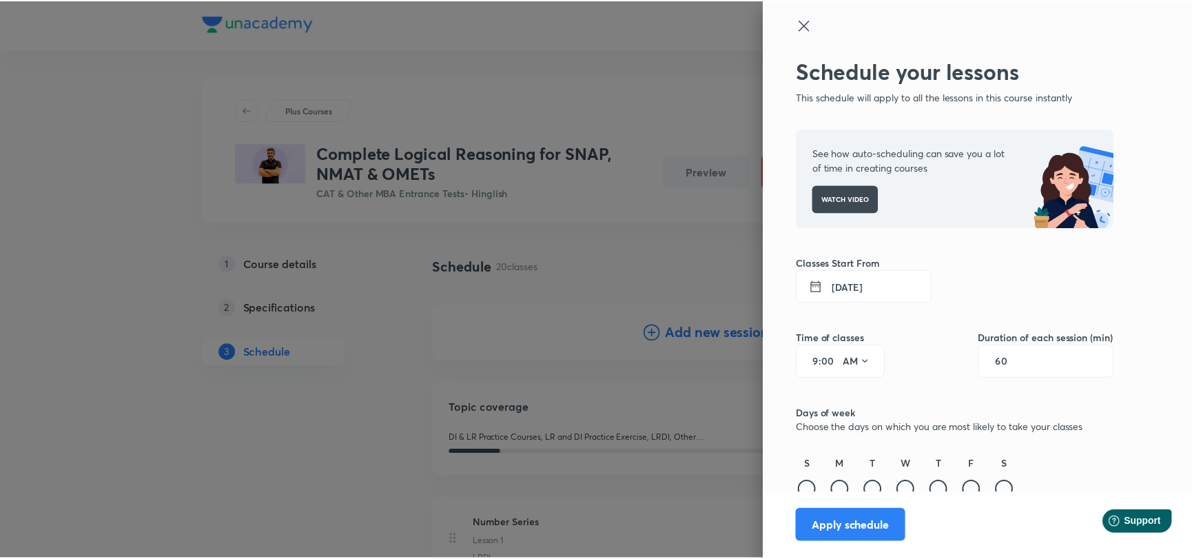
scroll to position [12, 0]
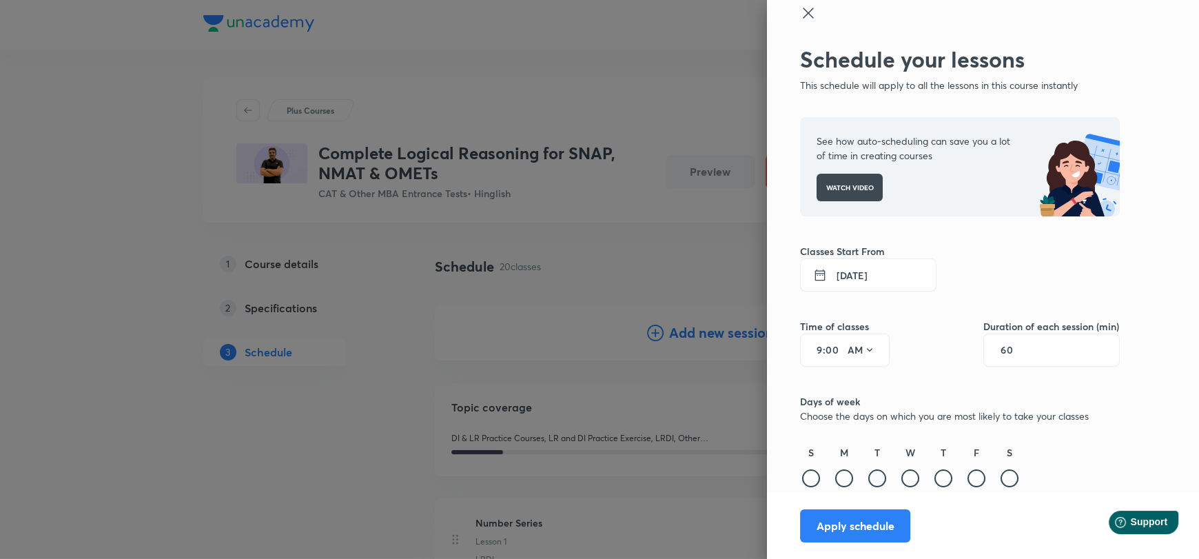
click at [868, 477] on div at bounding box center [877, 478] width 18 height 18
click at [934, 478] on div at bounding box center [943, 478] width 18 height 18
click at [969, 479] on div at bounding box center [976, 478] width 18 height 18
click at [1018, 349] on div "60" at bounding box center [1051, 349] width 136 height 33
type input "120"
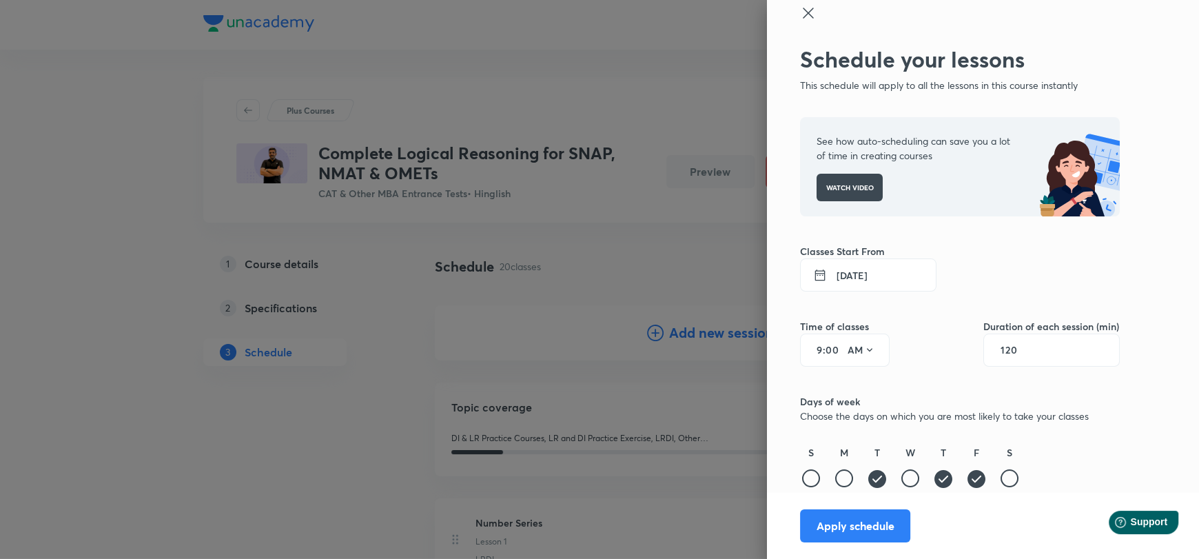
click at [825, 353] on input "00" at bounding box center [833, 349] width 17 height 11
click at [809, 351] on input "9" at bounding box center [814, 349] width 17 height 11
type input "4"
click at [867, 349] on icon at bounding box center [870, 350] width 6 height 3
click at [856, 375] on div "PM" at bounding box center [851, 384] width 50 height 33
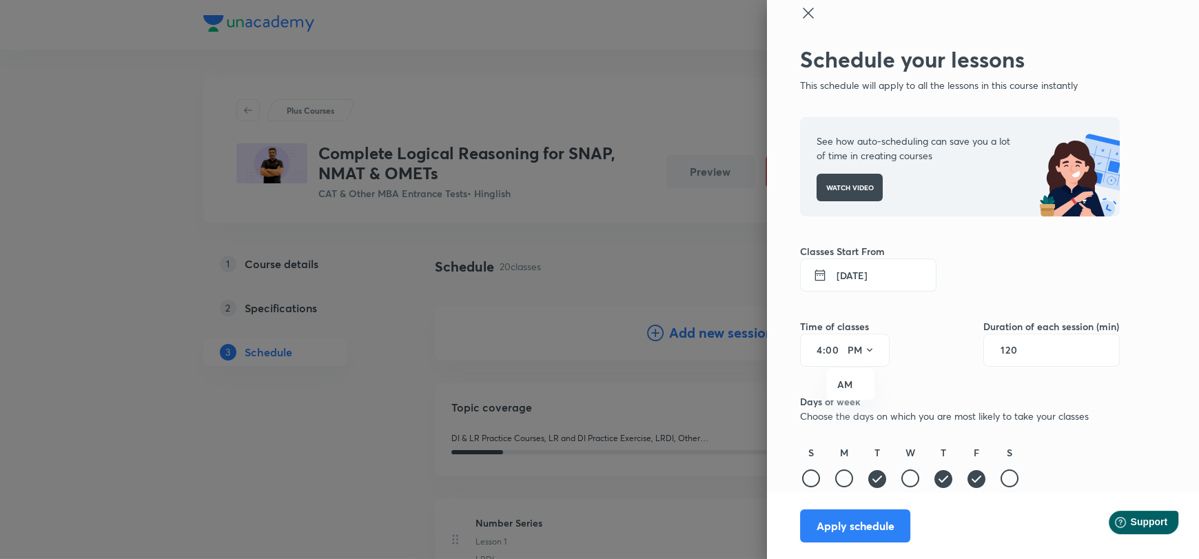
click at [906, 391] on div "Schedule your lessons This schedule will apply to all the lessons in this cours…" at bounding box center [960, 302] width 320 height 513
click at [845, 267] on button "3 Oct 2025" at bounding box center [868, 274] width 136 height 33
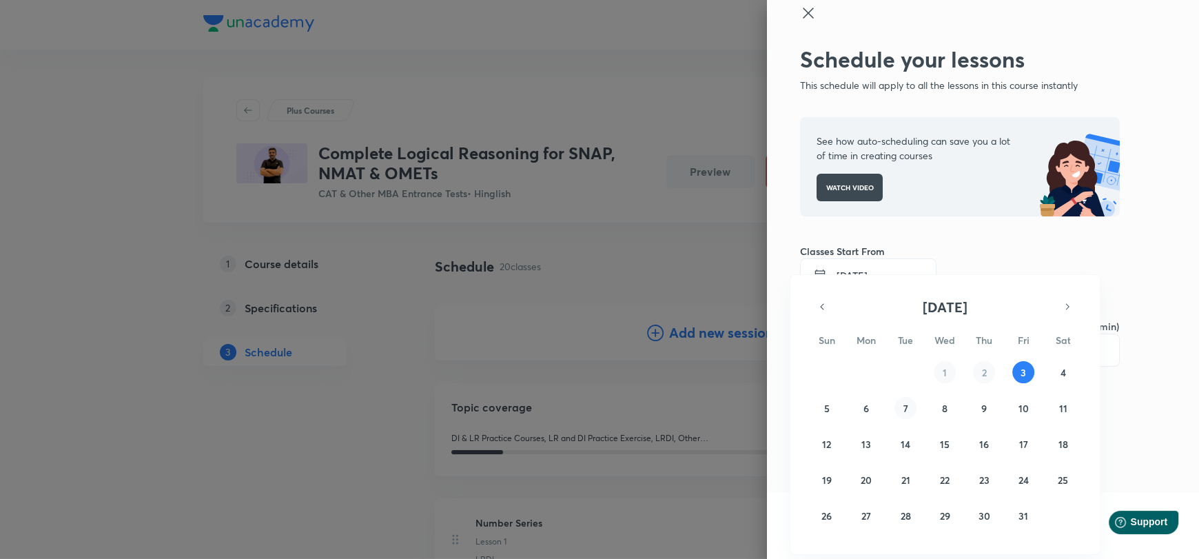
click at [907, 408] on button "7" at bounding box center [905, 408] width 22 height 22
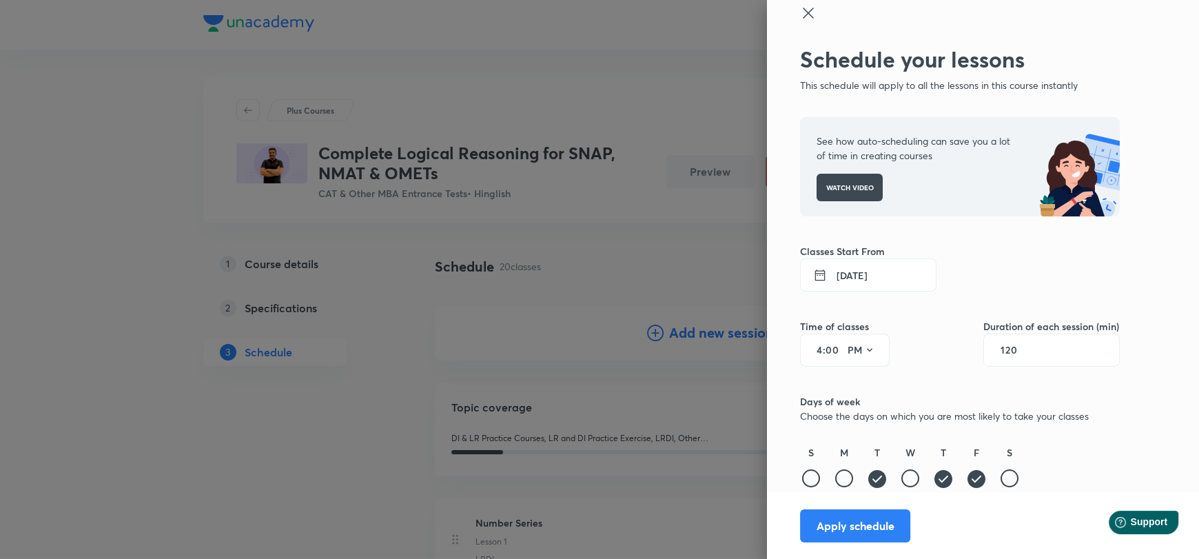
click at [922, 402] on h6 "Days of week" at bounding box center [960, 401] width 320 height 14
click at [845, 516] on button "Apply schedule" at bounding box center [855, 524] width 110 height 33
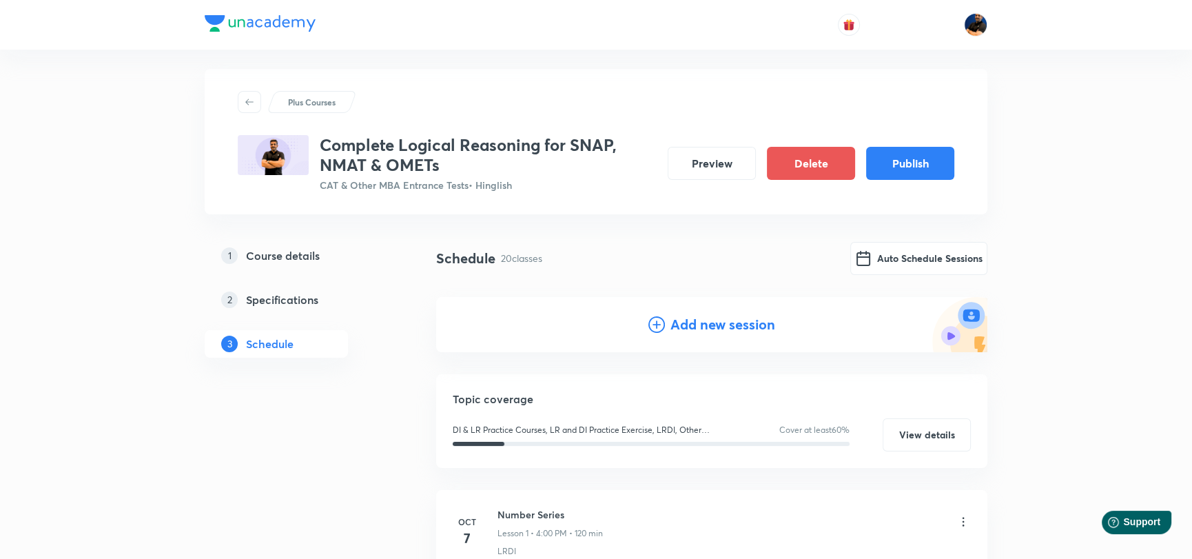
scroll to position [0, 0]
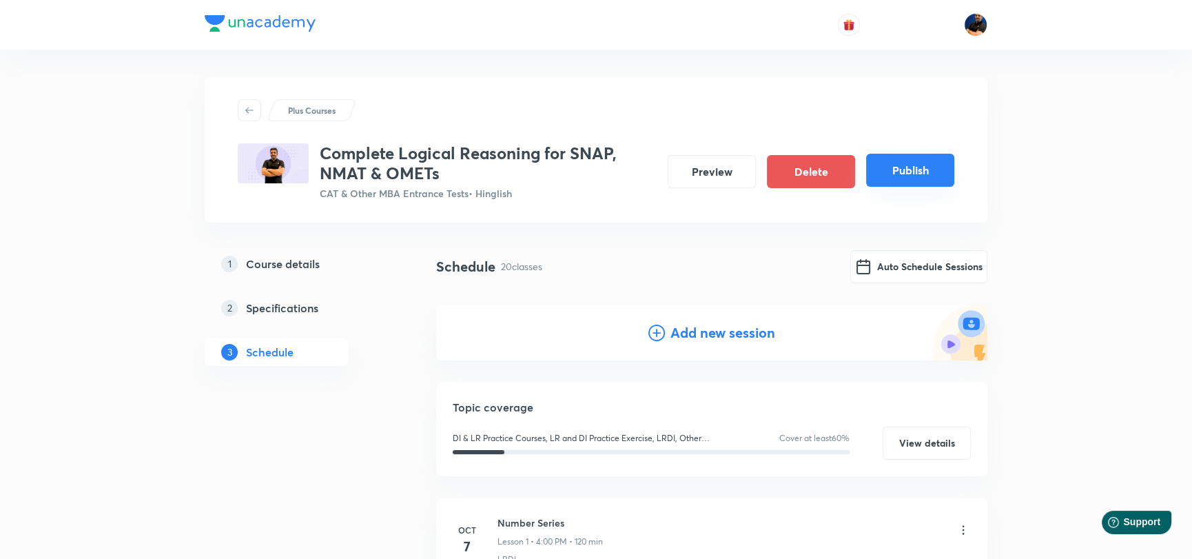
click at [889, 181] on button "Publish" at bounding box center [910, 170] width 88 height 33
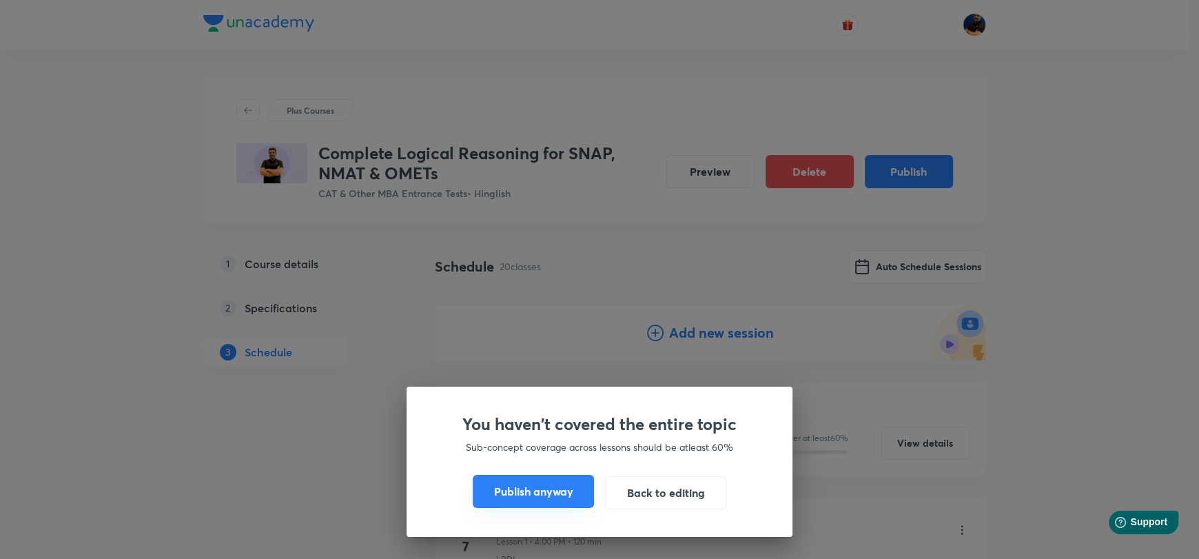
click at [555, 494] on button "Publish anyway" at bounding box center [533, 491] width 121 height 33
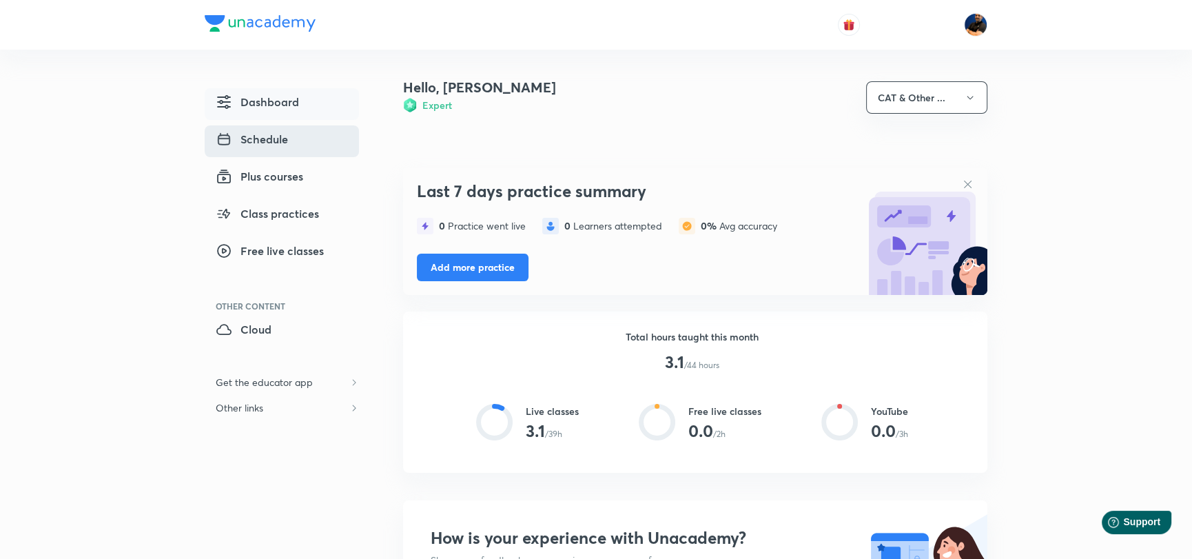
click at [278, 132] on span "Schedule" at bounding box center [252, 139] width 72 height 17
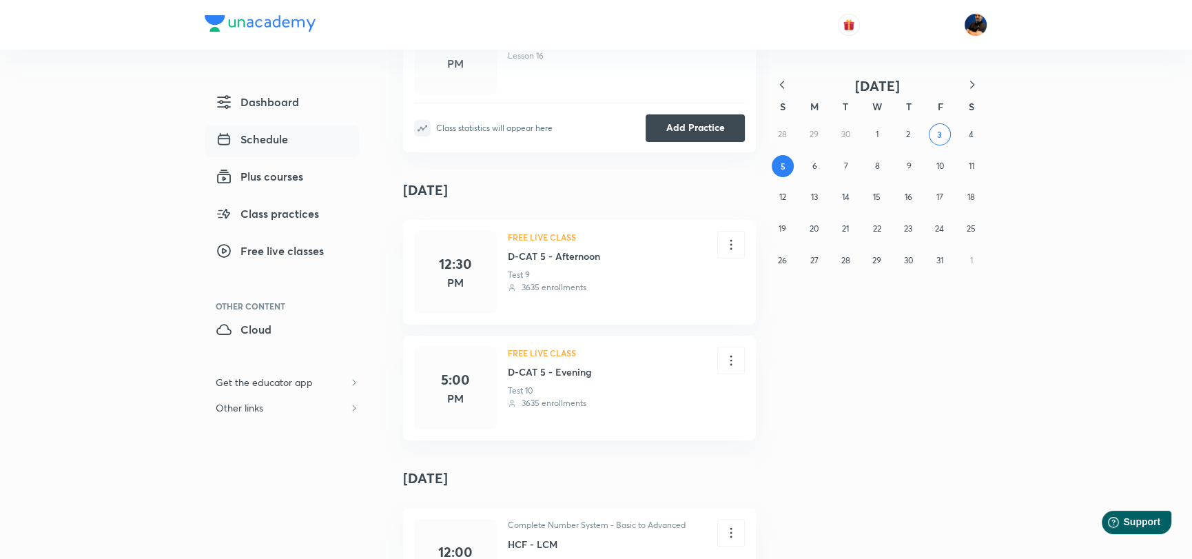
scroll to position [276, 0]
